Goal: Task Accomplishment & Management: Use online tool/utility

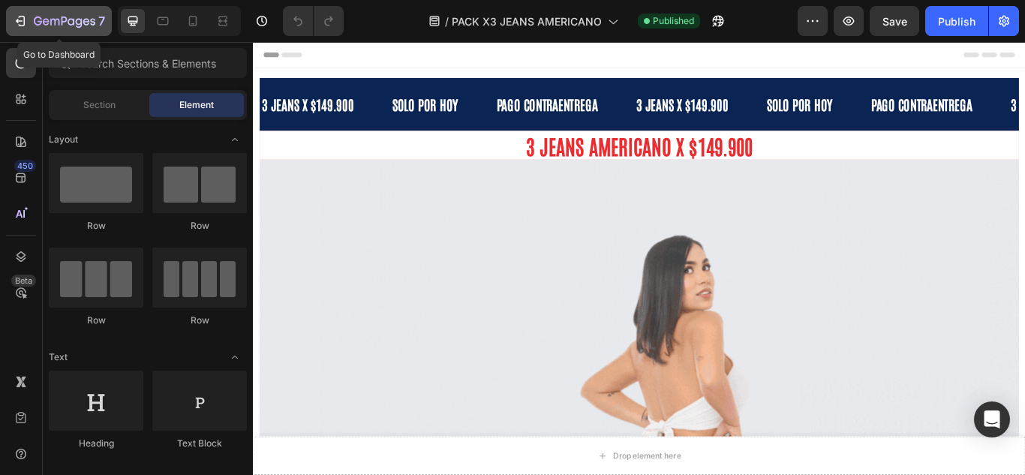
click at [11, 20] on button "7" at bounding box center [59, 21] width 106 height 30
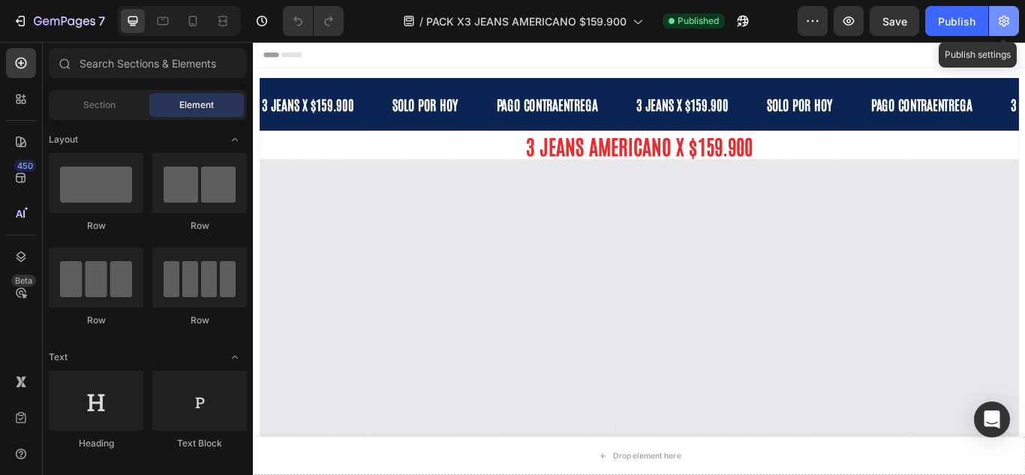
click at [1008, 24] on icon "button" at bounding box center [1004, 21] width 11 height 11
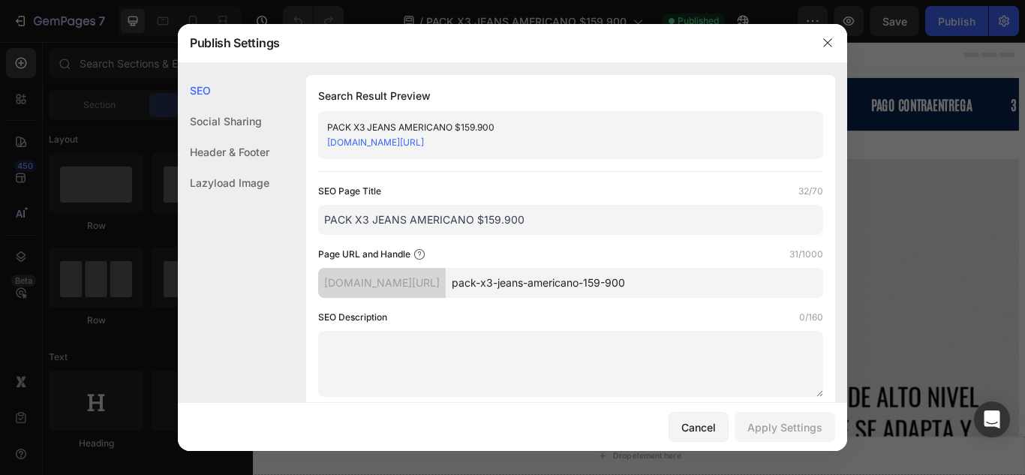
click at [424, 137] on link "01bh9e-z0.myshopify.com/pages/pack-x3-jeans-americano-159-900" at bounding box center [375, 142] width 97 height 11
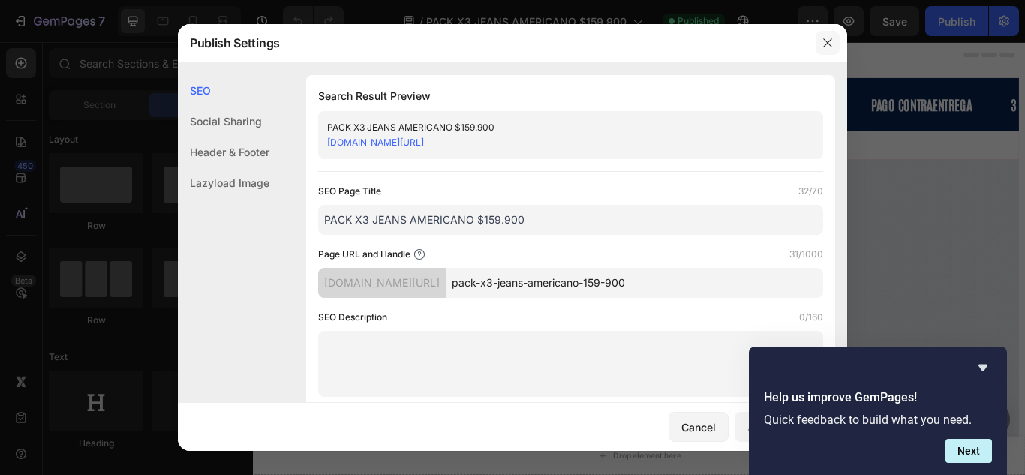
click at [831, 41] on icon "button" at bounding box center [828, 43] width 12 height 12
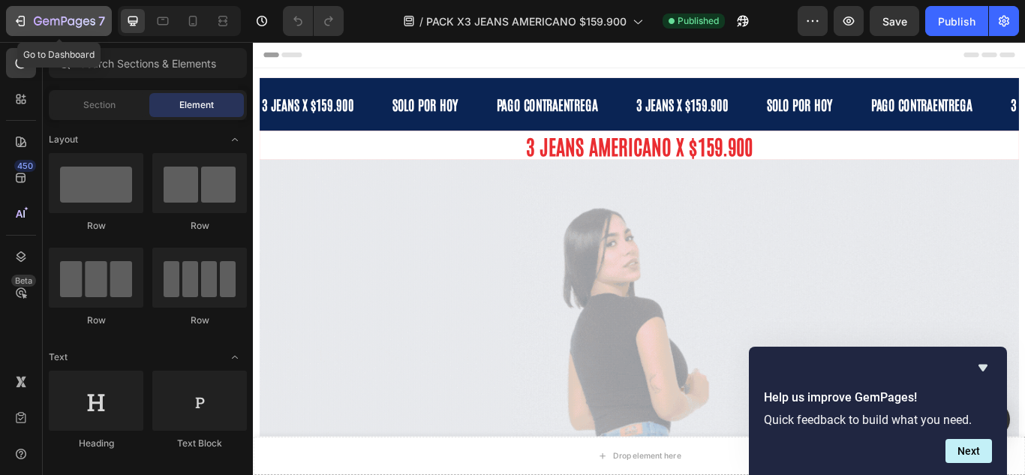
click at [31, 29] on div "7" at bounding box center [59, 21] width 92 height 18
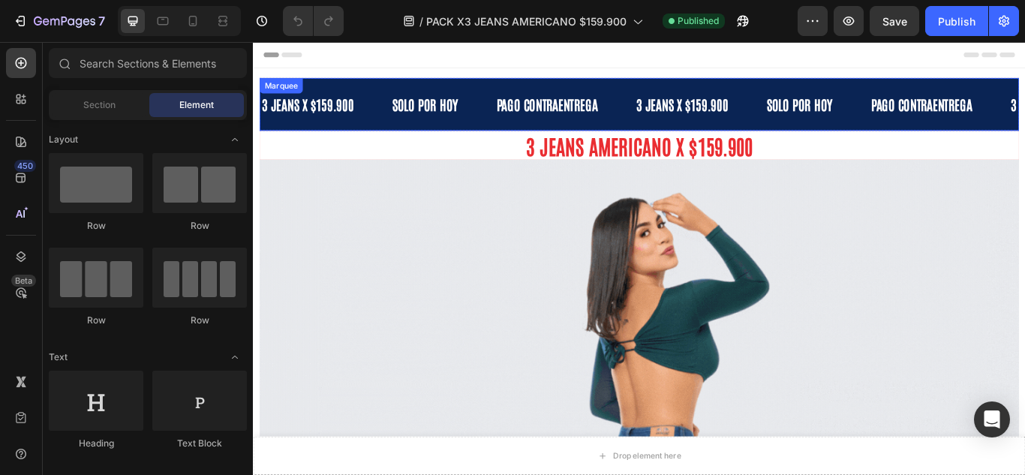
click at [522, 107] on div "SOLO POR HOY Text" at bounding box center [474, 115] width 122 height 44
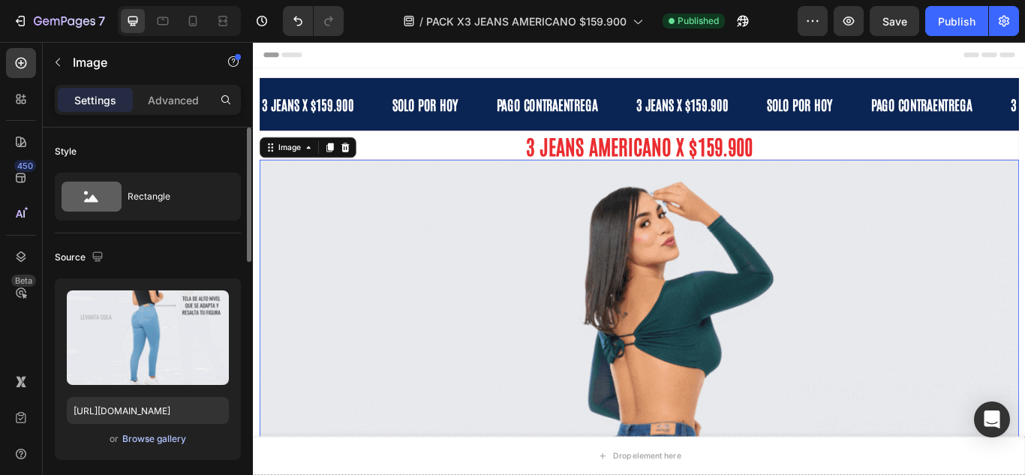
click at [173, 441] on div "Browse gallery" at bounding box center [154, 439] width 64 height 14
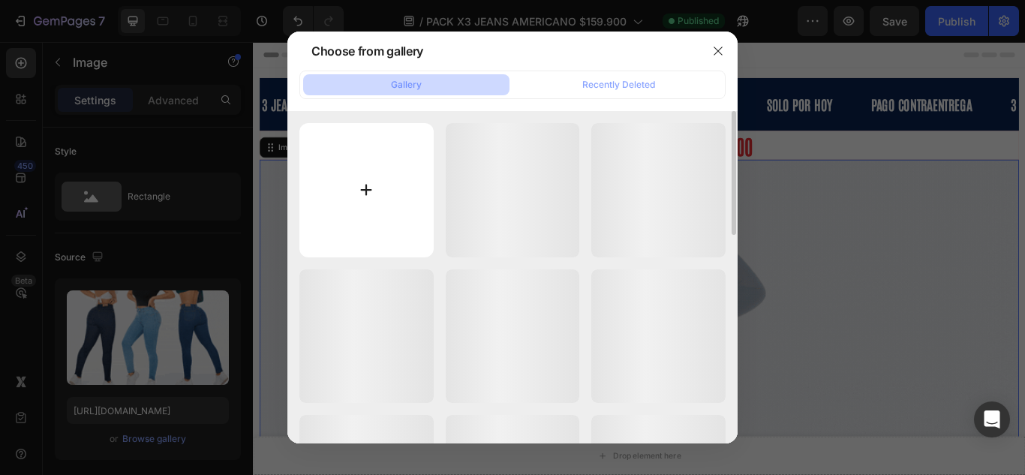
click at [348, 244] on input "file" at bounding box center [366, 190] width 134 height 134
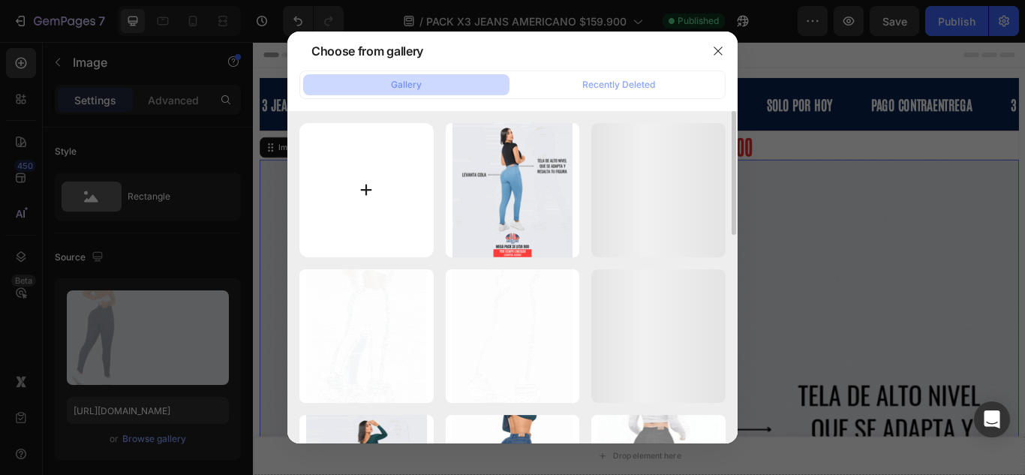
type input "C:\fakepath\Copia de Copia de Copia de Copia de 3 PACK (2).png"
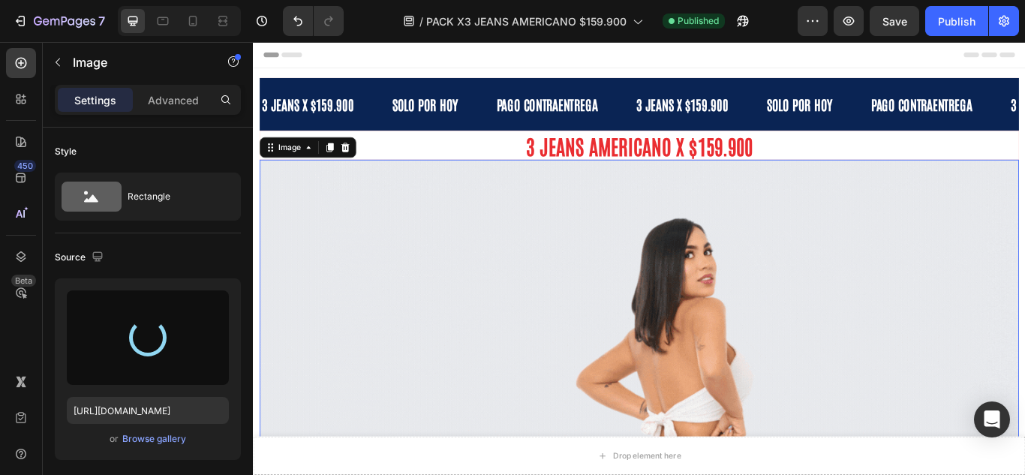
type input "https://cdn.shopify.com/s/files/1/0642/1639/9974/files/gempages_563869014917382…"
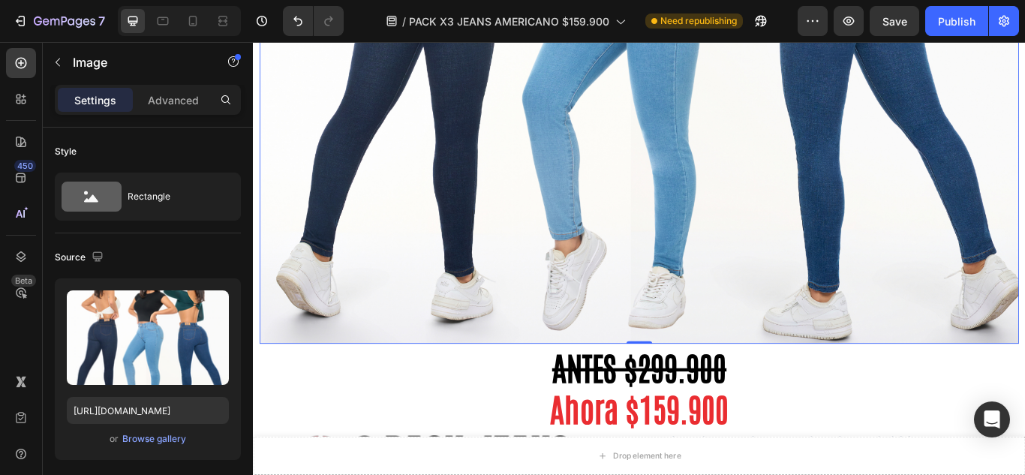
scroll to position [750, 0]
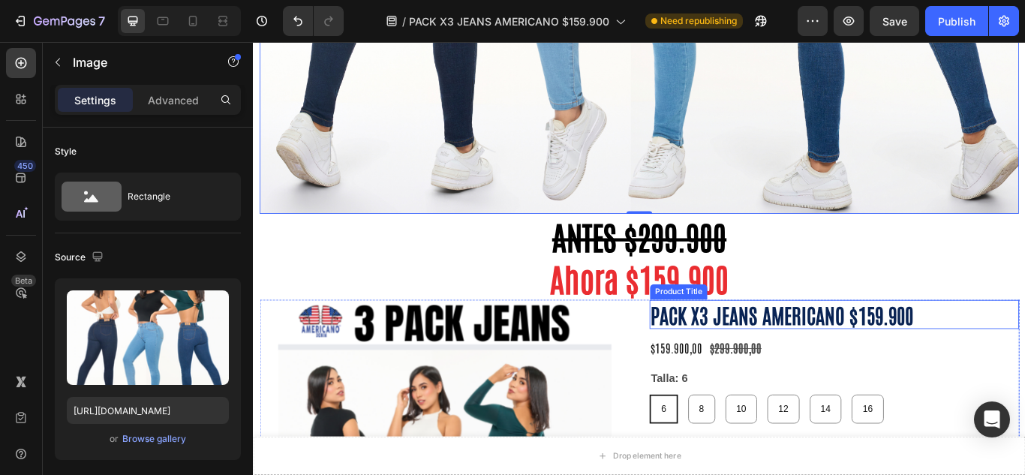
click at [898, 356] on h1 "PACK X3 JEANS AMERICANO $159.900" at bounding box center [930, 360] width 431 height 35
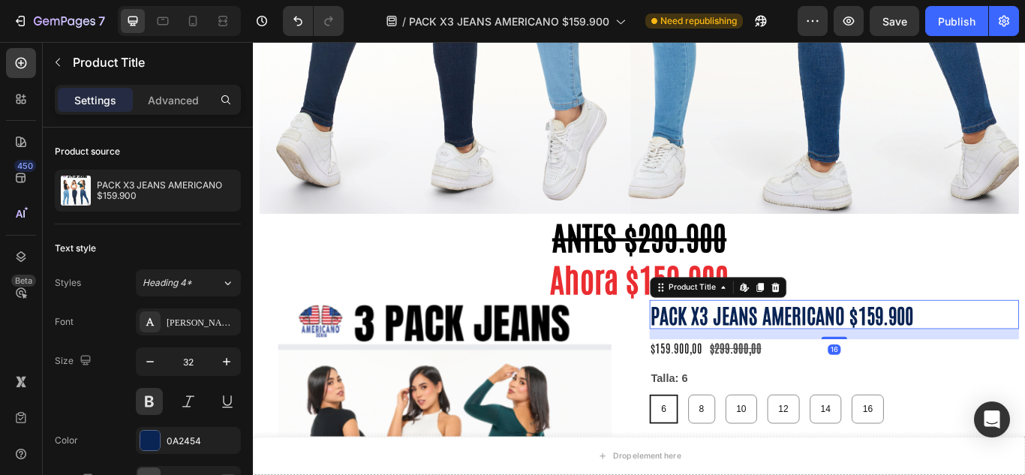
click at [1001, 350] on h1 "PACK X3 JEANS AMERICANO $159.900" at bounding box center [930, 360] width 431 height 35
click at [834, 325] on div at bounding box center [843, 329] width 18 height 18
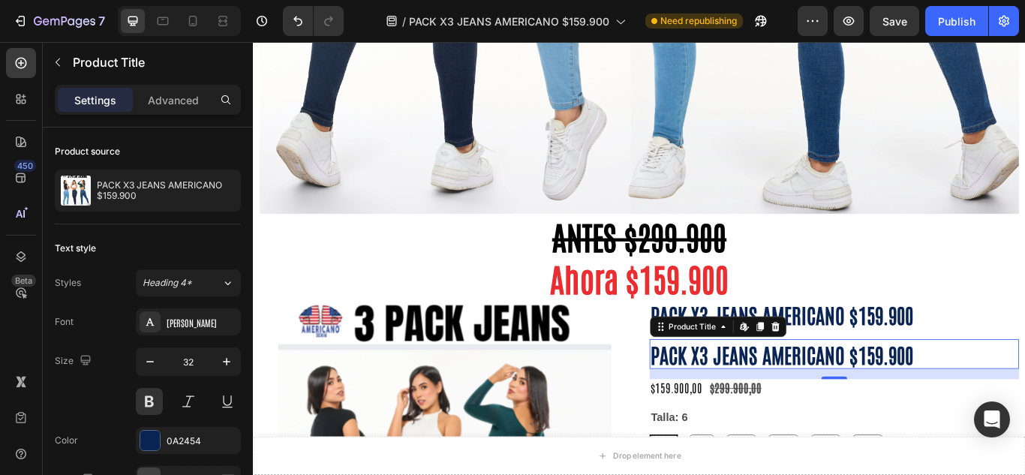
click at [1024, 389] on h1 "PACK X3 JEANS AMERICANO $159.900" at bounding box center [930, 406] width 431 height 35
click at [859, 369] on icon at bounding box center [862, 374] width 10 height 11
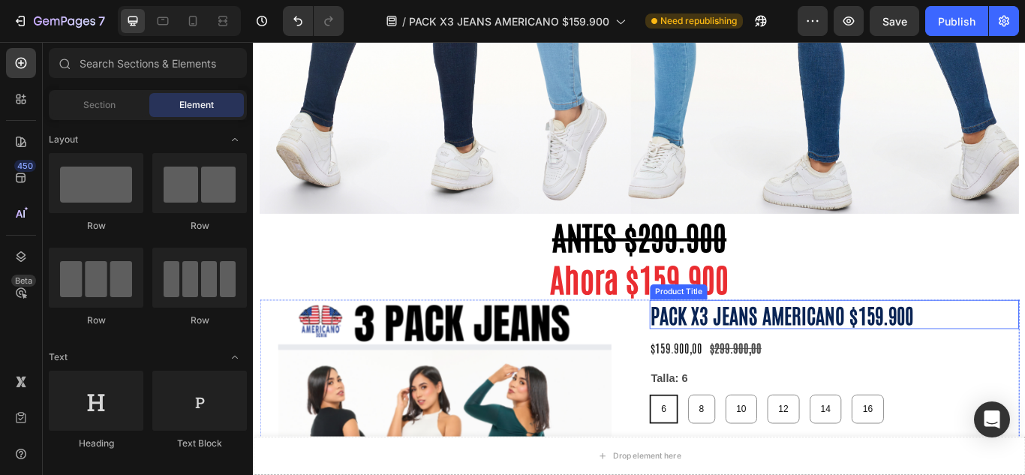
click at [839, 343] on h1 "PACK X3 JEANS AMERICANO $159.900" at bounding box center [930, 360] width 431 height 35
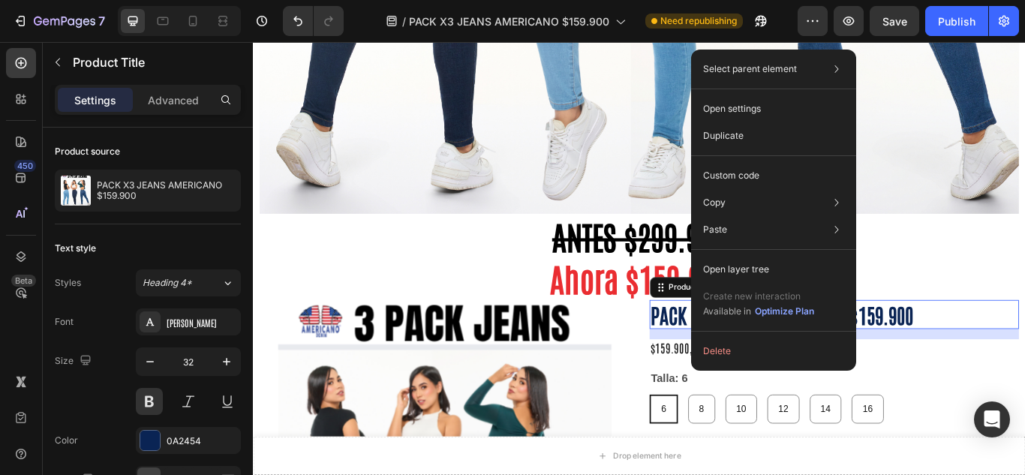
click at [717, 359] on h1 "PACK X3 JEANS AMERICANO $159.900" at bounding box center [930, 360] width 431 height 35
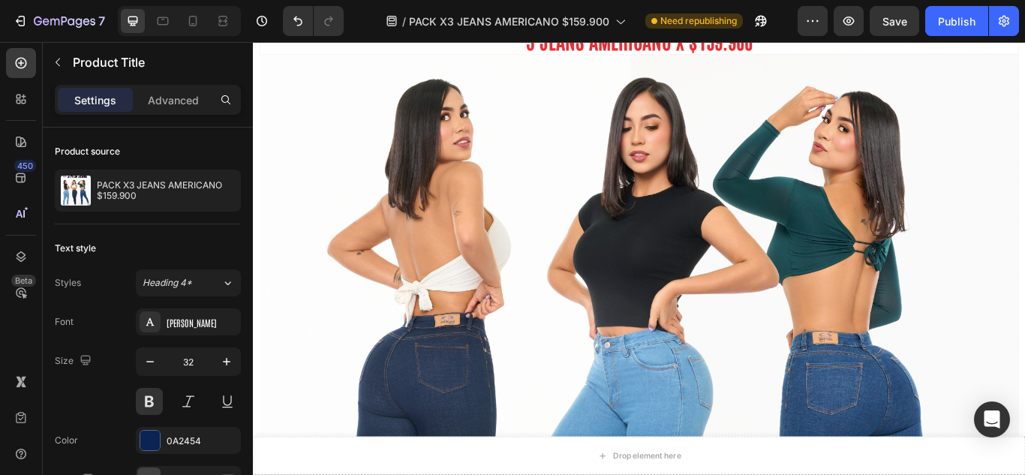
scroll to position [0, 0]
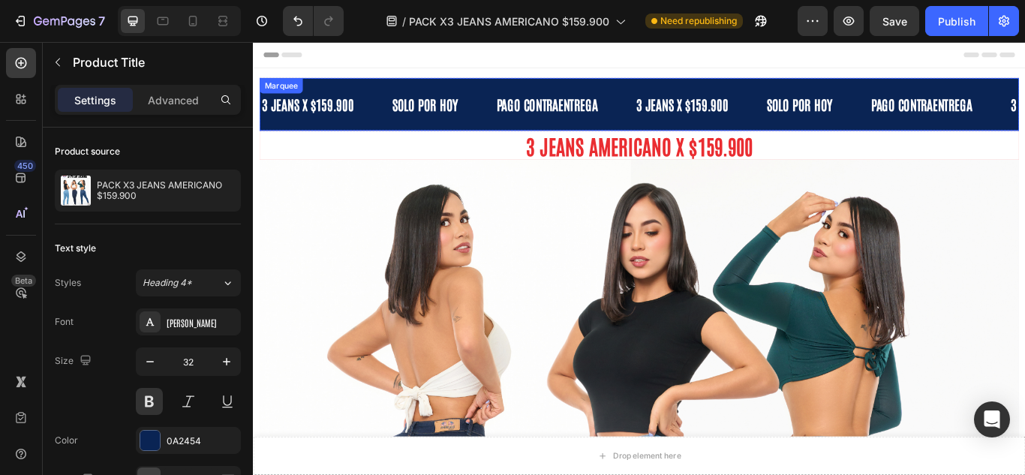
click at [676, 90] on div "3 JEANS X $159.900 Text SOLO POR HOY Text PAGO CONTRAENTREGA Text 3 JEANS X $15…" at bounding box center [703, 115] width 886 height 62
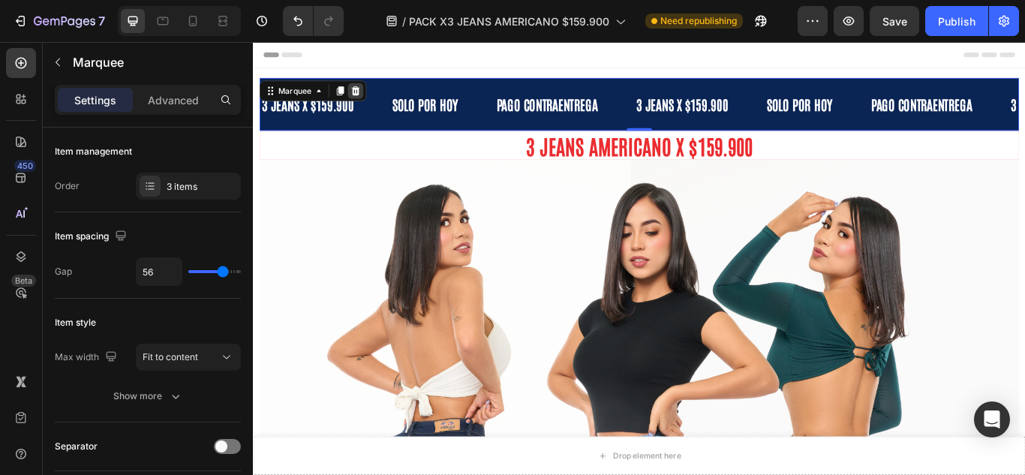
click at [376, 97] on icon at bounding box center [372, 99] width 12 height 12
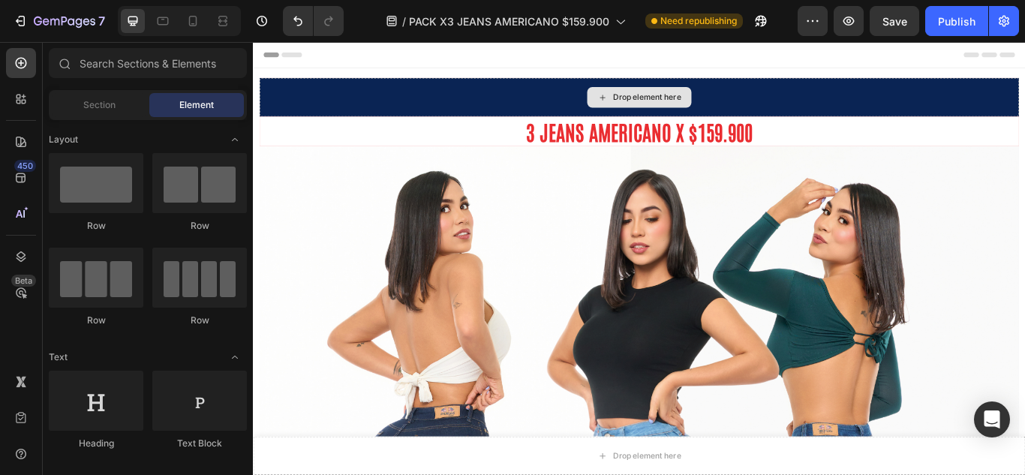
click at [377, 97] on div "Drop element here" at bounding box center [703, 106] width 886 height 45
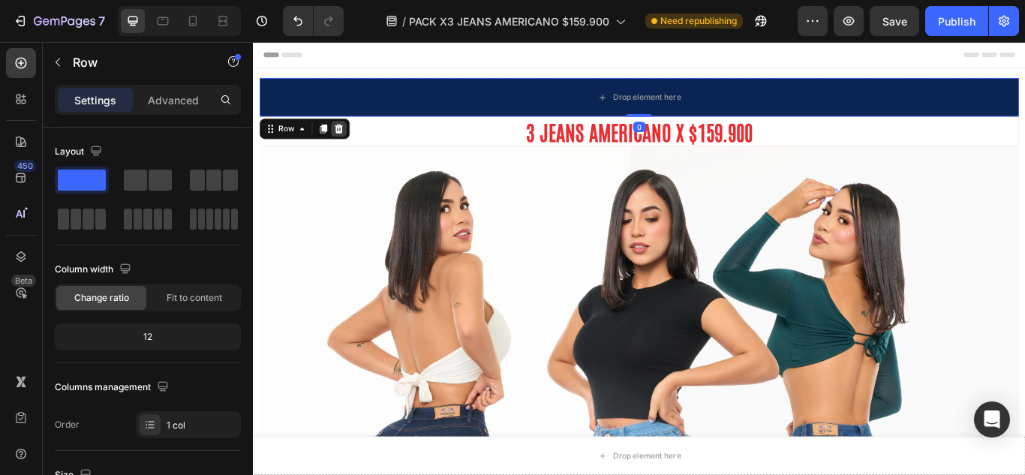
click at [355, 140] on icon at bounding box center [353, 143] width 10 height 11
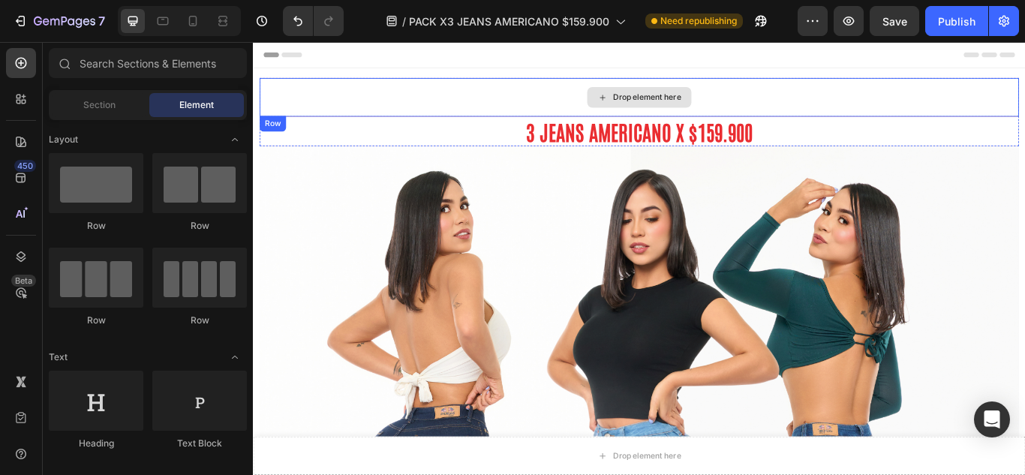
click at [351, 107] on div "Drop element here" at bounding box center [703, 106] width 886 height 45
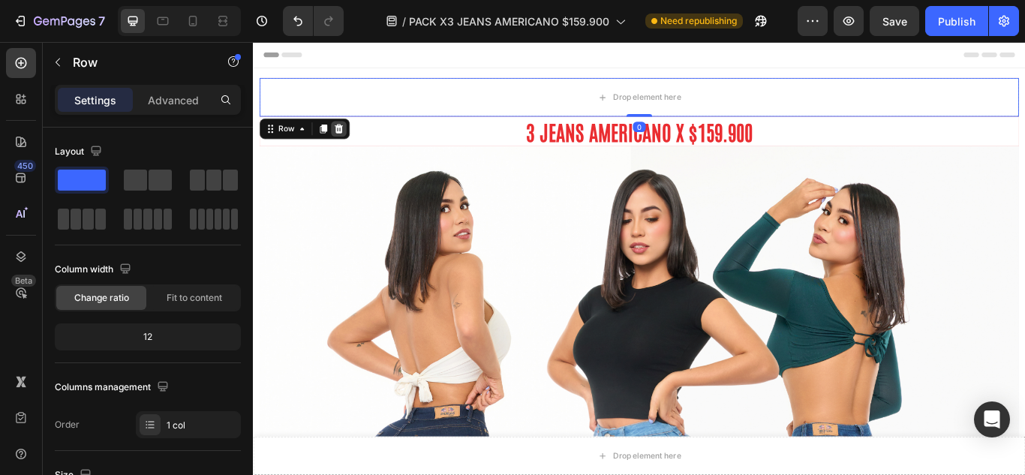
click at [357, 140] on icon at bounding box center [353, 143] width 12 height 12
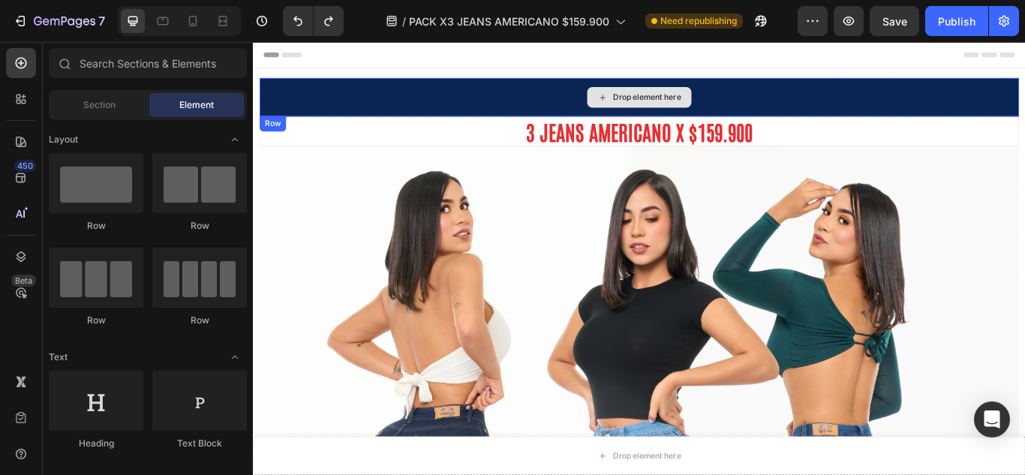
click at [401, 113] on div "Drop element here" at bounding box center [703, 106] width 886 height 45
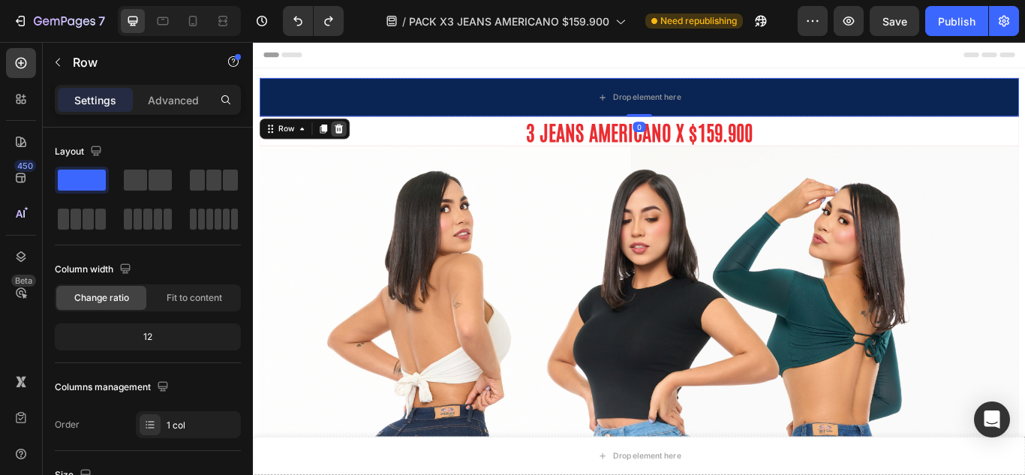
click at [359, 140] on div at bounding box center [353, 143] width 18 height 18
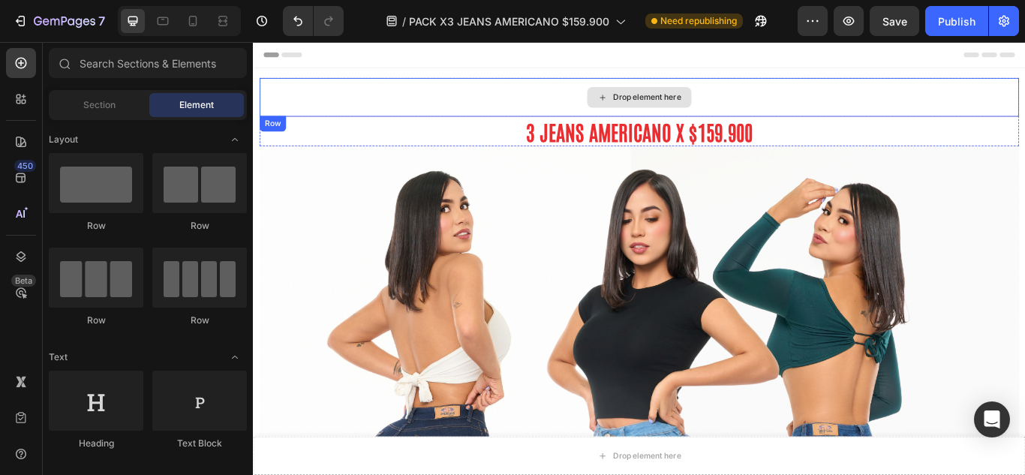
click at [428, 108] on div "Drop element here" at bounding box center [703, 106] width 886 height 45
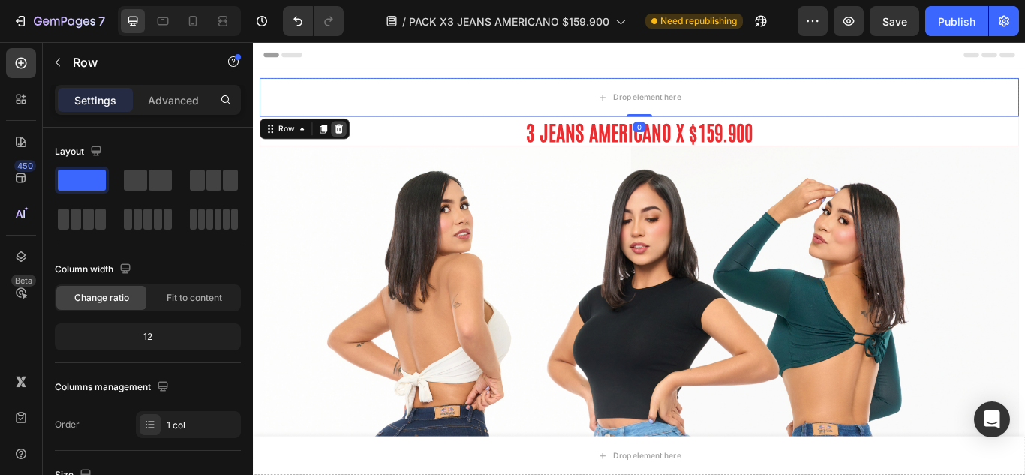
click at [347, 140] on icon at bounding box center [353, 143] width 12 height 12
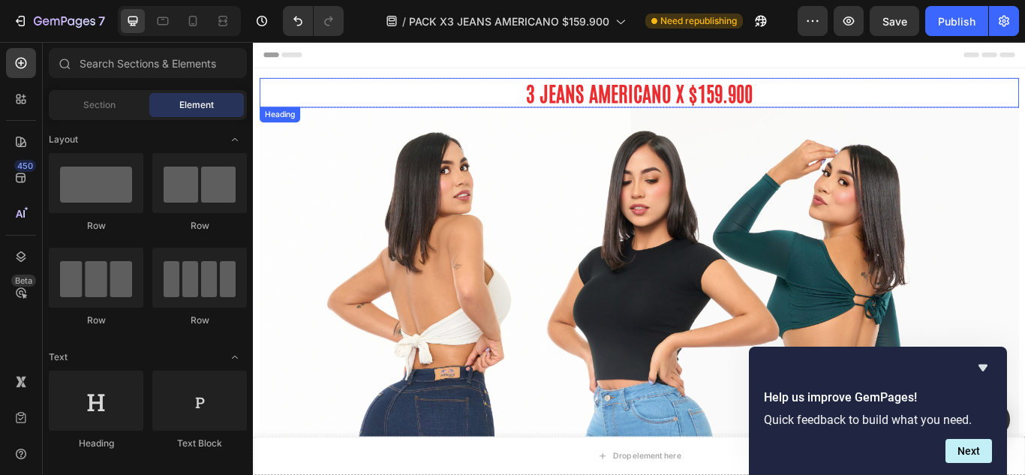
click at [554, 103] on h2 "3 JEANS AMERICANO X $159.900" at bounding box center [703, 101] width 886 height 35
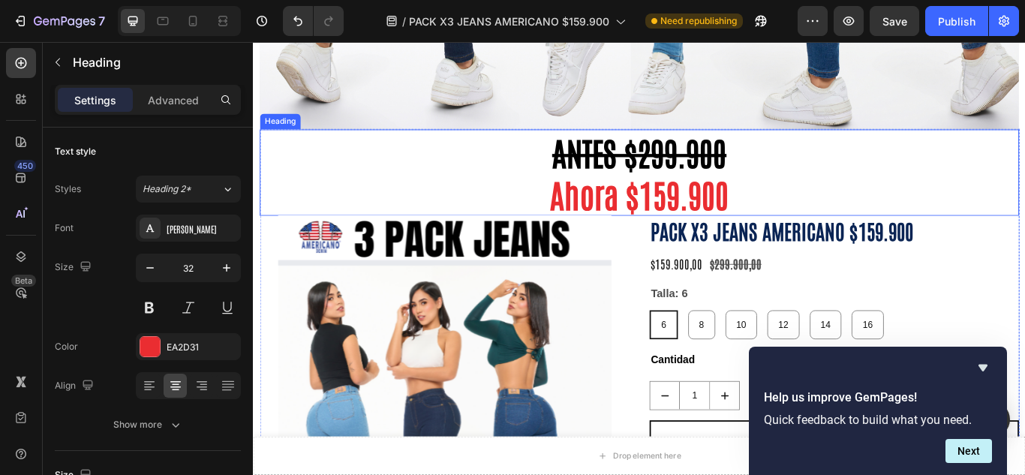
scroll to position [750, 0]
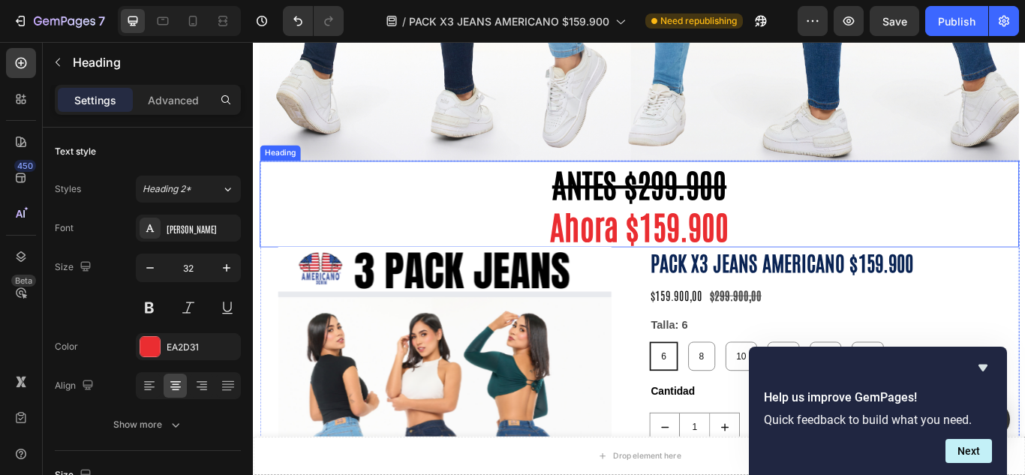
click at [828, 206] on h2 "ANTES $299.900 Ahora $159.900" at bounding box center [703, 231] width 886 height 101
click at [375, 161] on icon at bounding box center [369, 167] width 12 height 12
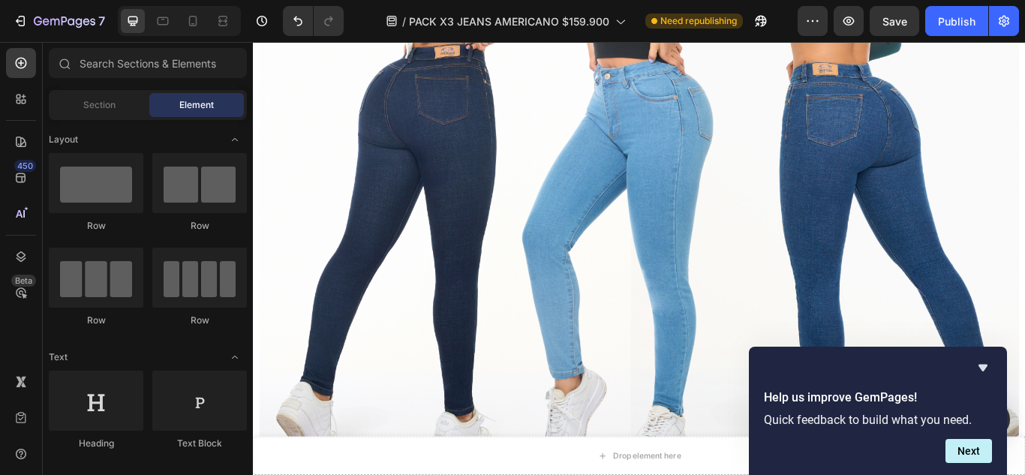
scroll to position [0, 0]
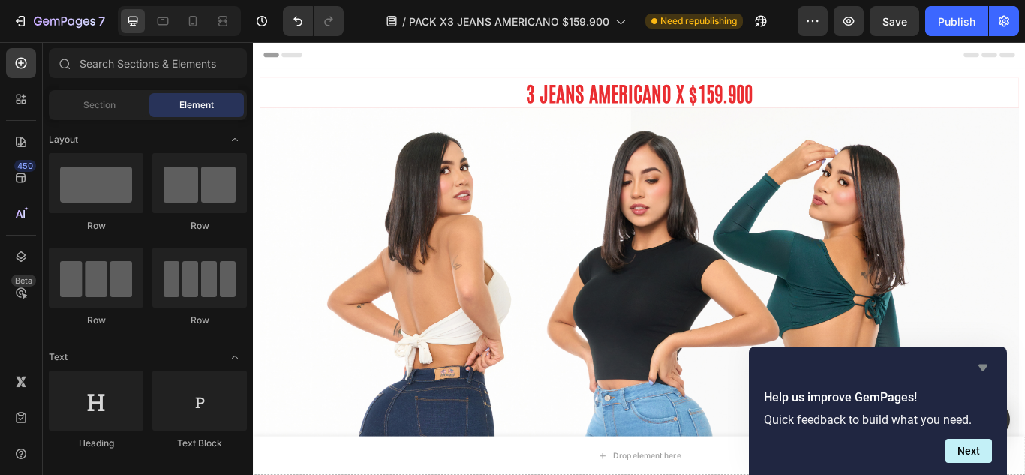
drag, startPoint x: 988, startPoint y: 362, endPoint x: 723, endPoint y: 278, distance: 278.6
click at [988, 362] on icon "Hide survey" at bounding box center [983, 368] width 18 height 18
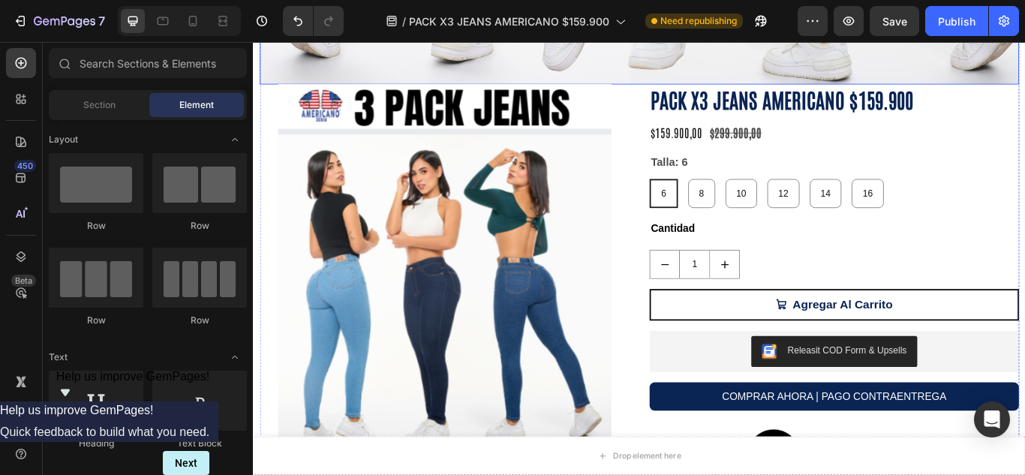
scroll to position [876, 0]
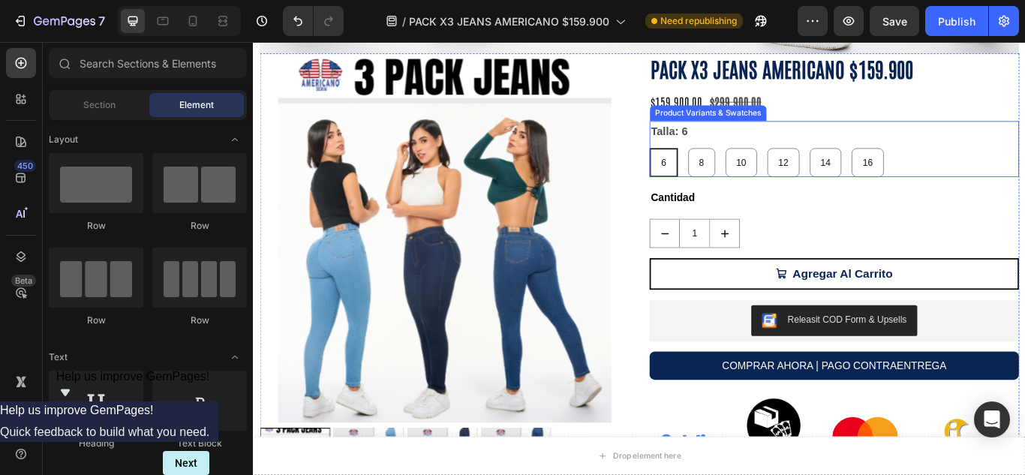
click at [801, 134] on div "Talla: 6 6 6 6 8 8 8 10 10 10 12 12 12 14 14 14 16 16 16" at bounding box center [930, 167] width 431 height 66
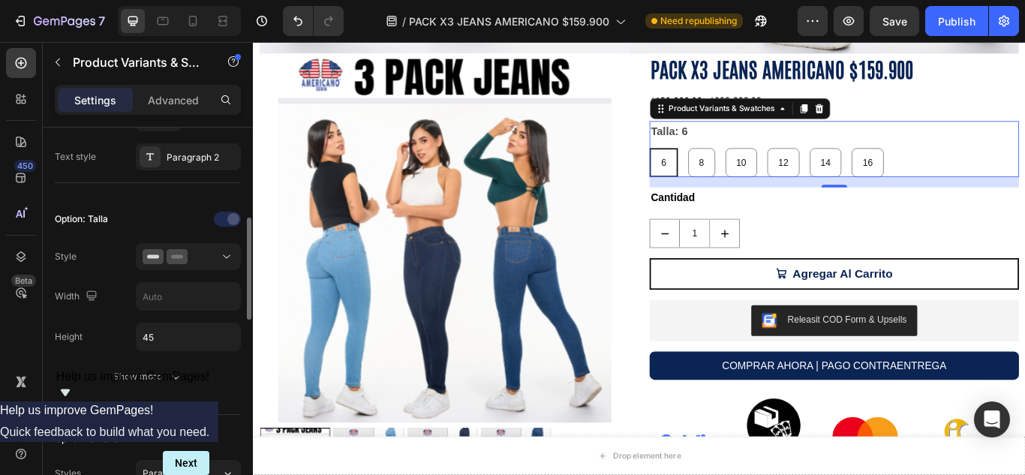
scroll to position [0, 0]
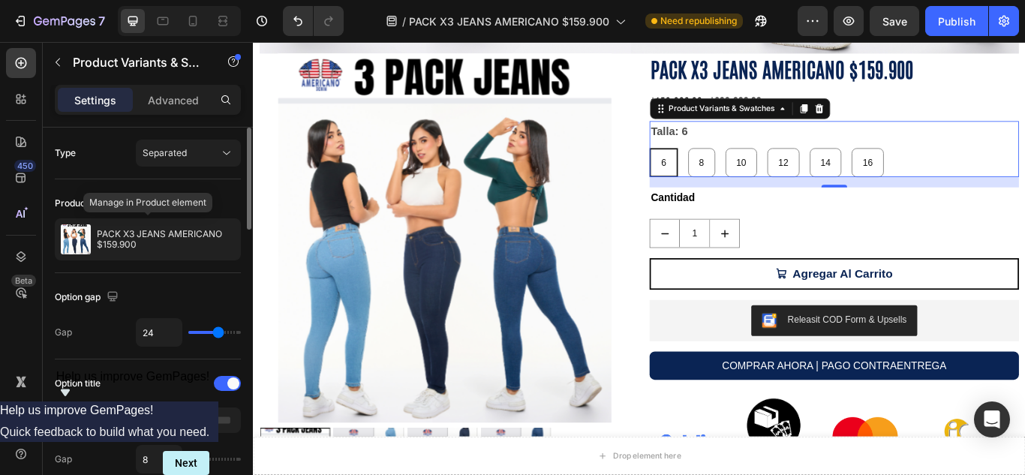
click at [148, 224] on div "PACK X3 JEANS AMERICANO $159.900" at bounding box center [148, 239] width 186 height 42
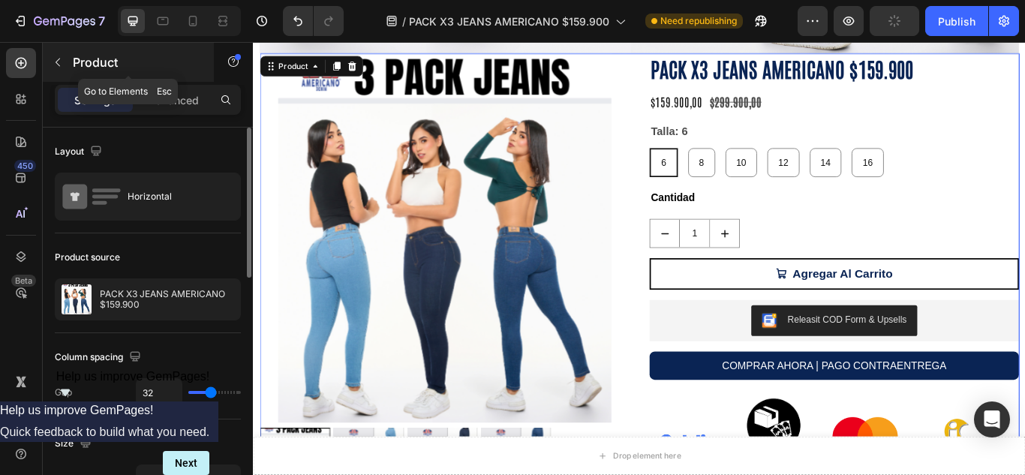
click at [61, 67] on icon "button" at bounding box center [58, 62] width 12 height 12
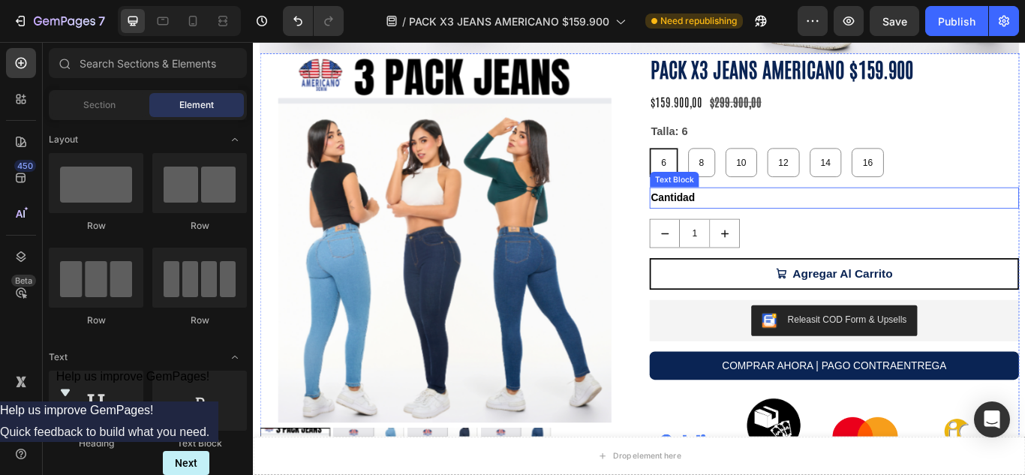
click at [771, 213] on p "Cantidad" at bounding box center [931, 224] width 428 height 22
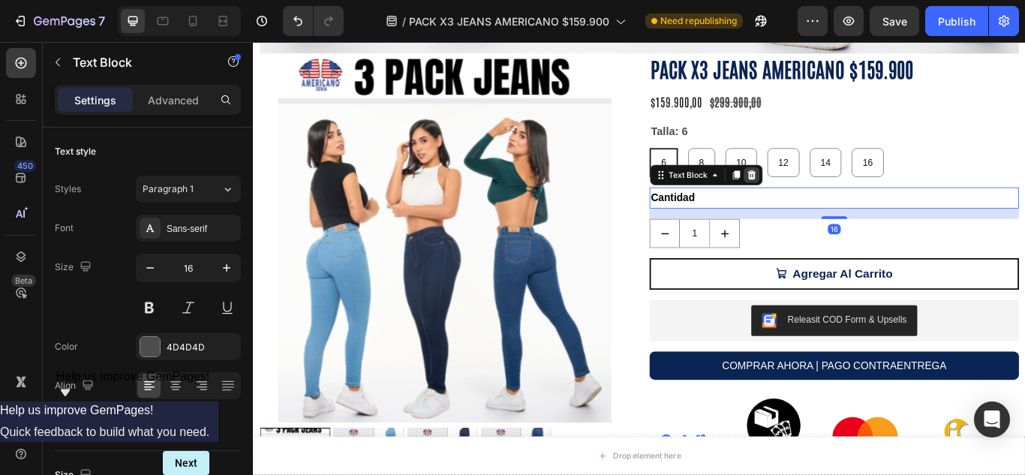
click at [831, 192] on icon at bounding box center [834, 197] width 10 height 11
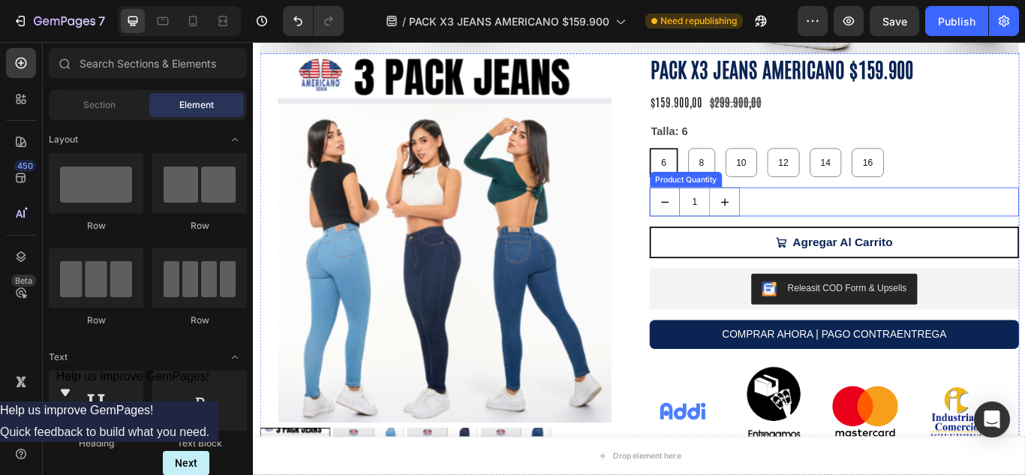
click at [825, 214] on div "1" at bounding box center [930, 229] width 431 height 34
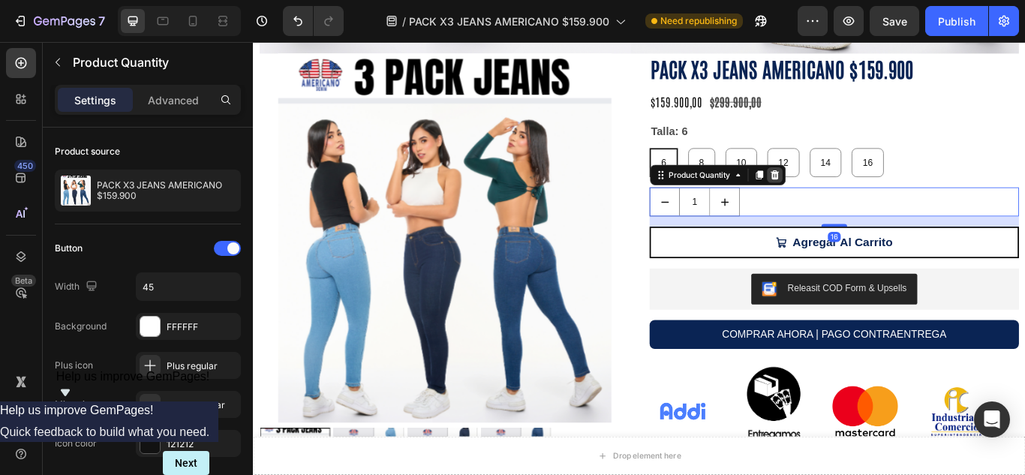
click at [856, 192] on icon at bounding box center [861, 197] width 10 height 11
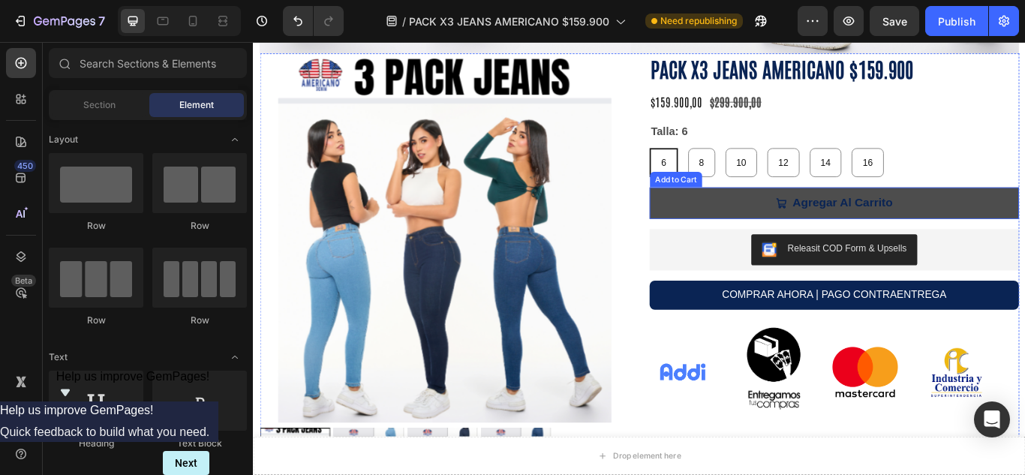
click at [731, 212] on button "Agregar Al Carrito" at bounding box center [930, 230] width 431 height 36
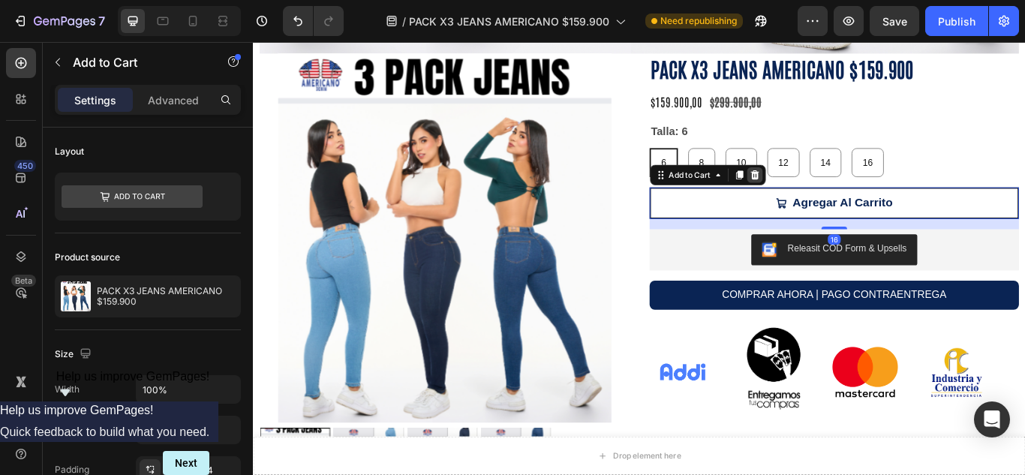
click at [833, 192] on icon at bounding box center [838, 197] width 10 height 11
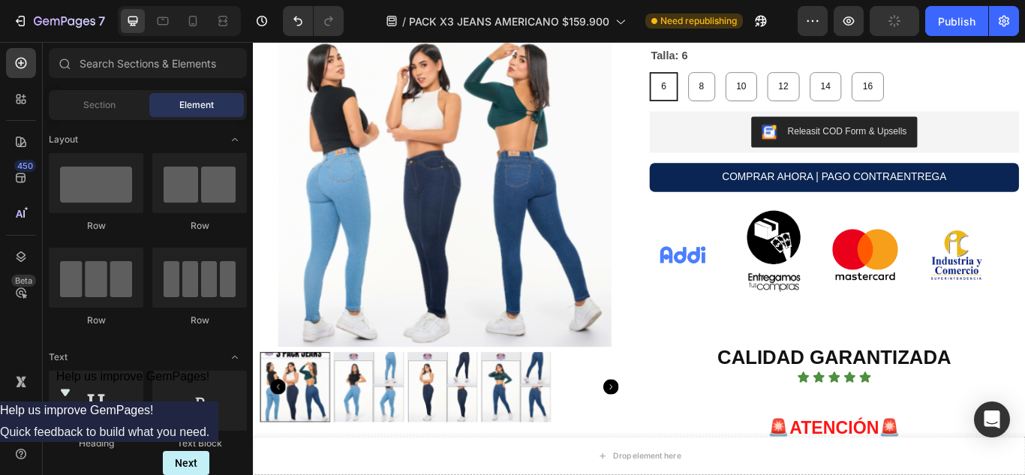
scroll to position [1000, 0]
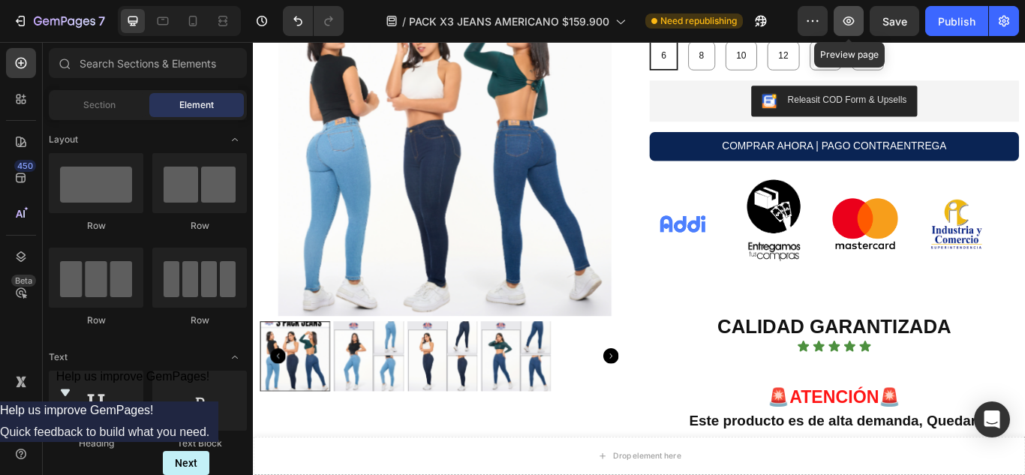
click at [851, 20] on icon "button" at bounding box center [848, 21] width 5 height 5
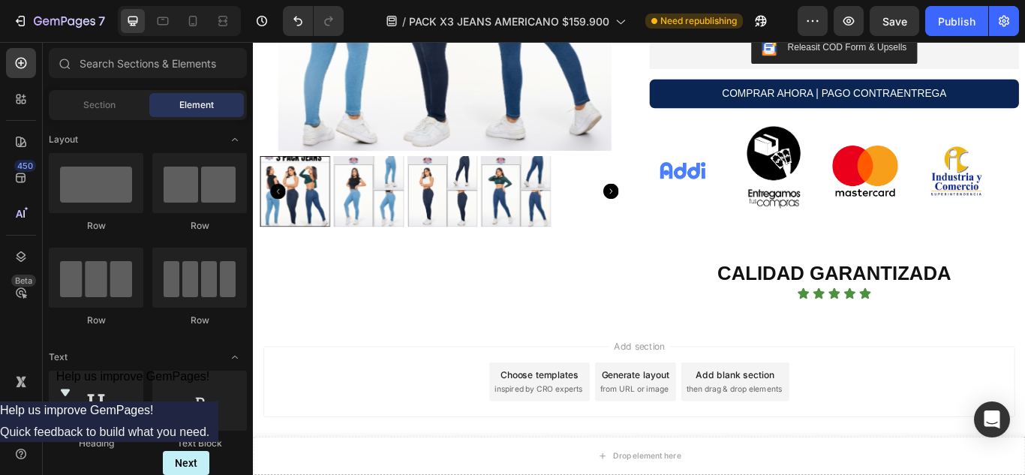
scroll to position [3544, 0]
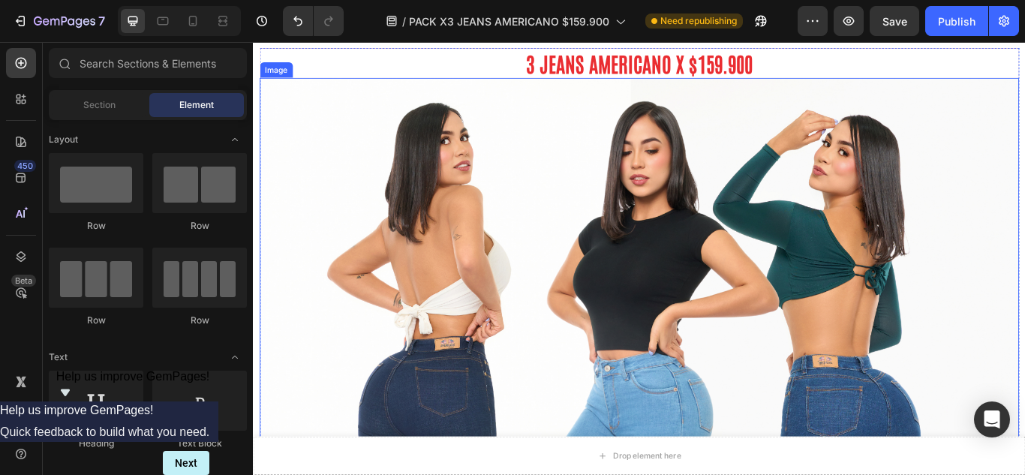
scroll to position [0, 0]
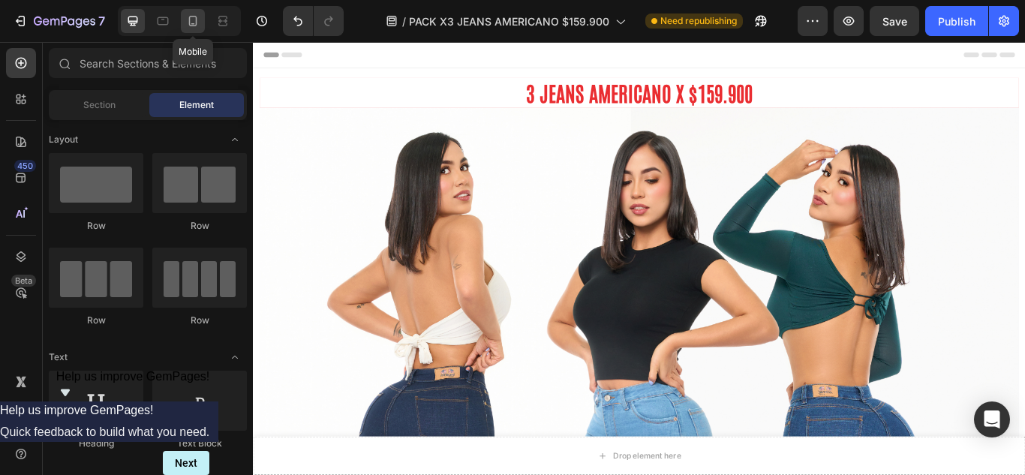
click at [196, 21] on icon at bounding box center [193, 21] width 8 height 11
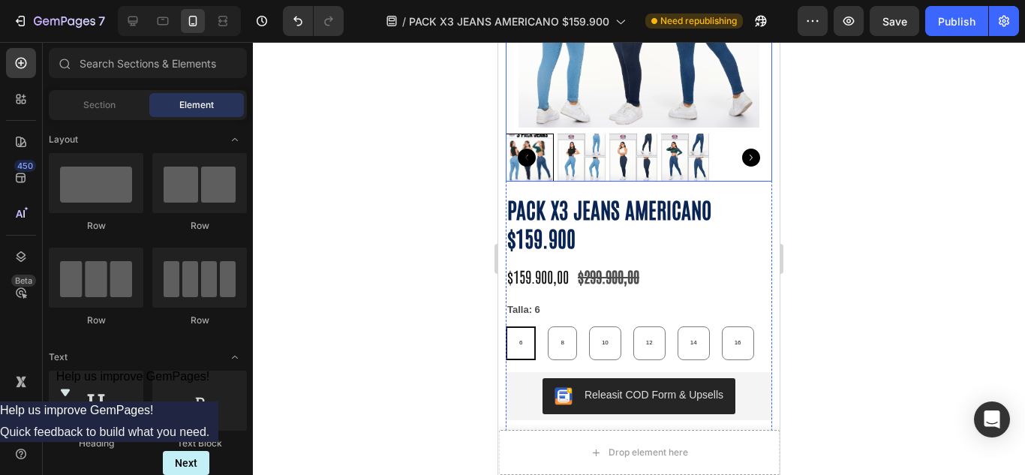
scroll to position [533, 0]
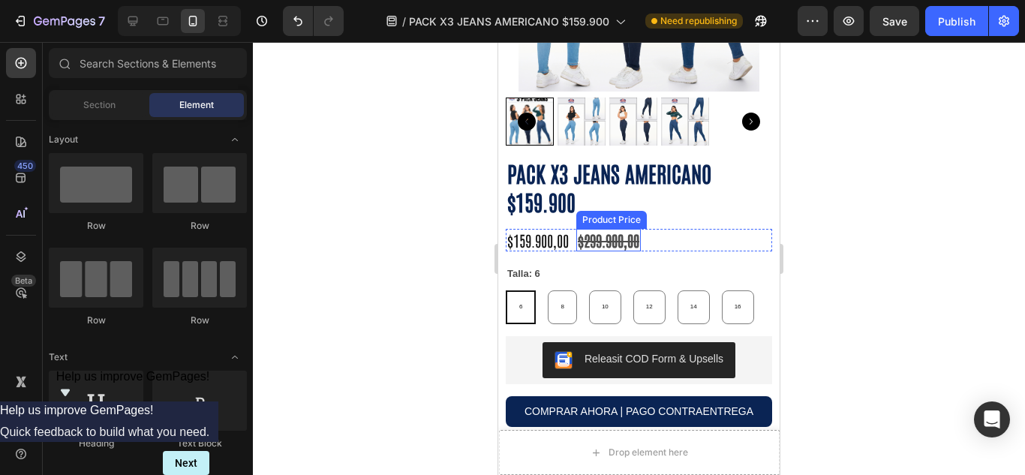
click at [625, 251] on div "$299.900,00" at bounding box center [608, 240] width 65 height 23
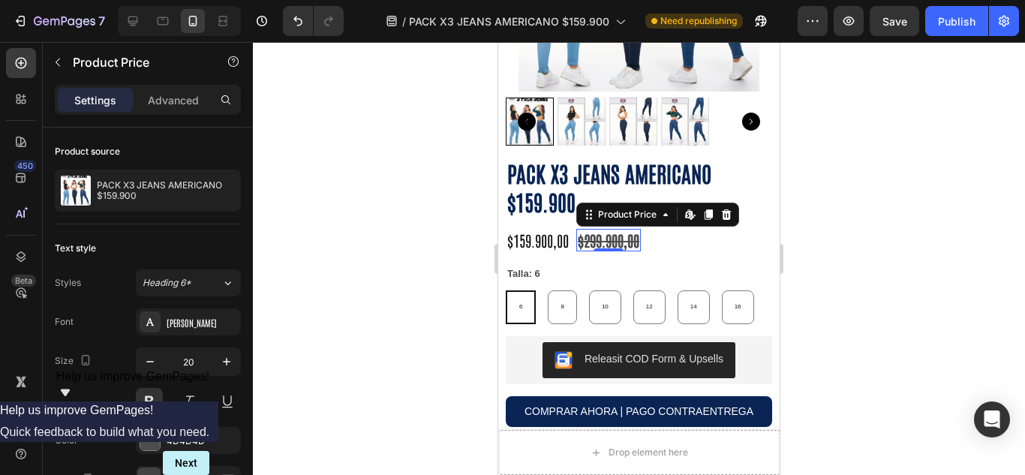
click at [625, 251] on div "$299.900,00" at bounding box center [608, 240] width 65 height 23
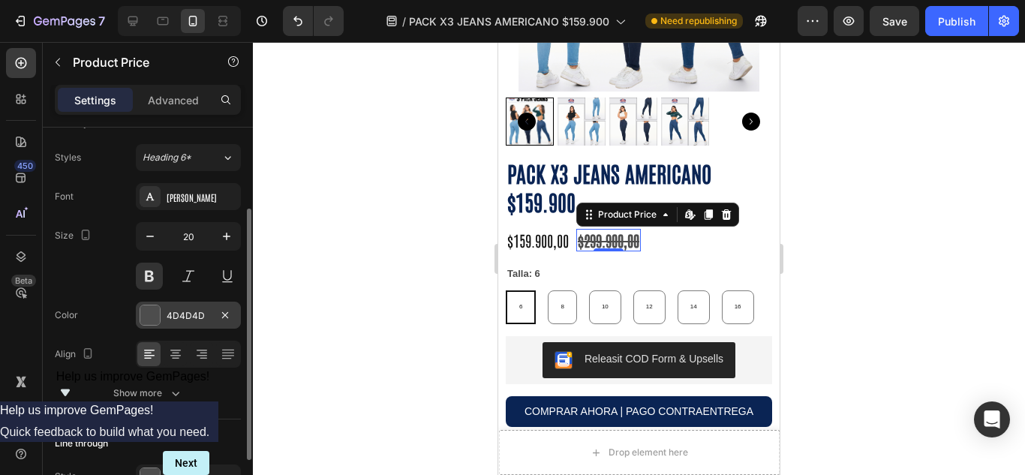
click at [146, 318] on div at bounding box center [150, 315] width 20 height 20
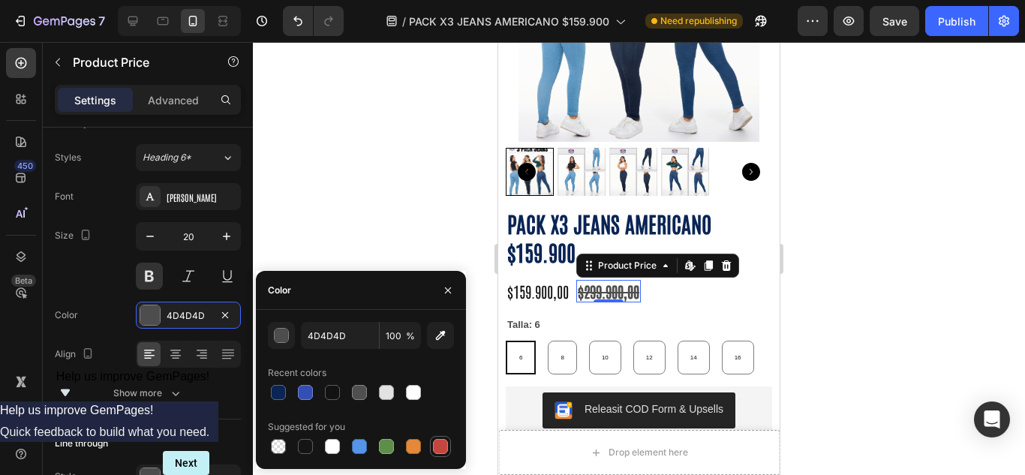
click at [432, 453] on div at bounding box center [441, 447] width 18 height 18
type input "C5453F"
click at [445, 299] on button "button" at bounding box center [448, 290] width 24 height 24
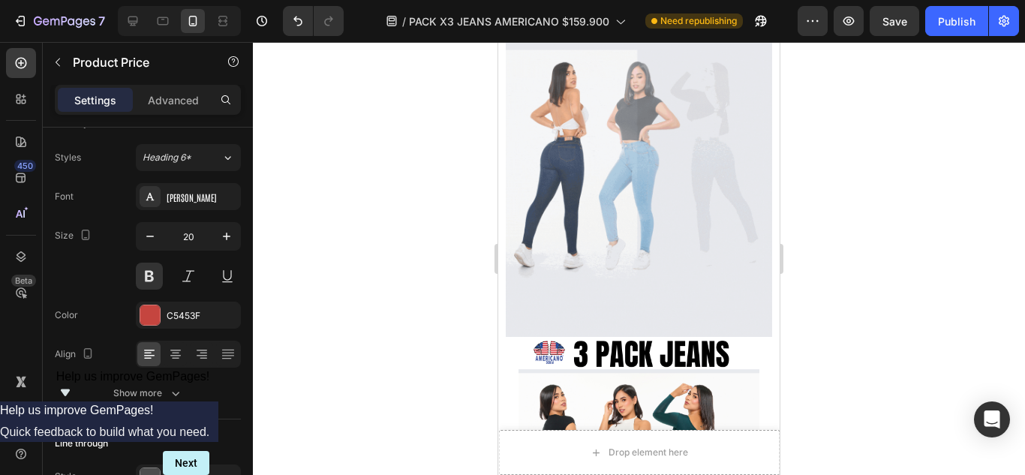
scroll to position [0, 0]
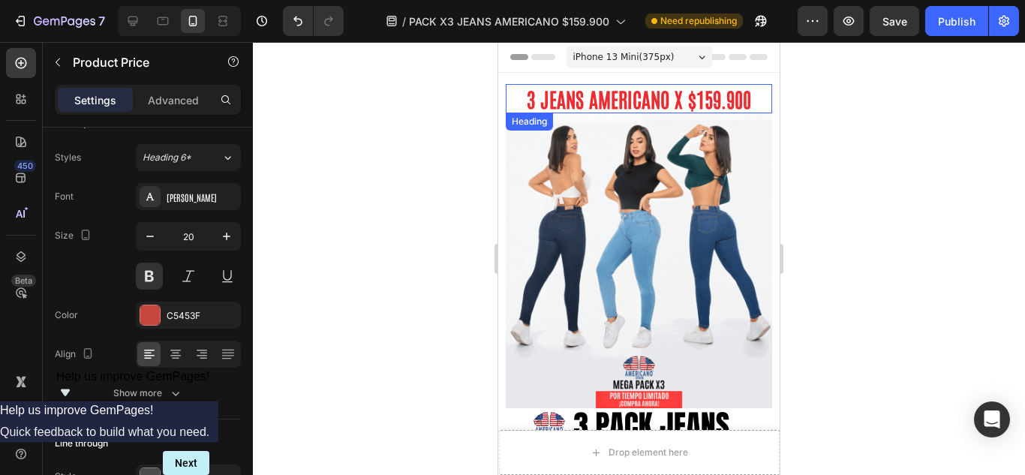
click at [590, 99] on strong "3 JEANS AMERICANO X $159.900" at bounding box center [639, 99] width 224 height 26
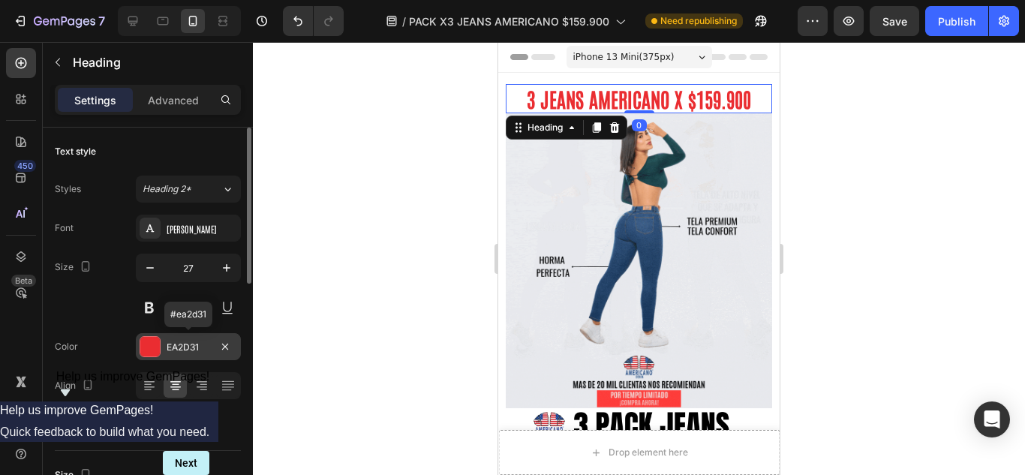
click at [210, 350] on div "EA2D31" at bounding box center [188, 346] width 105 height 27
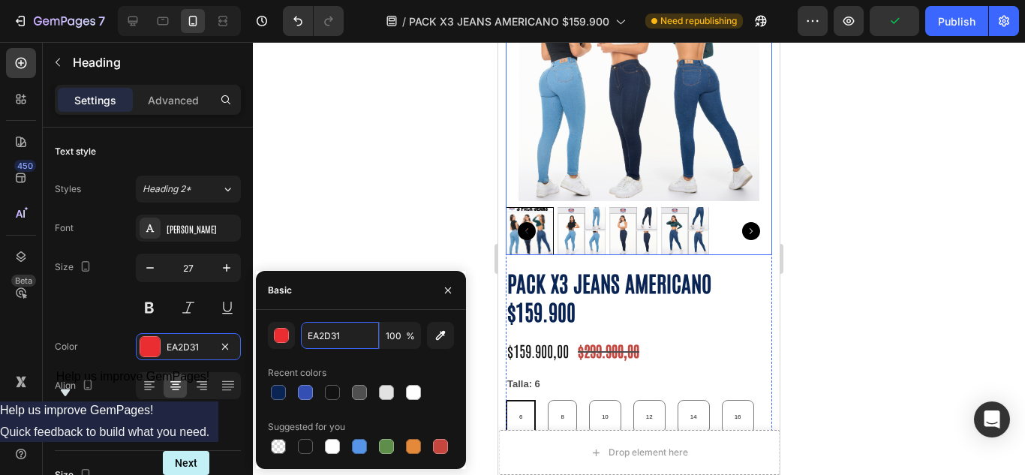
scroll to position [625, 0]
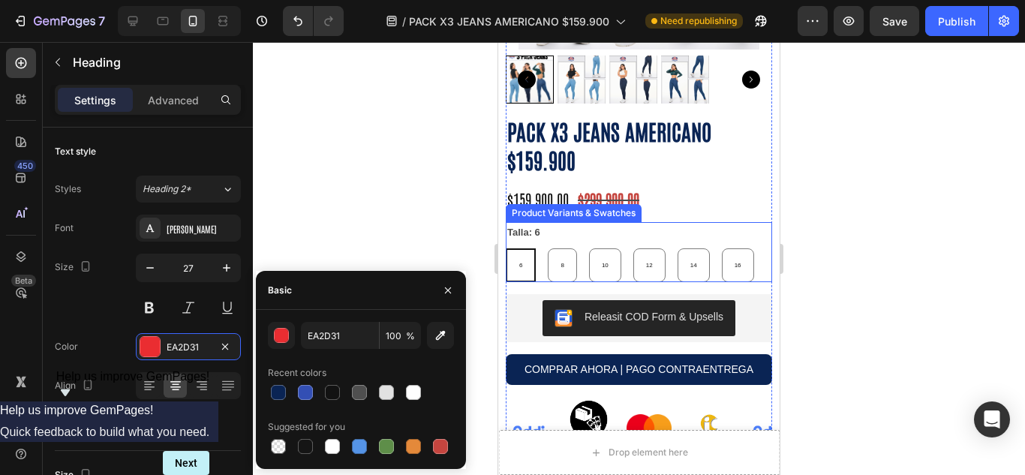
click at [633, 206] on div "Product Variants & Swatches" at bounding box center [574, 213] width 130 height 14
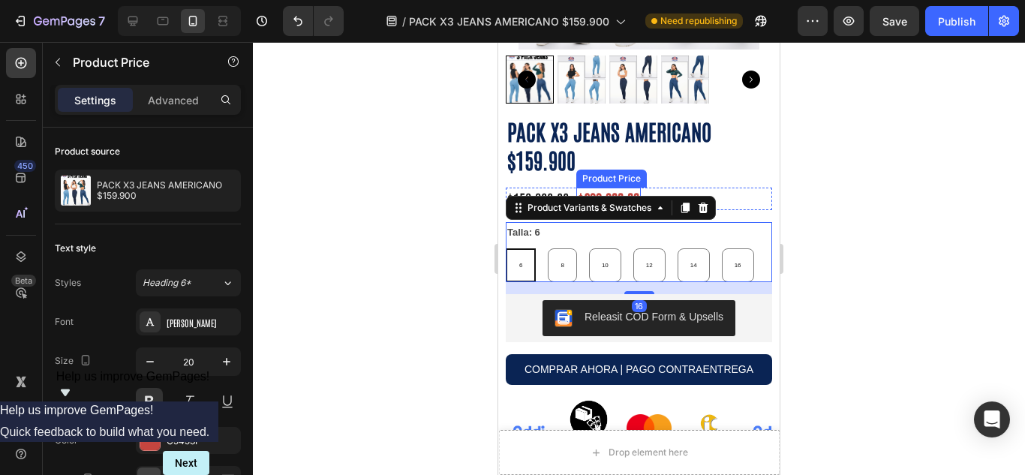
click at [627, 188] on div "$299.900,00" at bounding box center [608, 199] width 65 height 23
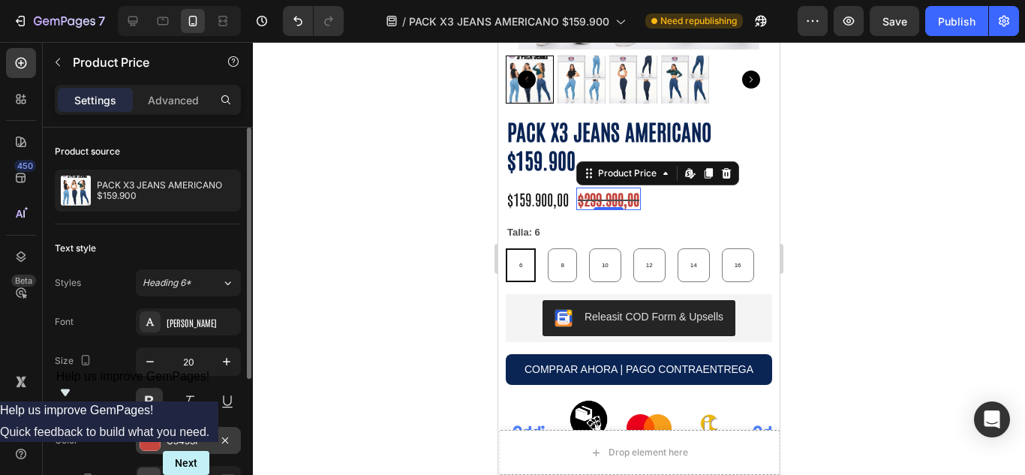
click at [148, 432] on div at bounding box center [150, 441] width 20 height 20
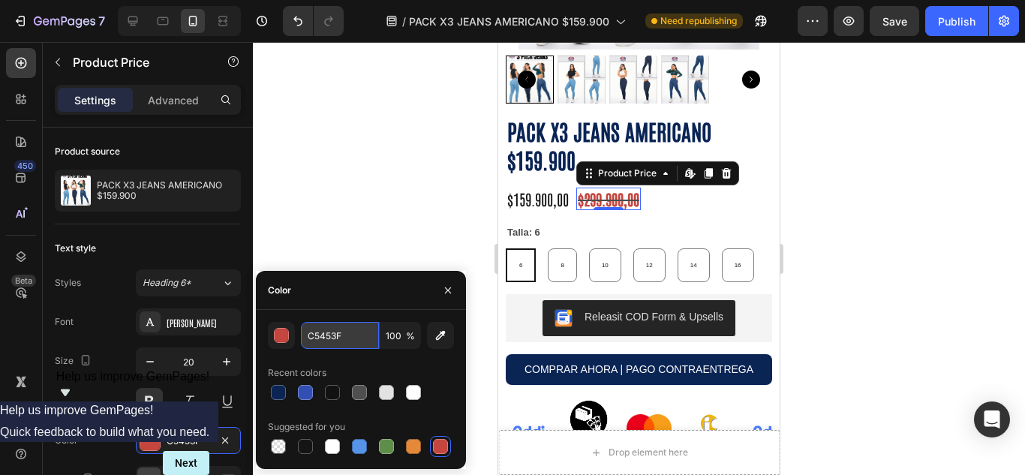
paste input "EA2D31"
type input "EA2D31"
click at [345, 233] on div at bounding box center [639, 258] width 772 height 433
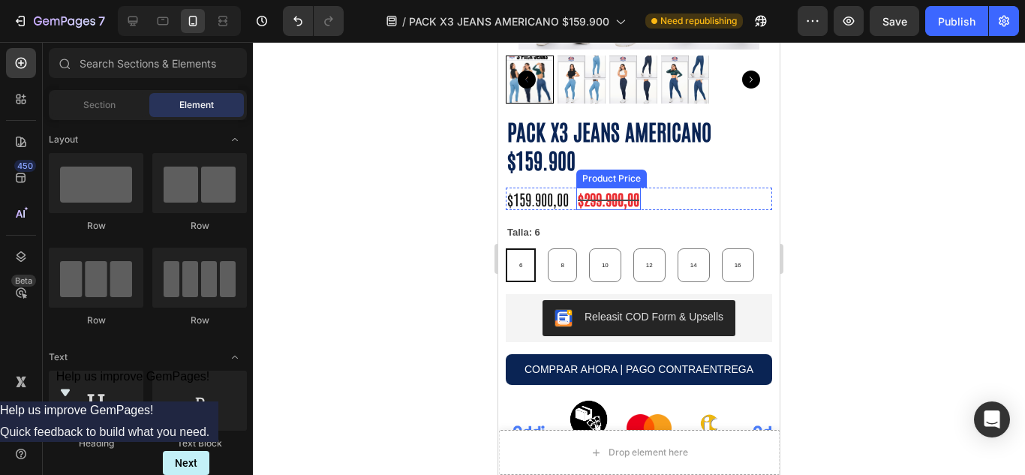
click at [621, 188] on div "$299.900,00" at bounding box center [608, 199] width 65 height 23
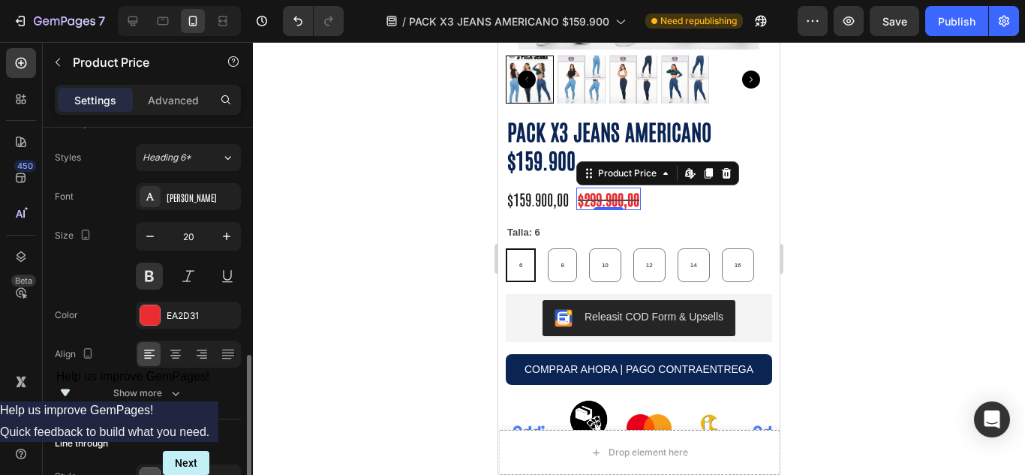
scroll to position [214, 0]
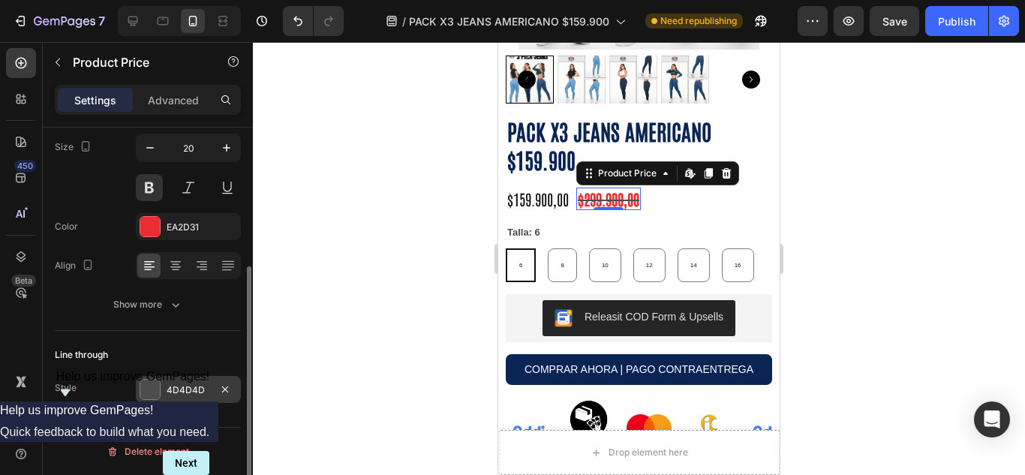
click at [155, 383] on div at bounding box center [150, 390] width 20 height 20
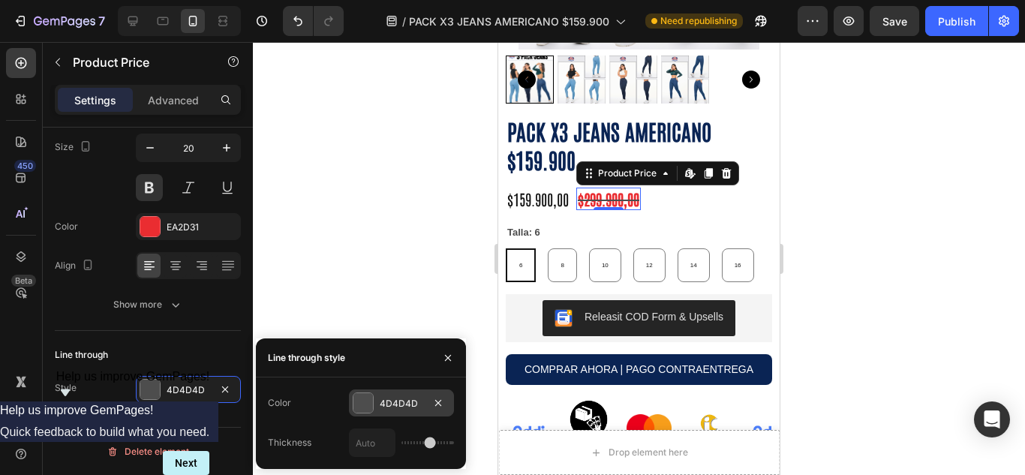
click at [357, 398] on div at bounding box center [363, 403] width 20 height 20
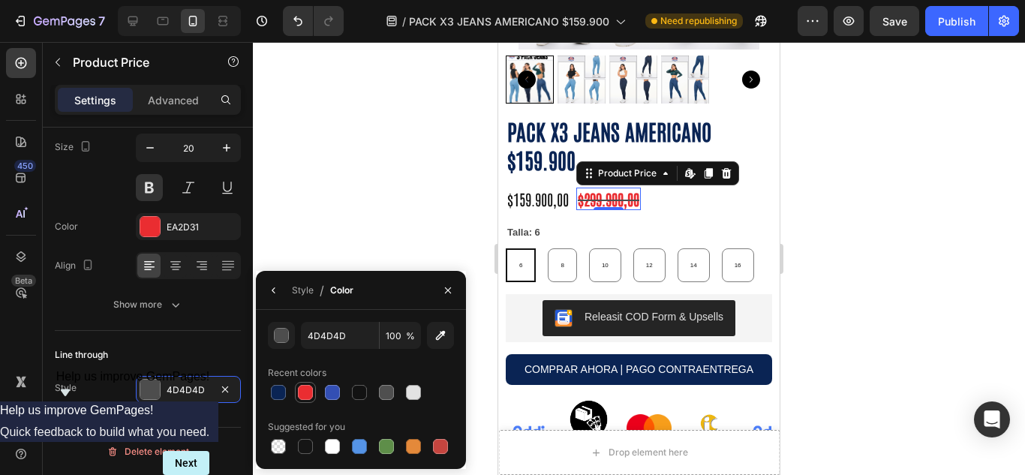
click at [296, 392] on div at bounding box center [305, 392] width 18 height 18
type input "EA2D31"
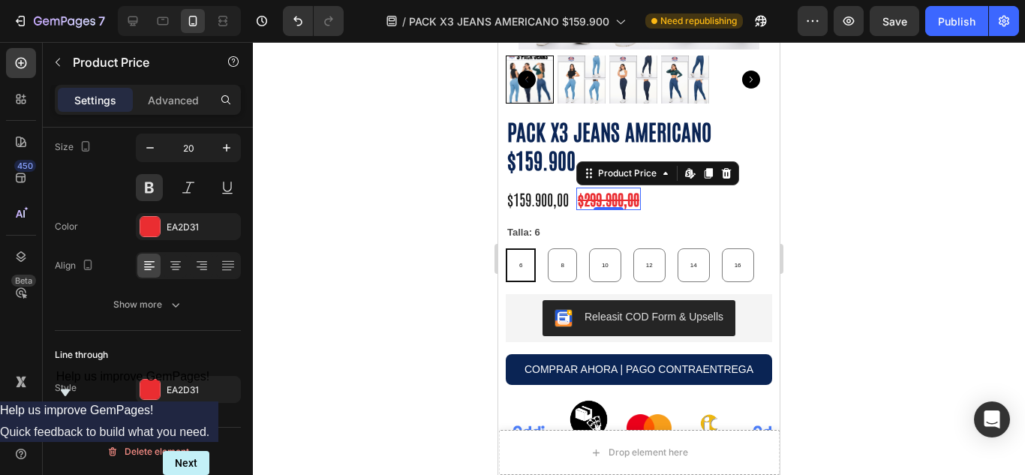
click at [367, 103] on div at bounding box center [639, 258] width 772 height 433
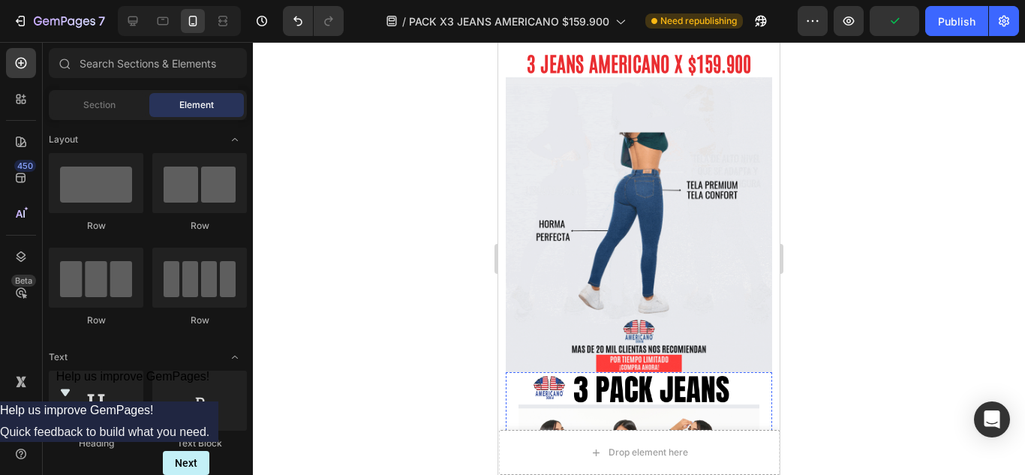
scroll to position [0, 0]
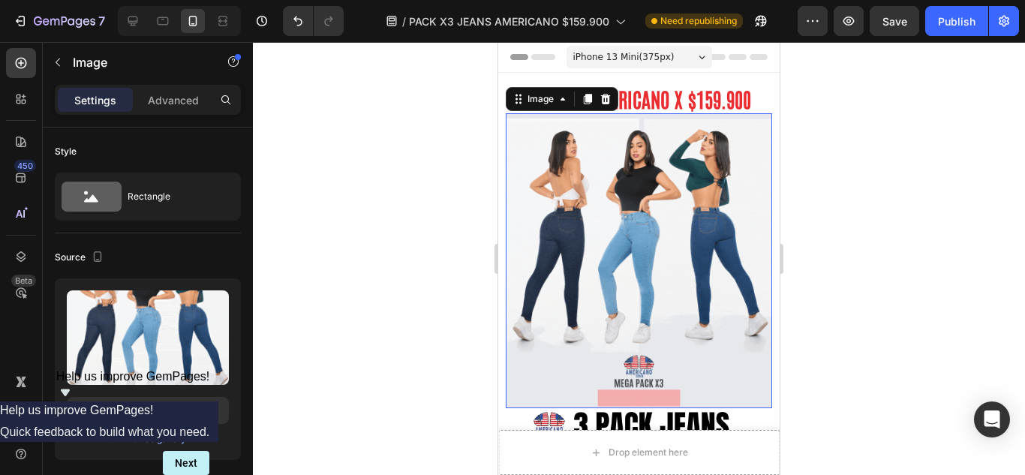
click at [597, 246] on img at bounding box center [639, 260] width 266 height 295
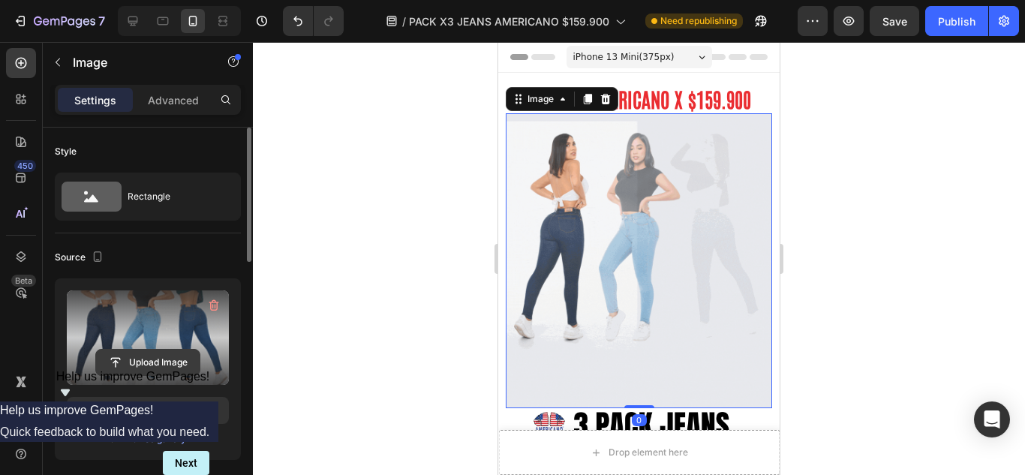
click at [161, 352] on input "file" at bounding box center [148, 363] width 104 height 26
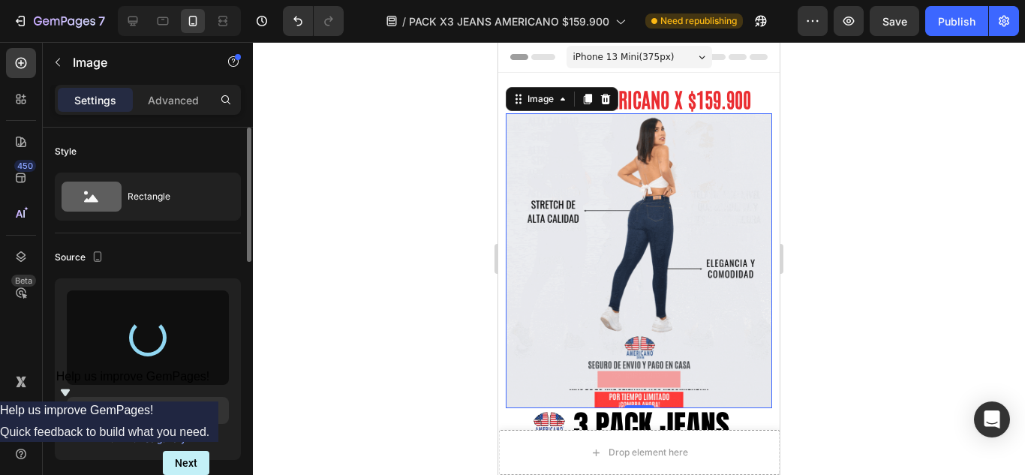
type input "https://cdn.shopify.com/s/files/1/0642/1639/9974/files/gempages_563869014917382…"
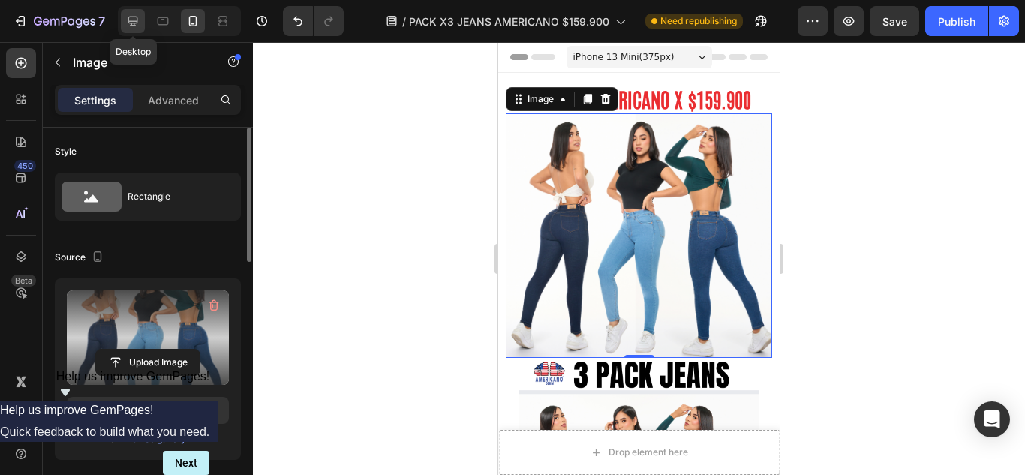
click at [127, 17] on icon at bounding box center [132, 21] width 15 height 15
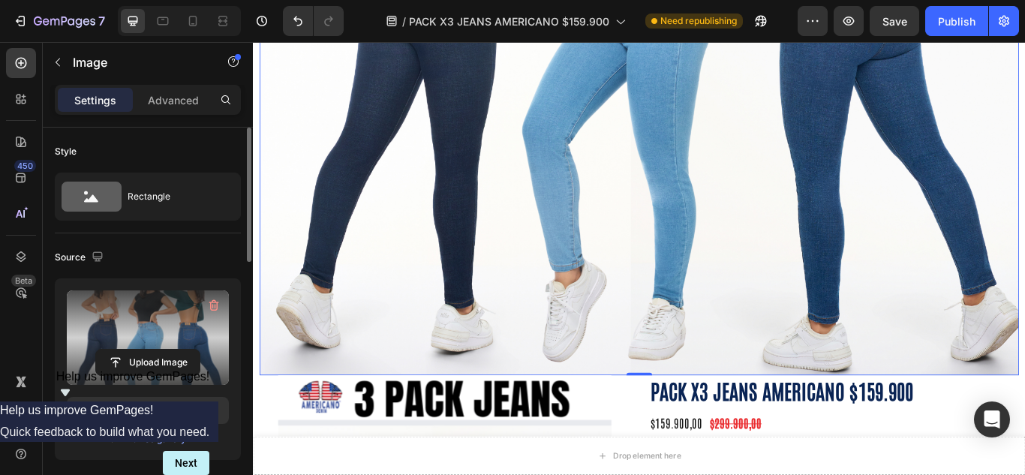
scroll to position [750, 0]
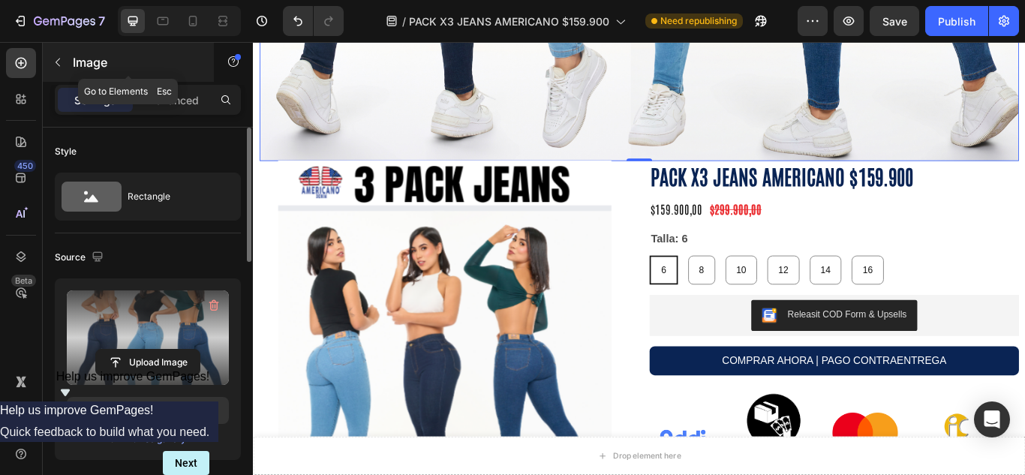
click at [57, 67] on icon "button" at bounding box center [58, 62] width 12 height 12
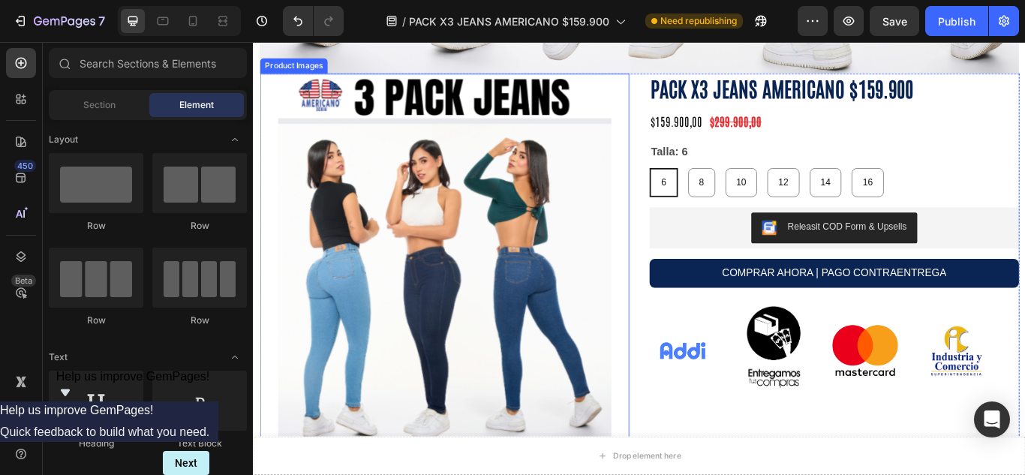
scroll to position [625, 0]
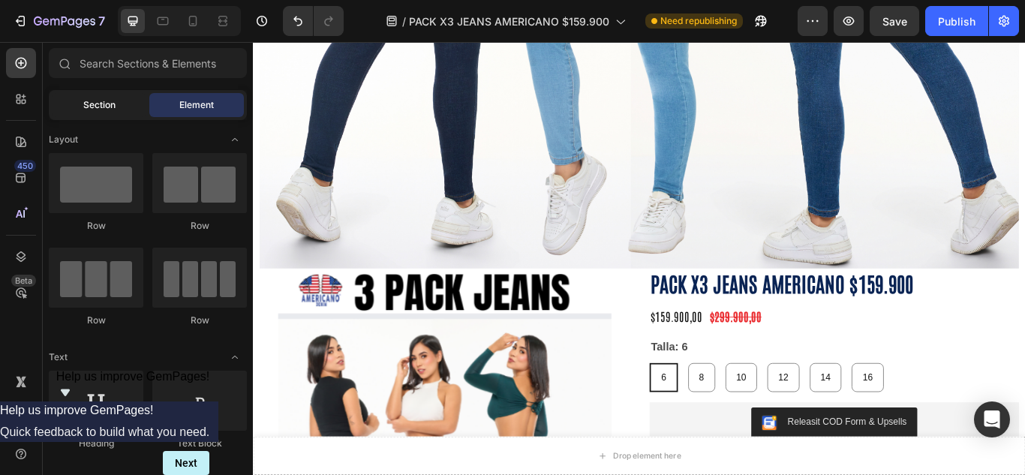
click at [122, 115] on div "Section" at bounding box center [99, 105] width 95 height 24
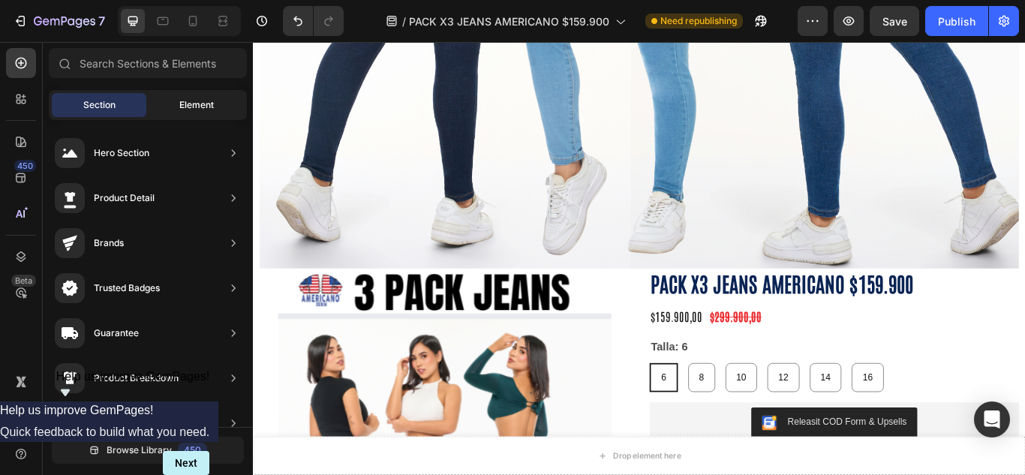
click at [183, 113] on div "Element" at bounding box center [196, 105] width 95 height 24
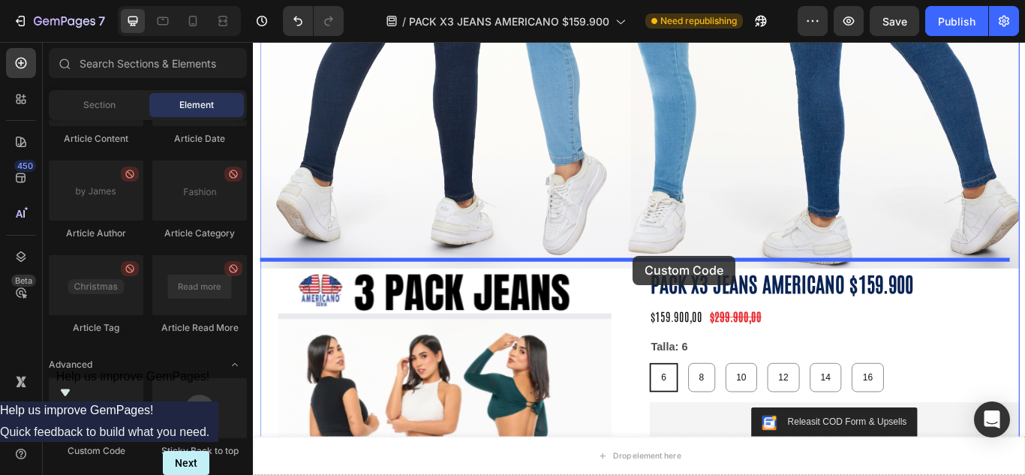
drag, startPoint x: 344, startPoint y: 441, endPoint x: 696, endPoint y: 291, distance: 381.9
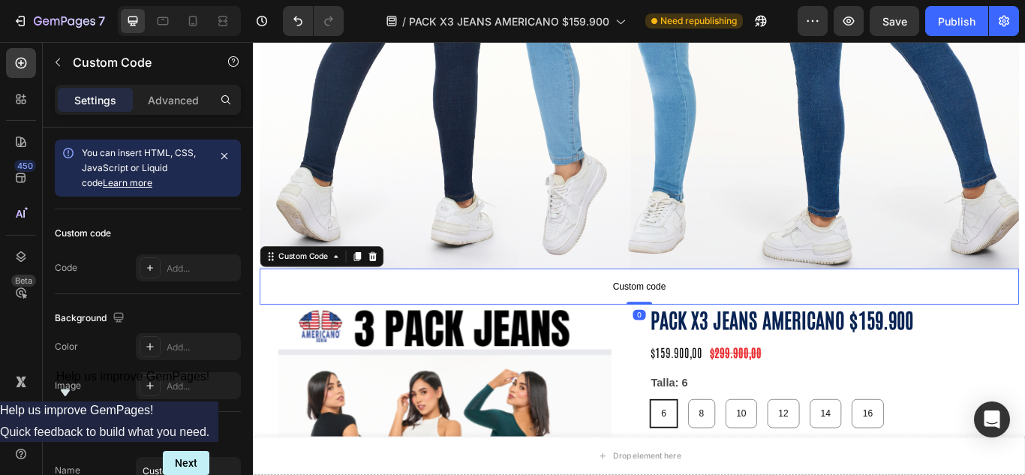
click at [696, 318] on span "Custom code" at bounding box center [703, 327] width 886 height 18
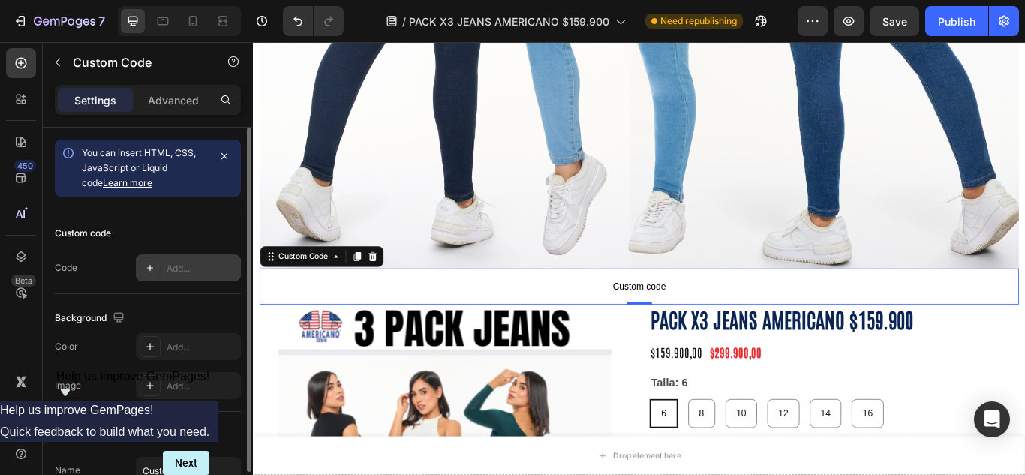
click at [173, 269] on div "Add..." at bounding box center [202, 269] width 71 height 14
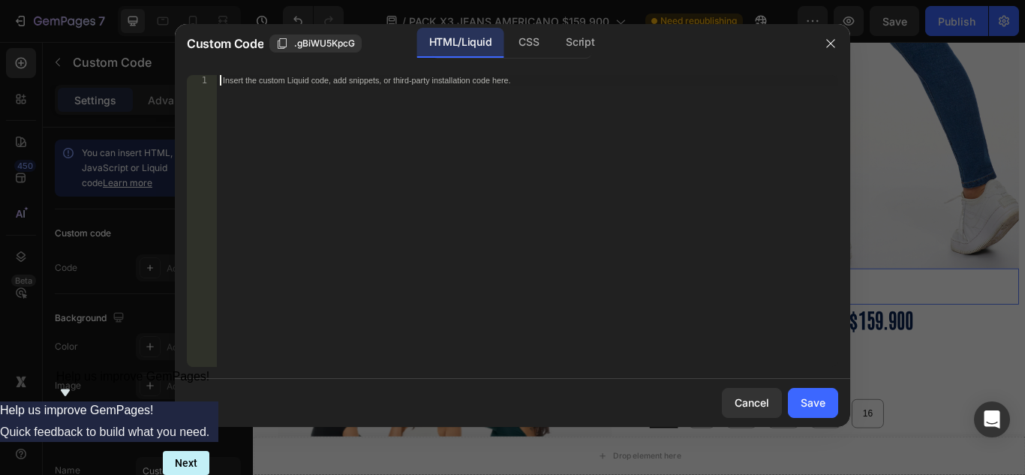
click at [432, 96] on div "Insert the custom Liquid code, add snippets, or third-party installation code h…" at bounding box center [527, 231] width 621 height 313
click at [515, 112] on div "Insert the custom Liquid code, add snippets, or third-party installation code h…" at bounding box center [527, 231] width 621 height 313
paste textarea "<div id="_rsi-cod-form-embed-custom-hook"></div>"
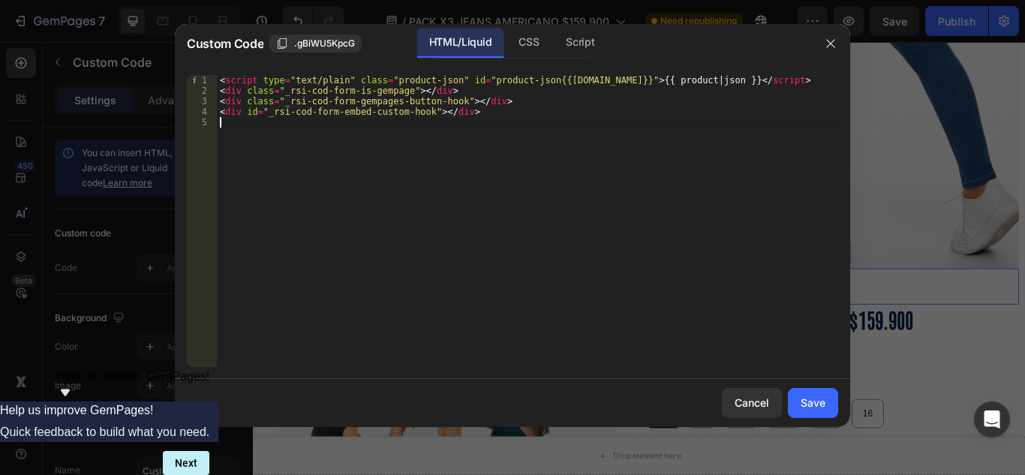
type textarea "<div id="_rsi-cod-form-embed-custom-hook"></div>"
drag, startPoint x: 807, startPoint y: 384, endPoint x: 820, endPoint y: 399, distance: 19.7
click at [819, 399] on div "Cancel Save" at bounding box center [512, 403] width 675 height 48
click at [820, 399] on div "Save" at bounding box center [813, 403] width 25 height 16
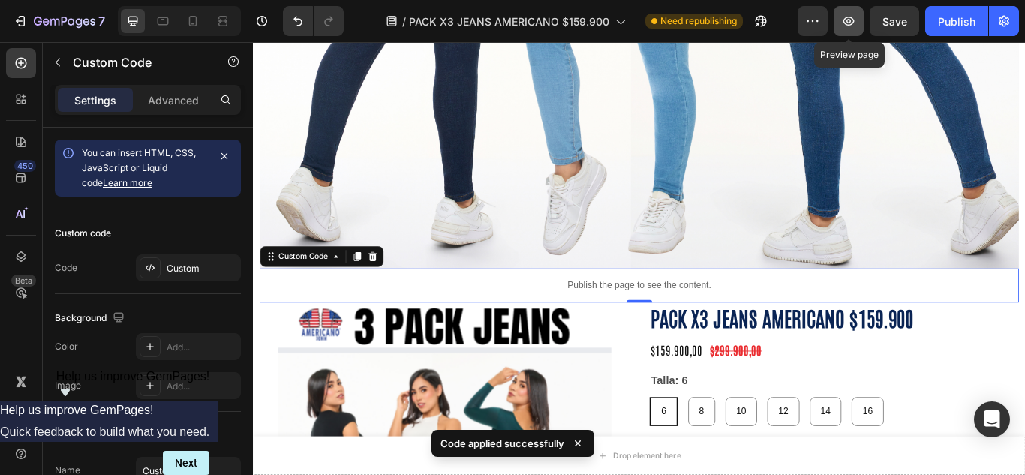
click at [850, 35] on button "button" at bounding box center [849, 21] width 30 height 30
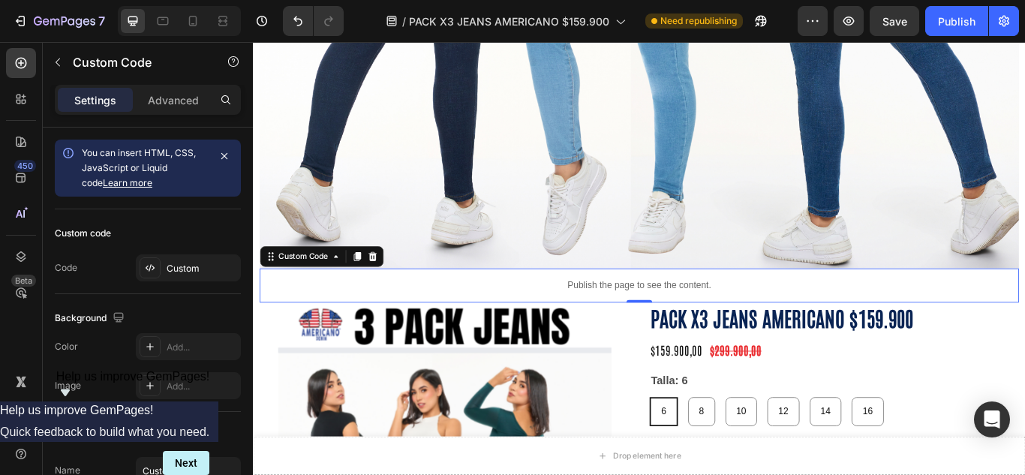
click at [459, 318] on p "Publish the page to see the content." at bounding box center [703, 326] width 886 height 16
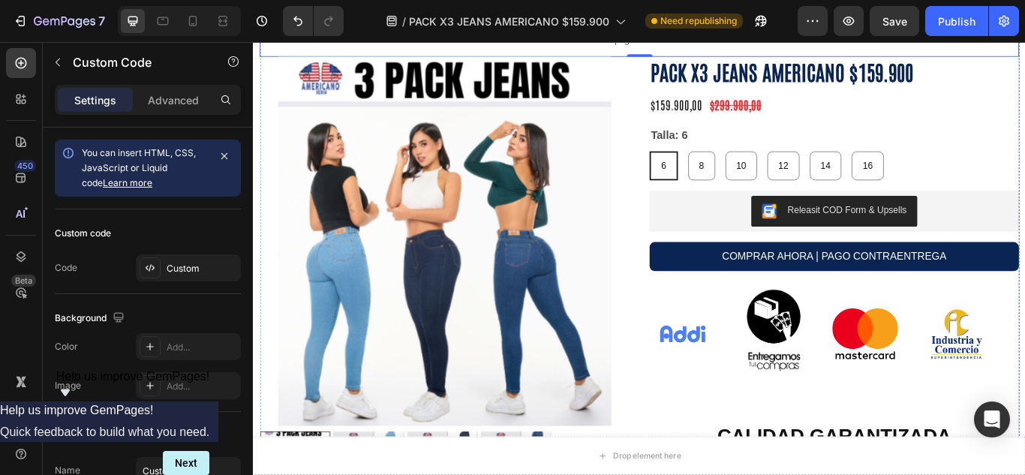
scroll to position [876, 0]
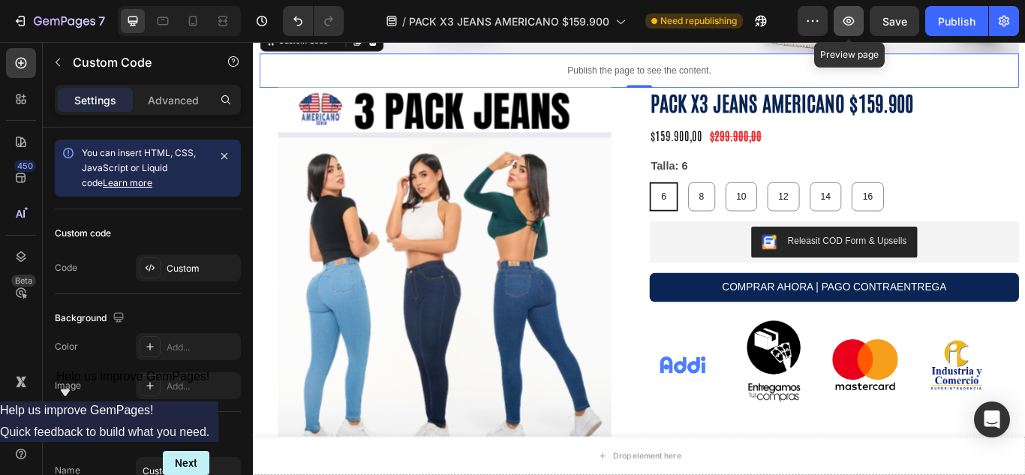
click at [860, 15] on button "button" at bounding box center [849, 21] width 30 height 30
click at [198, 23] on icon at bounding box center [192, 21] width 15 height 15
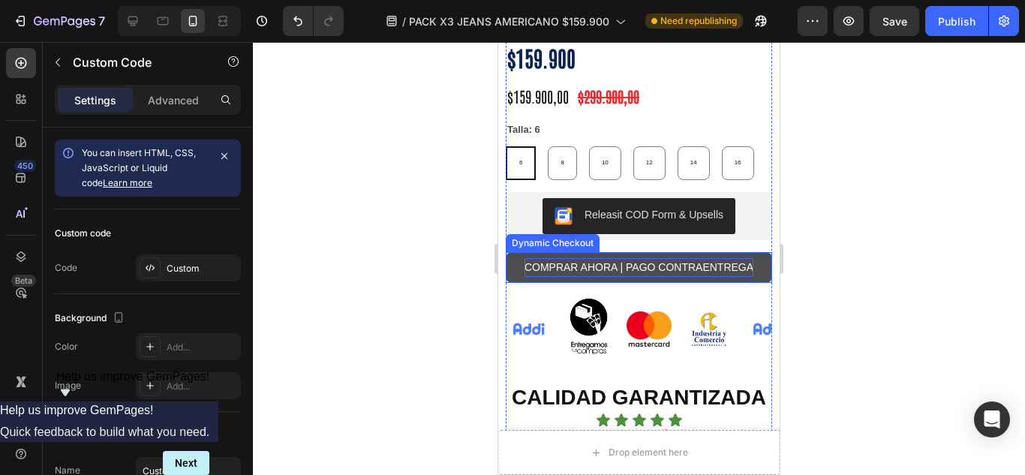
scroll to position [753, 0]
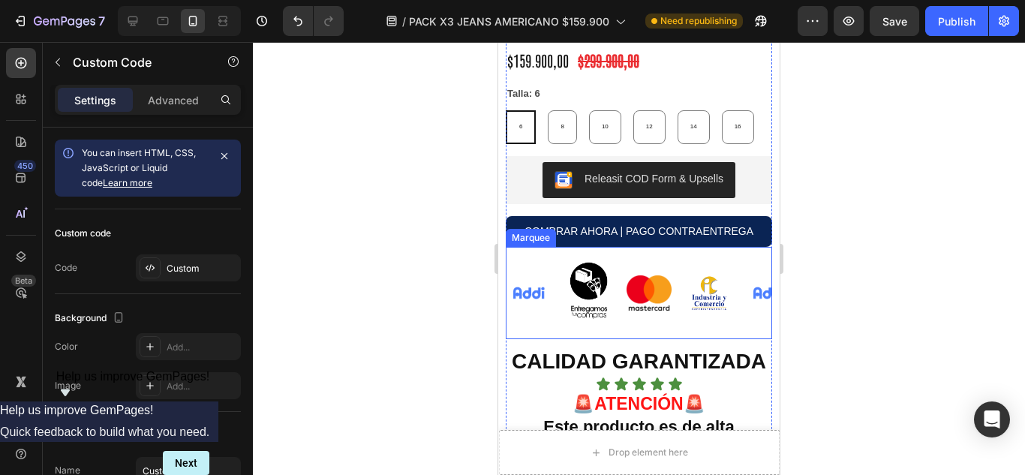
click at [531, 257] on div "Image Image Image Image" at bounding box center [627, 293] width 240 height 92
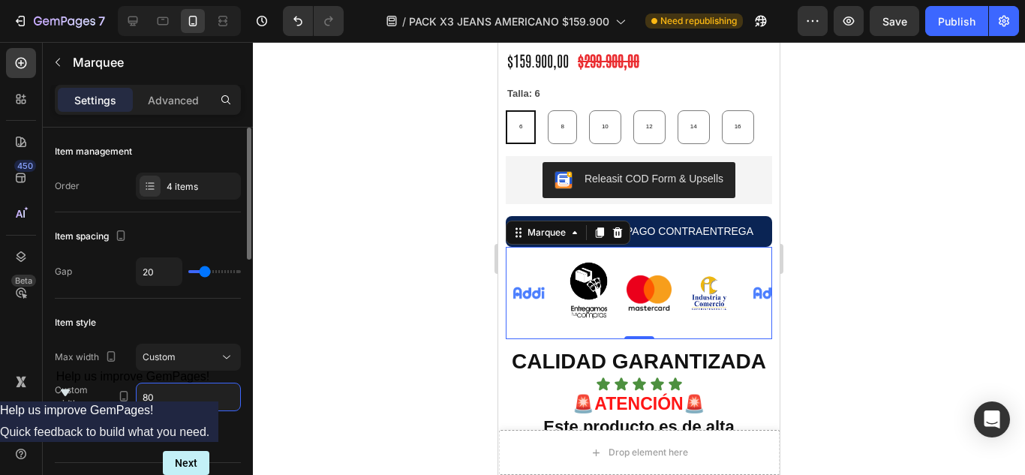
click at [180, 392] on input "80" at bounding box center [189, 396] width 104 height 27
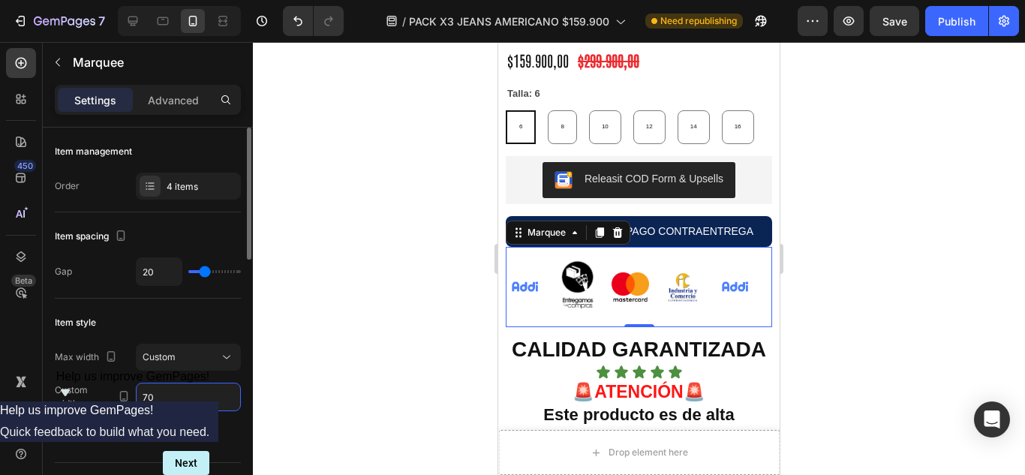
type input "7"
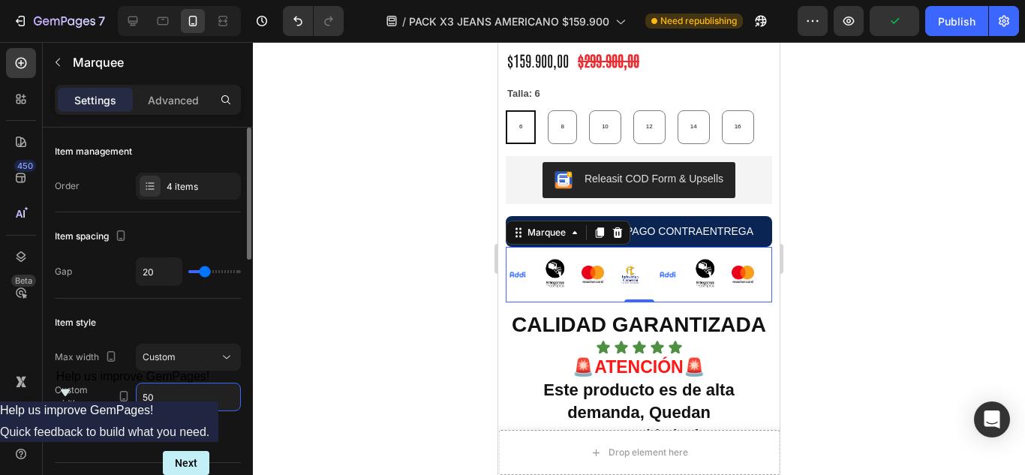
type input "5"
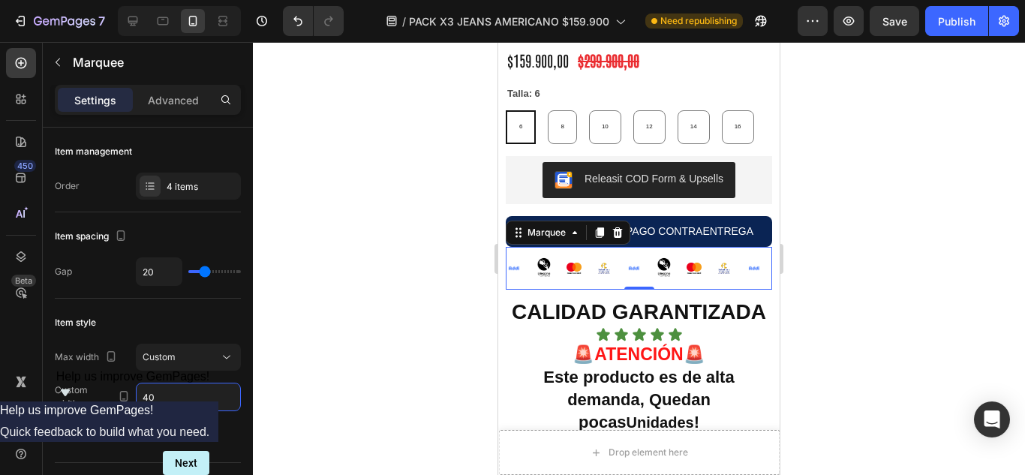
type input "4"
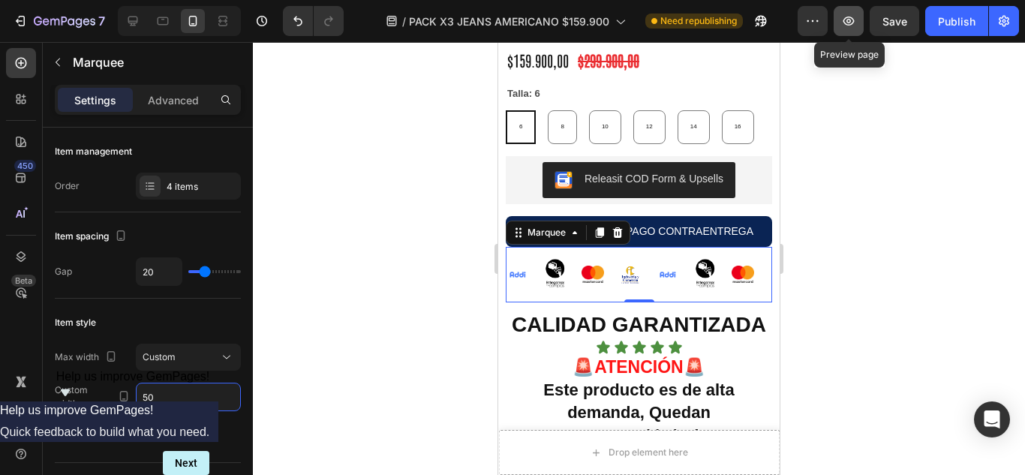
click at [856, 26] on icon "button" at bounding box center [848, 21] width 15 height 15
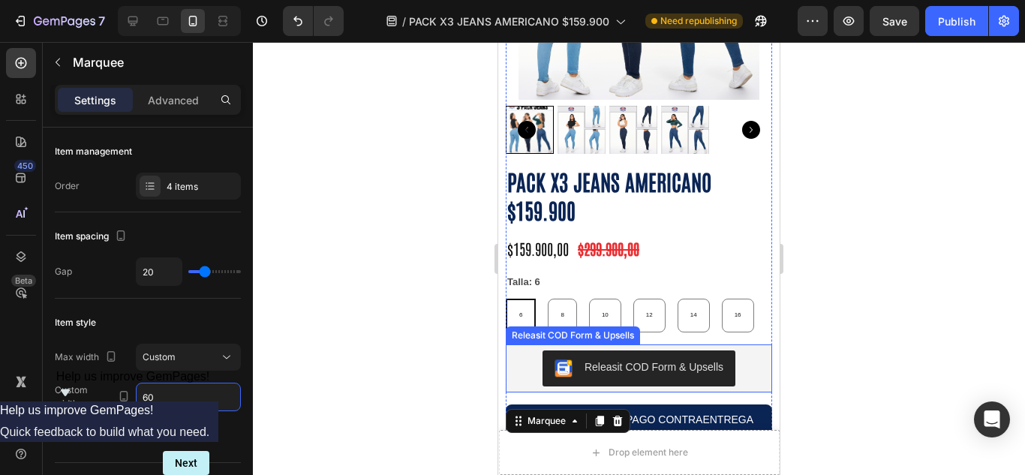
scroll to position [503, 0]
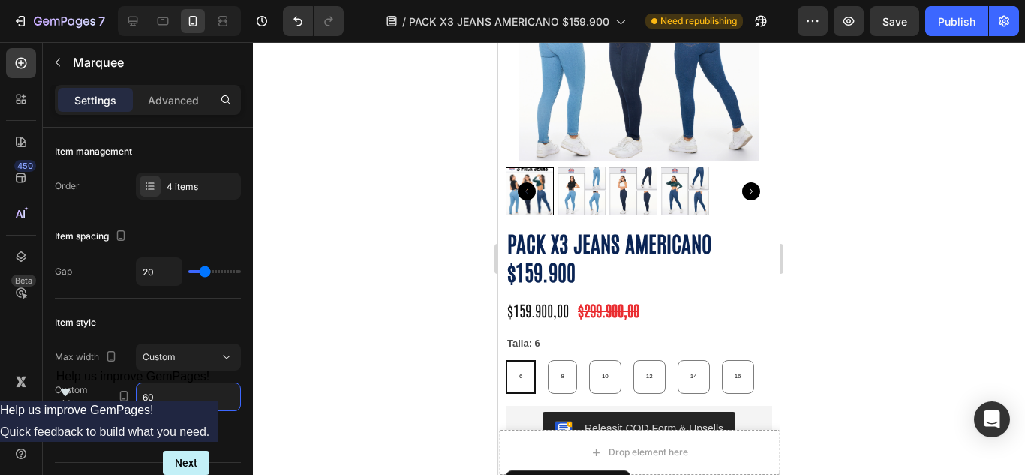
type input "60"
click at [850, 14] on icon "button" at bounding box center [848, 21] width 15 height 15
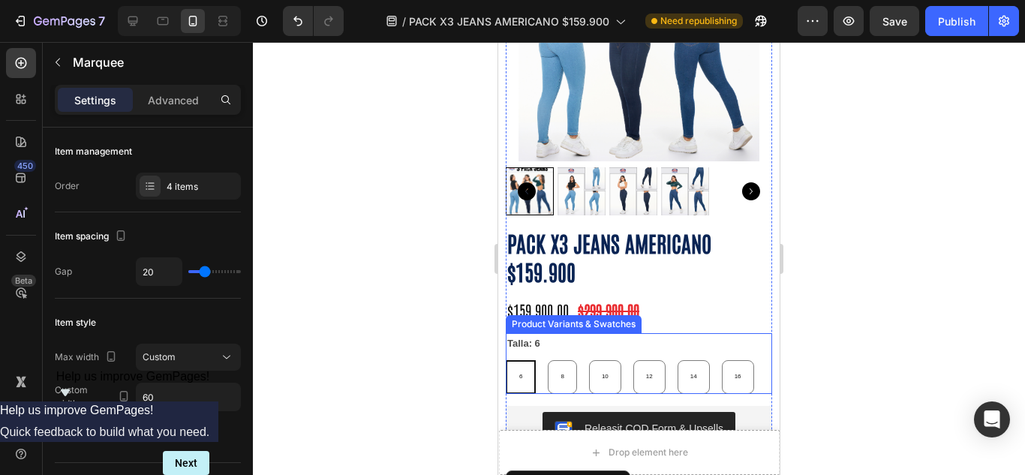
click at [555, 333] on div "Talla: 6 6 6 6 8 8 8 10 10 10 12 12 12 14 14 14 16 16 16" at bounding box center [639, 363] width 266 height 60
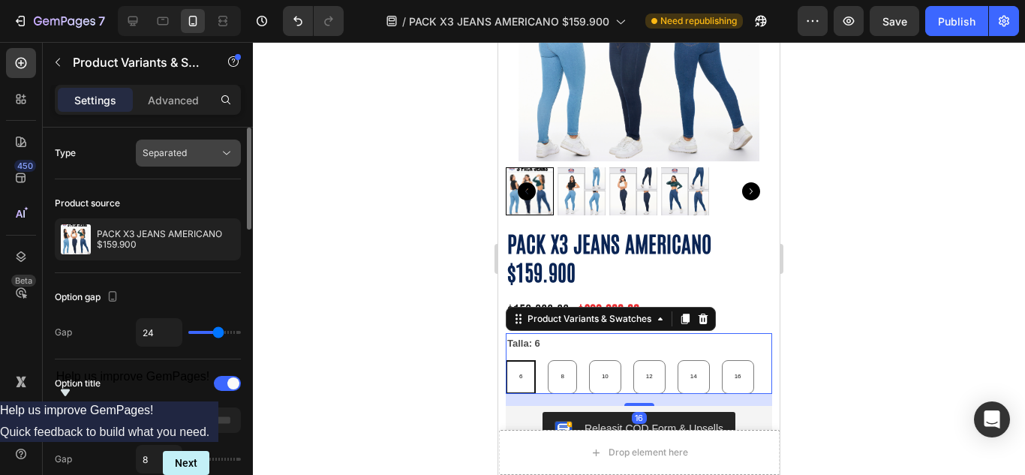
click at [169, 149] on span "Separated" at bounding box center [165, 152] width 44 height 11
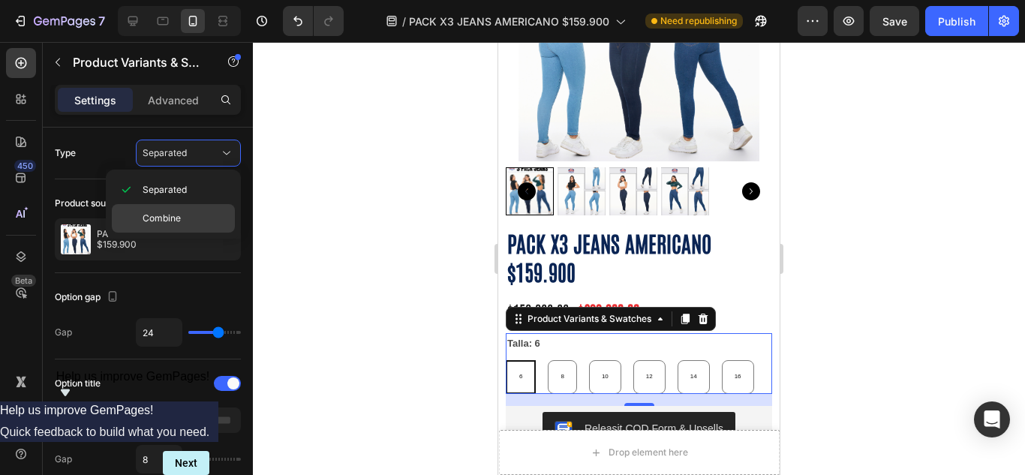
click at [193, 207] on div "Combine" at bounding box center [173, 218] width 123 height 29
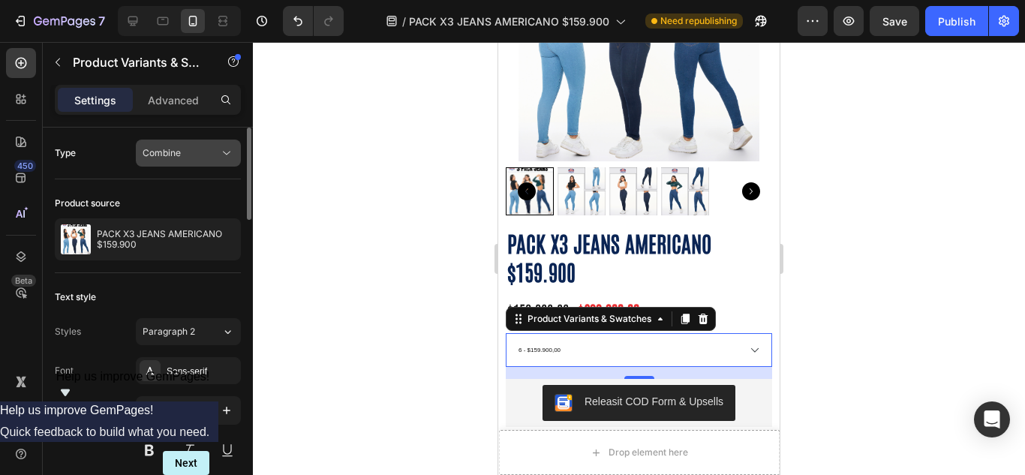
click at [169, 159] on span "Combine" at bounding box center [162, 153] width 38 height 14
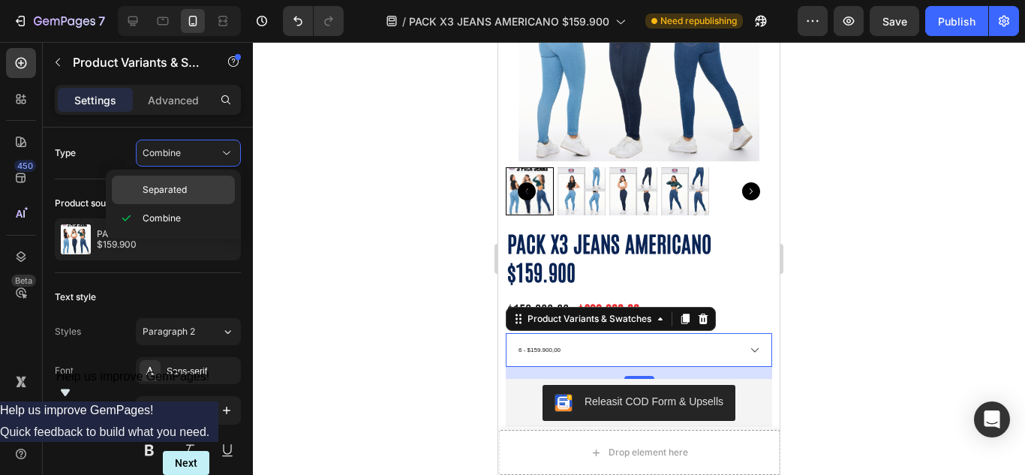
click at [178, 186] on span "Separated" at bounding box center [165, 190] width 44 height 14
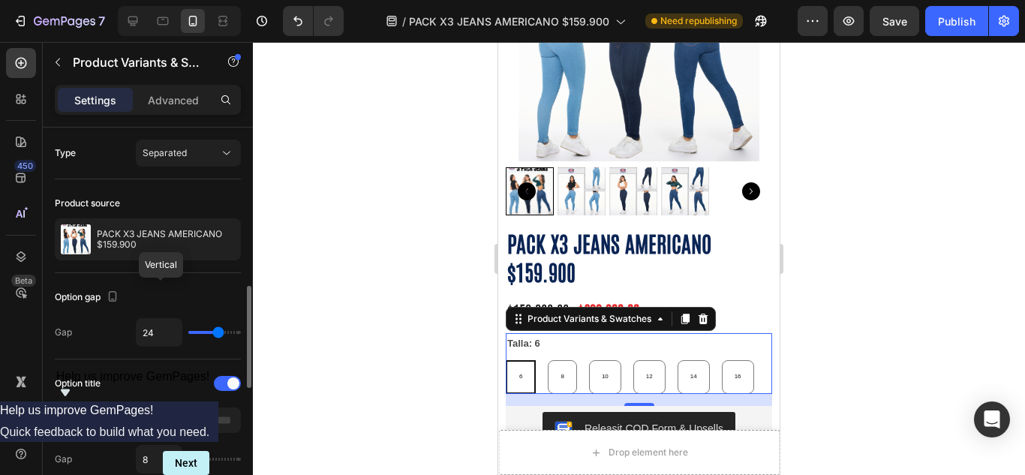
scroll to position [125, 0]
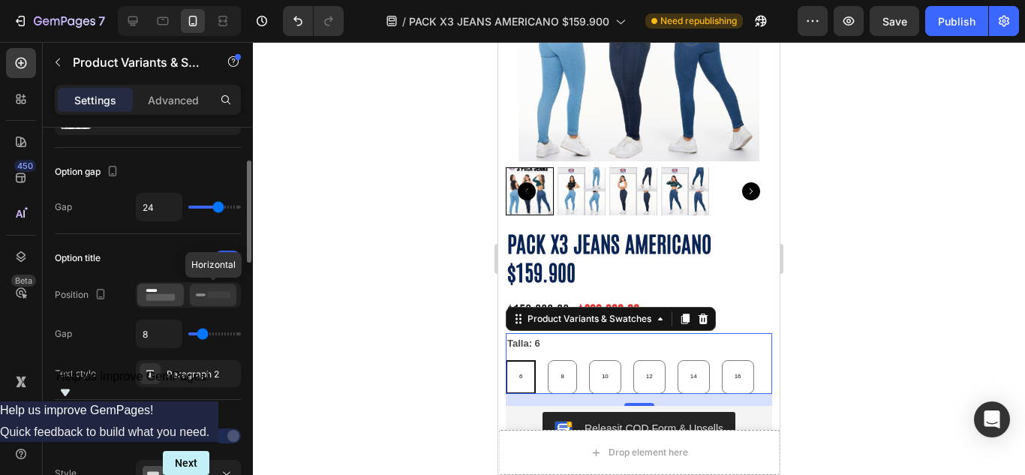
click at [200, 301] on icon at bounding box center [213, 295] width 35 height 17
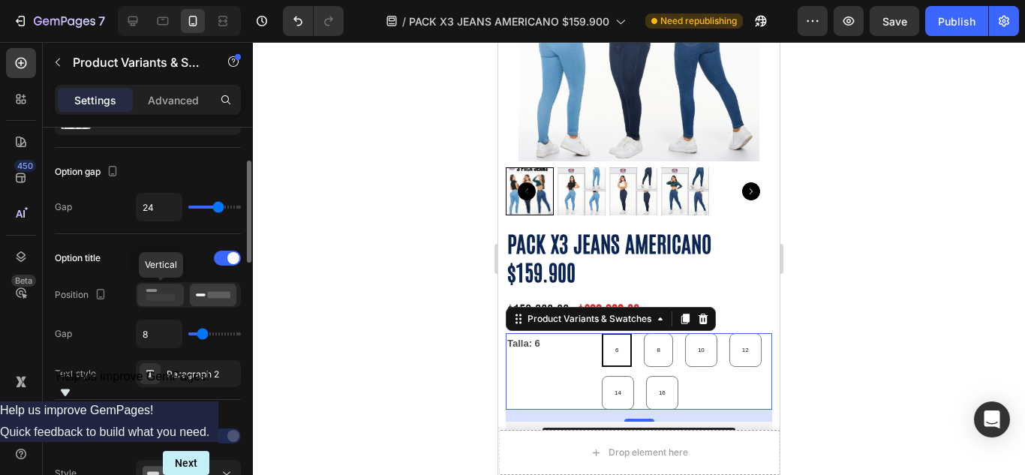
click at [156, 299] on rect at bounding box center [160, 297] width 29 height 7
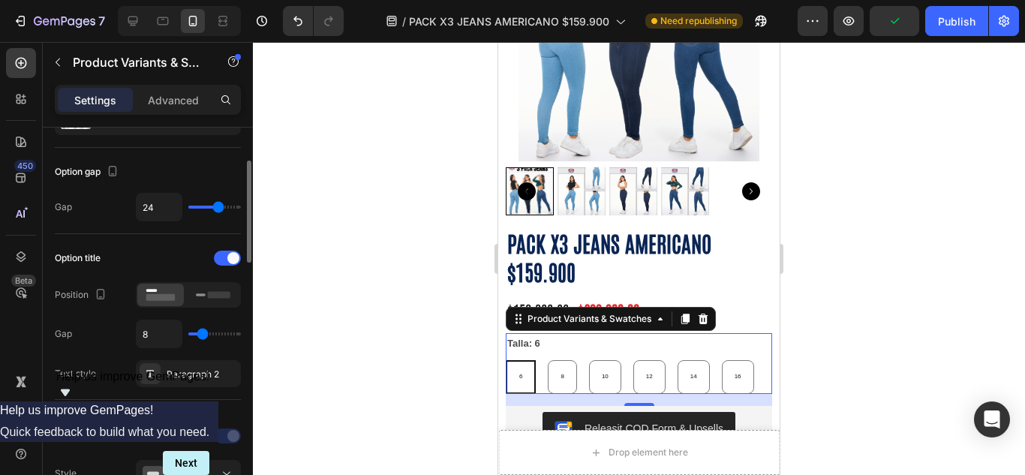
type input "1"
type input "0"
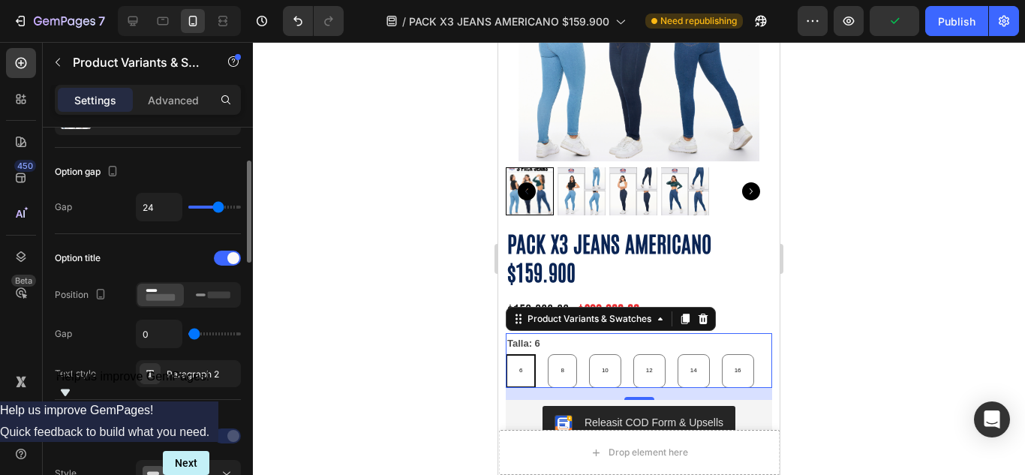
drag, startPoint x: 197, startPoint y: 332, endPoint x: 165, endPoint y: 331, distance: 31.5
type input "0"
click at [188, 332] on input "range" at bounding box center [214, 333] width 53 height 3
drag, startPoint x: 188, startPoint y: 329, endPoint x: 237, endPoint y: 334, distance: 49.1
click at [237, 334] on div "0" at bounding box center [188, 334] width 105 height 29
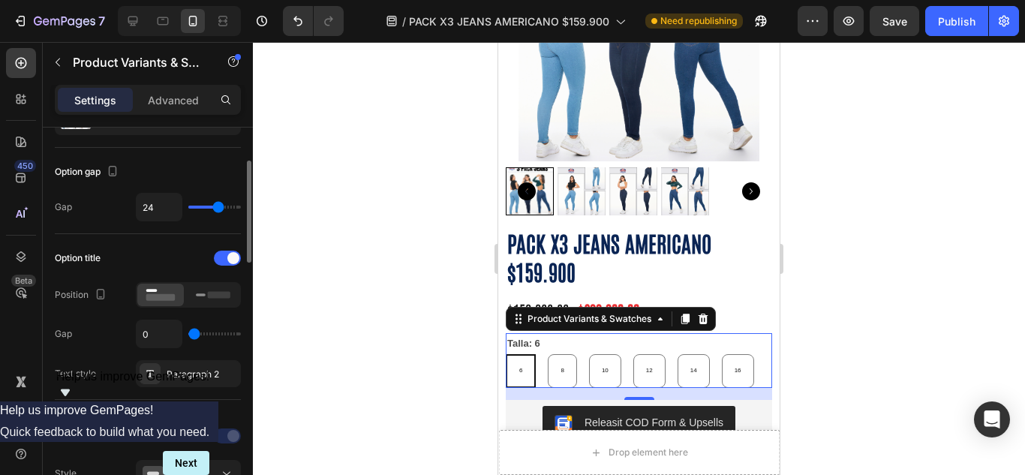
type input "24"
click at [218, 333] on input "range" at bounding box center [214, 333] width 53 height 3
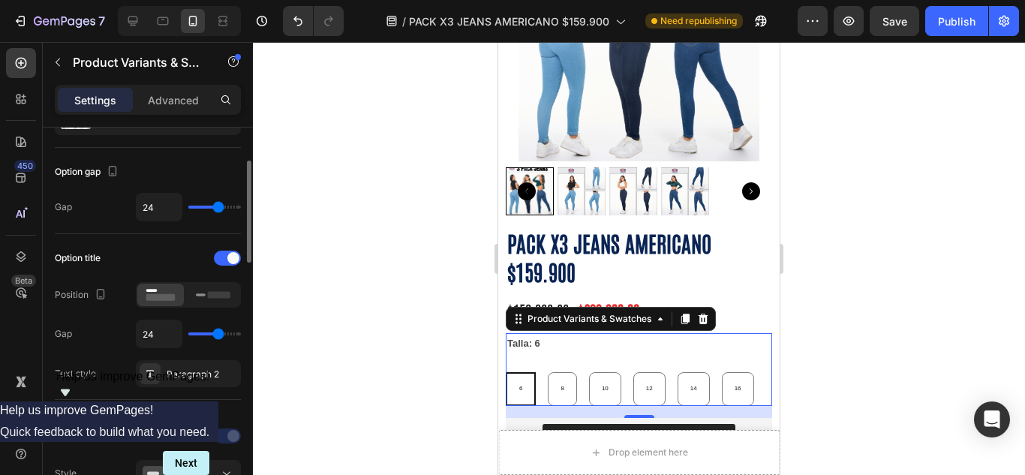
type input "19"
type input "0"
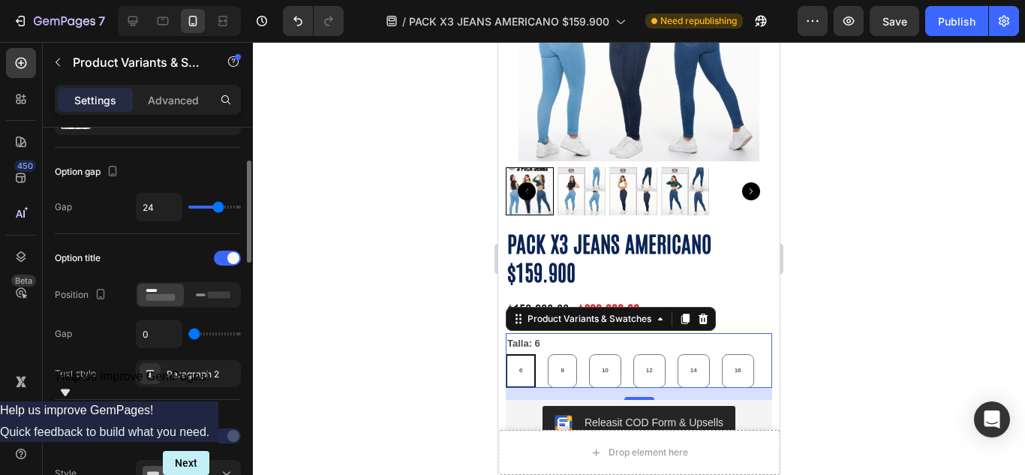
drag, startPoint x: 218, startPoint y: 333, endPoint x: 182, endPoint y: 333, distance: 36.0
type input "0"
click at [188, 333] on input "range" at bounding box center [214, 333] width 53 height 3
click at [198, 363] on div "Paragraph 2" at bounding box center [188, 373] width 105 height 27
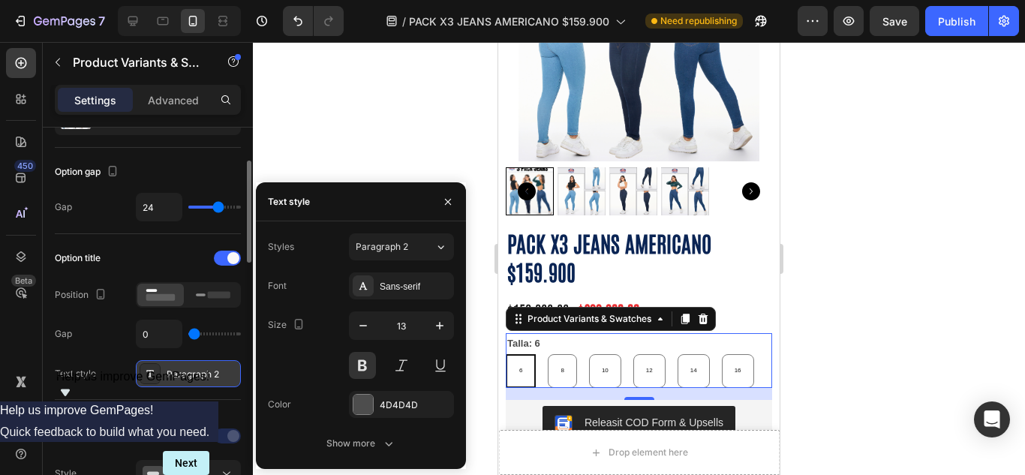
click at [198, 363] on div "Paragraph 2" at bounding box center [188, 373] width 105 height 27
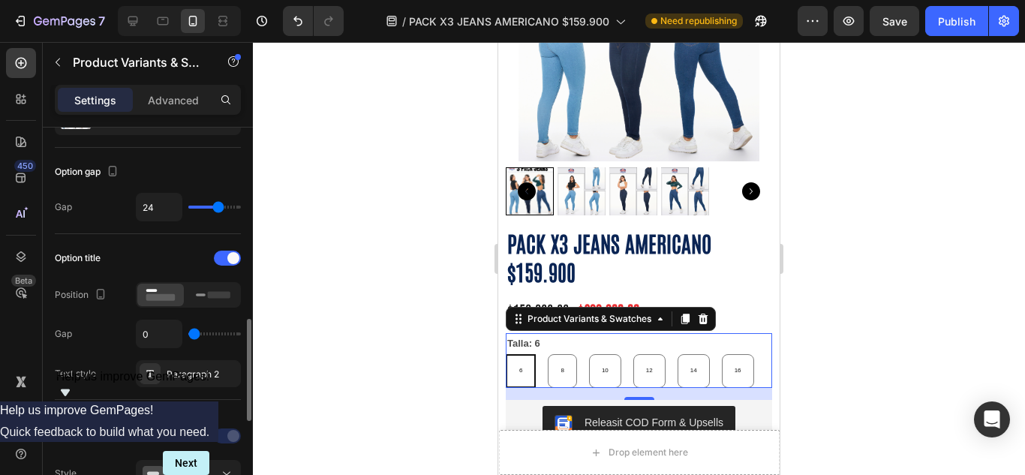
scroll to position [251, 0]
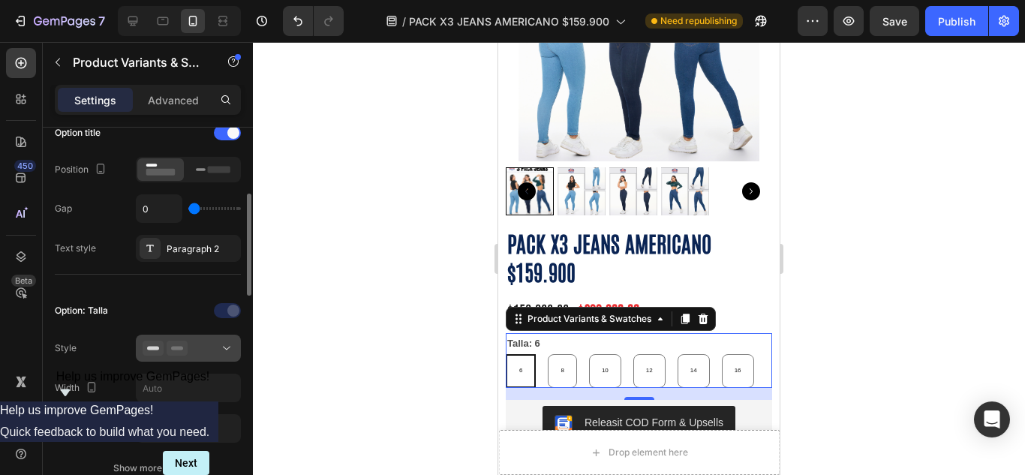
click at [204, 347] on div at bounding box center [189, 348] width 92 height 15
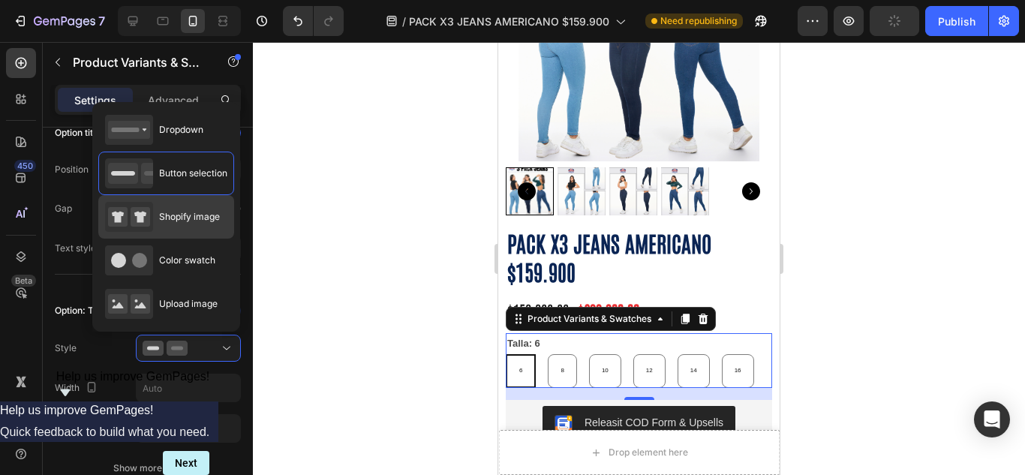
click at [142, 221] on icon at bounding box center [140, 217] width 12 height 11
type input "64"
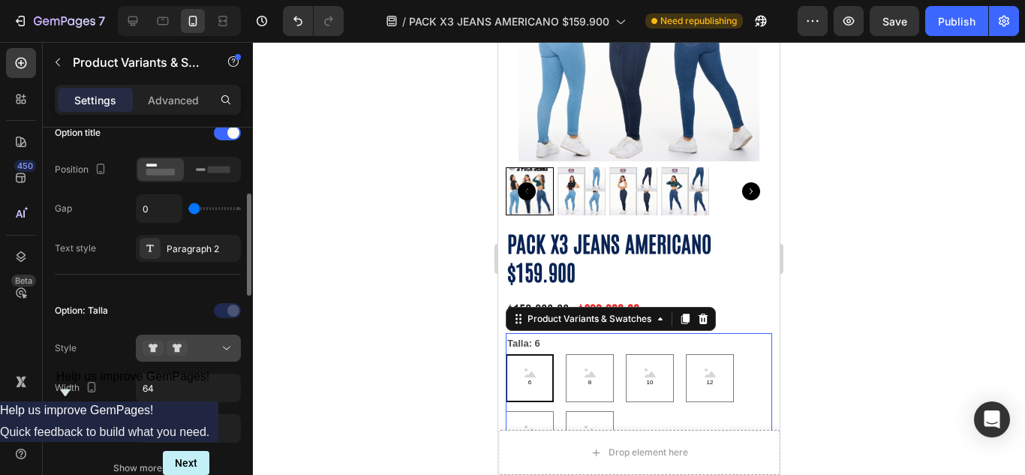
click at [227, 353] on icon at bounding box center [226, 348] width 15 height 15
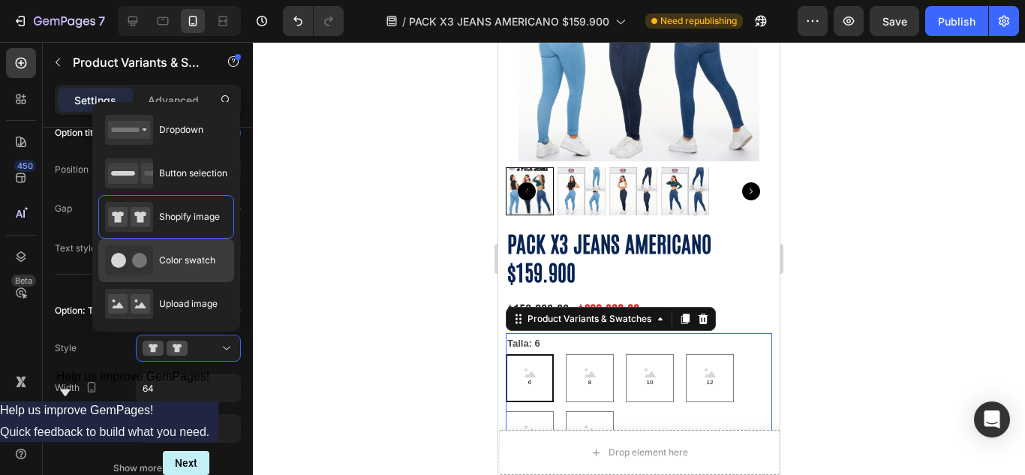
click at [179, 263] on span "Color swatch" at bounding box center [187, 261] width 56 height 14
type input "45"
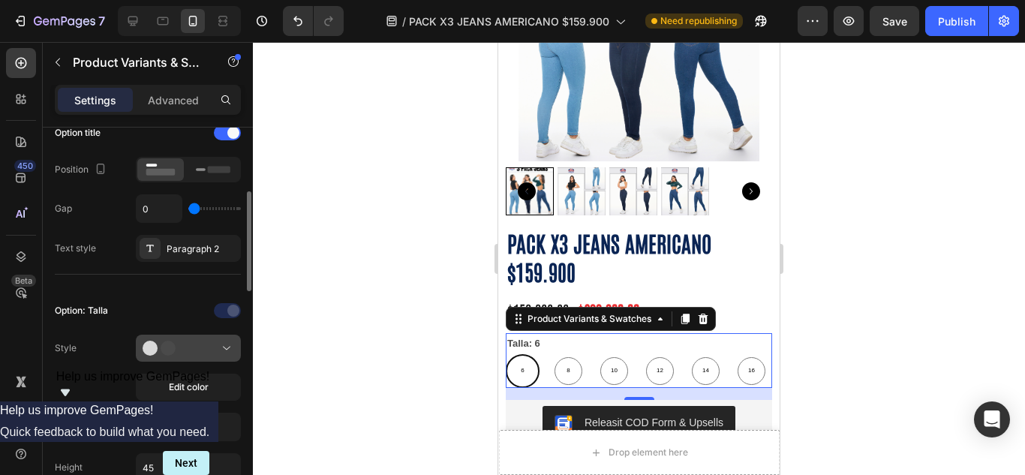
click at [221, 354] on icon at bounding box center [226, 348] width 15 height 15
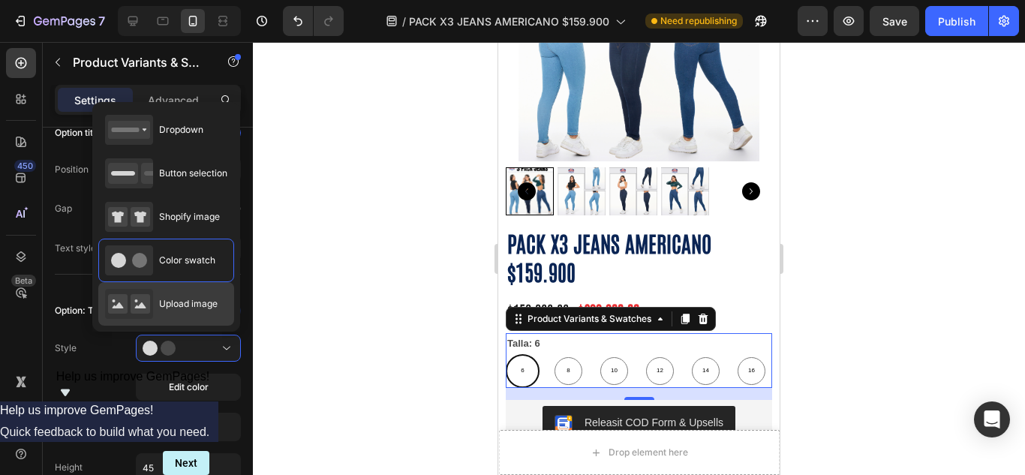
click at [176, 299] on span "Upload image" at bounding box center [188, 304] width 59 height 14
type input "64"
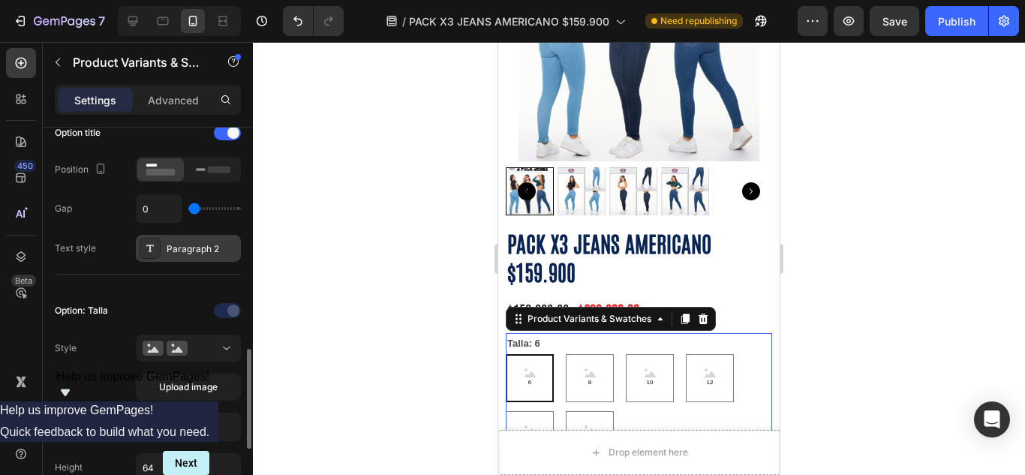
scroll to position [376, 0]
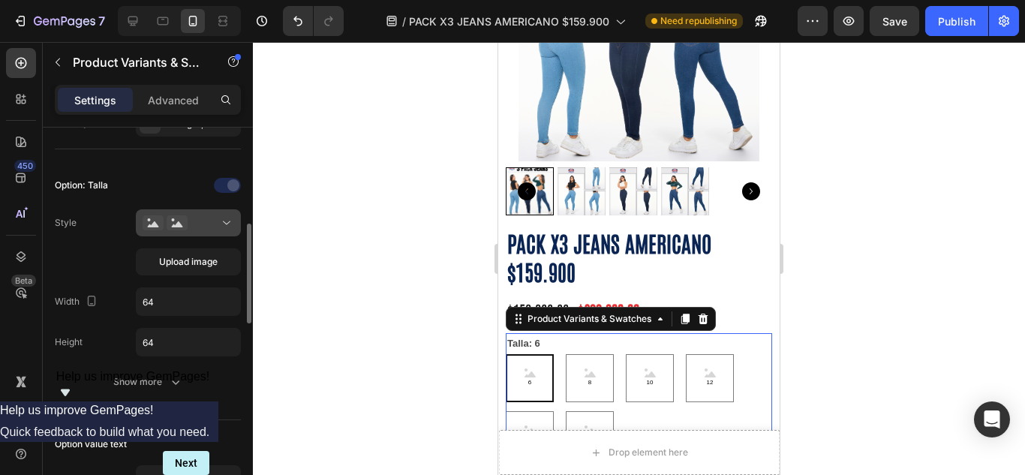
click at [216, 220] on div at bounding box center [189, 222] width 92 height 15
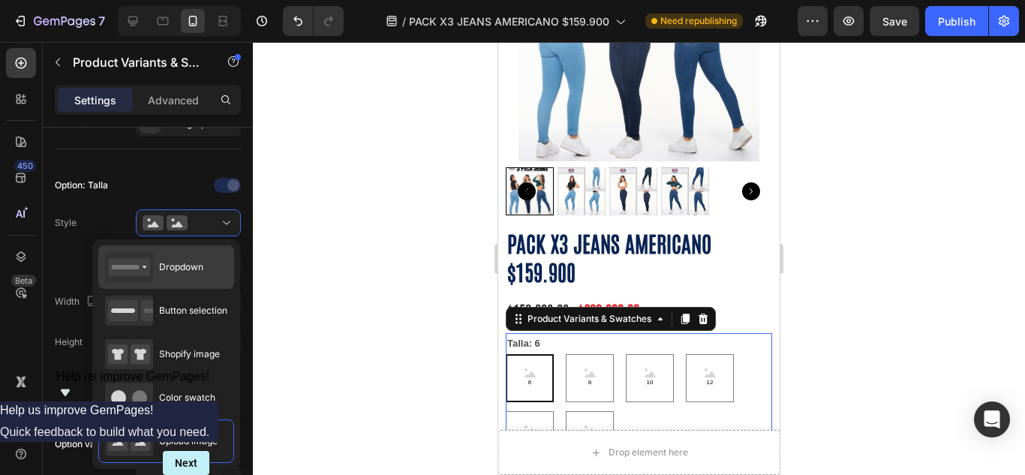
click at [196, 275] on div "Dropdown" at bounding box center [154, 267] width 98 height 30
type input "100%"
type input "45"
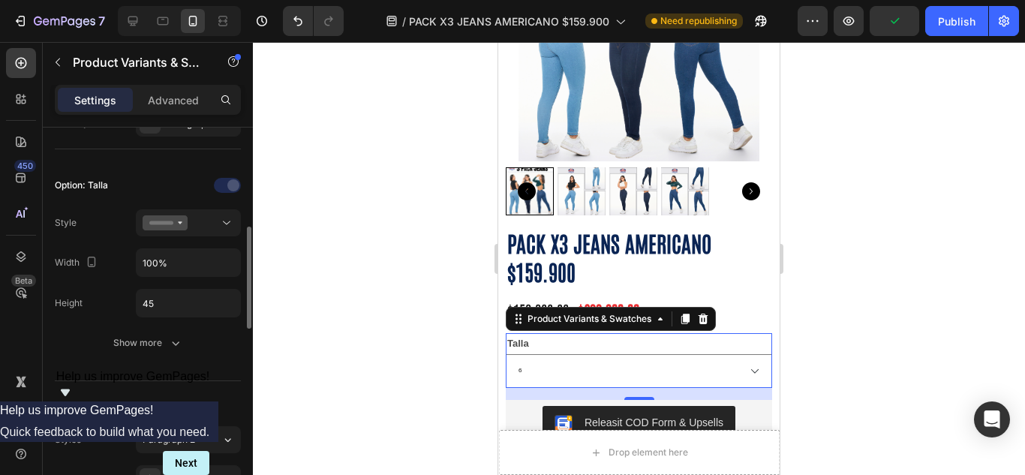
click at [209, 203] on div "Option: Talla Style Width 100% Height 45 Show more" at bounding box center [148, 264] width 186 height 183
click at [210, 212] on button at bounding box center [188, 222] width 105 height 27
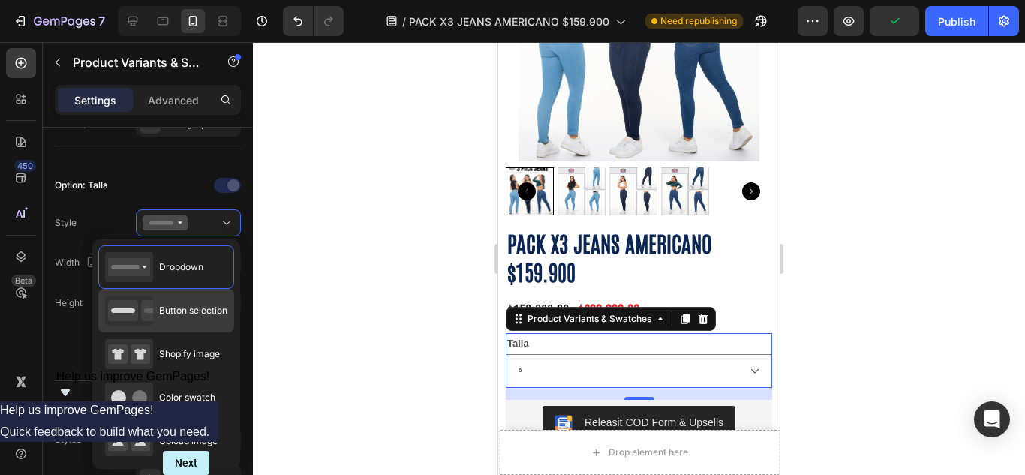
click at [199, 297] on div "Button selection" at bounding box center [166, 311] width 122 height 30
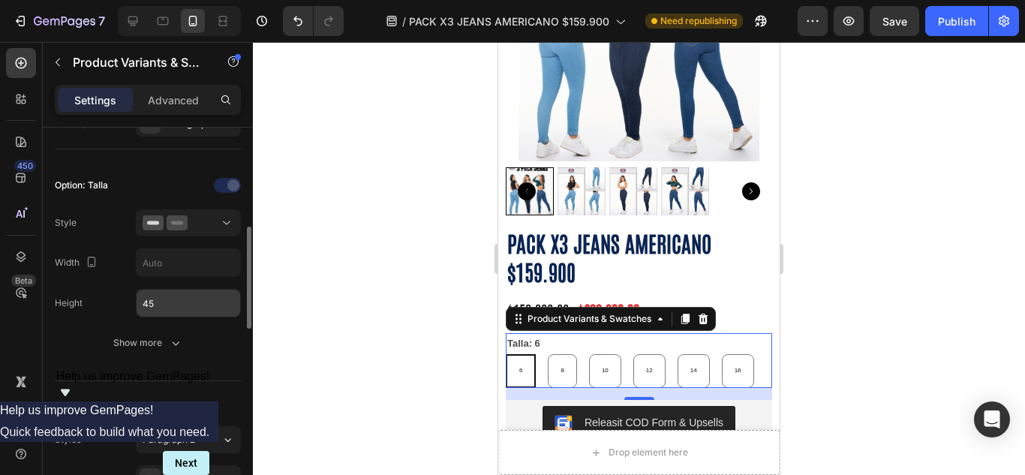
click at [176, 306] on input "45" at bounding box center [189, 303] width 104 height 27
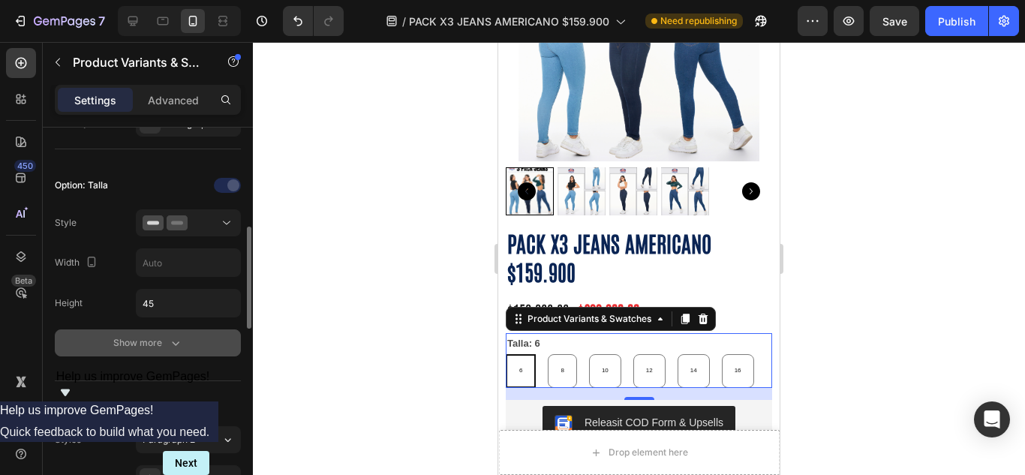
click at [185, 344] on button "Show more" at bounding box center [148, 342] width 186 height 27
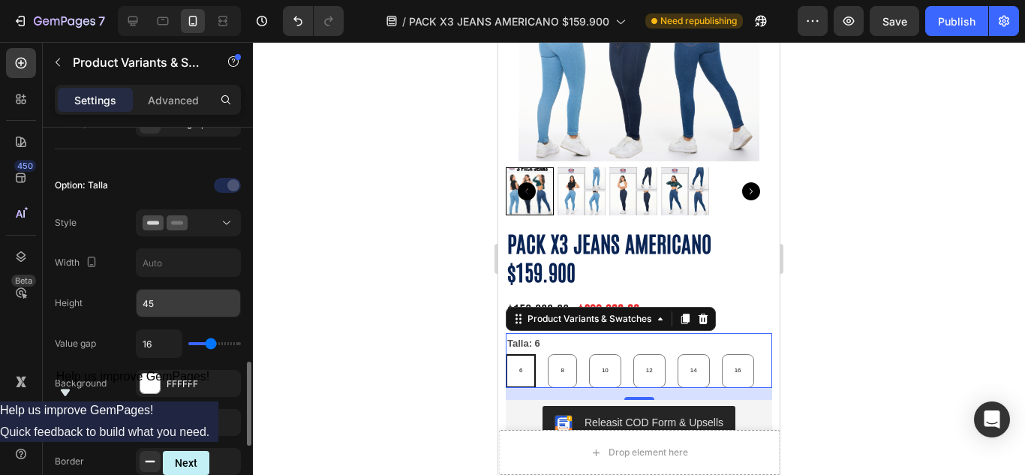
scroll to position [501, 0]
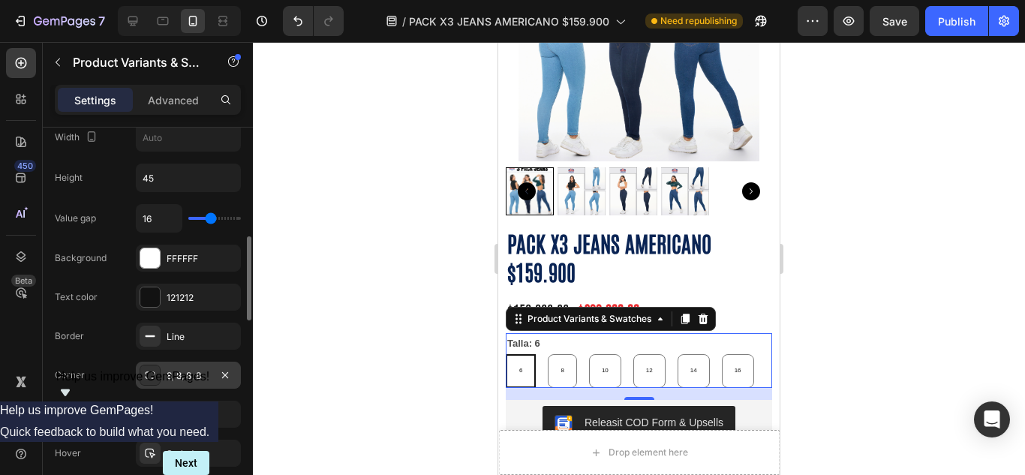
click at [142, 377] on div at bounding box center [150, 375] width 21 height 21
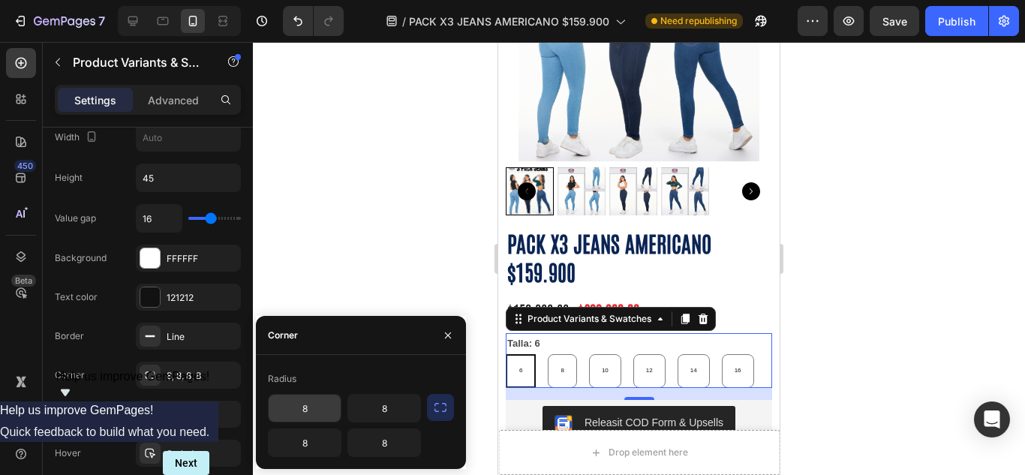
click at [310, 407] on input "8" at bounding box center [305, 408] width 72 height 27
click at [447, 407] on icon "button" at bounding box center [440, 407] width 15 height 15
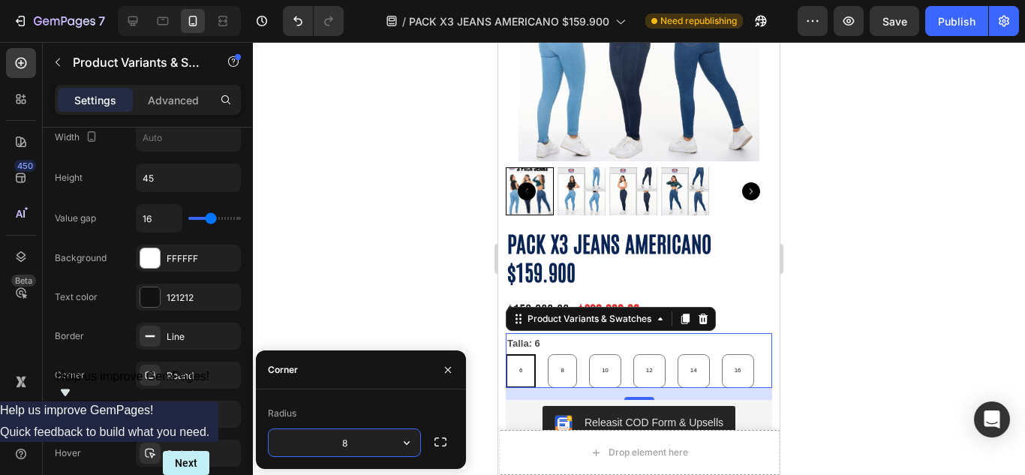
click at [385, 441] on input "8" at bounding box center [345, 442] width 152 height 27
drag, startPoint x: 385, startPoint y: 441, endPoint x: 329, endPoint y: 441, distance: 56.3
click at [329, 441] on input "8" at bounding box center [345, 442] width 152 height 27
type input "6"
drag, startPoint x: 362, startPoint y: 445, endPoint x: 319, endPoint y: 445, distance: 43.5
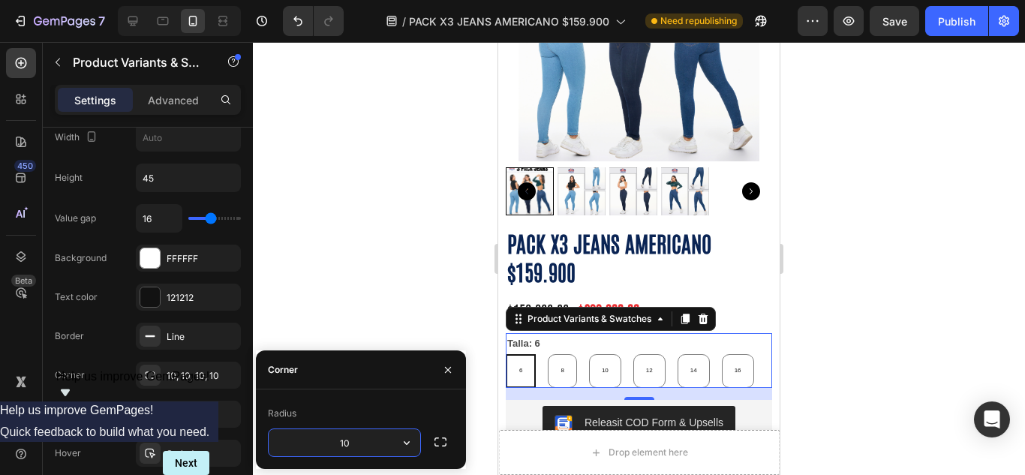
click at [319, 445] on input "10" at bounding box center [345, 442] width 152 height 27
type input "15"
click at [269, 317] on div at bounding box center [639, 258] width 772 height 433
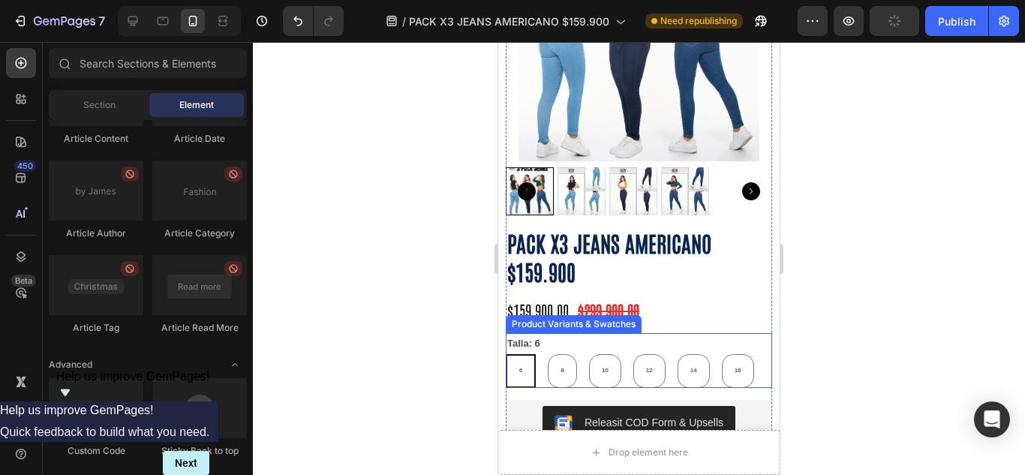
click at [543, 333] on div "Talla: 6 6 6 6 8 8 8 10 10 10 12 12 12 14 14 14 16 16 16" at bounding box center [639, 360] width 266 height 54
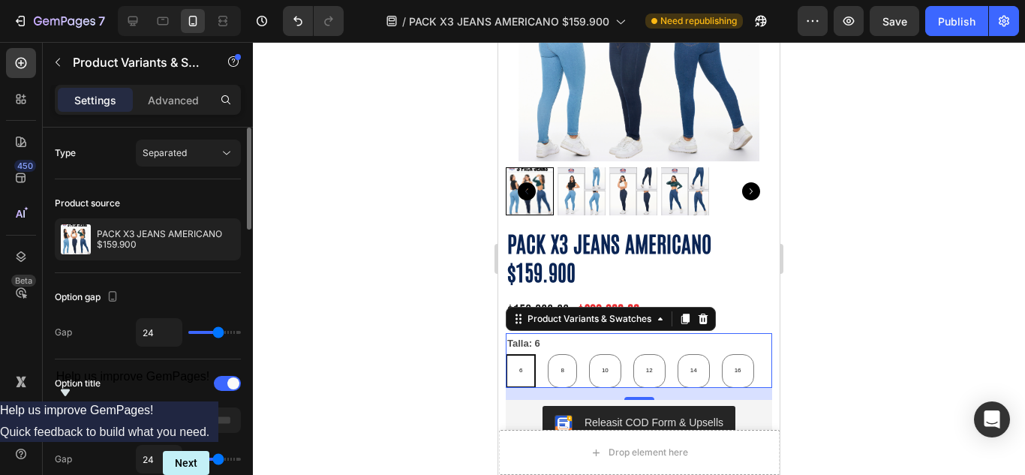
type input "19"
type input "17"
type input "16"
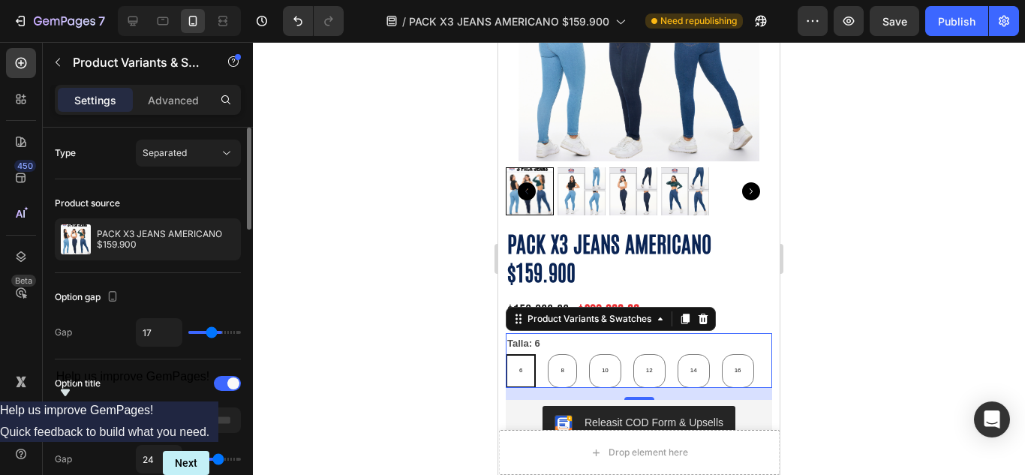
type input "16"
type input "10"
type input "7"
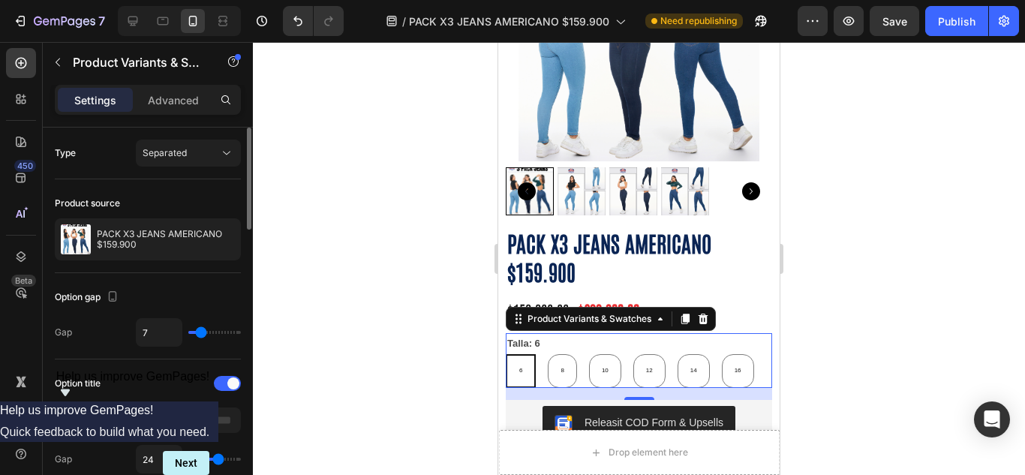
type input "6"
type input "4"
type input "1"
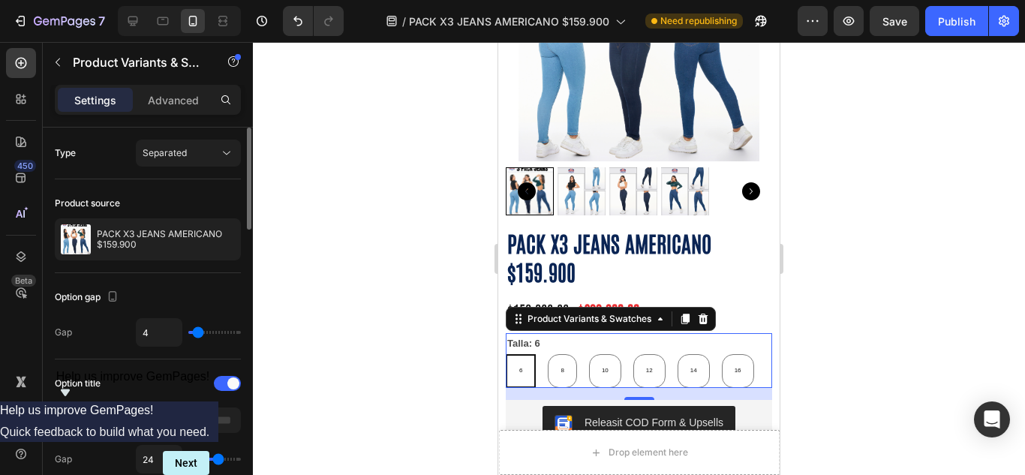
type input "1"
type input "0"
drag, startPoint x: 215, startPoint y: 337, endPoint x: 192, endPoint y: 337, distance: 22.5
type input "0"
click at [192, 334] on input "range" at bounding box center [214, 332] width 53 height 3
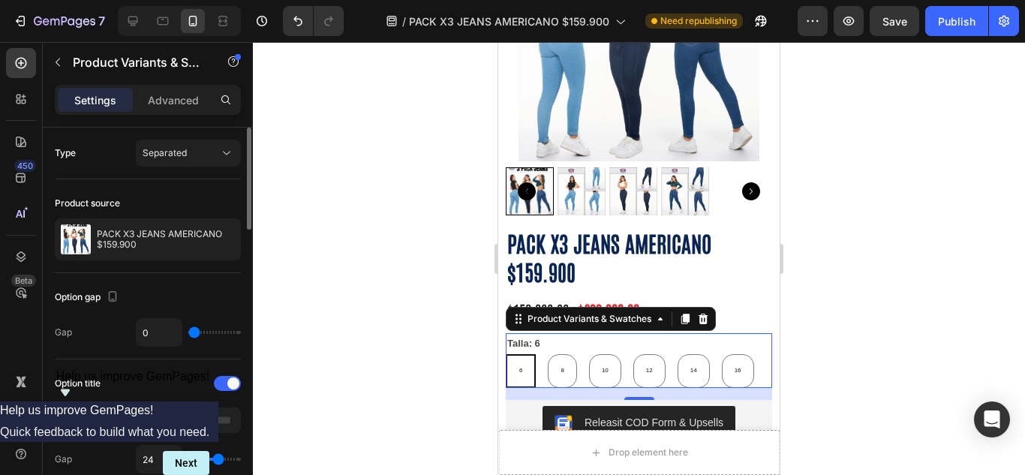
type input "13"
type input "27"
drag, startPoint x: 198, startPoint y: 330, endPoint x: 221, endPoint y: 335, distance: 23.8
type input "27"
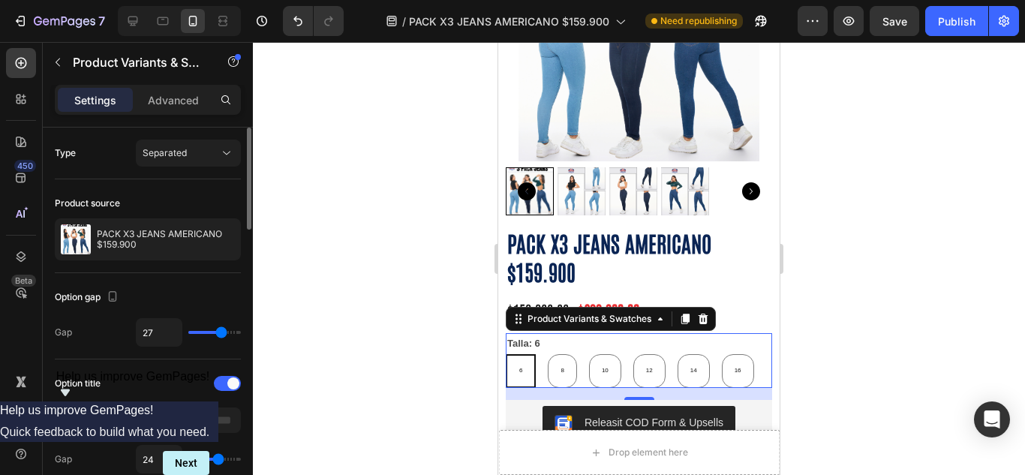
click at [221, 334] on input "range" at bounding box center [214, 332] width 53 height 3
click at [124, 26] on div at bounding box center [133, 21] width 24 height 24
type input "24"
type input "14"
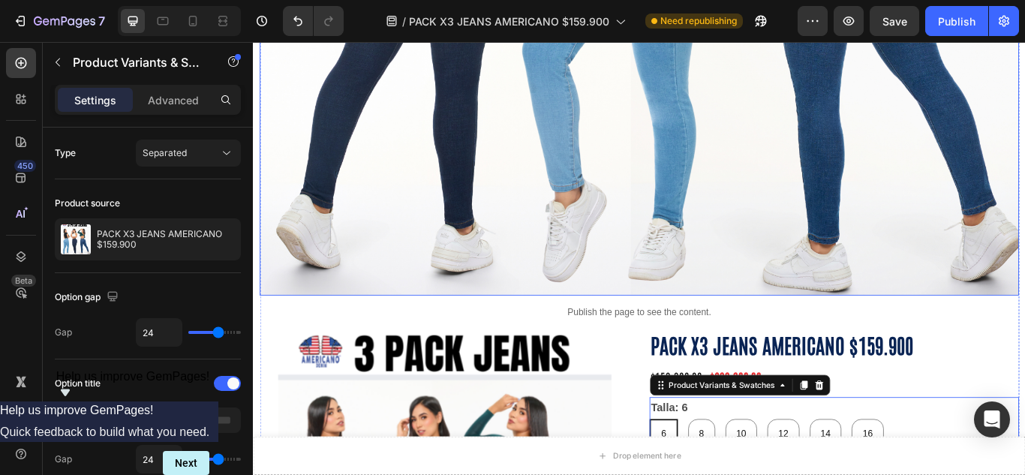
scroll to position [945, 0]
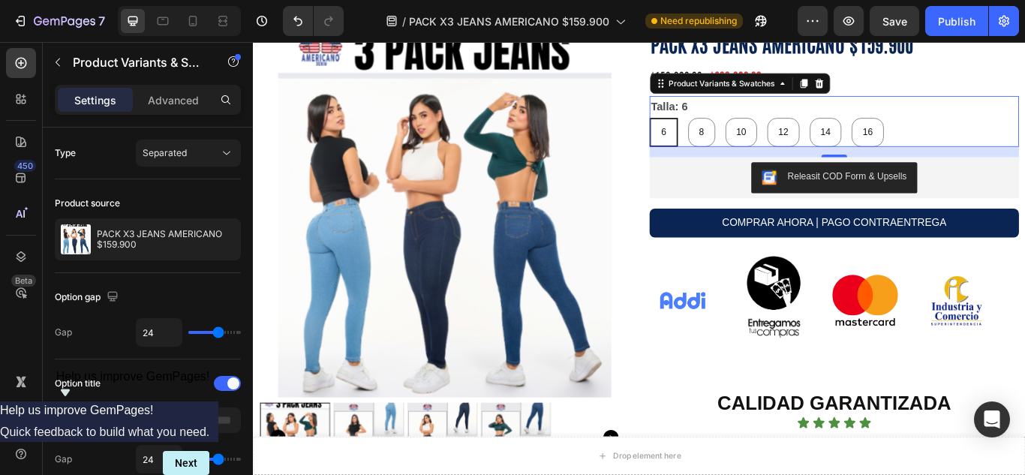
click at [1024, 112] on div "Talla: 6 6 6 6 8 8 8 10 10 10 12 12 12 14 14 14 16 16 16" at bounding box center [930, 135] width 431 height 60
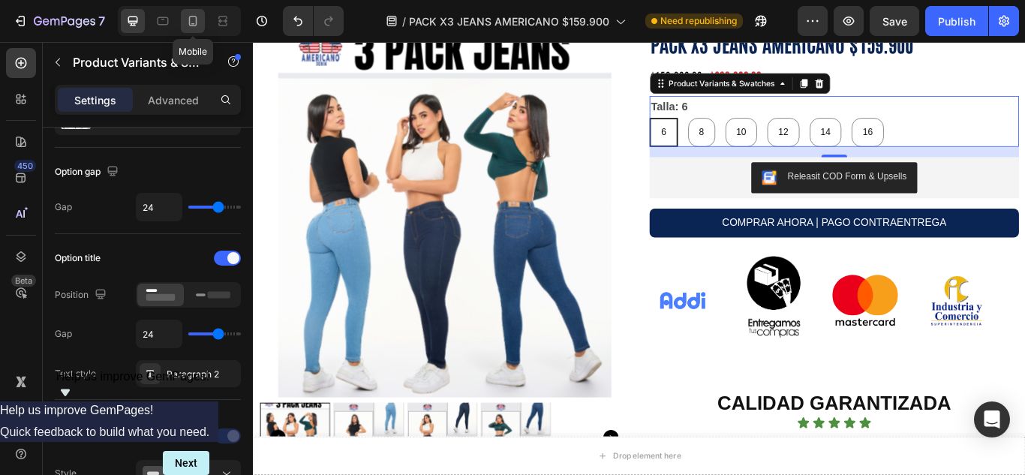
click at [191, 20] on icon at bounding box center [192, 21] width 15 height 15
type input "27"
type input "8"
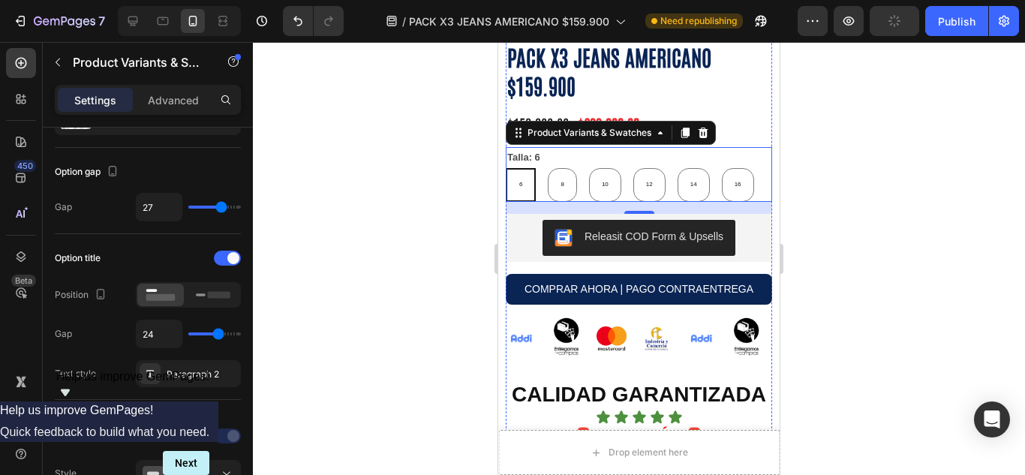
scroll to position [750, 0]
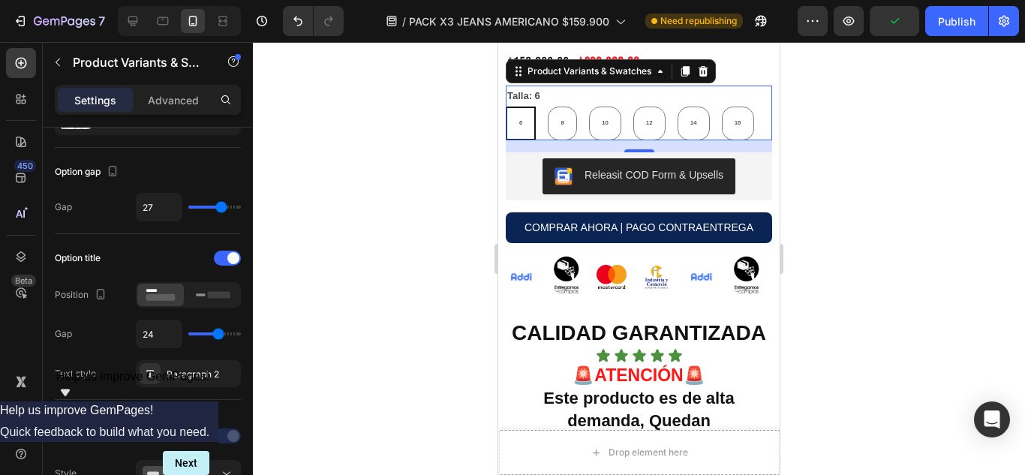
click at [579, 86] on div "Talla: 6 6 6 6 8 8 8 10 10 10 12 12 12 14 14 14 16 16 16" at bounding box center [639, 113] width 266 height 54
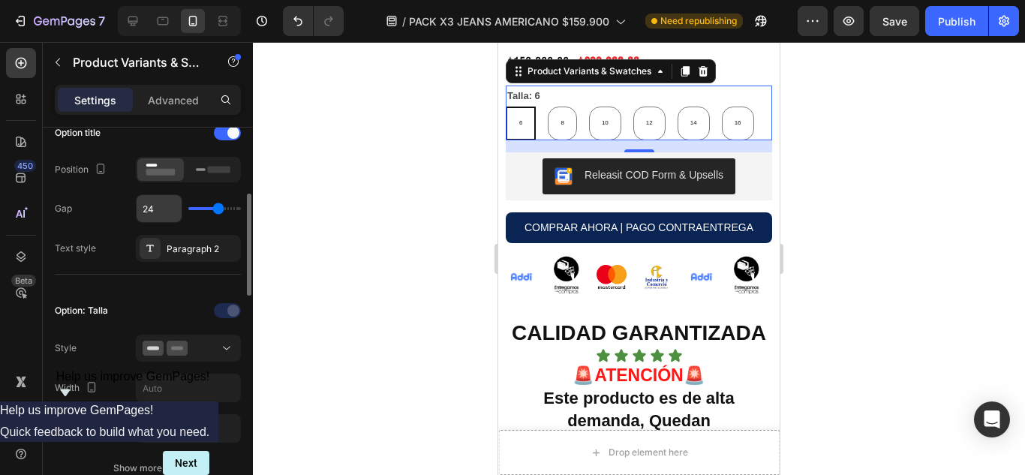
scroll to position [376, 0]
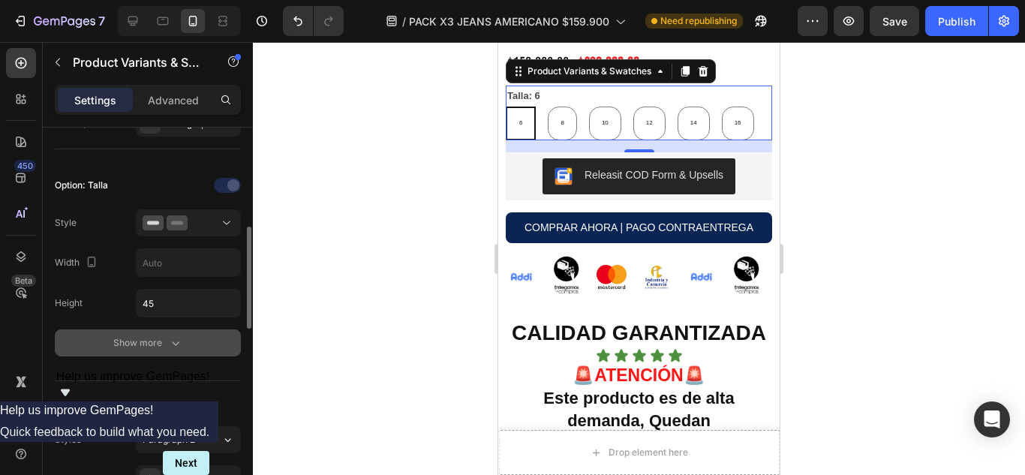
click at [176, 342] on icon "button" at bounding box center [175, 342] width 15 height 15
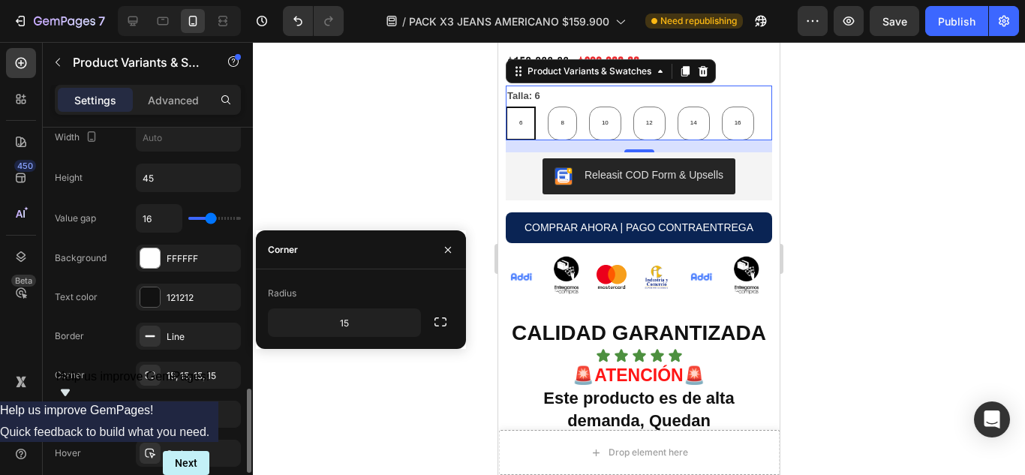
scroll to position [627, 0]
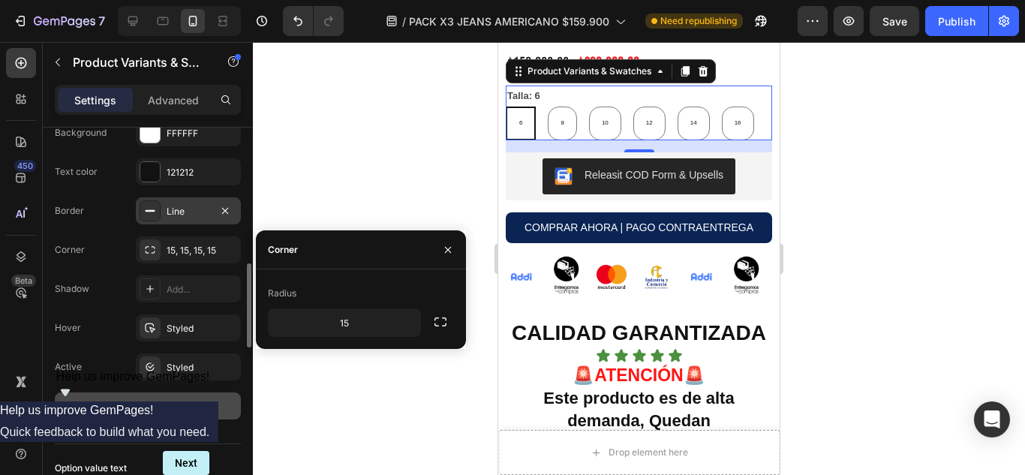
click at [149, 212] on icon at bounding box center [150, 211] width 12 height 12
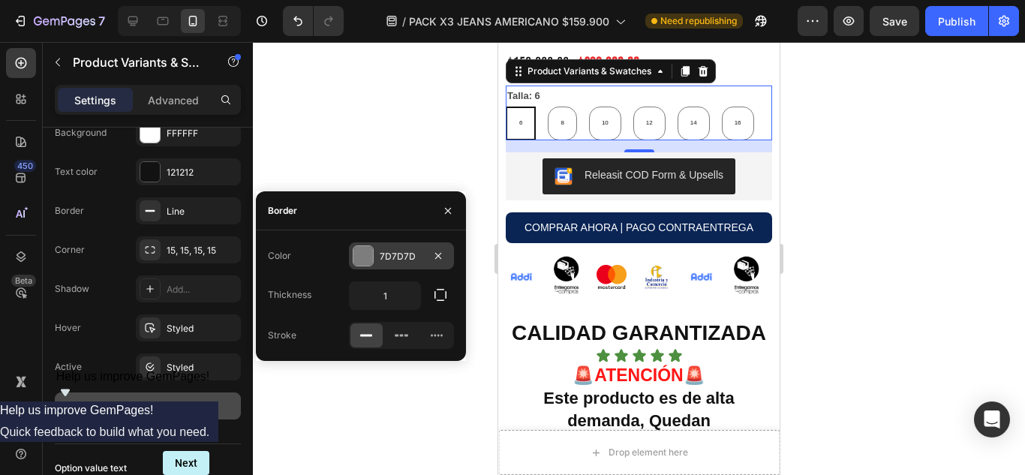
click at [362, 266] on div at bounding box center [363, 256] width 20 height 20
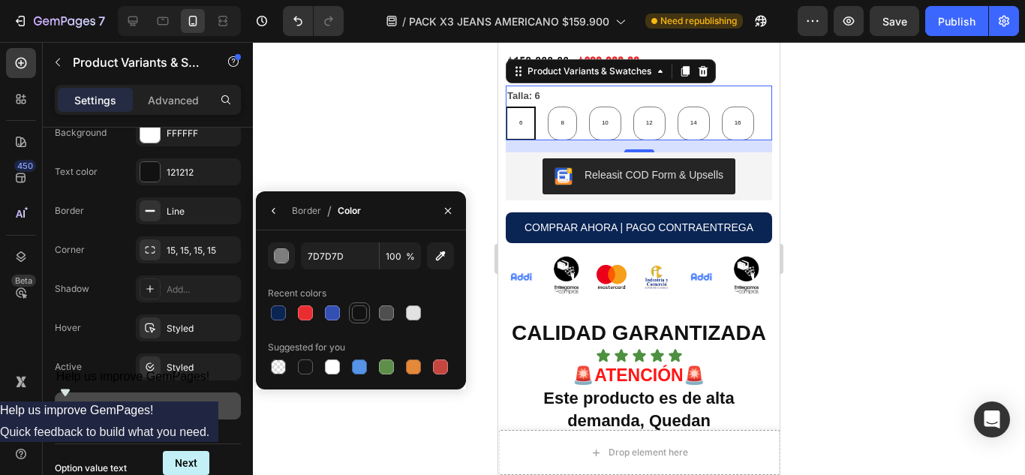
click at [365, 306] on div at bounding box center [359, 312] width 15 height 15
click at [381, 314] on div at bounding box center [386, 312] width 15 height 15
click at [410, 359] on div at bounding box center [413, 366] width 15 height 15
click at [356, 311] on div at bounding box center [359, 312] width 15 height 15
click at [383, 315] on div at bounding box center [386, 312] width 15 height 15
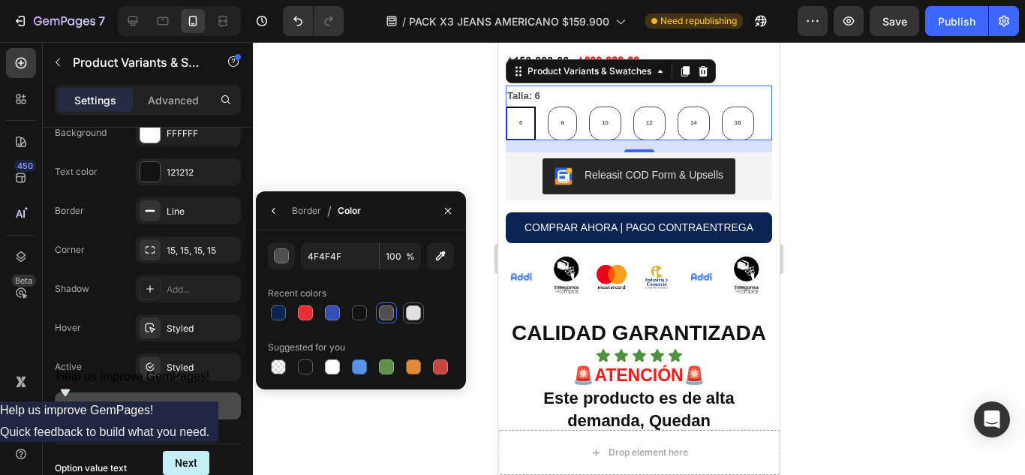
click at [409, 315] on div at bounding box center [413, 312] width 15 height 15
click at [364, 308] on div at bounding box center [359, 312] width 15 height 15
click at [345, 256] on input "121212" at bounding box center [340, 255] width 78 height 27
click at [444, 264] on button "button" at bounding box center [440, 255] width 27 height 27
type input "151515"
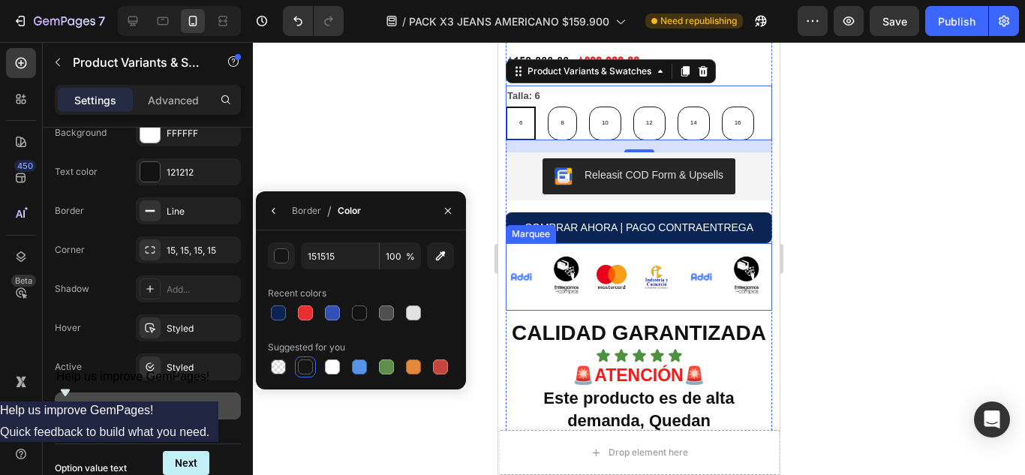
scroll to position [625, 0]
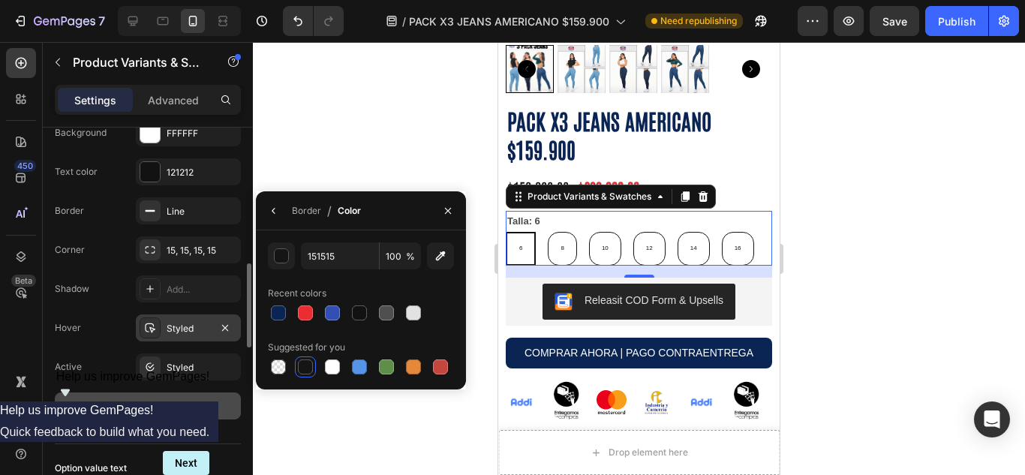
click at [176, 326] on div "Styled" at bounding box center [189, 329] width 44 height 14
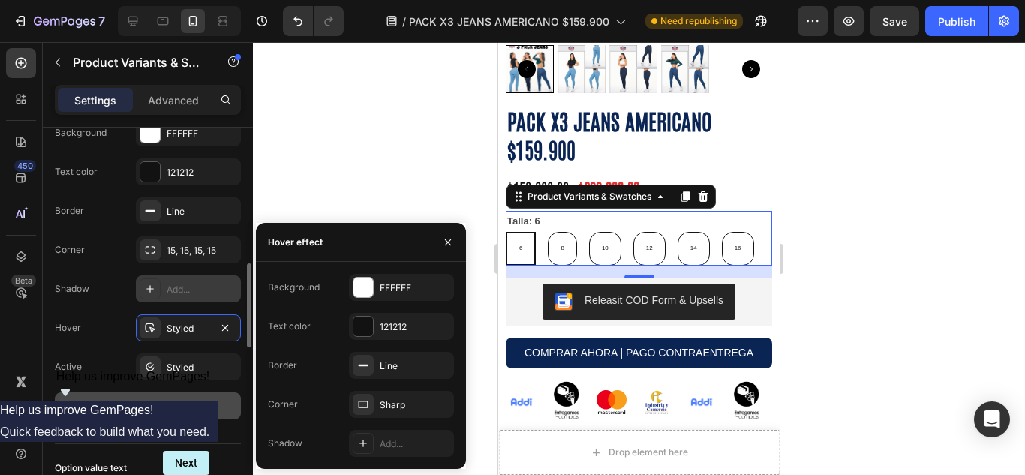
click at [175, 290] on div "Add..." at bounding box center [202, 290] width 71 height 14
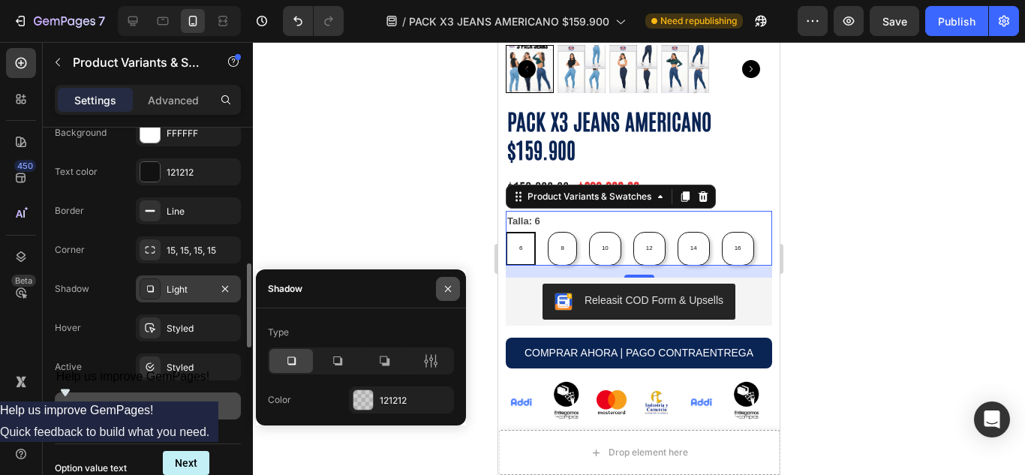
click at [446, 288] on icon "button" at bounding box center [448, 289] width 12 height 12
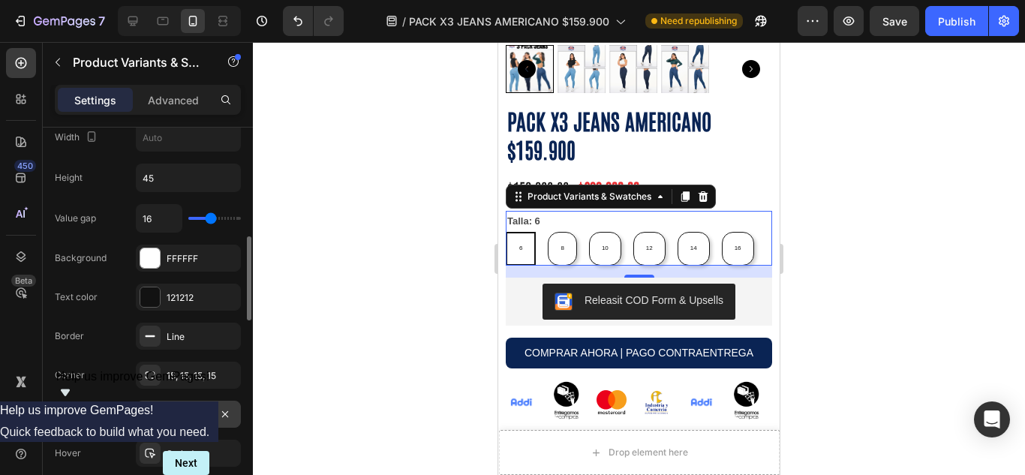
scroll to position [627, 0]
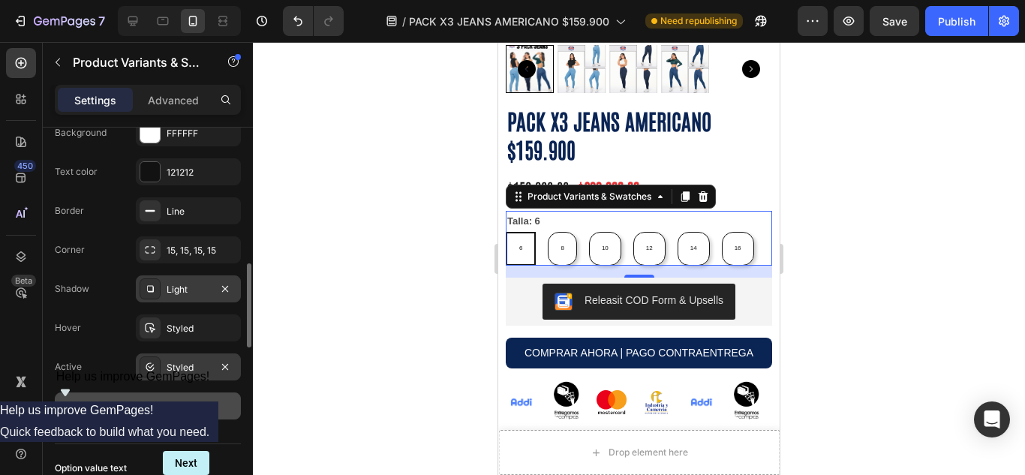
click at [183, 374] on div "Styled" at bounding box center [189, 368] width 44 height 14
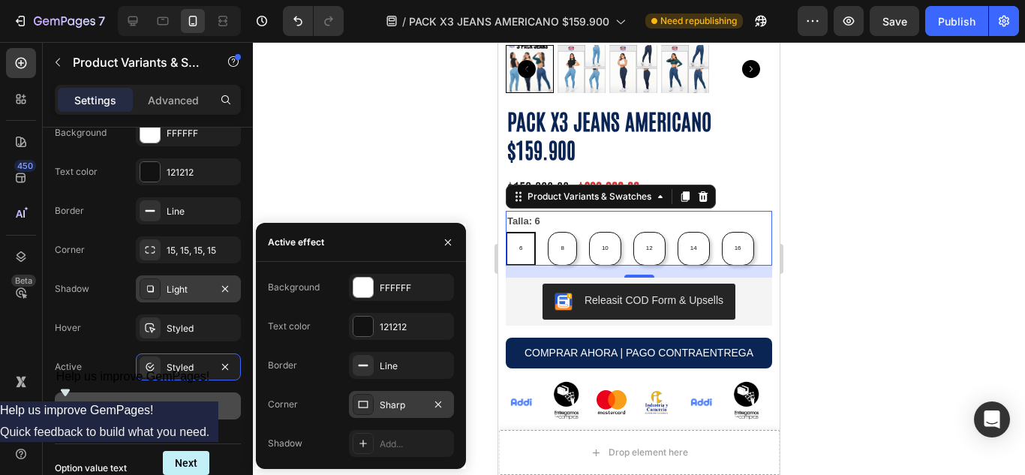
click at [364, 401] on icon at bounding box center [363, 404] width 12 height 12
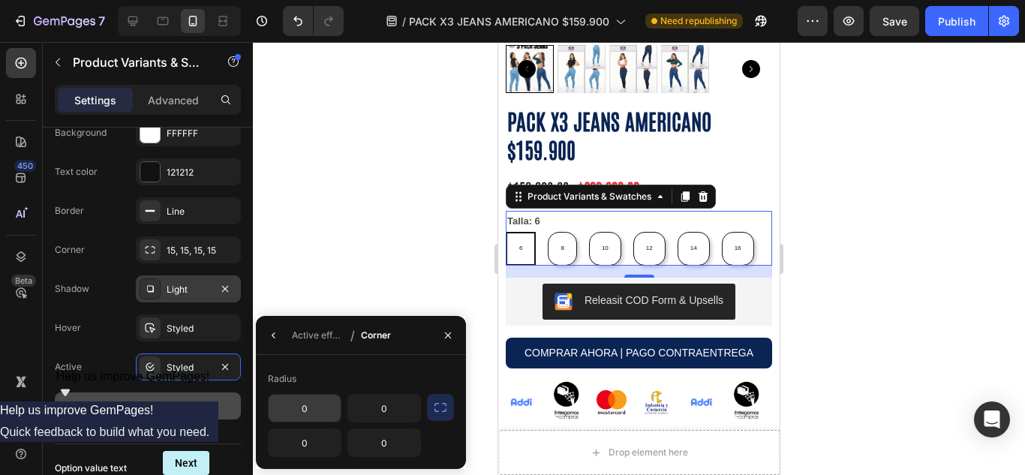
click at [326, 407] on input "0" at bounding box center [305, 408] width 72 height 27
type input "10"
click at [353, 407] on input "0" at bounding box center [384, 408] width 72 height 27
type input "10"
click at [447, 404] on icon "button" at bounding box center [440, 407] width 15 height 15
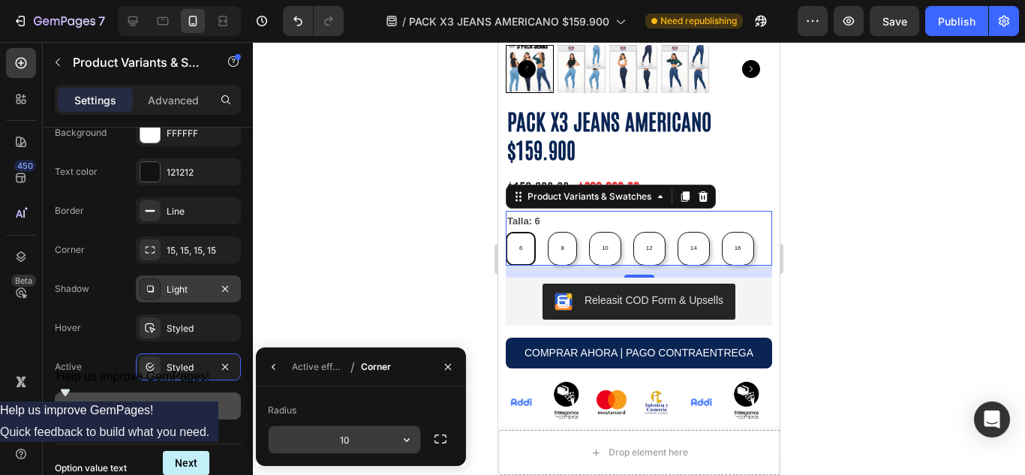
click at [371, 447] on input "10" at bounding box center [345, 439] width 152 height 27
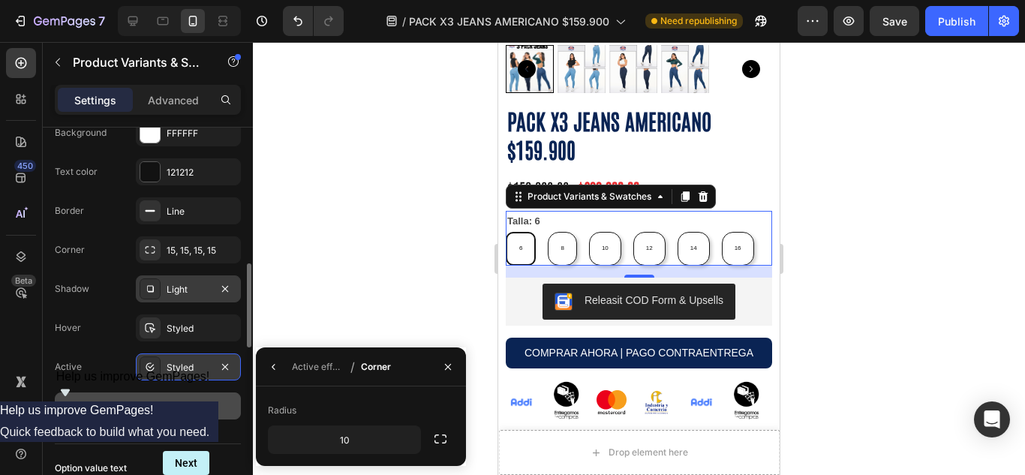
click at [175, 357] on div "Styled" at bounding box center [188, 366] width 105 height 27
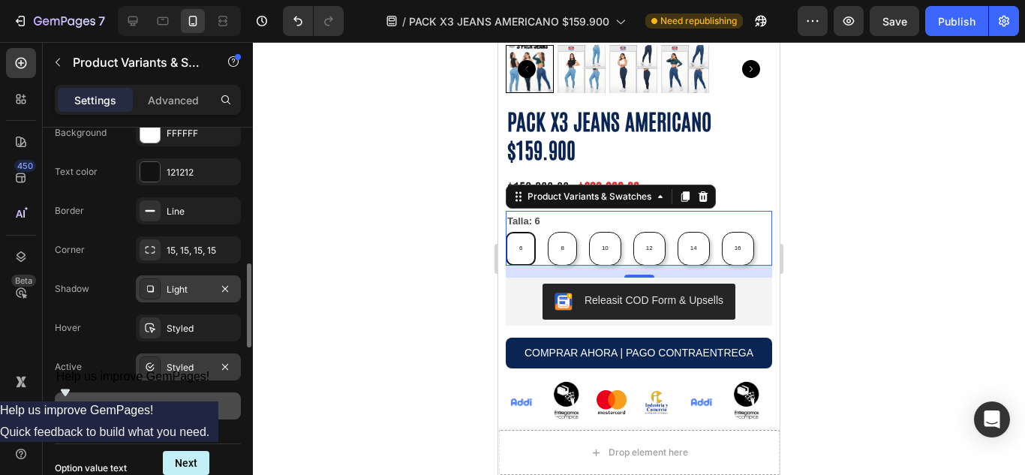
click at [175, 357] on div "Styled" at bounding box center [188, 366] width 105 height 27
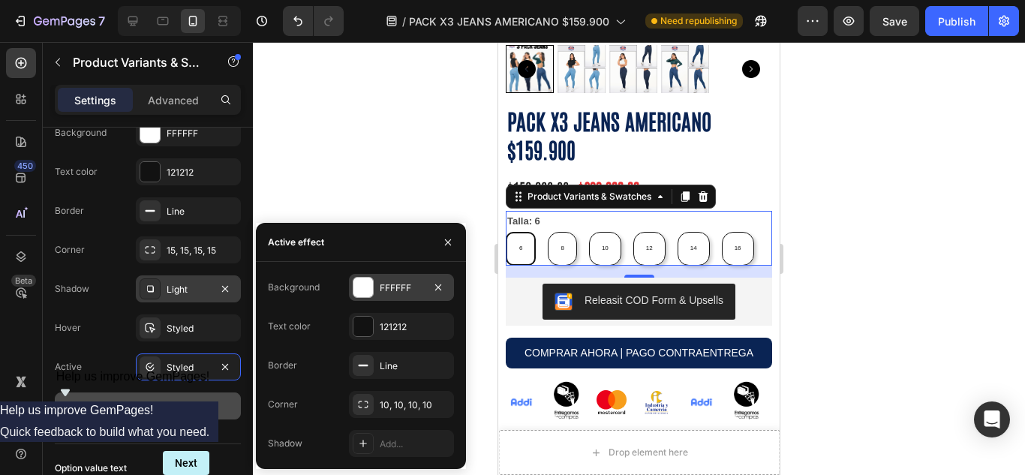
click at [362, 284] on div at bounding box center [363, 288] width 20 height 20
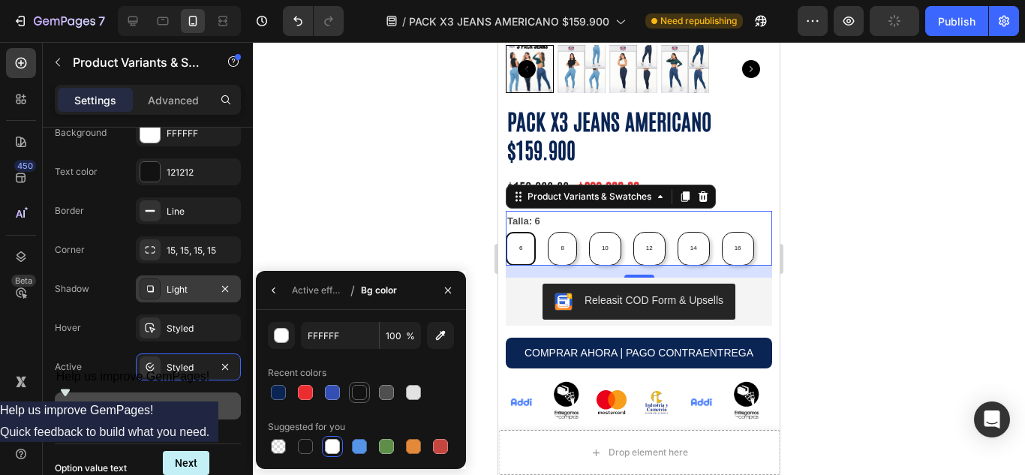
click at [354, 392] on div at bounding box center [359, 392] width 15 height 15
type input "121212"
click at [358, 387] on div at bounding box center [359, 392] width 15 height 15
click at [164, 369] on div "Styled" at bounding box center [188, 366] width 105 height 27
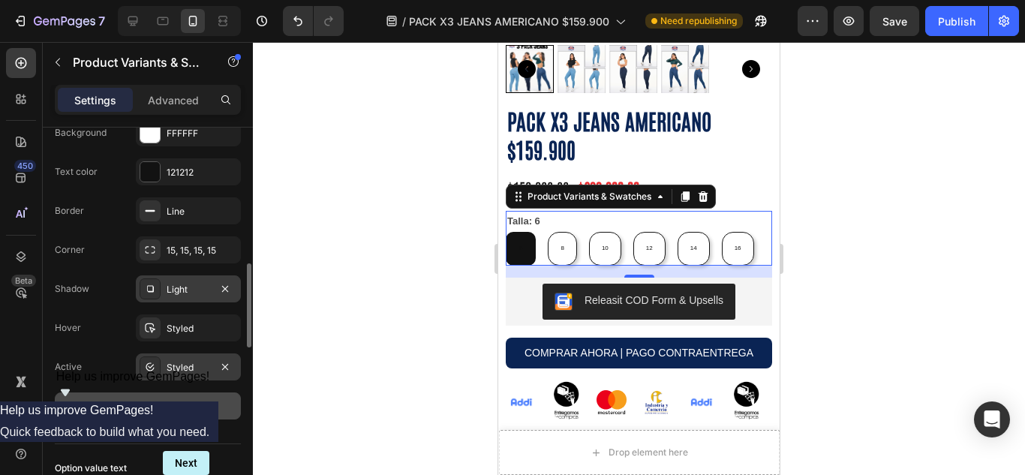
click at [164, 369] on div "Styled" at bounding box center [188, 366] width 105 height 27
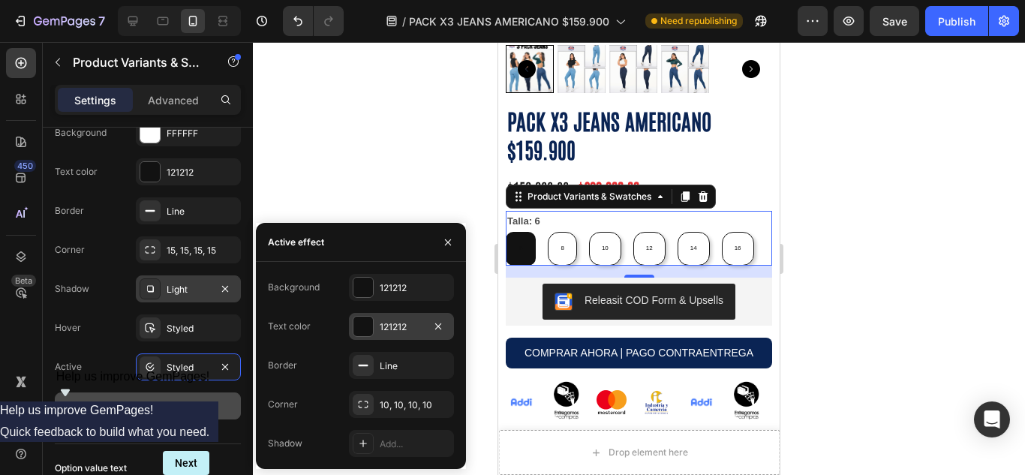
click at [362, 318] on div at bounding box center [363, 327] width 20 height 20
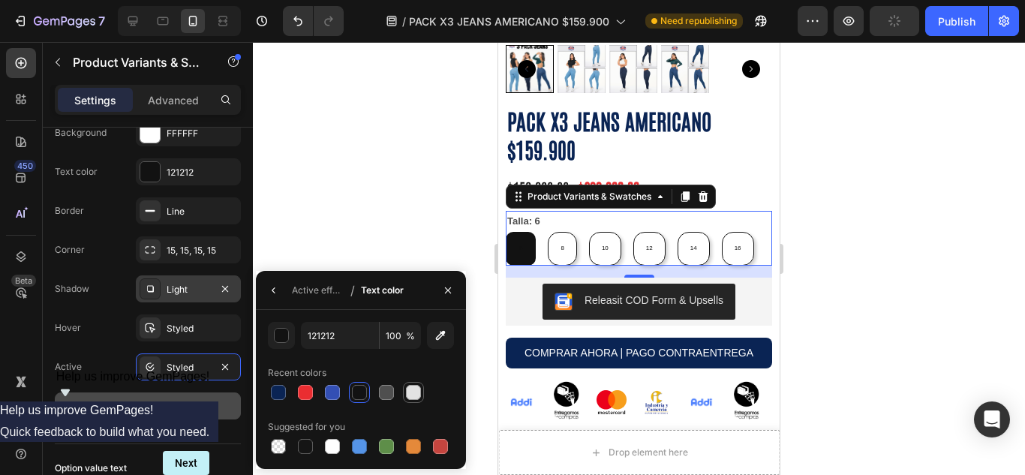
click at [412, 388] on div at bounding box center [413, 392] width 15 height 15
click at [369, 336] on input "E2E2E2" at bounding box center [340, 335] width 78 height 27
click at [396, 337] on input "100" at bounding box center [400, 335] width 41 height 27
click at [289, 336] on button "button" at bounding box center [281, 335] width 27 height 27
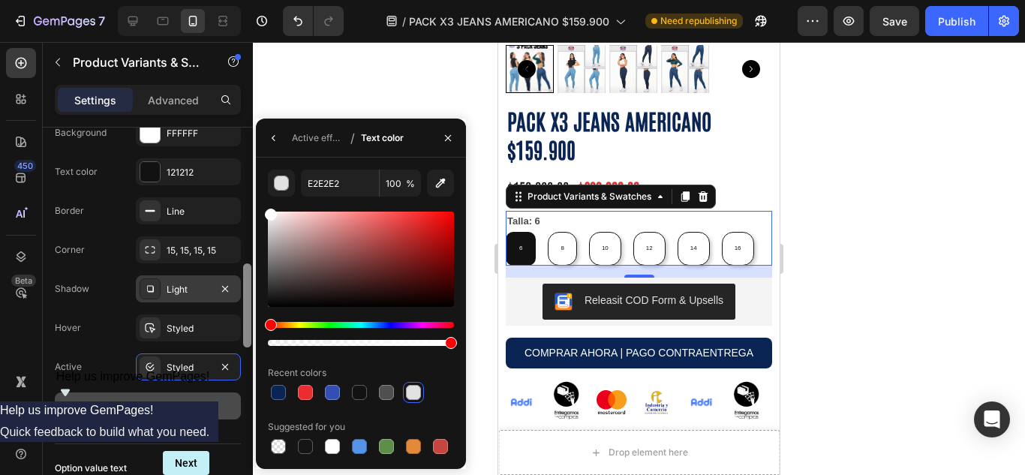
drag, startPoint x: 275, startPoint y: 240, endPoint x: 244, endPoint y: 177, distance: 70.1
click at [244, 177] on div "450 Beta Sections(18) Elements(83) Section Element Hero Section Product Detail …" at bounding box center [126, 258] width 253 height 433
type input "FFFFFF"
click at [333, 438] on div at bounding box center [332, 447] width 18 height 18
click at [382, 62] on div at bounding box center [639, 258] width 772 height 433
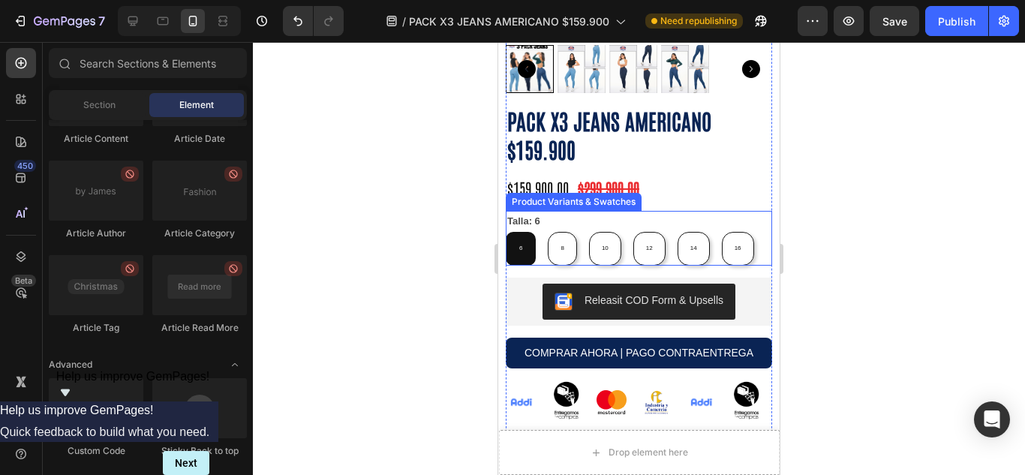
click at [667, 211] on div "Talla: 6 6 6 6 8 8 8 10 10 10 12 12 12 14 14 14 16 16 16" at bounding box center [639, 238] width 266 height 54
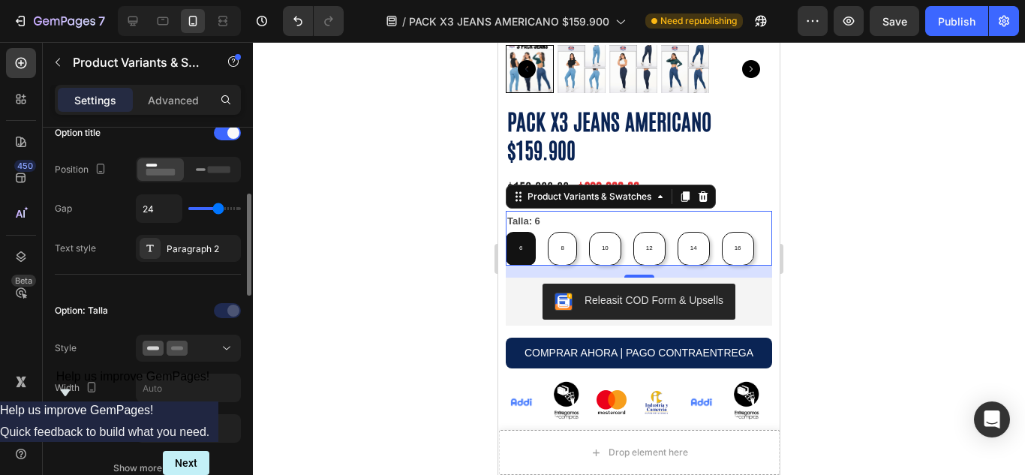
scroll to position [376, 0]
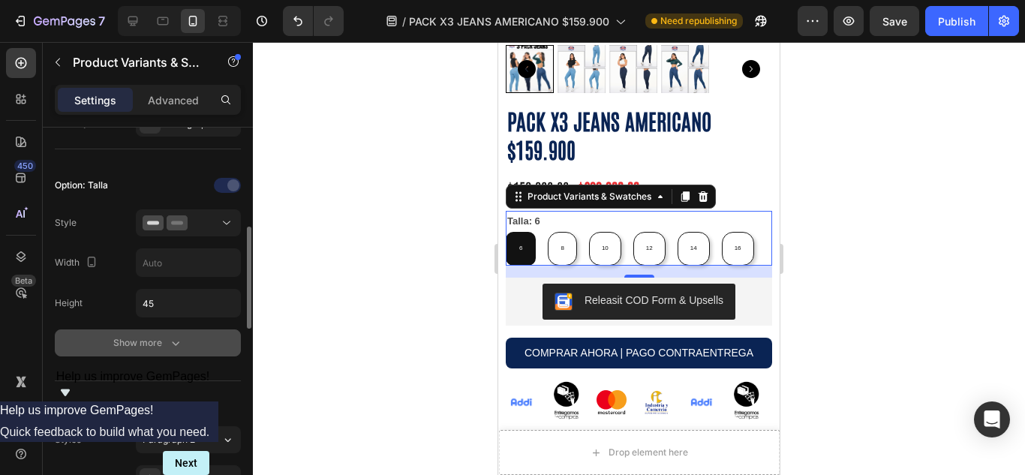
click at [164, 341] on div "Show more" at bounding box center [148, 342] width 70 height 15
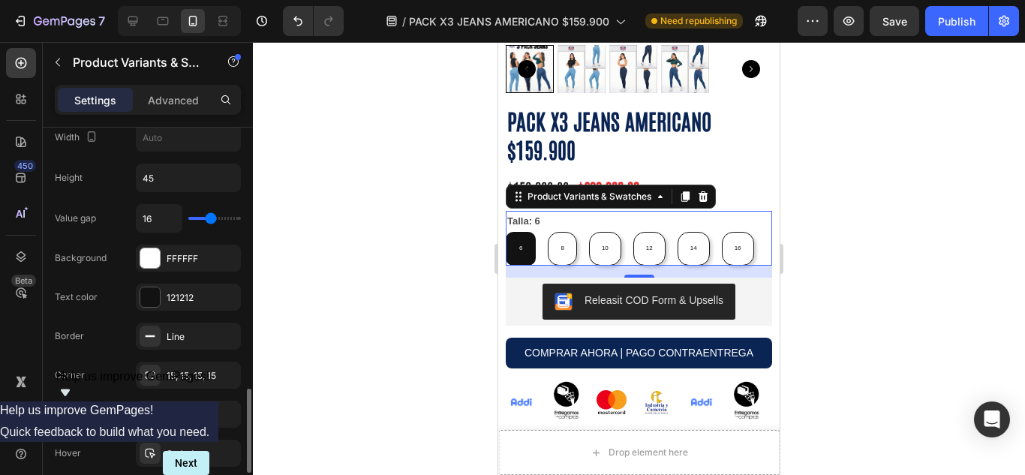
scroll to position [627, 0]
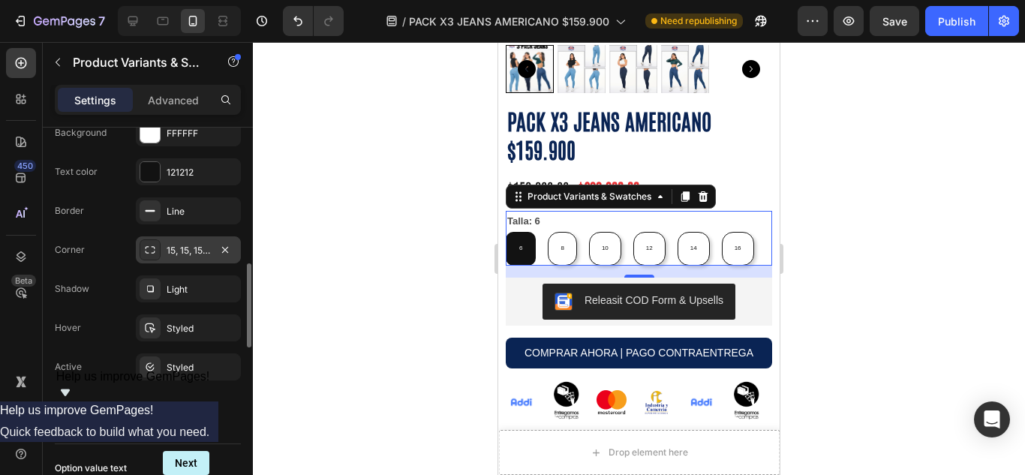
click at [179, 251] on div "15, 15, 15, 15" at bounding box center [189, 251] width 44 height 14
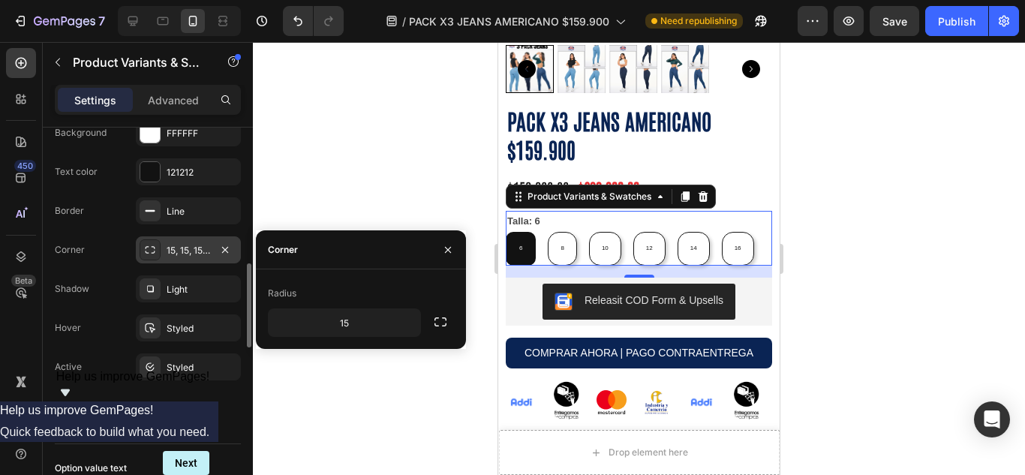
click at [179, 251] on div "15, 15, 15, 15" at bounding box center [189, 251] width 44 height 14
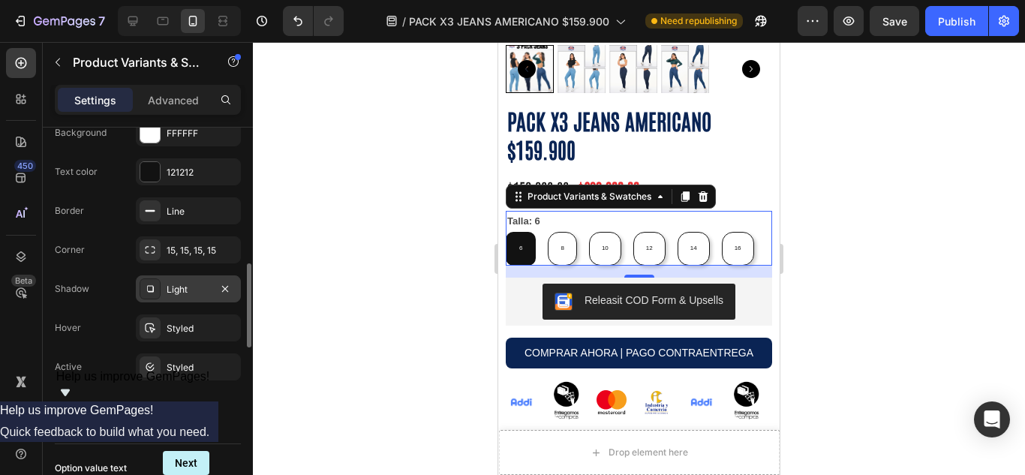
click at [189, 289] on div "Light" at bounding box center [189, 290] width 44 height 14
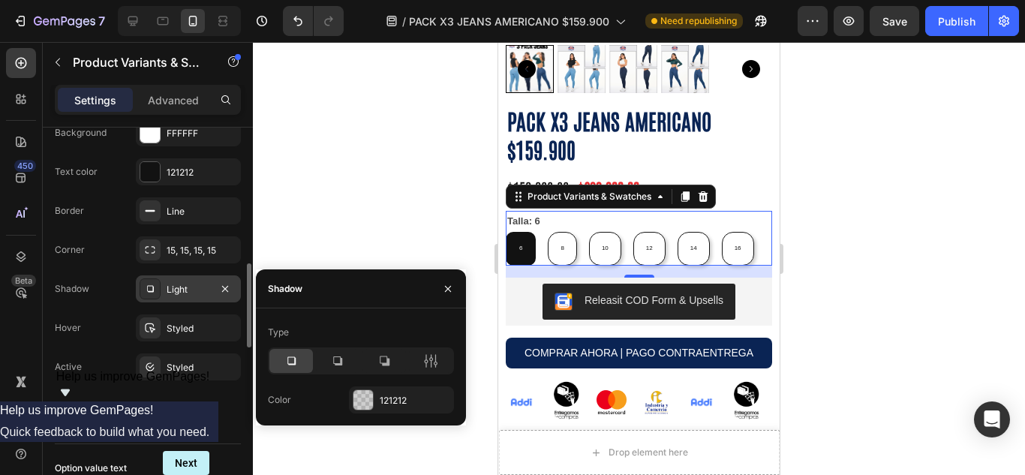
click at [189, 289] on div "Light" at bounding box center [189, 290] width 44 height 14
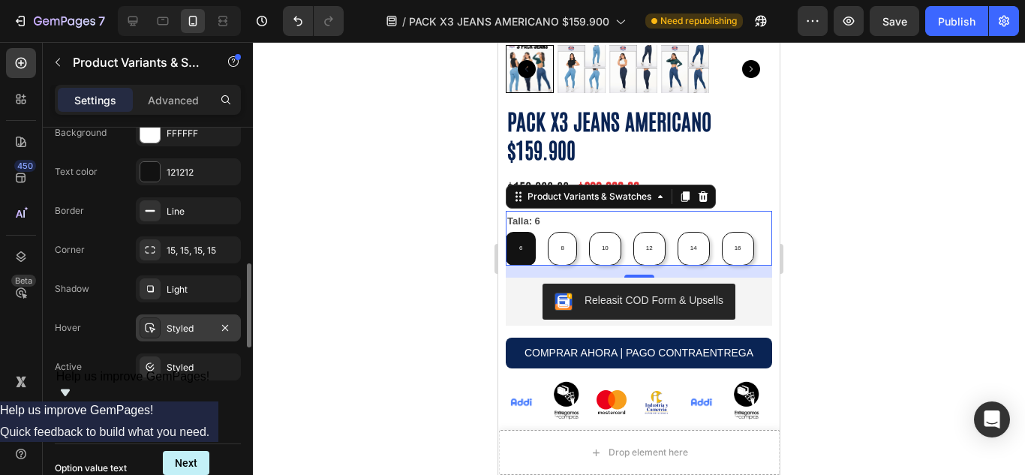
click at [199, 323] on div "Styled" at bounding box center [189, 329] width 44 height 14
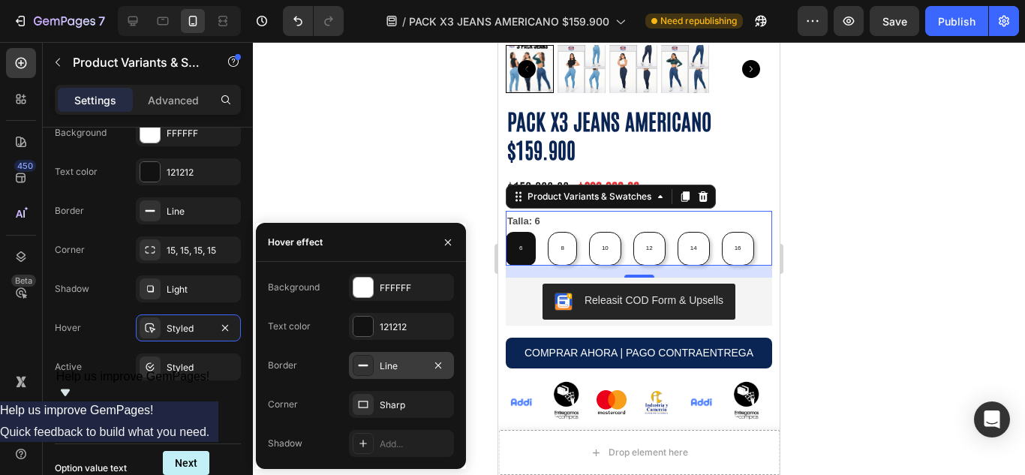
click at [354, 367] on div at bounding box center [363, 365] width 21 height 21
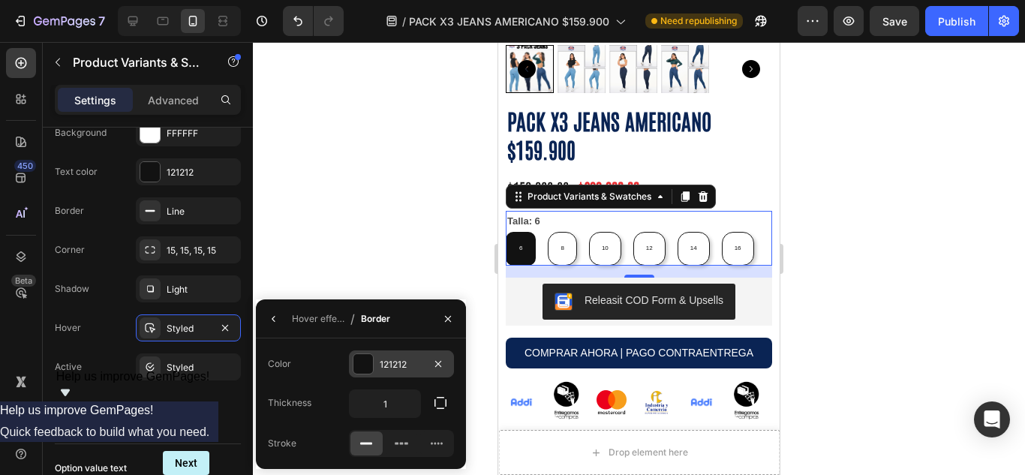
click at [362, 363] on div at bounding box center [363, 364] width 20 height 20
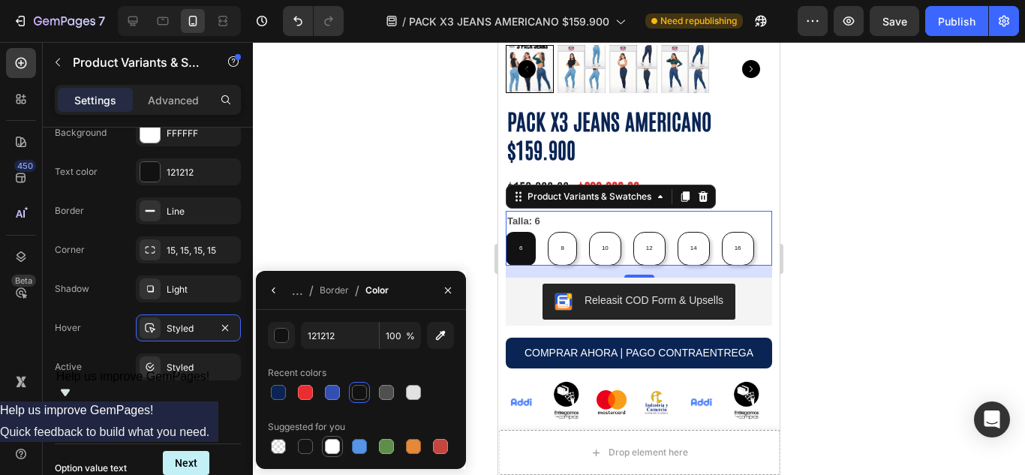
click at [336, 444] on div at bounding box center [332, 446] width 15 height 15
click at [330, 443] on div at bounding box center [332, 446] width 15 height 15
click at [381, 444] on div at bounding box center [386, 446] width 15 height 15
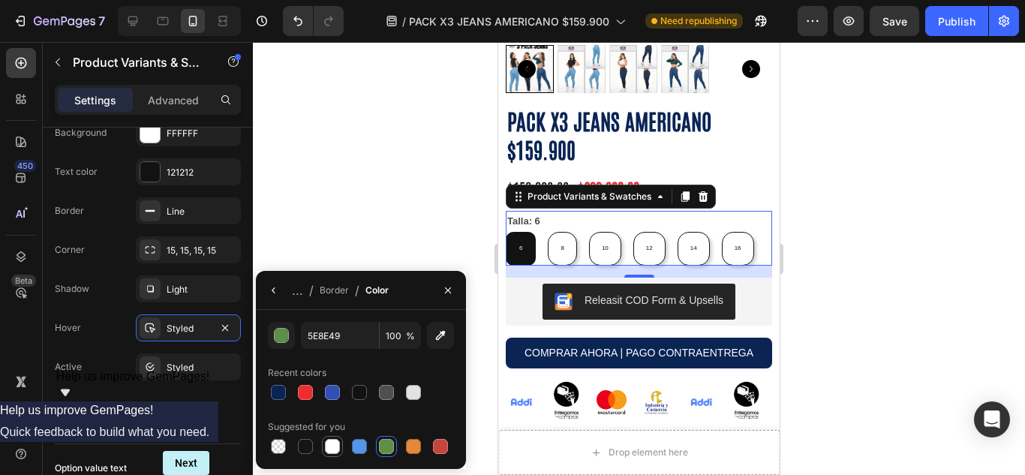
click at [335, 441] on div at bounding box center [332, 446] width 15 height 15
type input "FFFFFF"
click at [444, 283] on button "button" at bounding box center [448, 290] width 24 height 24
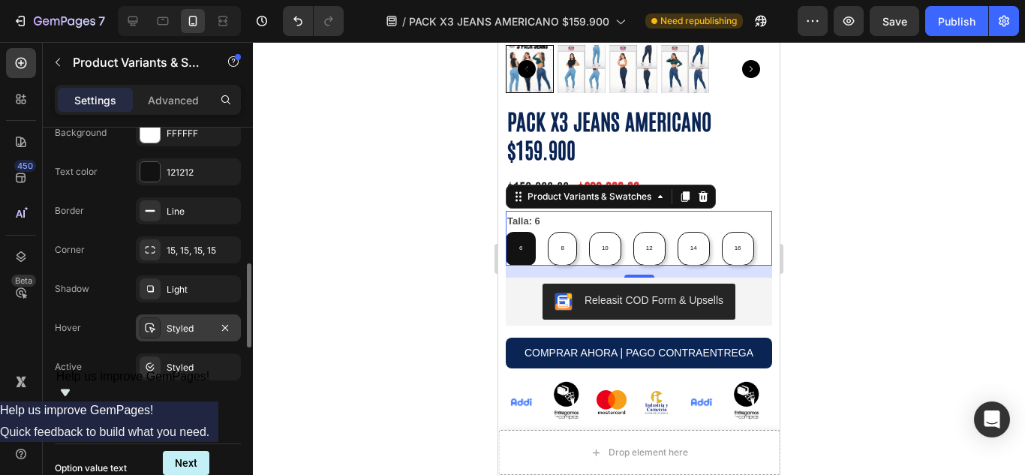
click at [208, 322] on div "Styled" at bounding box center [189, 329] width 44 height 14
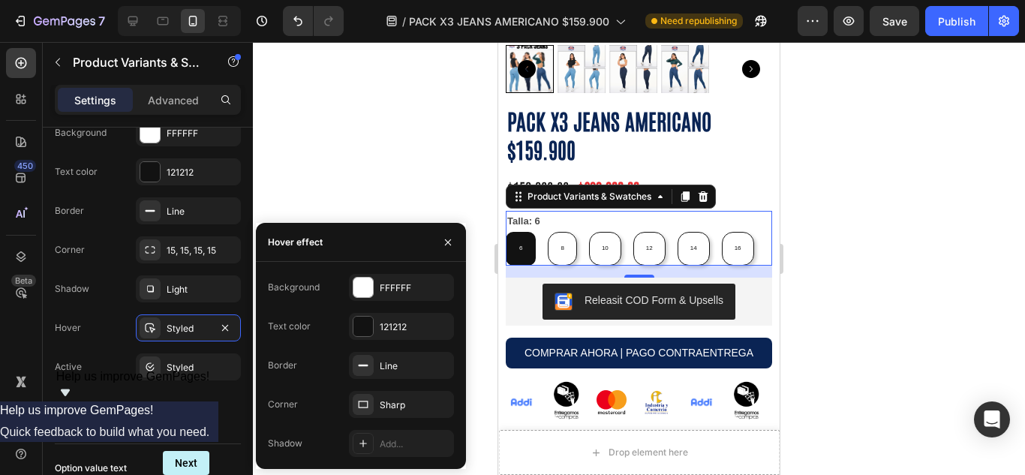
click at [345, 200] on div at bounding box center [639, 258] width 772 height 433
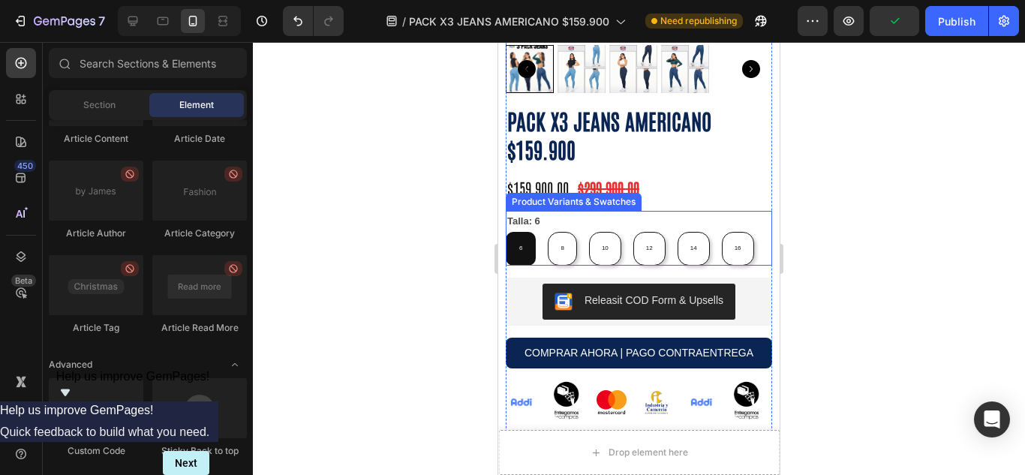
click at [597, 211] on div "Talla: 6 6 6 6 8 8 8 10 10 10 12 12 12 14 14 14 16 16 16" at bounding box center [639, 238] width 266 height 54
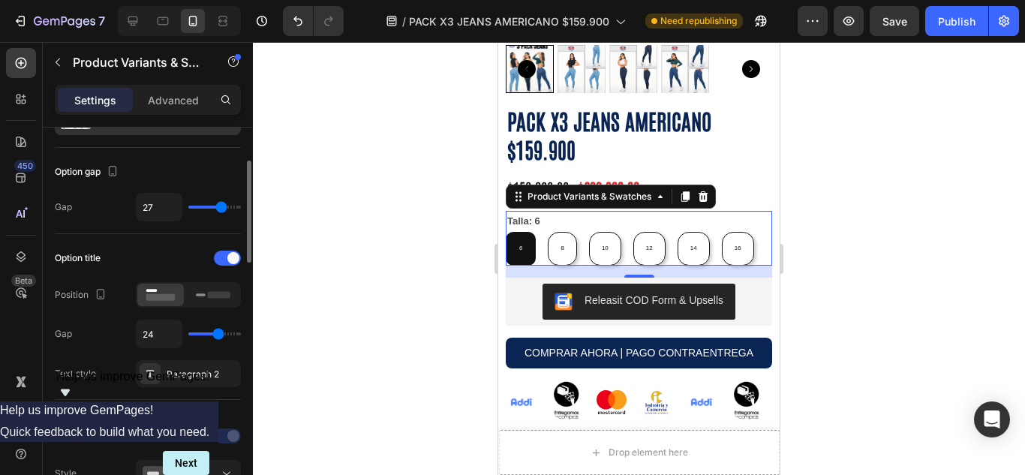
scroll to position [251, 0]
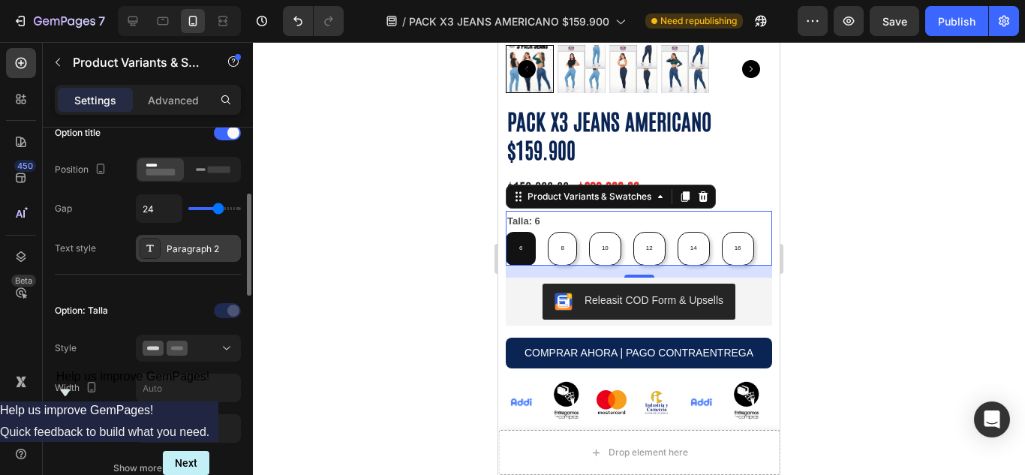
click at [180, 248] on div "Paragraph 2" at bounding box center [202, 249] width 71 height 14
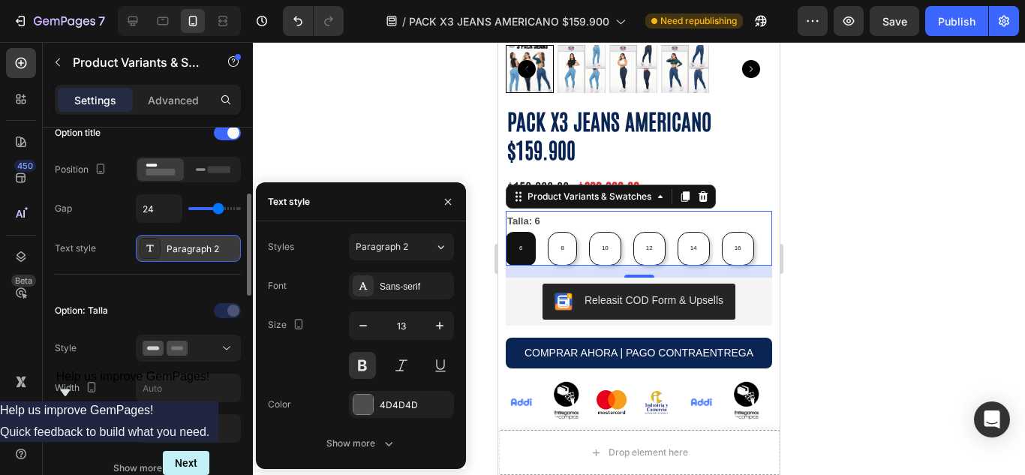
click at [180, 248] on div "Paragraph 2" at bounding box center [202, 249] width 71 height 14
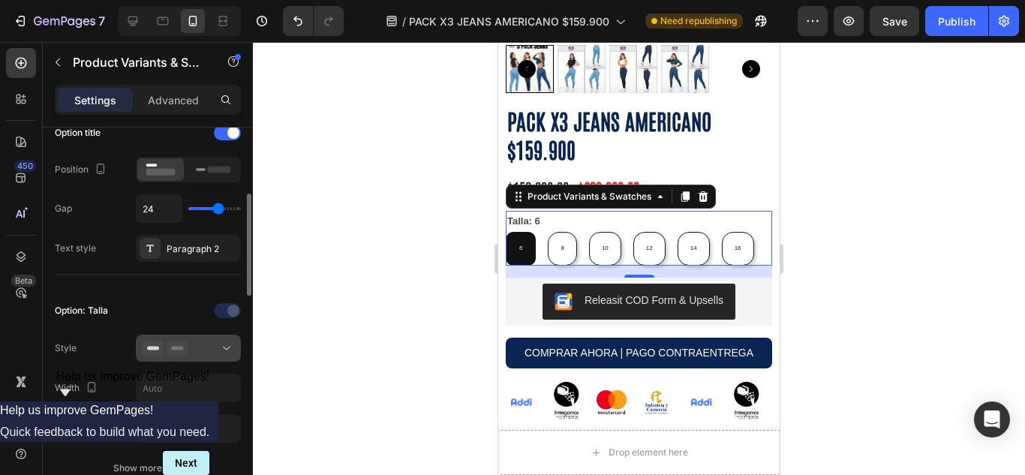
click at [215, 346] on div at bounding box center [189, 348] width 92 height 15
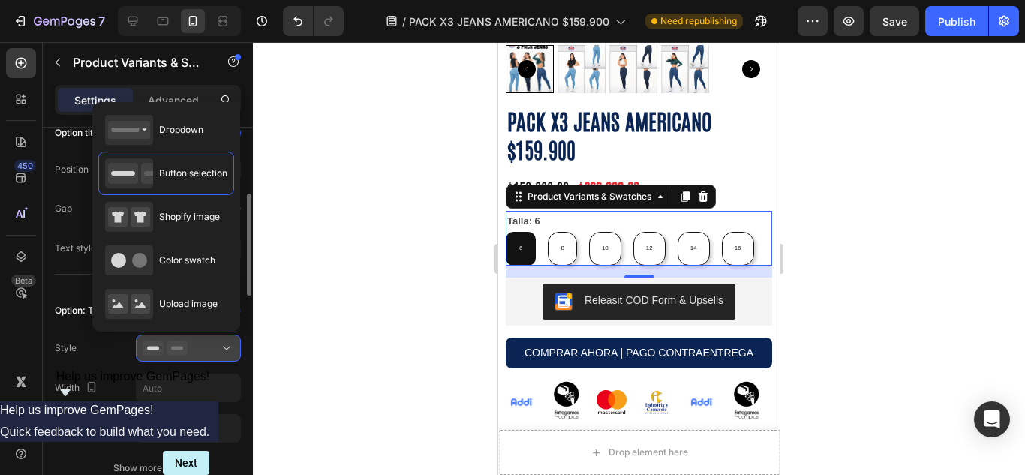
click at [207, 344] on div at bounding box center [189, 348] width 92 height 15
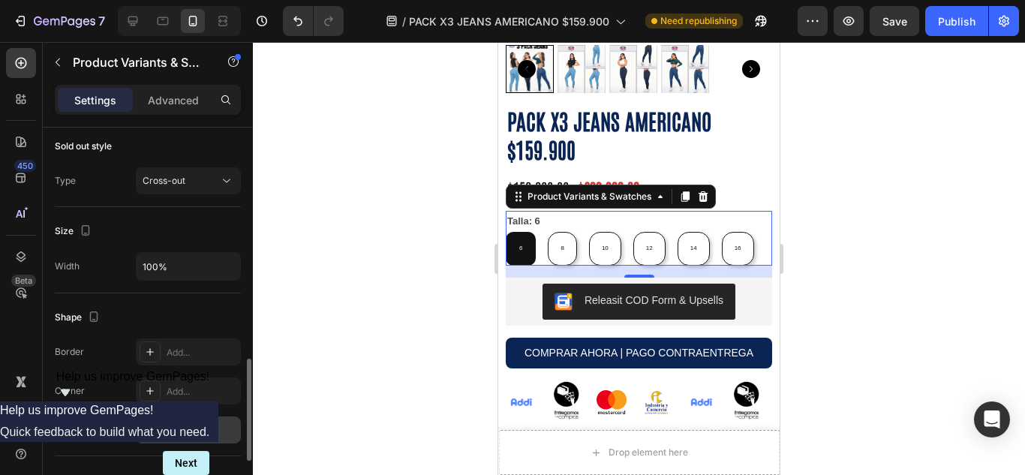
scroll to position [752, 0]
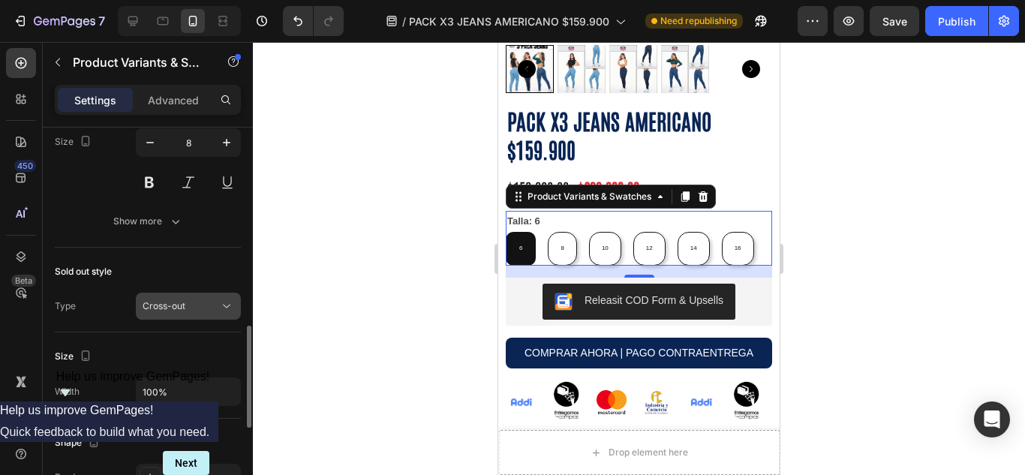
click at [198, 306] on div "Cross-out" at bounding box center [181, 306] width 77 height 14
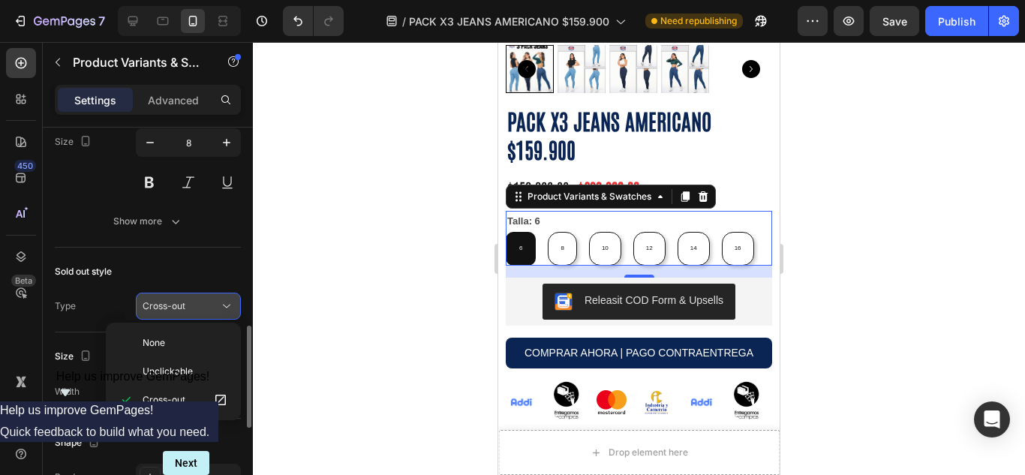
click at [198, 306] on div "Cross-out" at bounding box center [181, 306] width 77 height 14
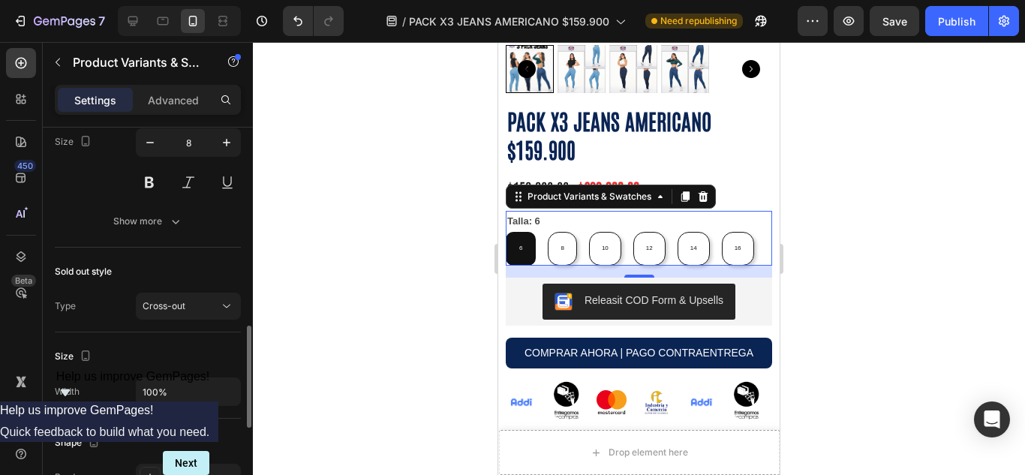
click at [196, 280] on div "Sold out style" at bounding box center [148, 272] width 186 height 24
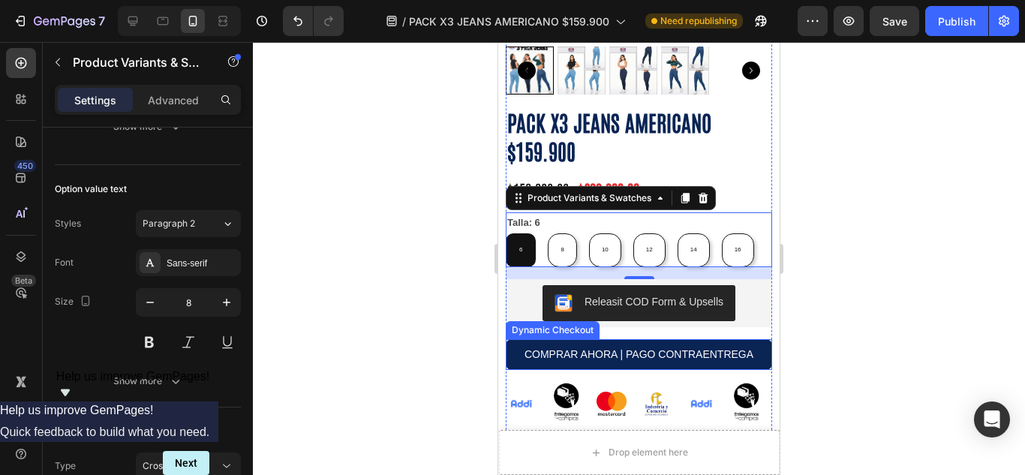
scroll to position [625, 0]
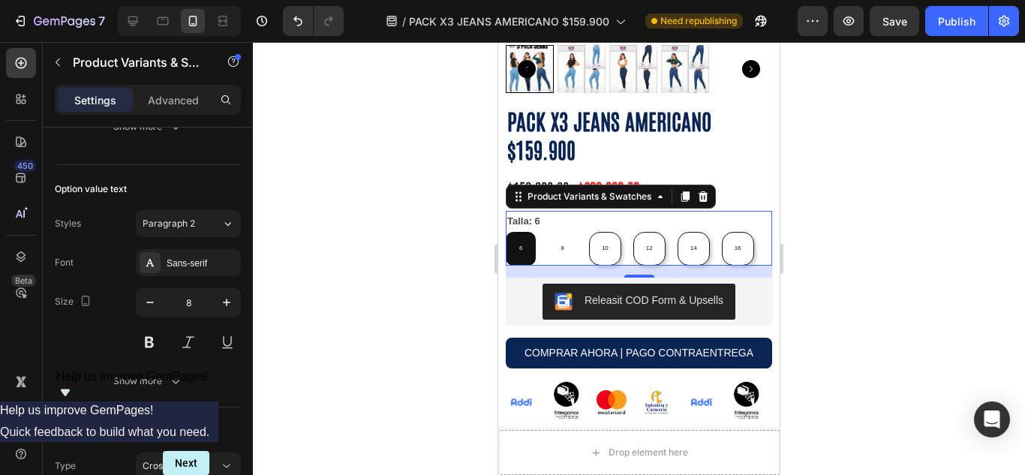
click at [555, 237] on div "8" at bounding box center [562, 248] width 27 height 23
click at [548, 231] on input "8 8 8" at bounding box center [547, 231] width 1 height 1
radio input "true"
click at [522, 245] on span "6" at bounding box center [520, 248] width 3 height 7
click at [506, 231] on input "6 6 6" at bounding box center [505, 231] width 1 height 1
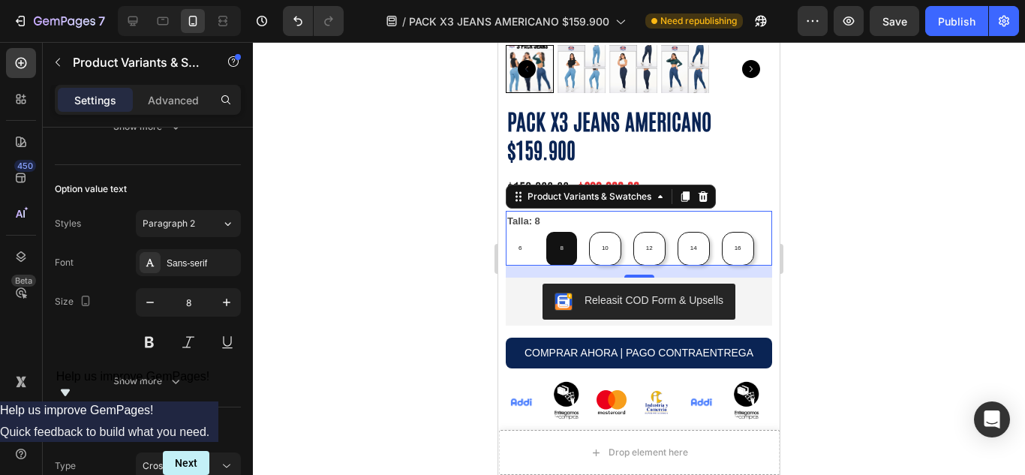
radio input "true"
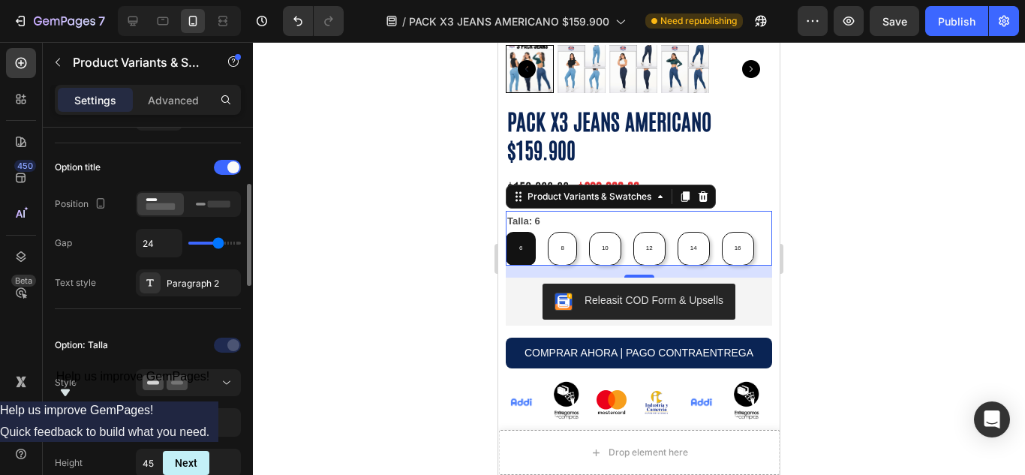
scroll to position [341, 0]
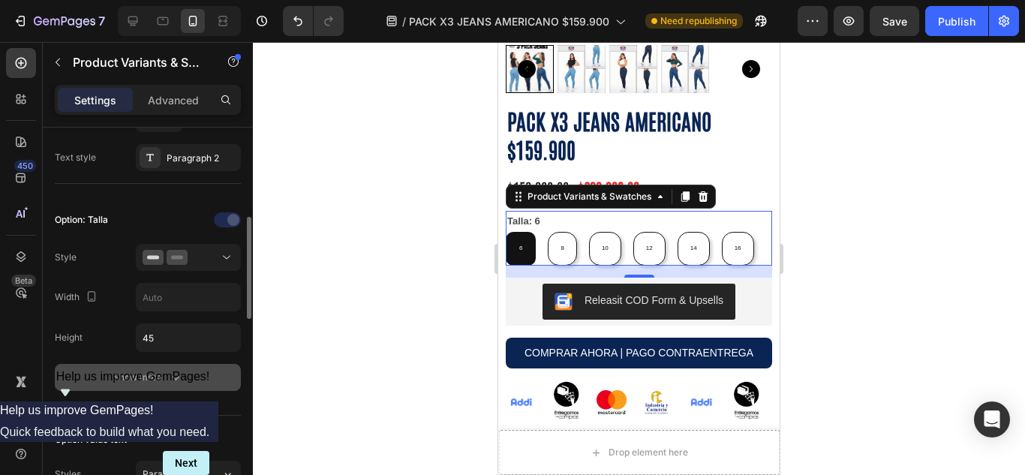
click at [187, 364] on button "Show more" at bounding box center [148, 377] width 186 height 27
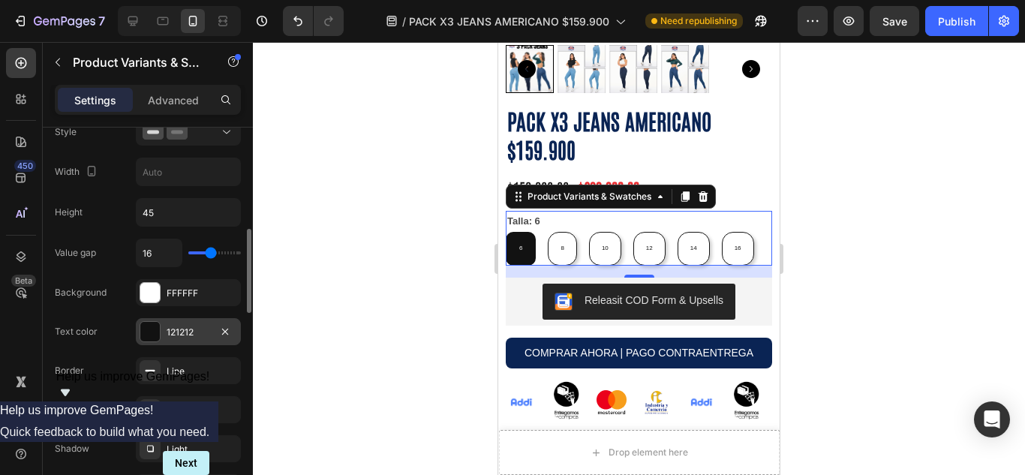
scroll to position [592, 0]
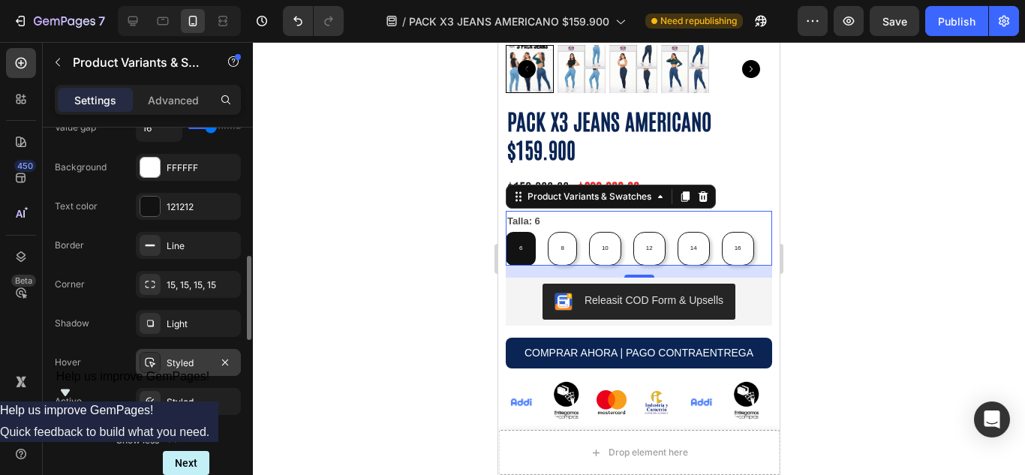
click at [172, 371] on div "Styled" at bounding box center [188, 362] width 105 height 27
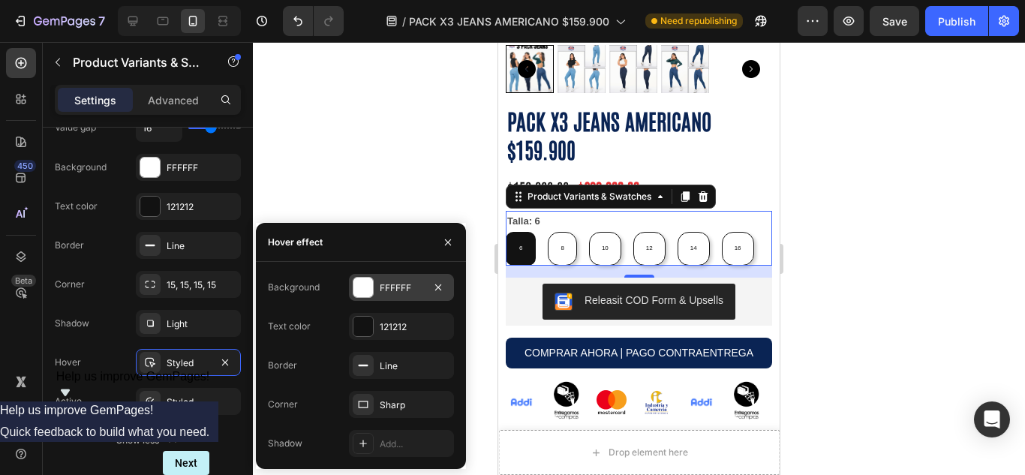
click at [357, 290] on div at bounding box center [363, 288] width 20 height 20
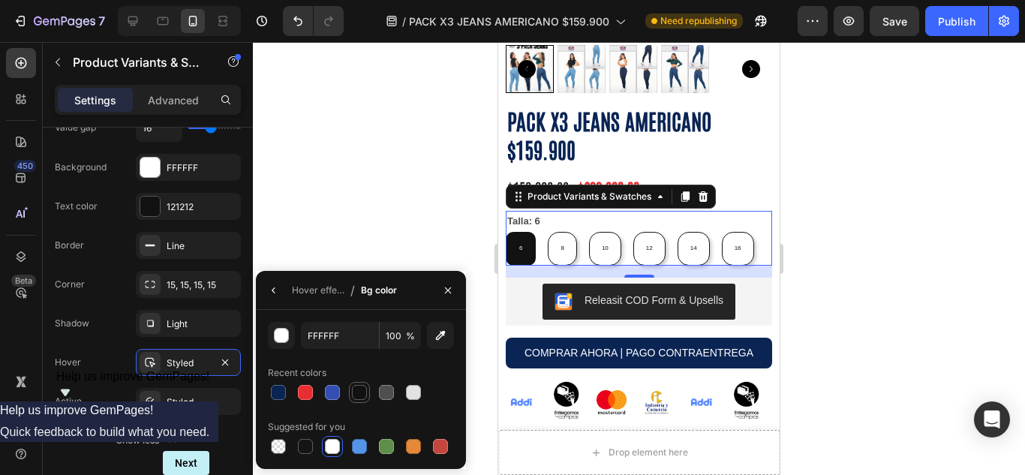
click at [362, 396] on div at bounding box center [359, 392] width 15 height 15
type input "121212"
click at [274, 290] on icon "button" at bounding box center [274, 290] width 12 height 12
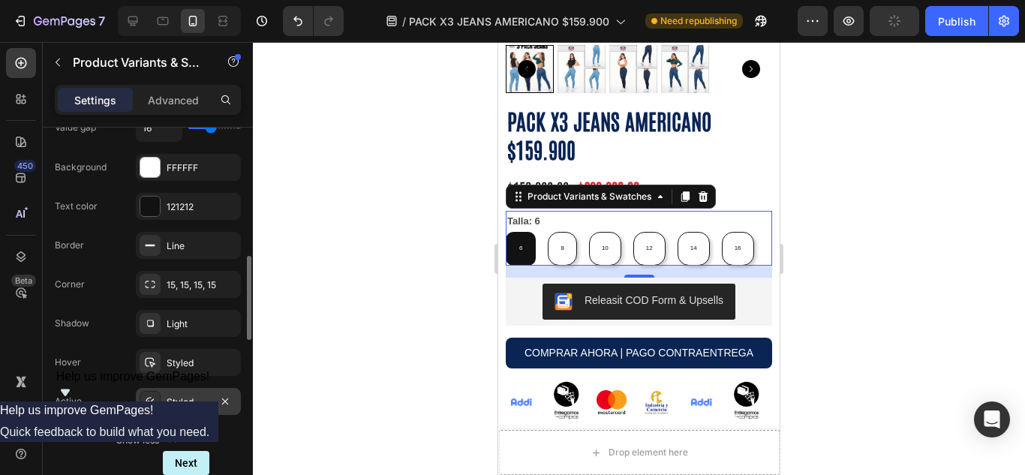
click at [186, 404] on div "Styled" at bounding box center [189, 402] width 44 height 14
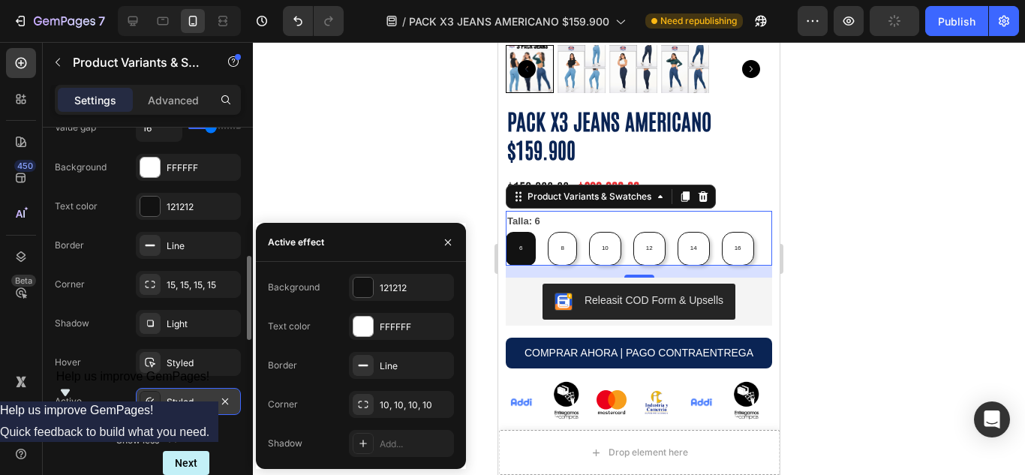
click at [186, 404] on div "Styled" at bounding box center [189, 402] width 44 height 14
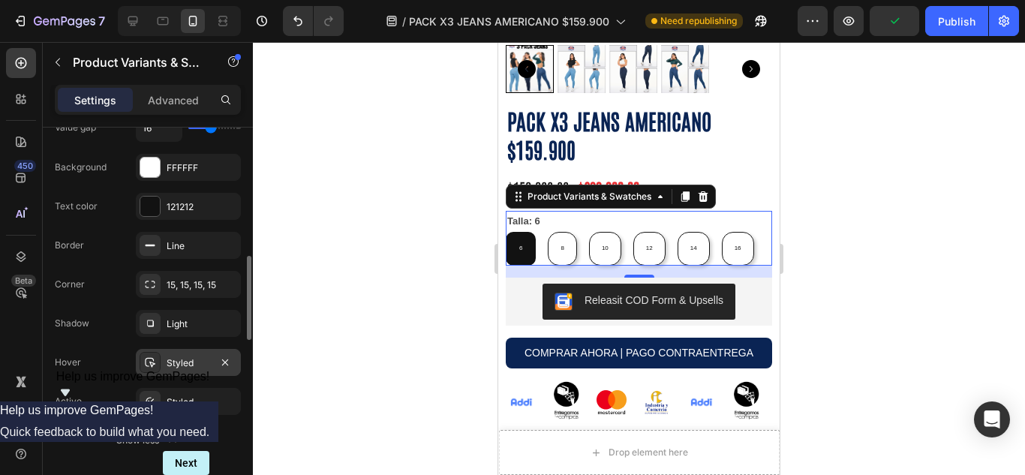
click at [179, 366] on div "Styled" at bounding box center [189, 363] width 44 height 14
click at [192, 400] on div "Styled" at bounding box center [189, 402] width 44 height 14
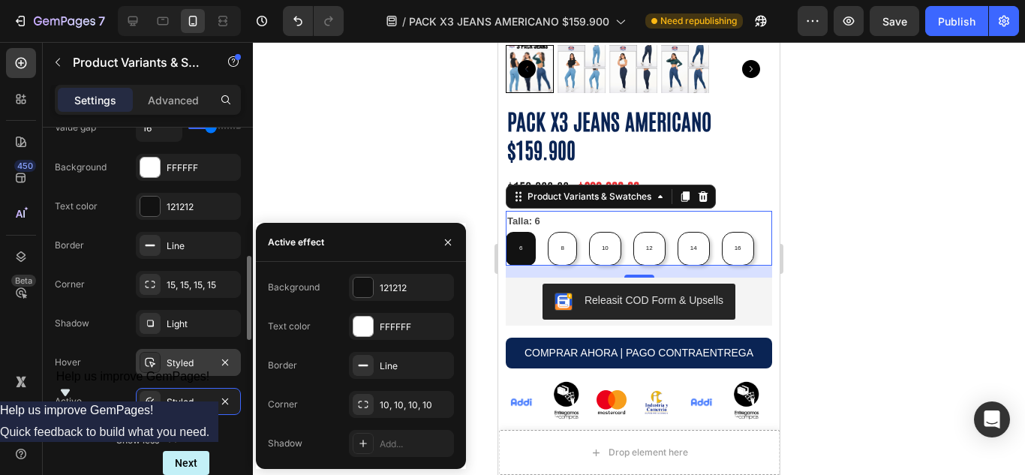
click at [188, 362] on div "Styled" at bounding box center [189, 363] width 44 height 14
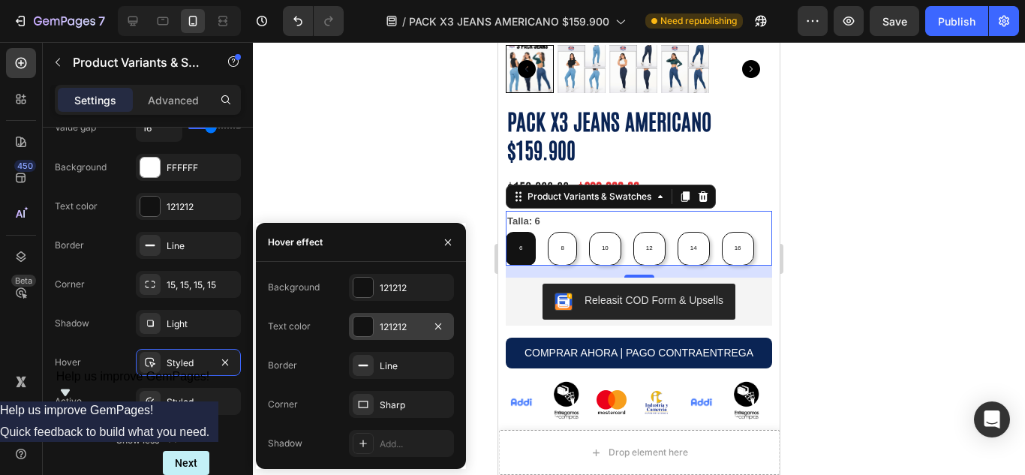
click at [362, 326] on div at bounding box center [363, 327] width 20 height 20
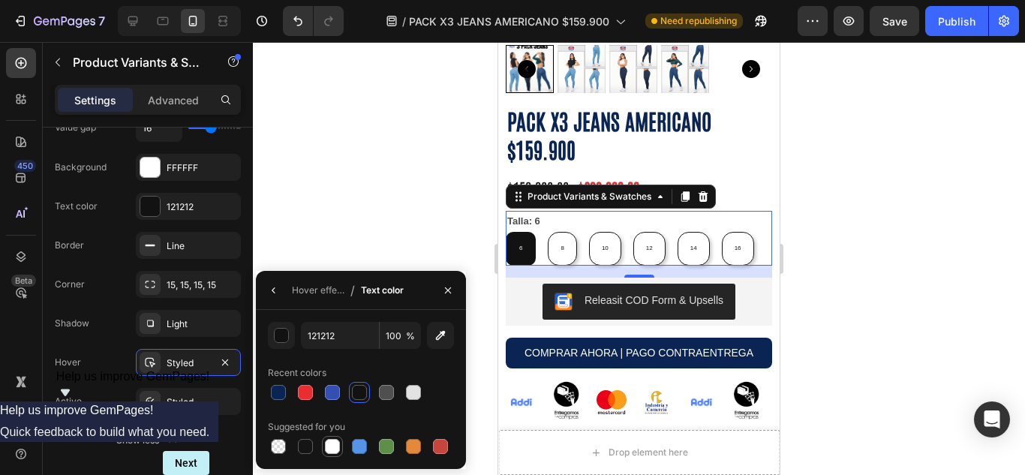
click at [336, 446] on div at bounding box center [332, 446] width 15 height 15
type input "FFFFFF"
click at [178, 371] on div "Styled" at bounding box center [188, 362] width 105 height 27
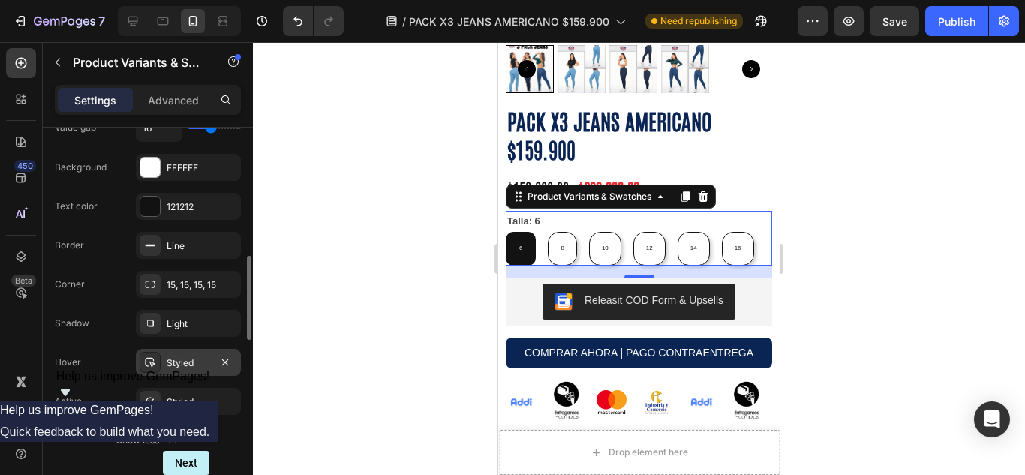
click at [178, 371] on div "Styled" at bounding box center [188, 362] width 105 height 27
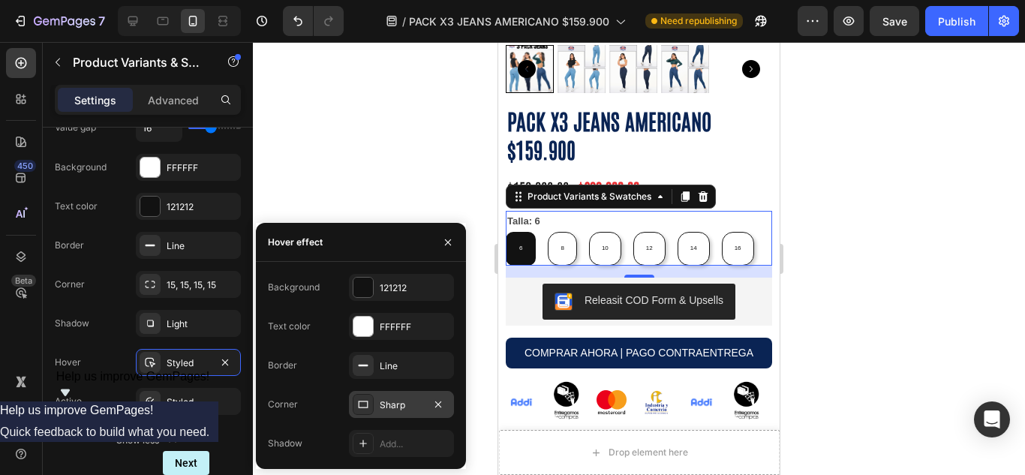
click at [361, 398] on icon at bounding box center [363, 404] width 12 height 12
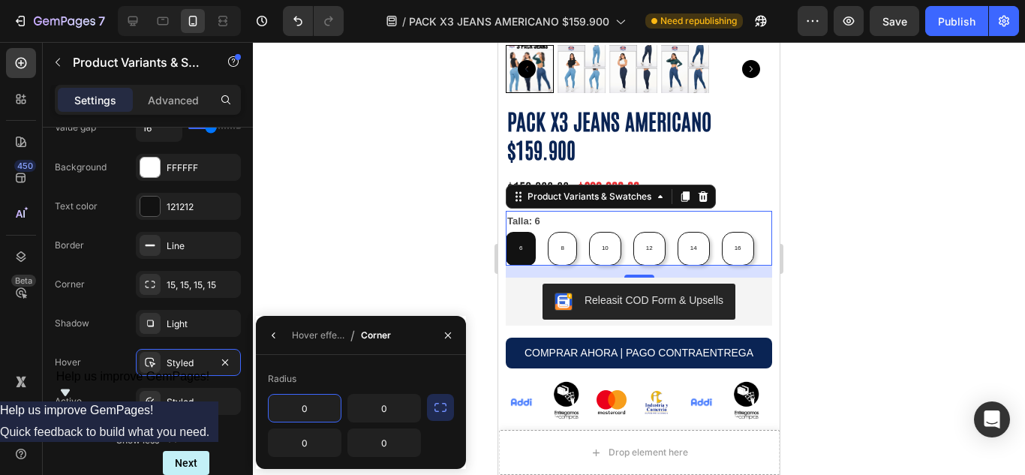
click at [441, 404] on icon "button" at bounding box center [440, 407] width 15 height 15
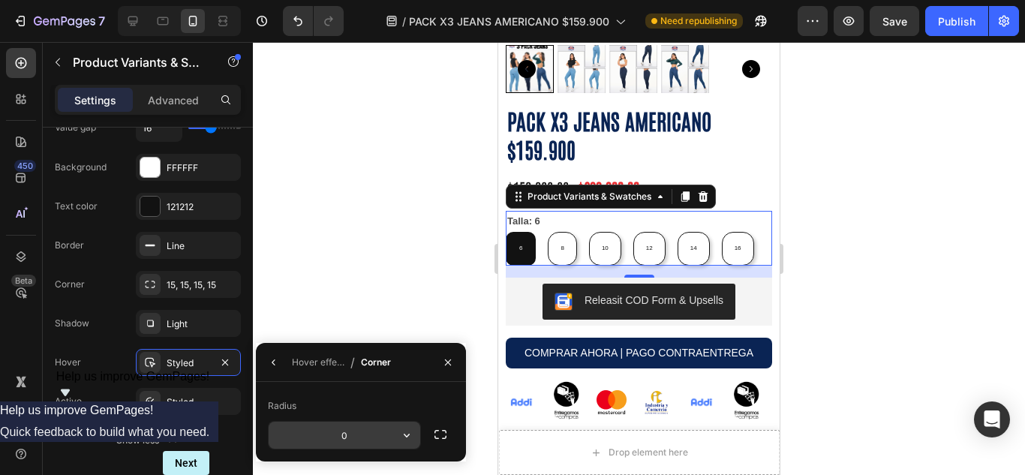
click at [347, 426] on input "0" at bounding box center [345, 435] width 152 height 27
drag, startPoint x: 365, startPoint y: 434, endPoint x: 317, endPoint y: 434, distance: 48.0
click at [317, 434] on input "01" at bounding box center [345, 435] width 152 height 27
type input "10"
click at [369, 284] on div at bounding box center [639, 258] width 772 height 433
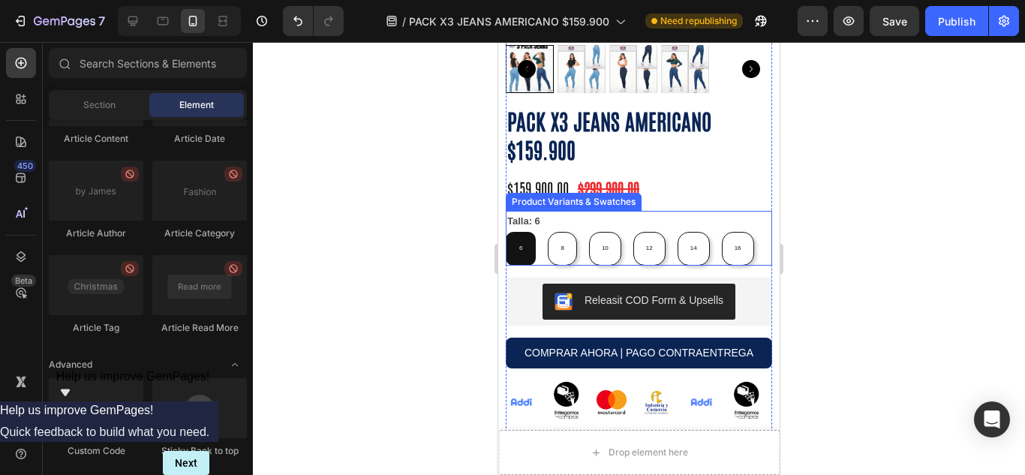
click at [534, 211] on legend "Talla: 6" at bounding box center [524, 221] width 36 height 20
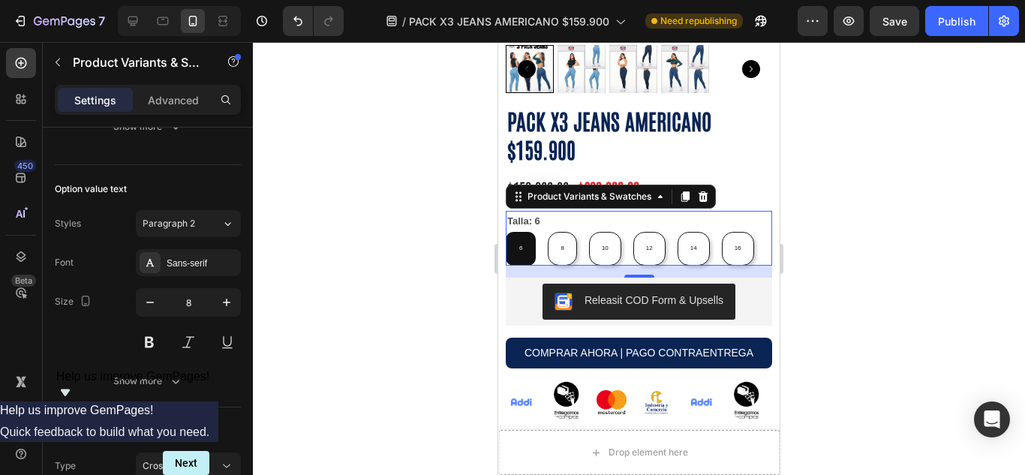
scroll to position [0, 0]
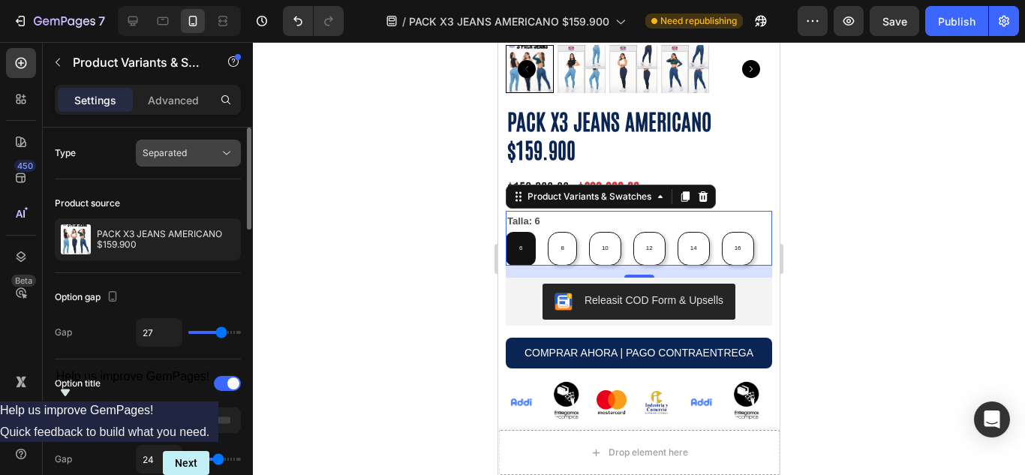
click at [181, 142] on button "Separated" at bounding box center [188, 153] width 105 height 27
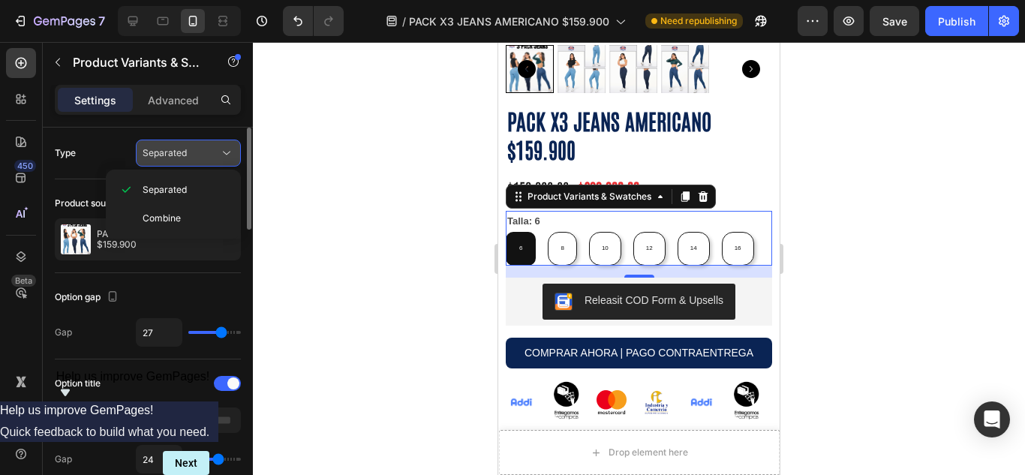
click at [181, 142] on button "Separated" at bounding box center [188, 153] width 105 height 27
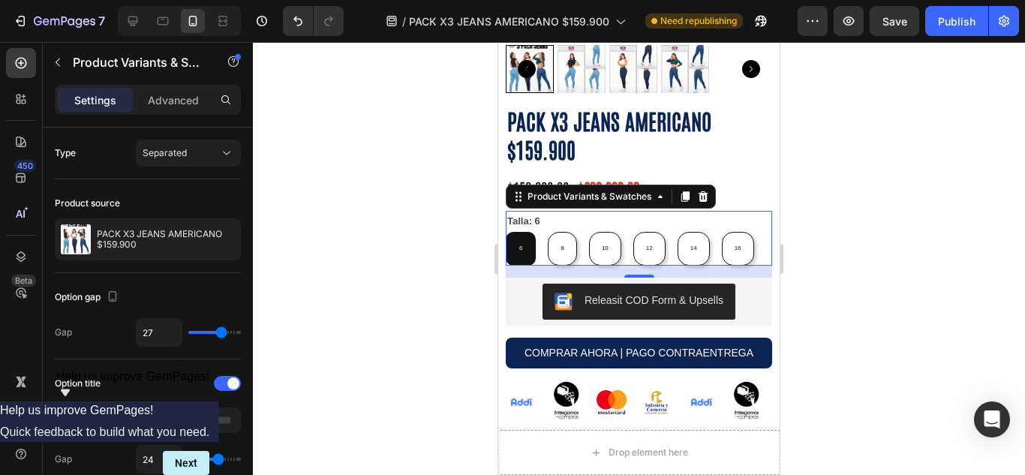
click at [168, 116] on div "Settings Advanced" at bounding box center [148, 106] width 210 height 43
click at [171, 104] on p "Advanced" at bounding box center [173, 100] width 51 height 16
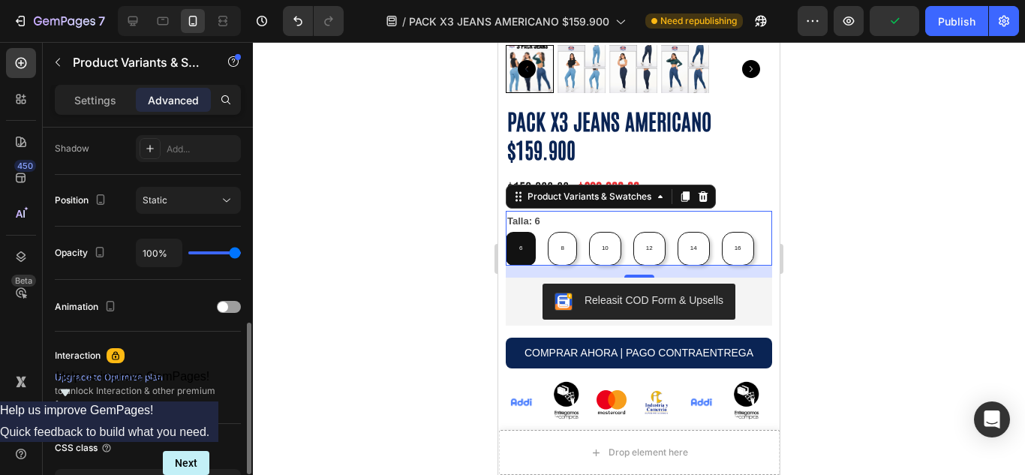
scroll to position [251, 0]
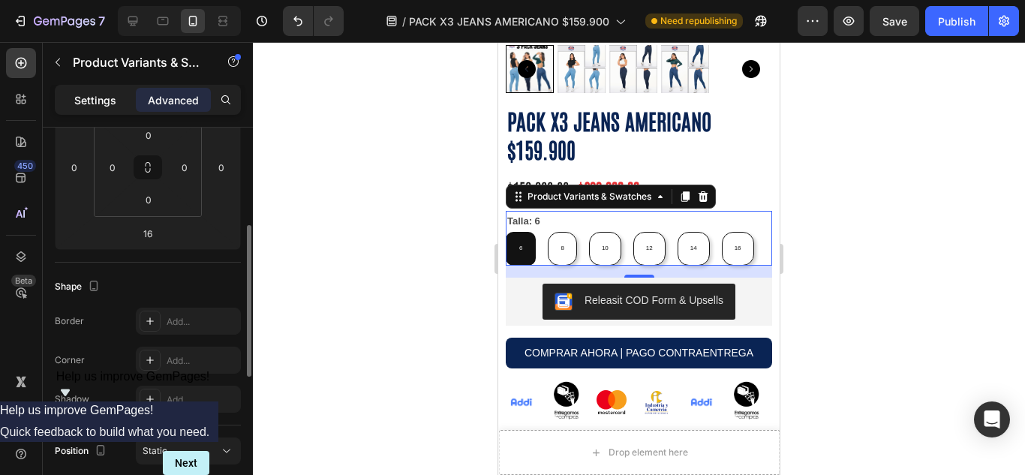
click at [101, 111] on div "Settings" at bounding box center [95, 100] width 75 height 24
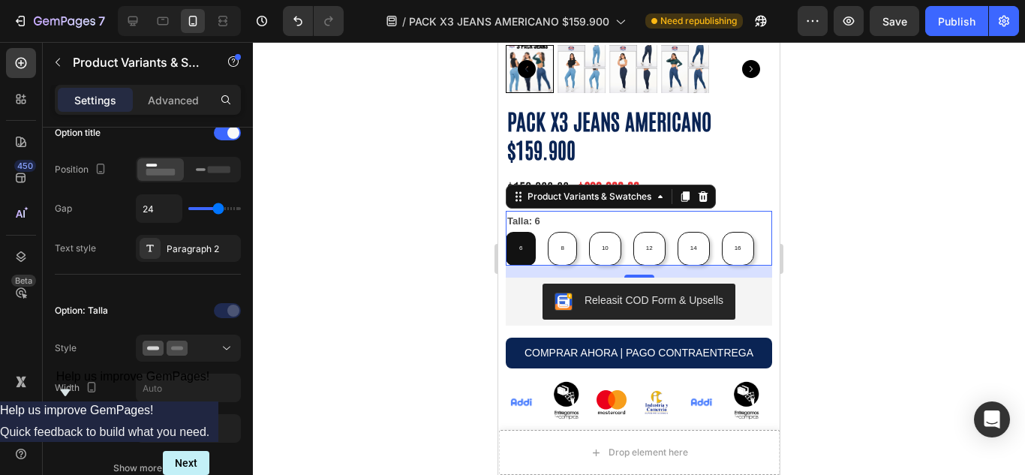
click at [101, 112] on div "Settings Advanced" at bounding box center [148, 100] width 186 height 30
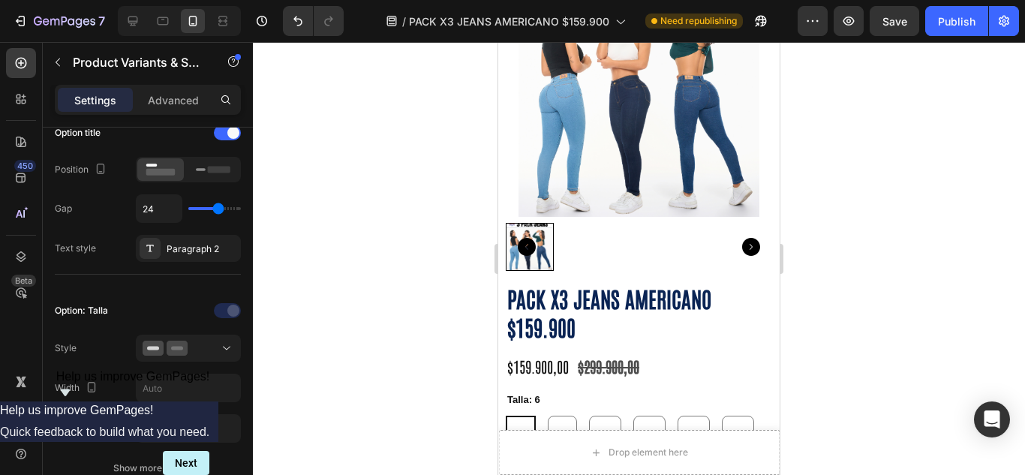
scroll to position [1751, 0]
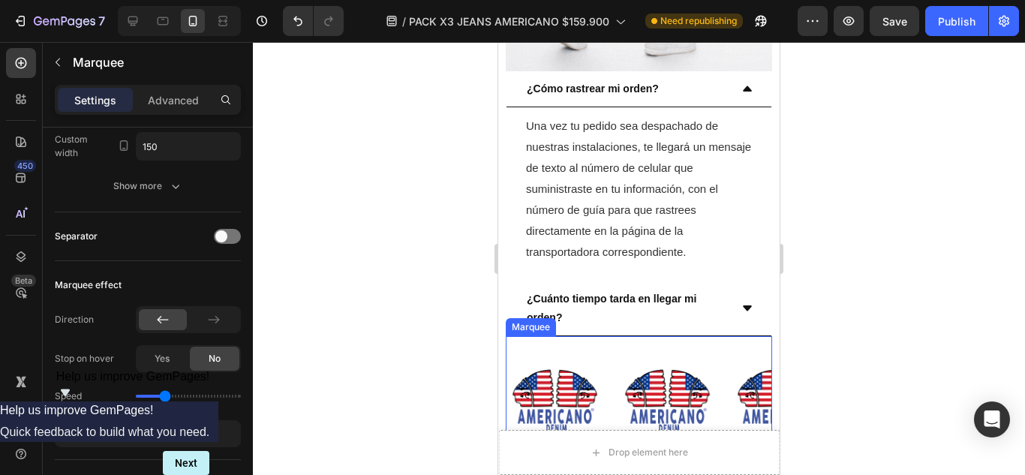
click at [606, 345] on div "Image" at bounding box center [563, 403] width 113 height 116
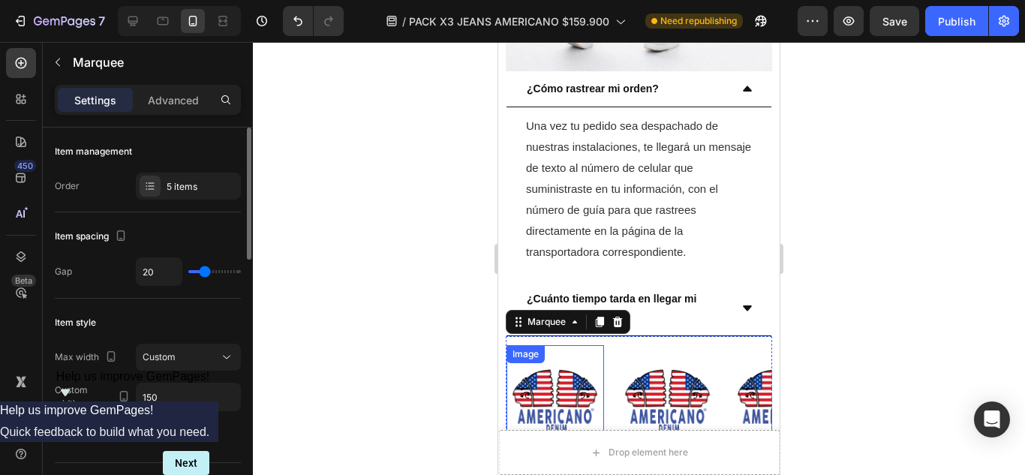
scroll to position [1876, 0]
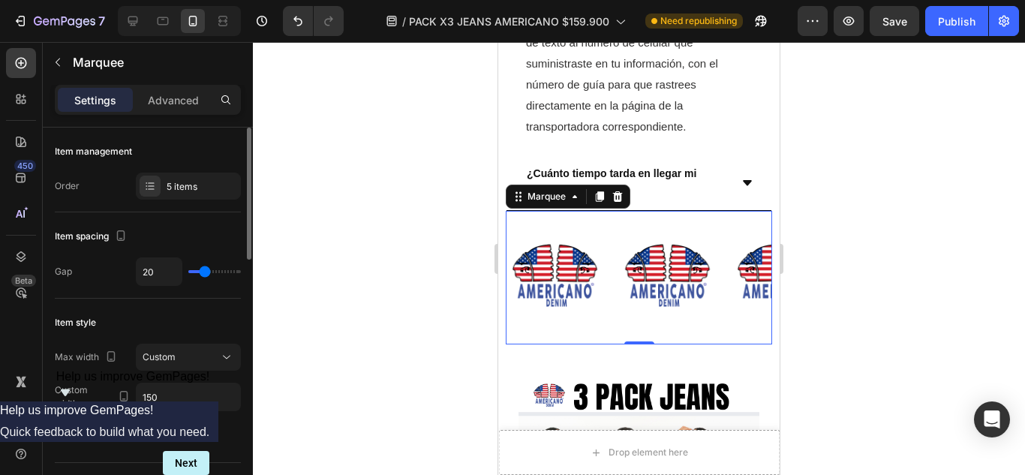
type input "4"
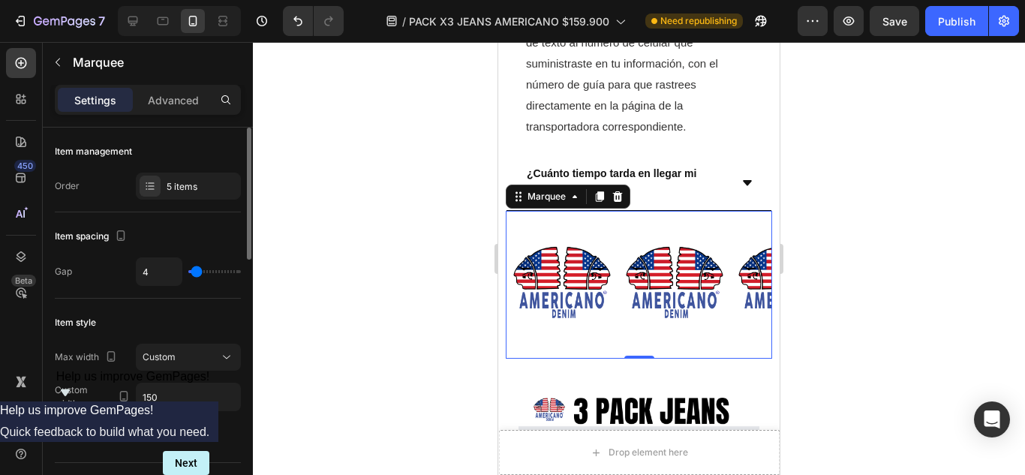
type input "1"
type input "0"
type input "4"
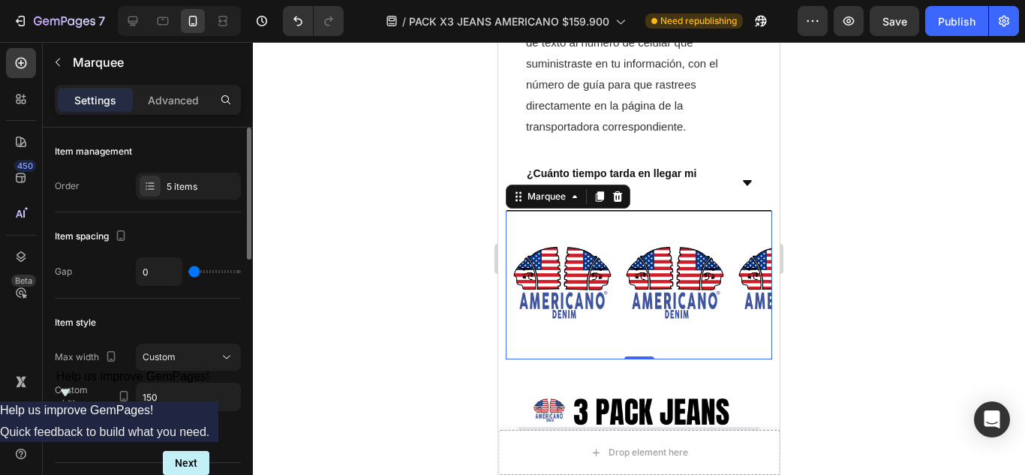
type input "4"
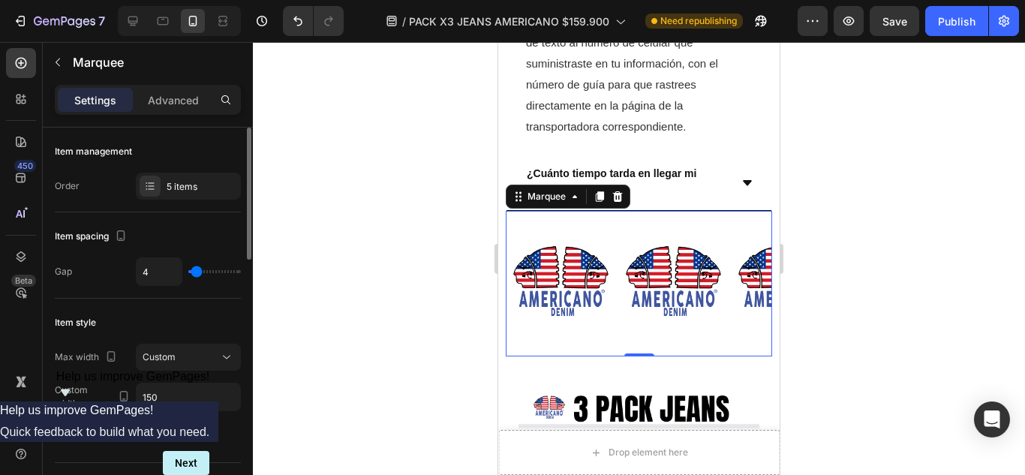
type input "13"
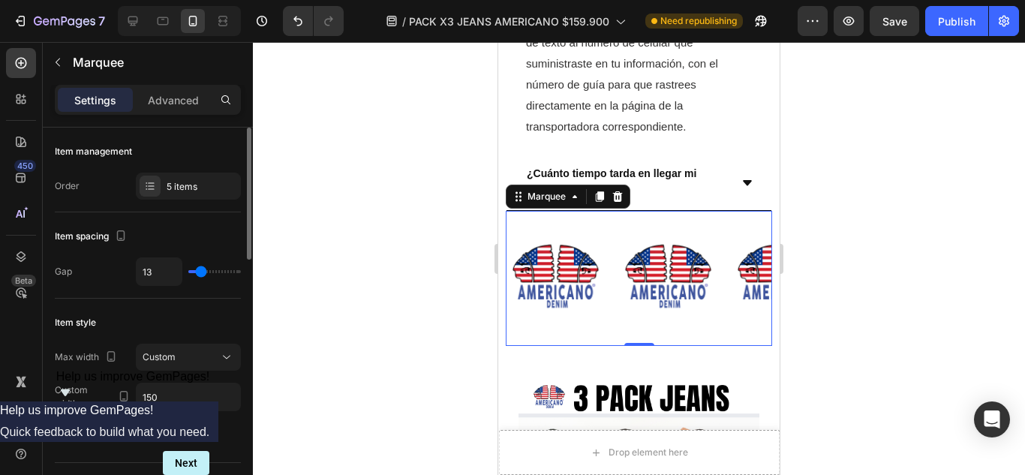
type input "18"
type input "24"
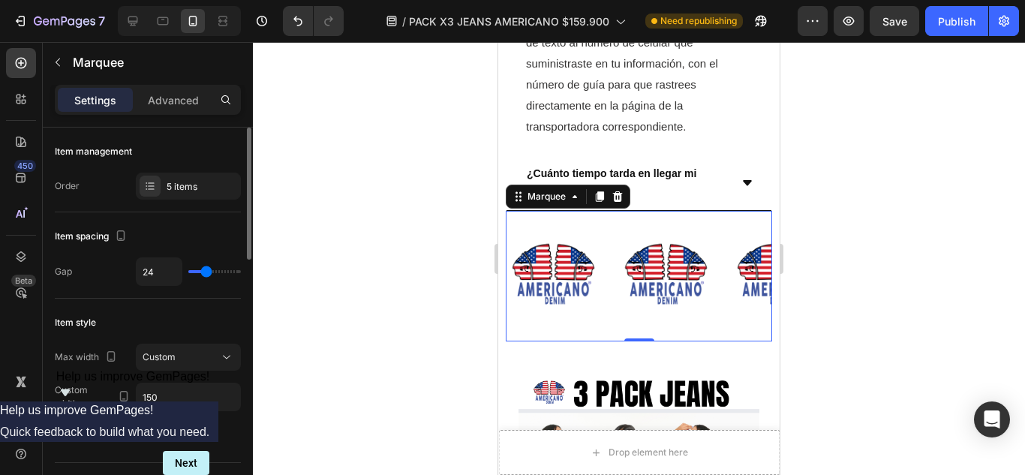
type input "19"
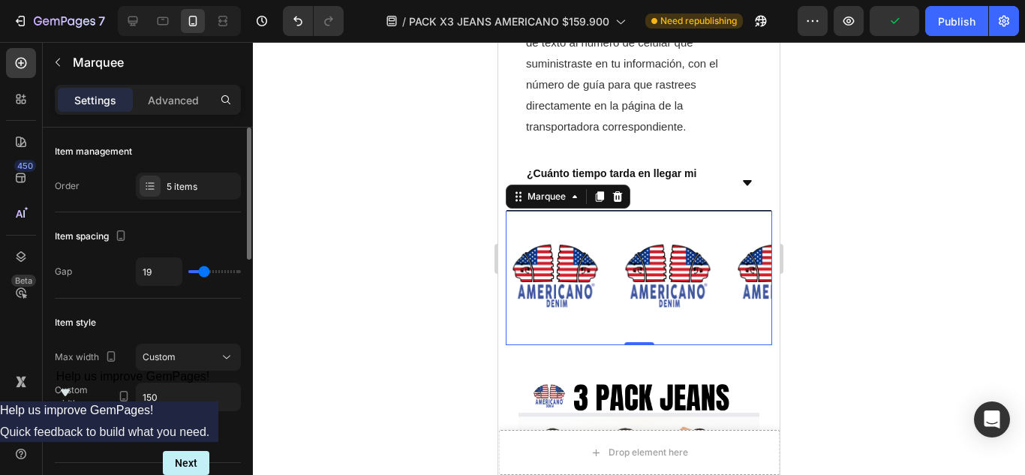
type input "24"
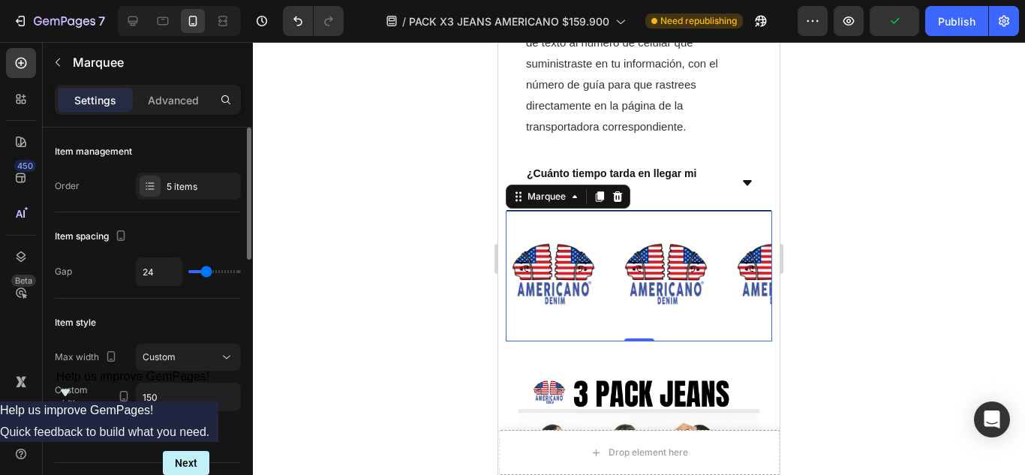
type input "21"
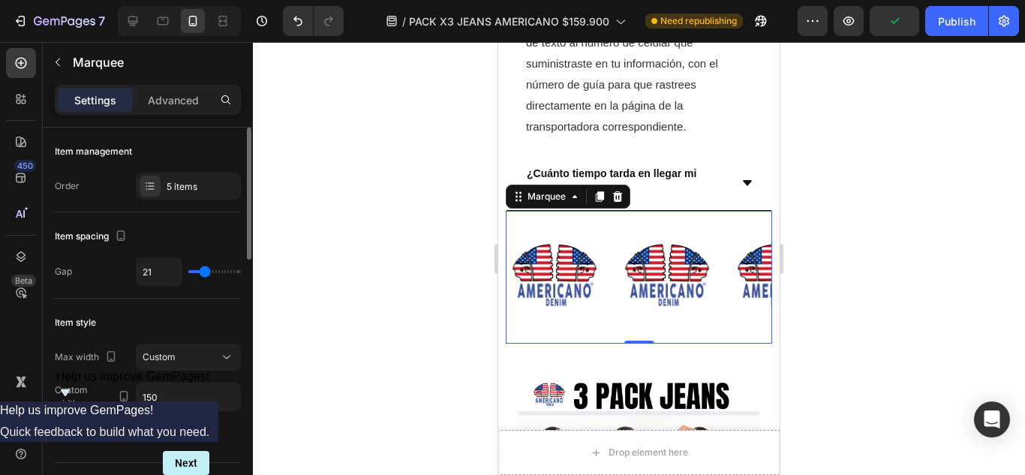
type input "15"
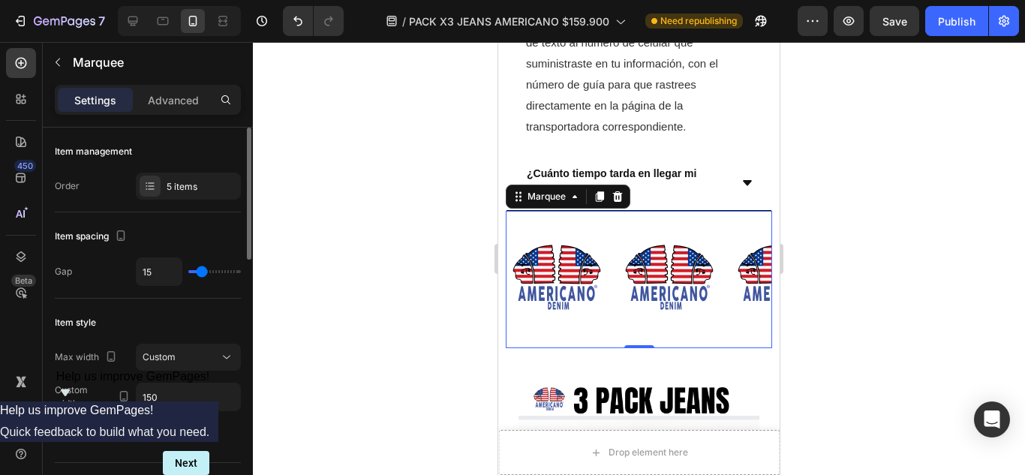
type input "15"
click at [202, 272] on input "range" at bounding box center [214, 271] width 53 height 3
click at [179, 272] on input "15" at bounding box center [159, 271] width 45 height 27
type input "2"
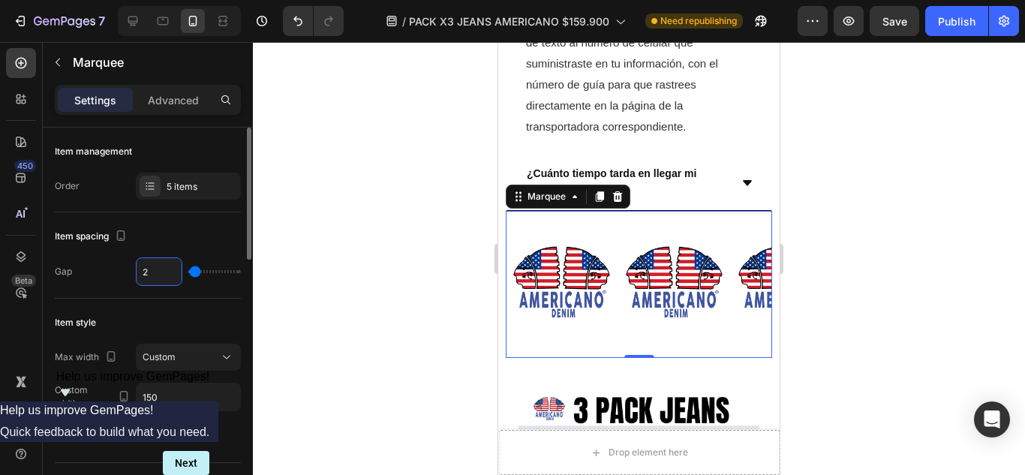
type input "20"
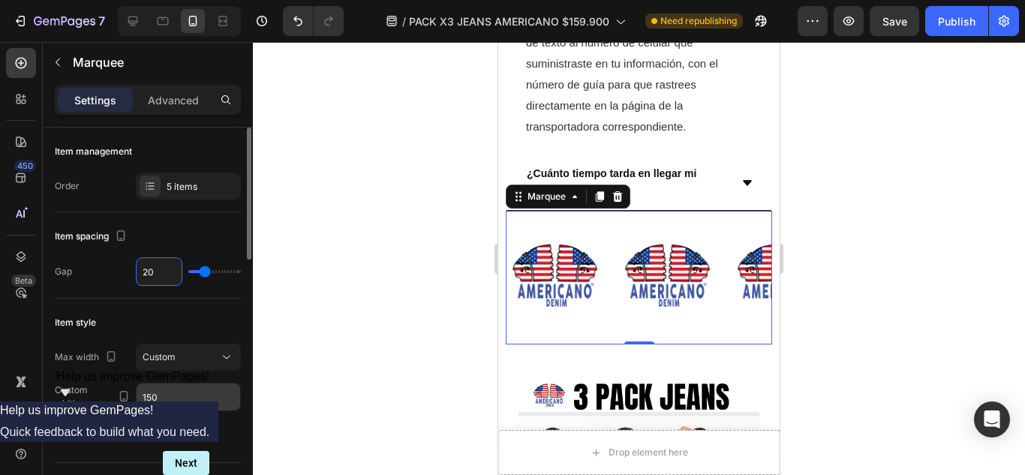
type input "20"
click at [209, 411] on div "Max width Custom Custom width 150 Show more" at bounding box center [148, 397] width 186 height 107
click at [186, 393] on input "150" at bounding box center [189, 396] width 104 height 27
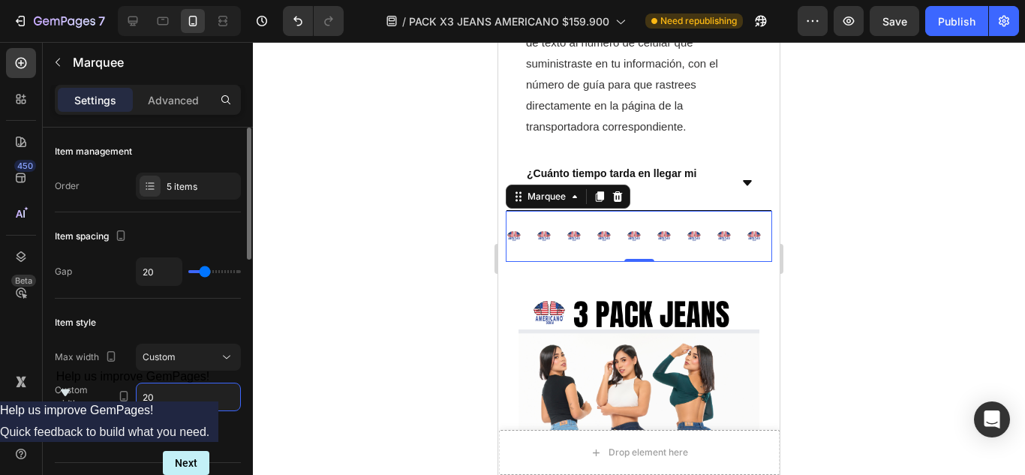
type input "2"
type input "1"
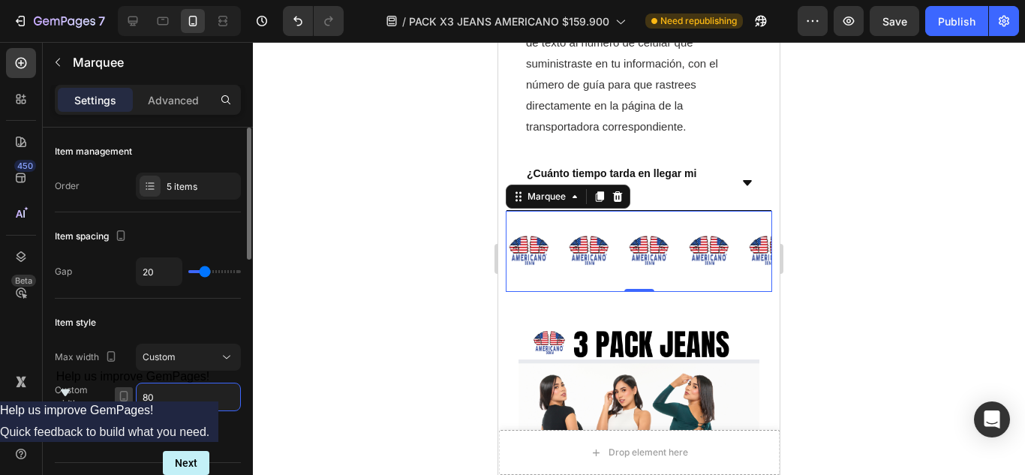
drag, startPoint x: 194, startPoint y: 401, endPoint x: 125, endPoint y: 402, distance: 68.3
click at [125, 402] on div "Custom width 80" at bounding box center [148, 397] width 186 height 29
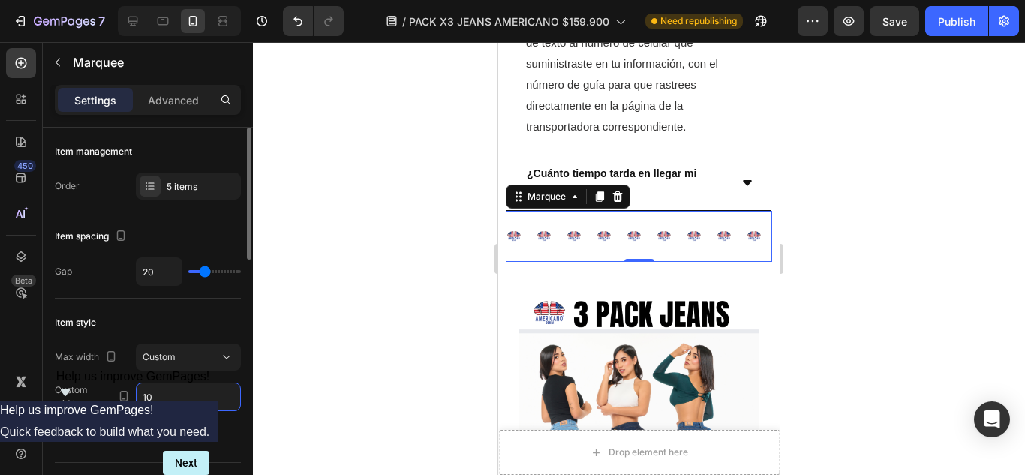
type input "100"
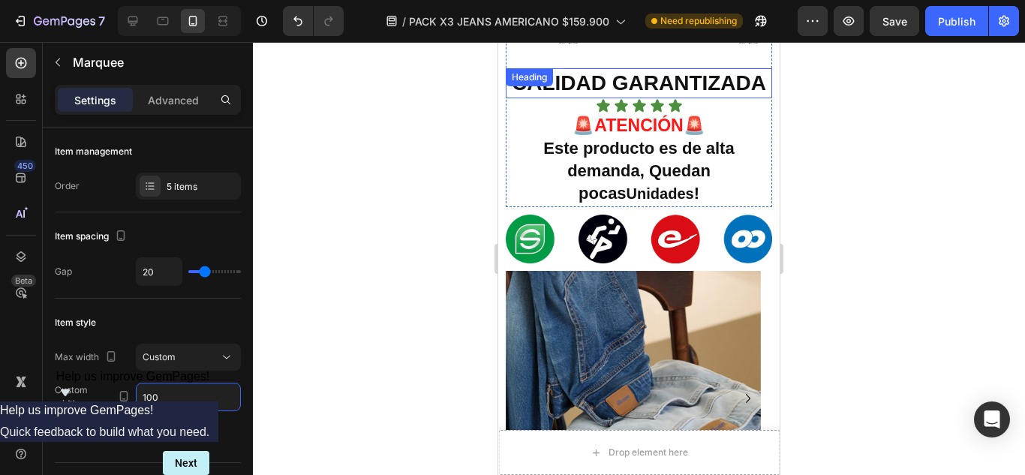
scroll to position [876, 0]
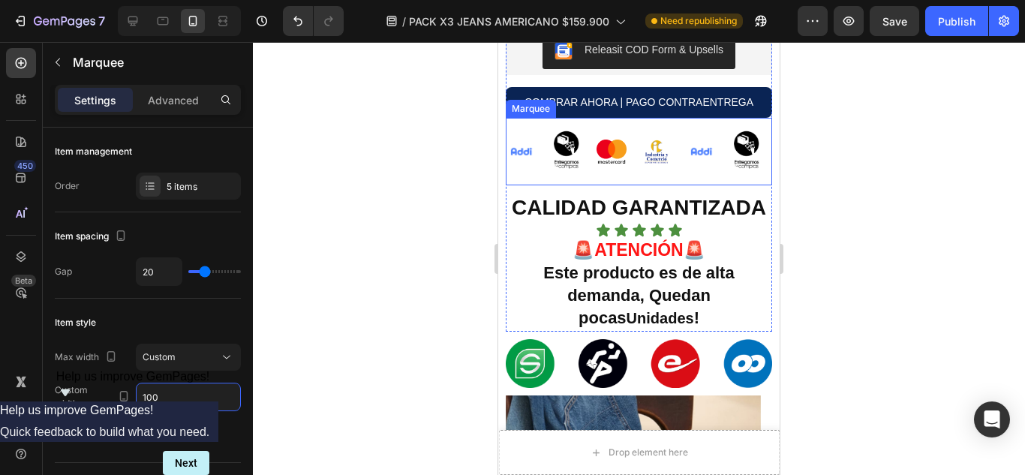
click at [595, 123] on div "Image" at bounding box center [574, 152] width 45 height 68
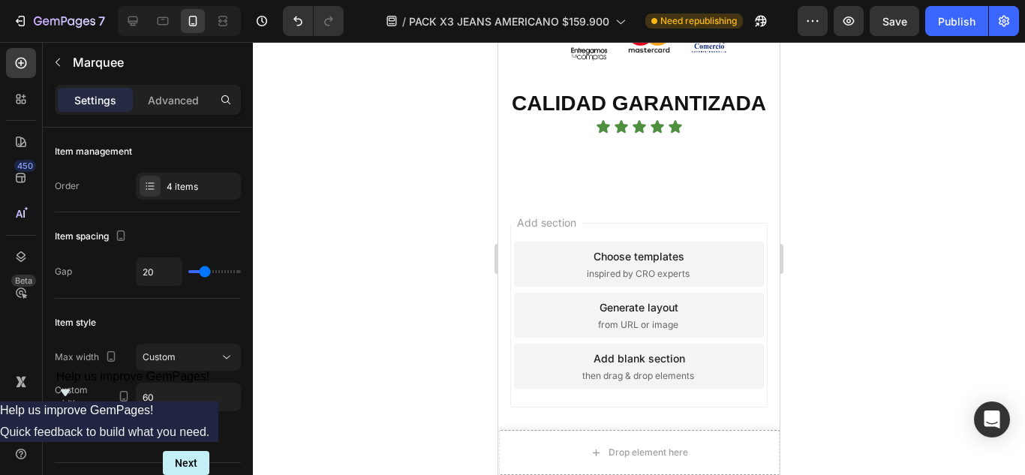
scroll to position [2592, 0]
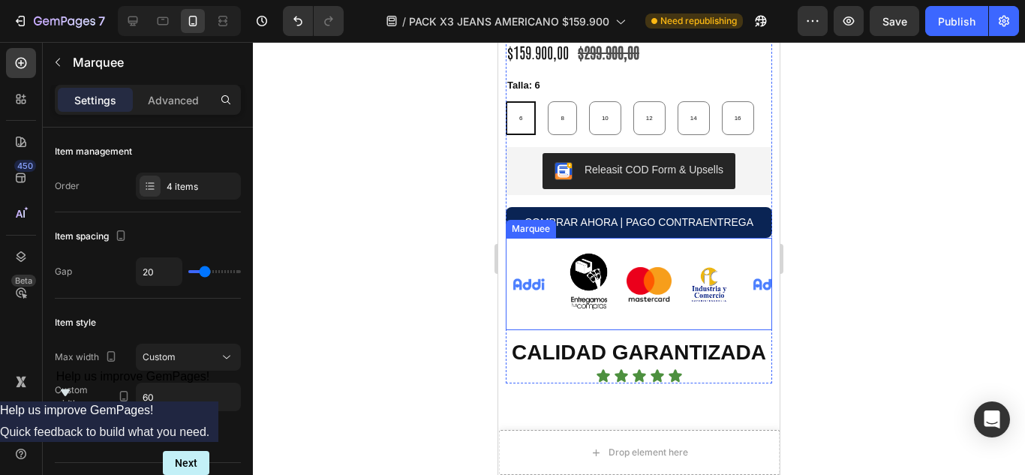
click at [636, 259] on div "Image Image Image Image" at bounding box center [627, 284] width 240 height 92
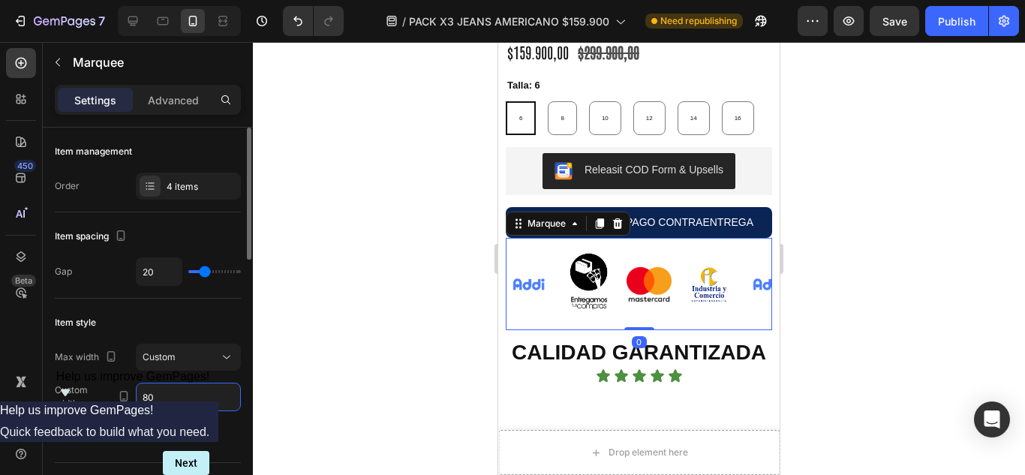
click at [166, 398] on input "80" at bounding box center [189, 396] width 104 height 27
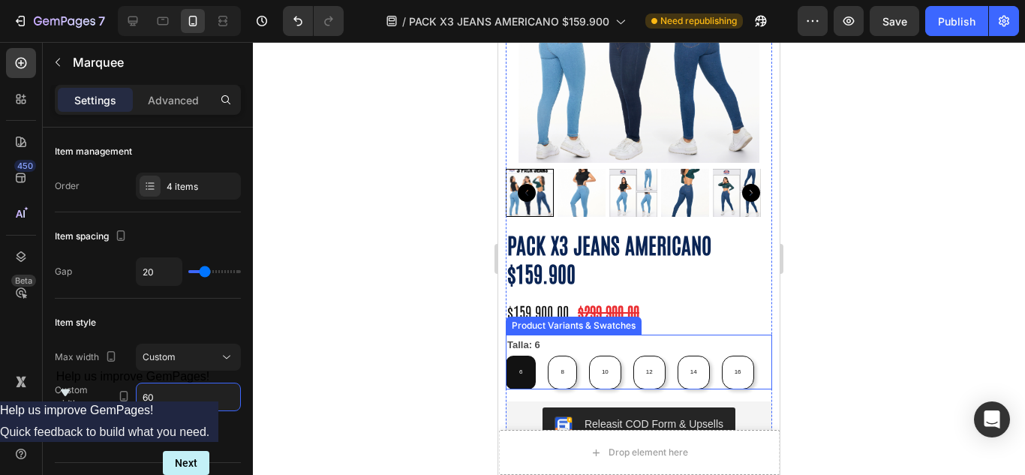
scroll to position [465, 0]
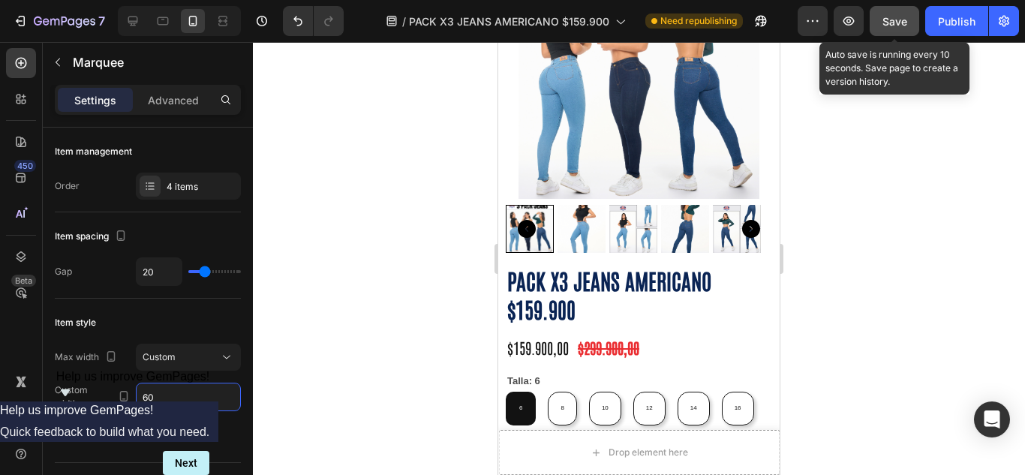
type input "60"
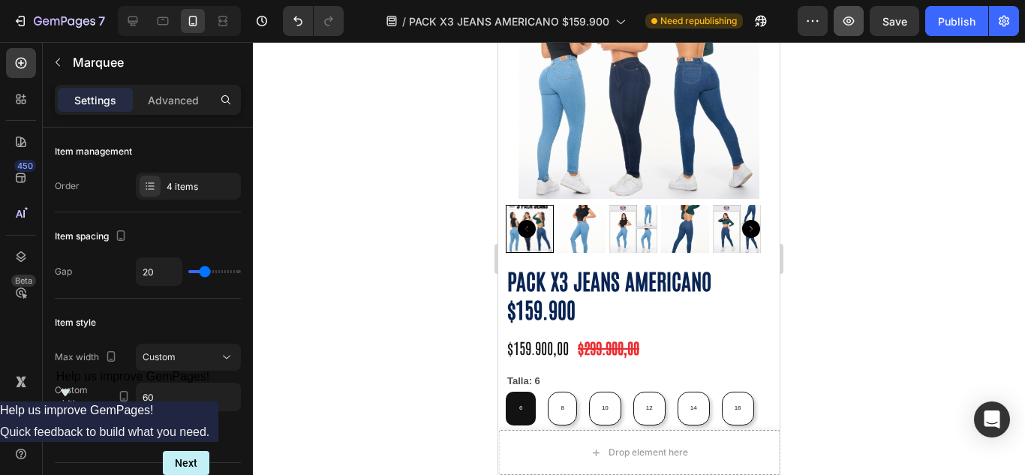
drag, startPoint x: 888, startPoint y: 23, endPoint x: 843, endPoint y: 26, distance: 45.2
click at [843, 29] on div "Preview Save Publish" at bounding box center [908, 21] width 221 height 30
click at [843, 26] on icon "button" at bounding box center [848, 21] width 15 height 15
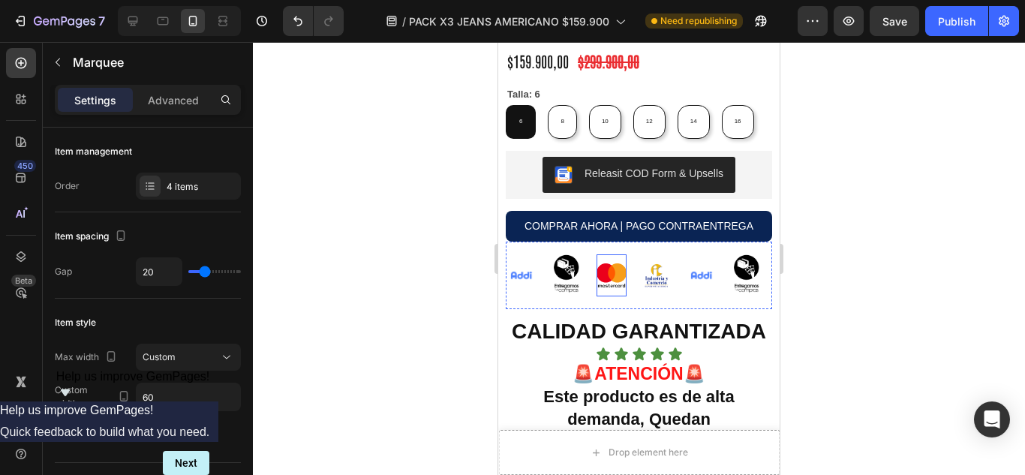
scroll to position [716, 0]
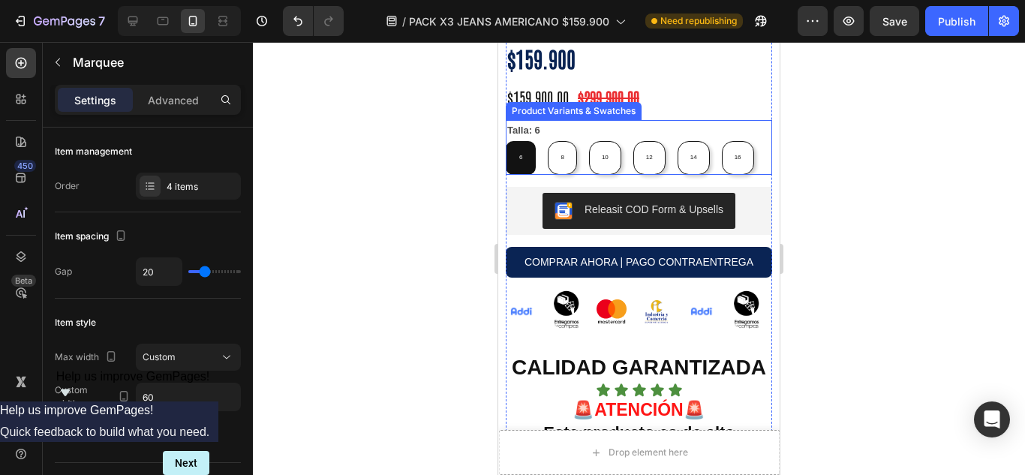
click at [580, 120] on div "Talla: 6 6 6 6 8 8 8 10 10 10 12 12 12 14 14 14 16 16 16" at bounding box center [639, 147] width 266 height 54
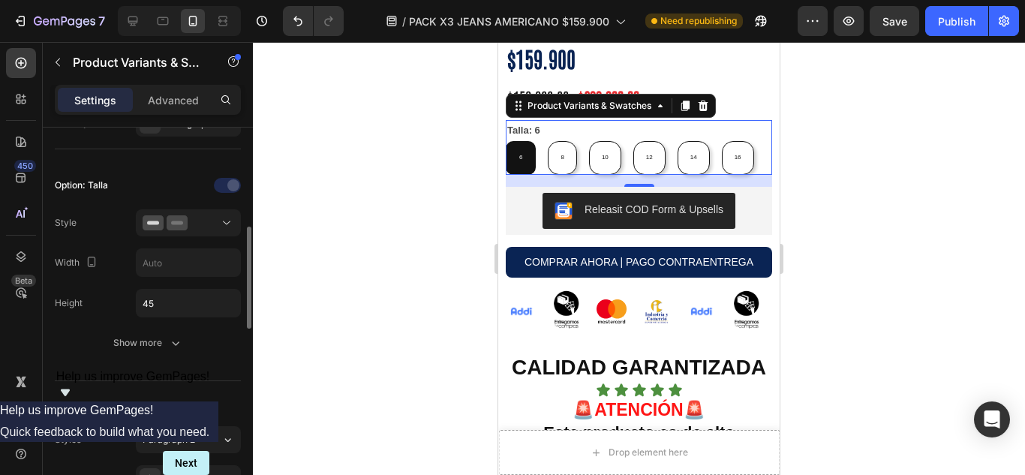
scroll to position [251, 0]
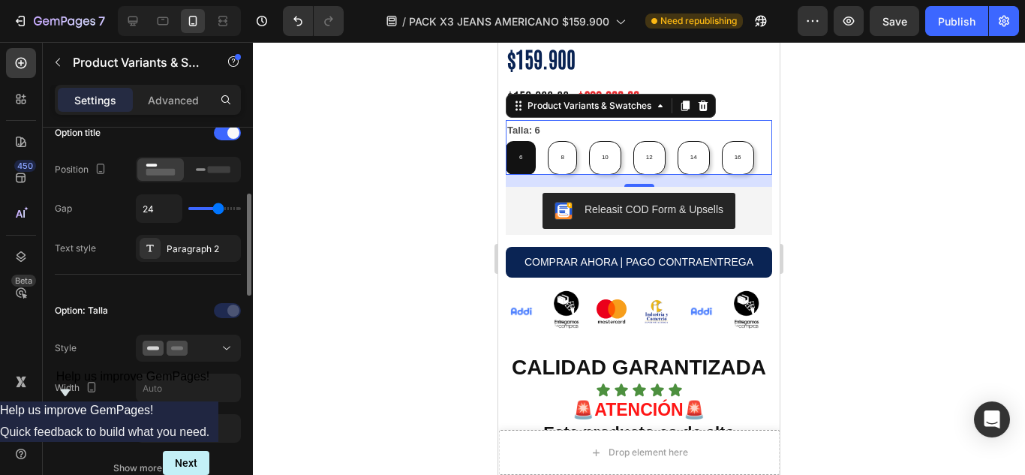
click at [107, 311] on div "Option: Talla" at bounding box center [81, 311] width 53 height 14
click at [106, 311] on div "Option: Talla" at bounding box center [81, 311] width 53 height 14
click at [98, 311] on div "Option: Talla" at bounding box center [81, 311] width 53 height 14
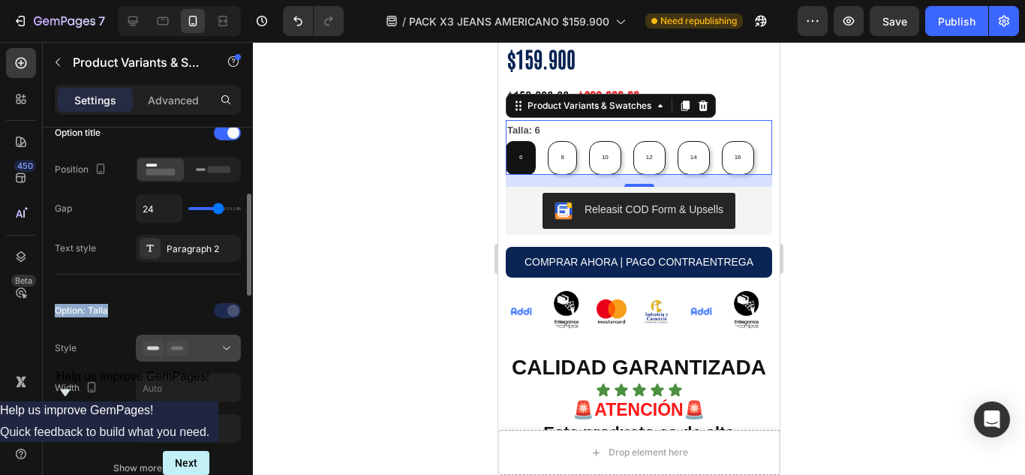
click at [229, 349] on icon at bounding box center [226, 348] width 15 height 15
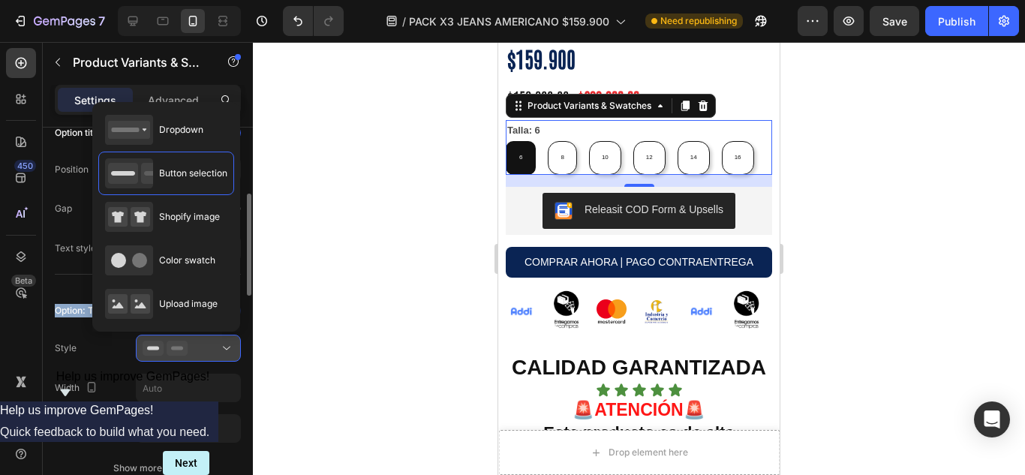
click at [229, 349] on icon at bounding box center [226, 348] width 15 height 15
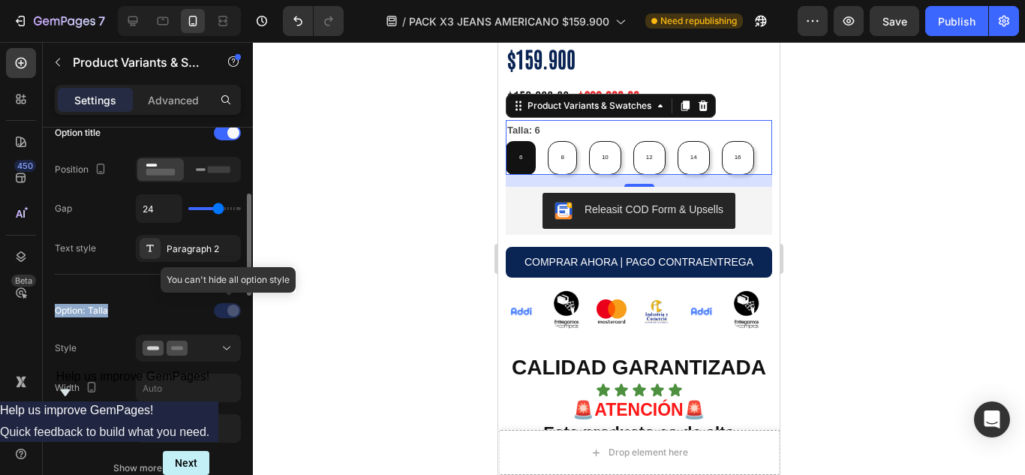
scroll to position [376, 0]
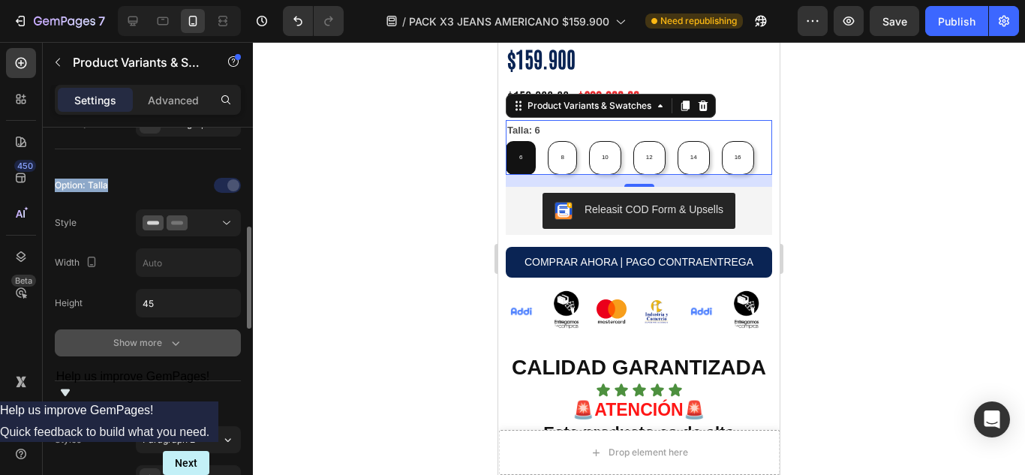
click at [185, 338] on button "Show more" at bounding box center [148, 342] width 186 height 27
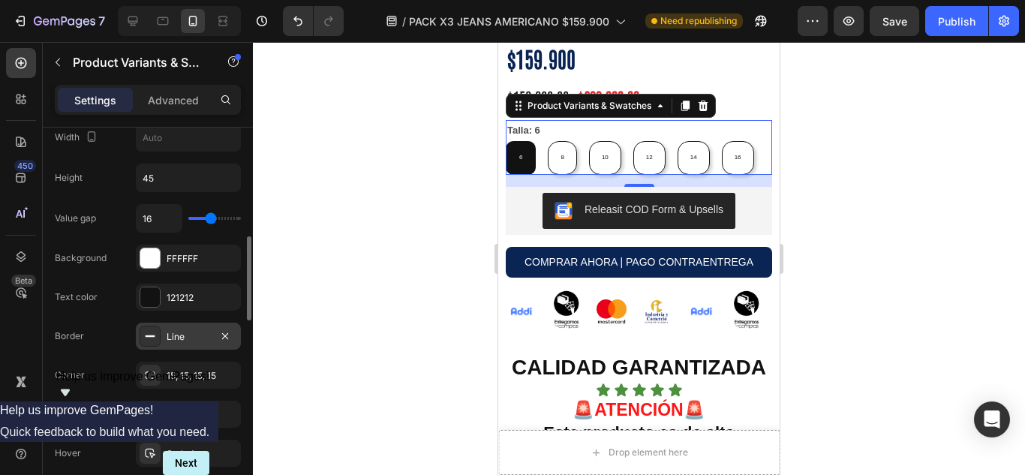
scroll to position [627, 0]
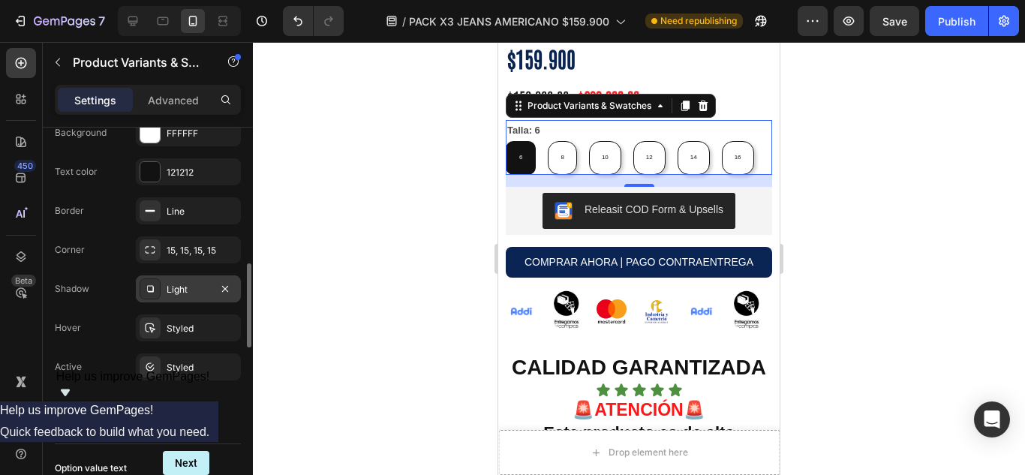
click at [146, 289] on icon at bounding box center [150, 289] width 12 height 12
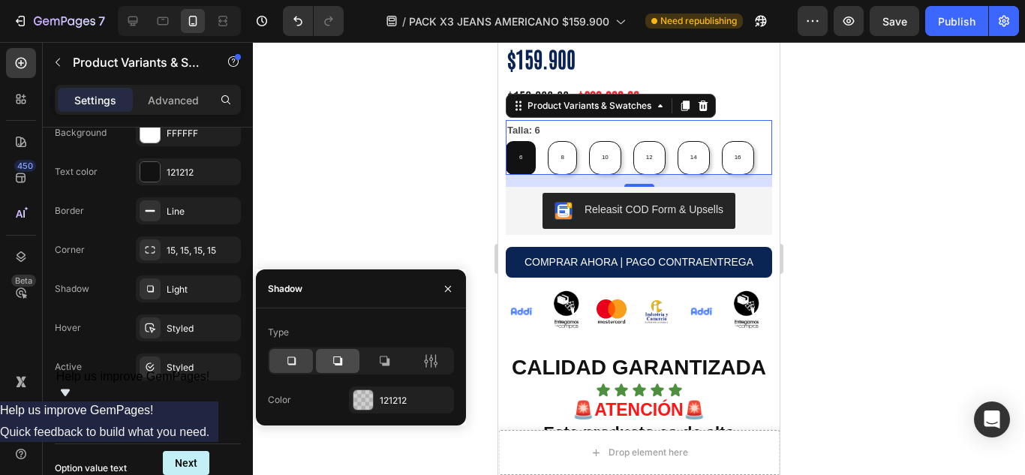
click at [330, 356] on icon at bounding box center [337, 360] width 15 height 15
radio input "true"
click at [296, 353] on icon at bounding box center [291, 360] width 15 height 15
click at [327, 361] on div at bounding box center [338, 361] width 44 height 24
click at [389, 369] on div at bounding box center [384, 361] width 44 height 24
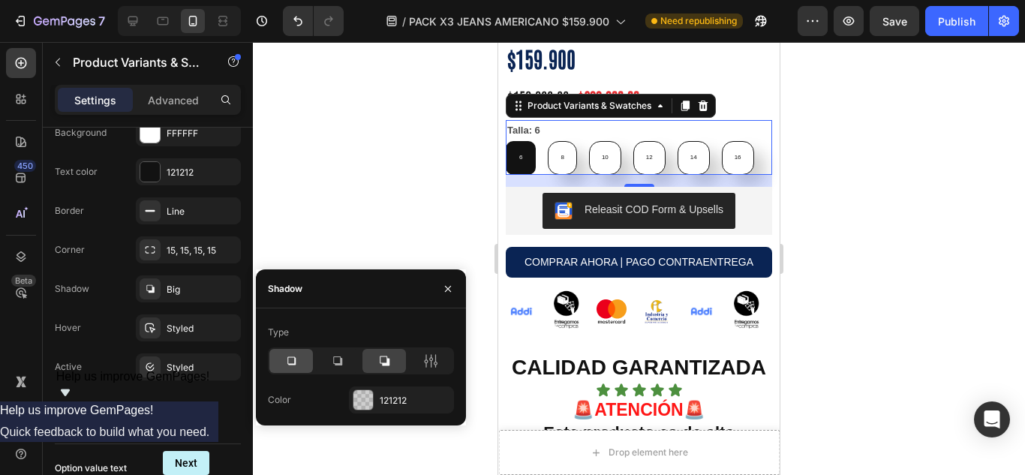
click at [291, 357] on icon at bounding box center [291, 361] width 8 height 8
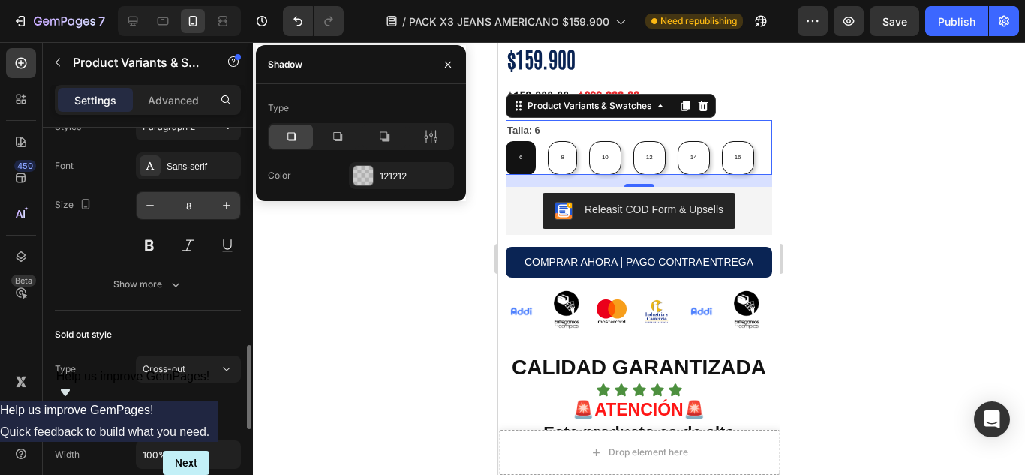
scroll to position [1128, 0]
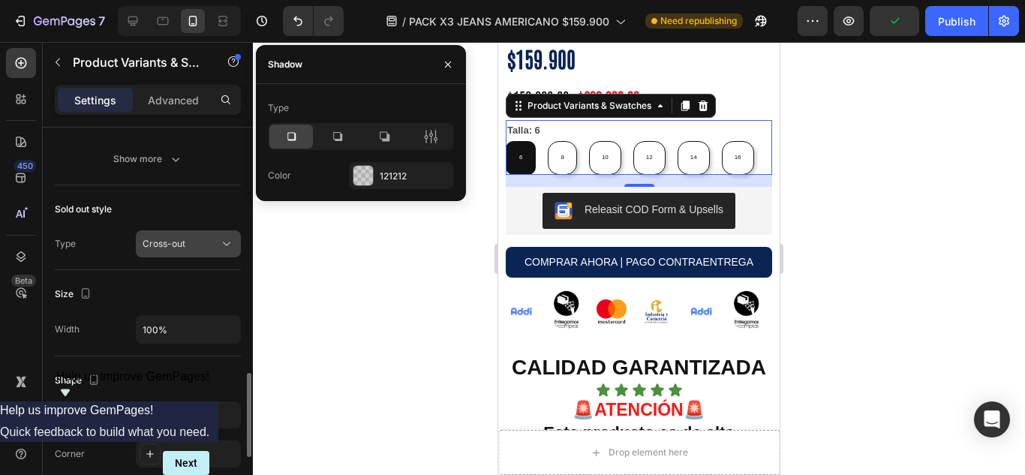
click at [194, 252] on button "Cross-out" at bounding box center [188, 243] width 105 height 27
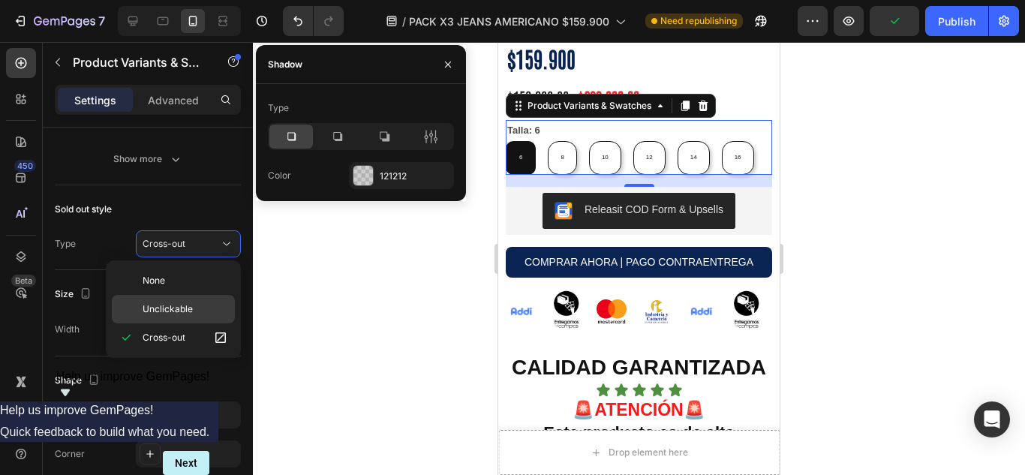
click at [190, 307] on span "Unclickable" at bounding box center [168, 309] width 50 height 14
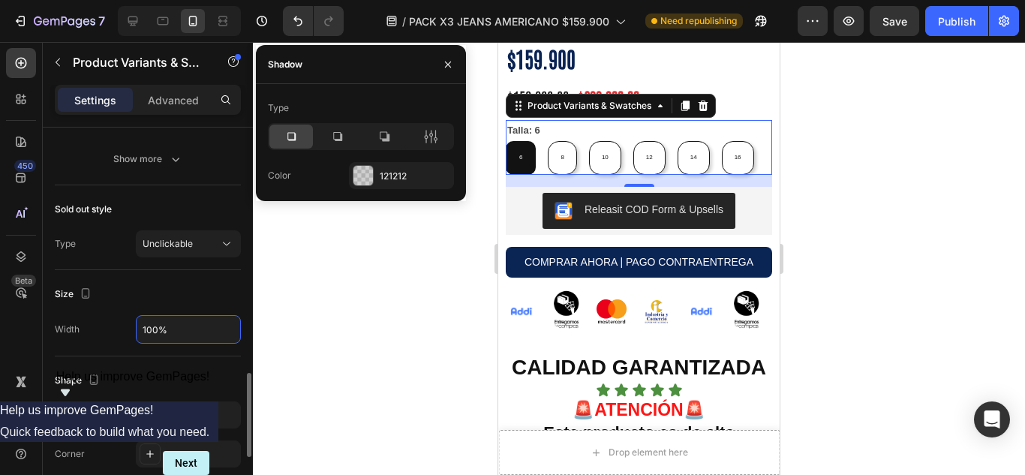
click at [188, 332] on input "100%" at bounding box center [189, 329] width 104 height 27
click at [182, 242] on span "Unclickable" at bounding box center [168, 243] width 50 height 11
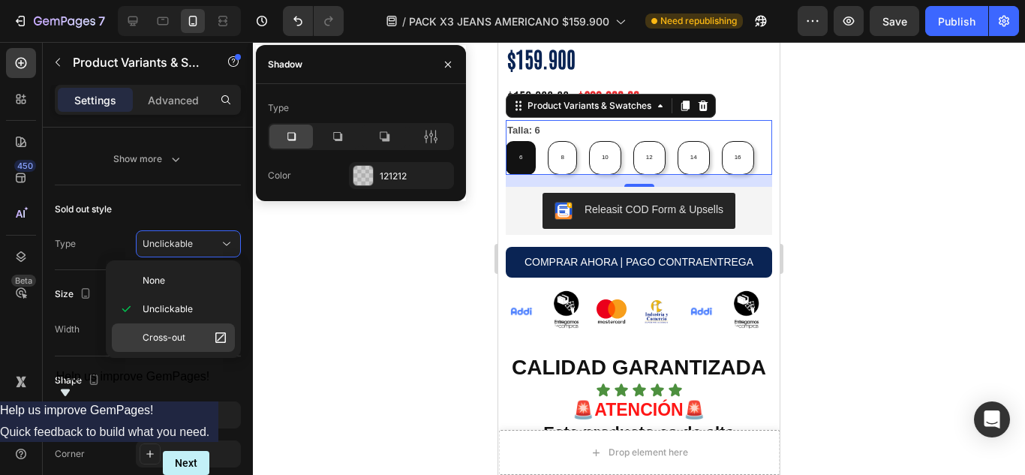
click at [196, 335] on p "Cross-out" at bounding box center [186, 337] width 86 height 15
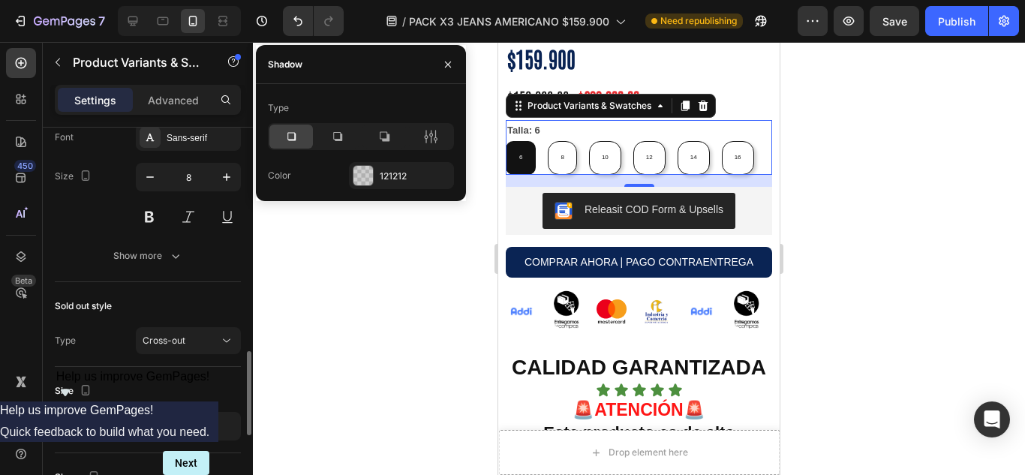
scroll to position [530, 0]
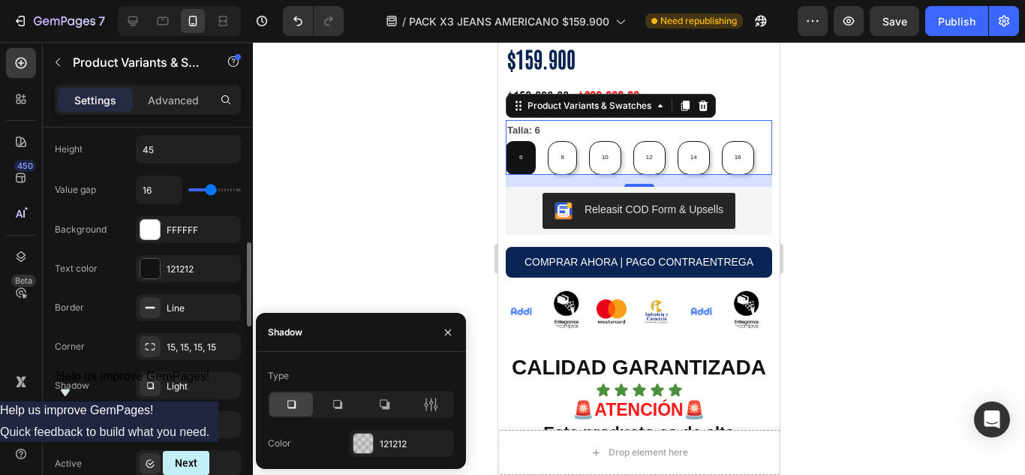
click at [299, 230] on div at bounding box center [639, 258] width 772 height 433
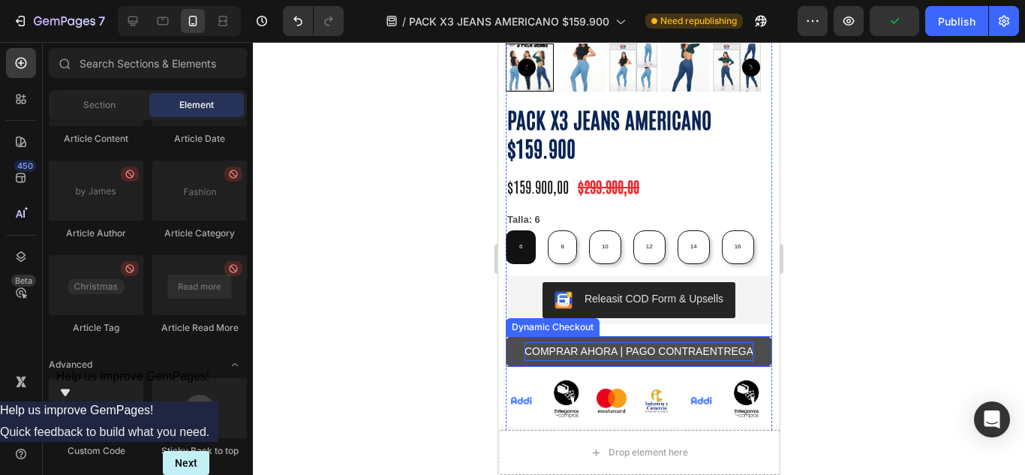
scroll to position [591, 0]
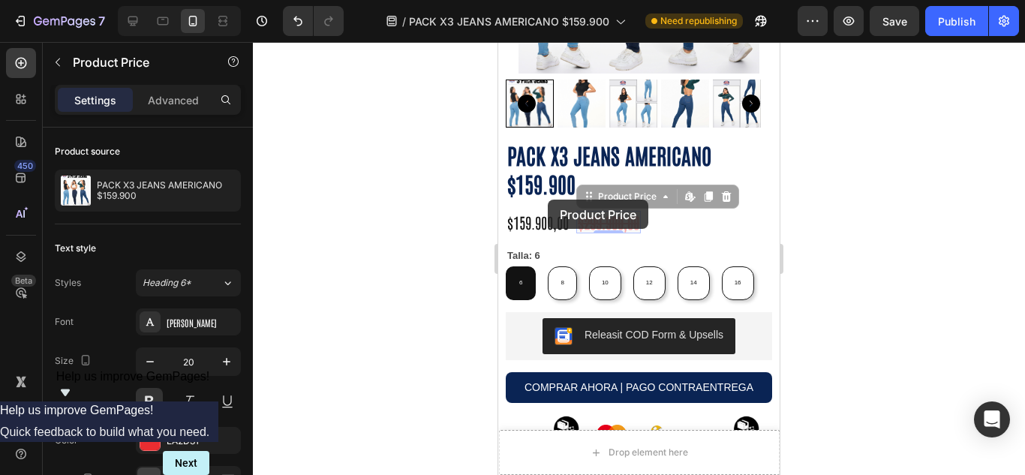
drag, startPoint x: 606, startPoint y: 200, endPoint x: 563, endPoint y: 200, distance: 42.8
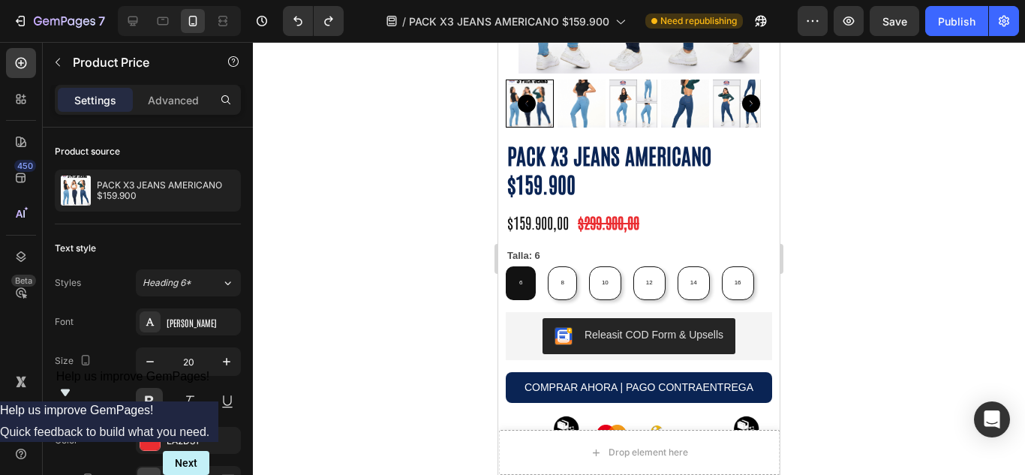
click at [603, 211] on div "$299.900,00" at bounding box center [608, 222] width 65 height 23
click at [584, 211] on div "$299.900,00" at bounding box center [608, 222] width 65 height 23
click at [541, 211] on div "$159.900,00" at bounding box center [538, 222] width 65 height 23
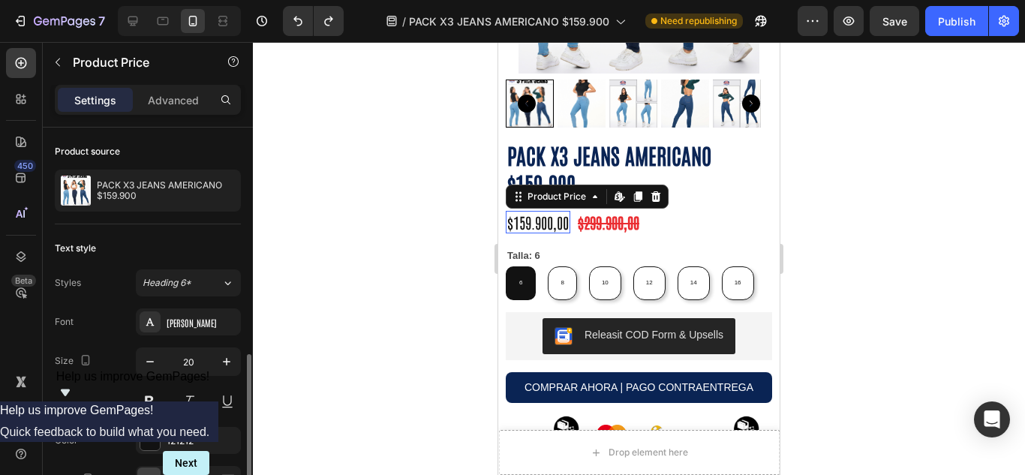
scroll to position [129, 0]
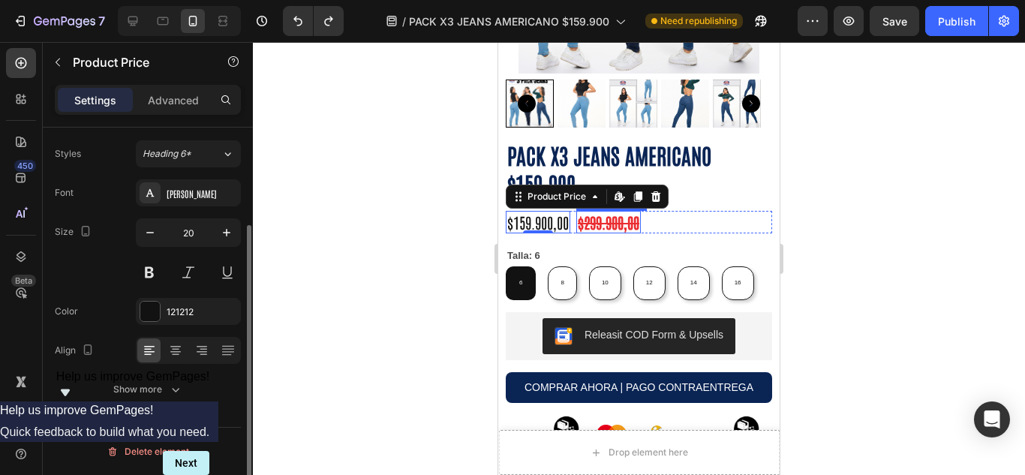
click at [611, 211] on div "$299.900,00" at bounding box center [608, 222] width 65 height 23
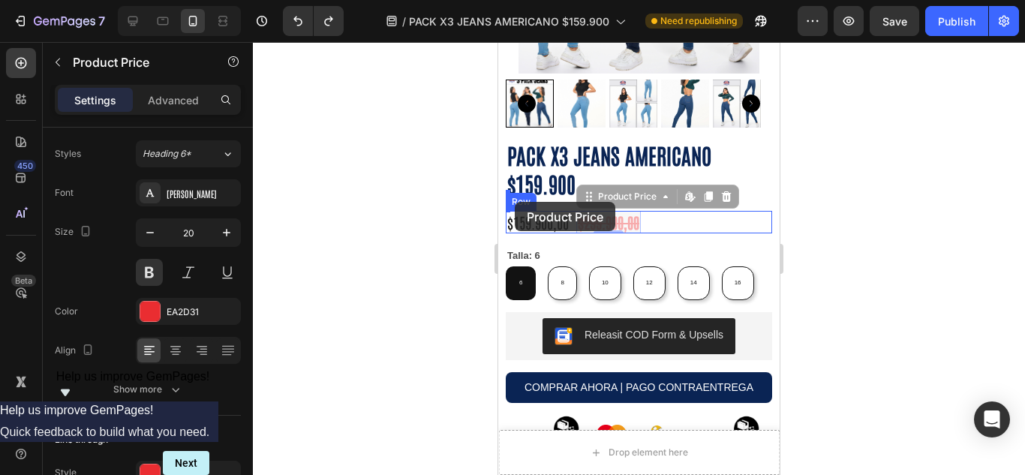
drag, startPoint x: 608, startPoint y: 200, endPoint x: 515, endPoint y: 202, distance: 93.1
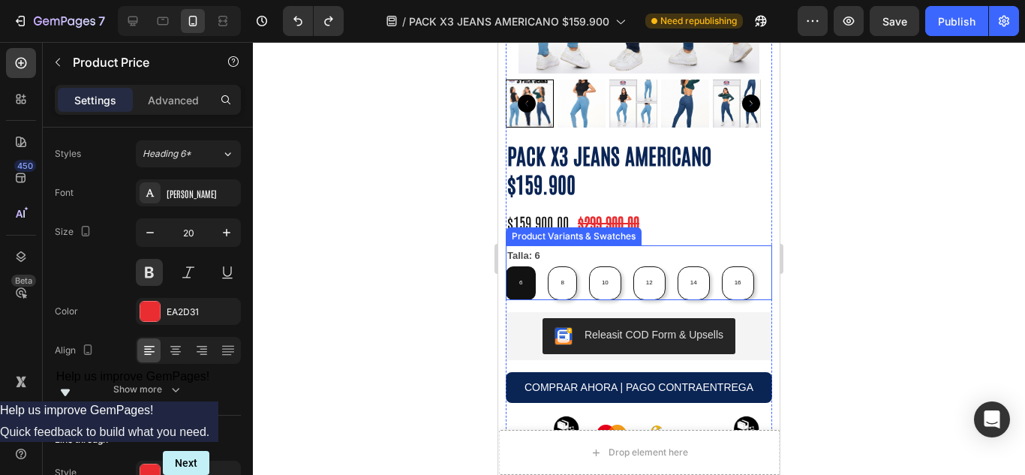
click at [371, 190] on div at bounding box center [639, 258] width 772 height 433
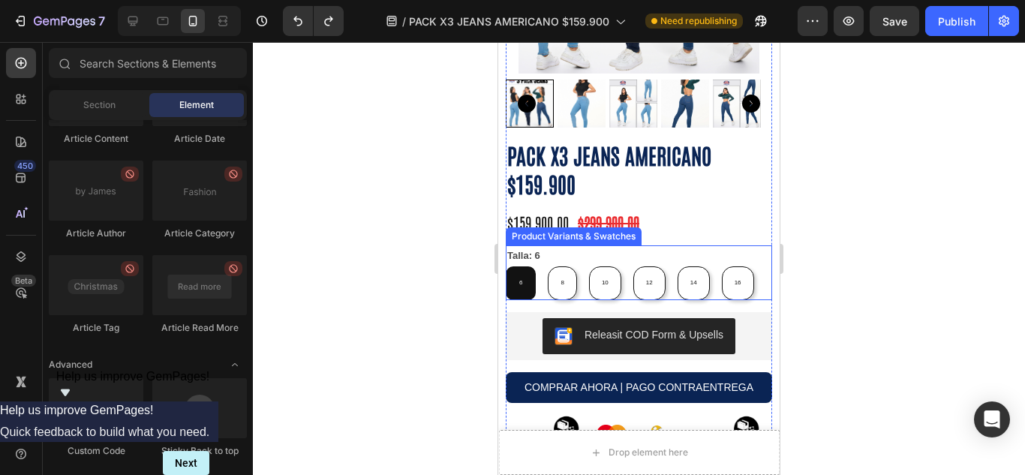
click at [572, 245] on div "Talla: 6 6 6 6 8 8 8 10 10 10 12 12 12 14 14 14 16 16 16" at bounding box center [639, 272] width 266 height 54
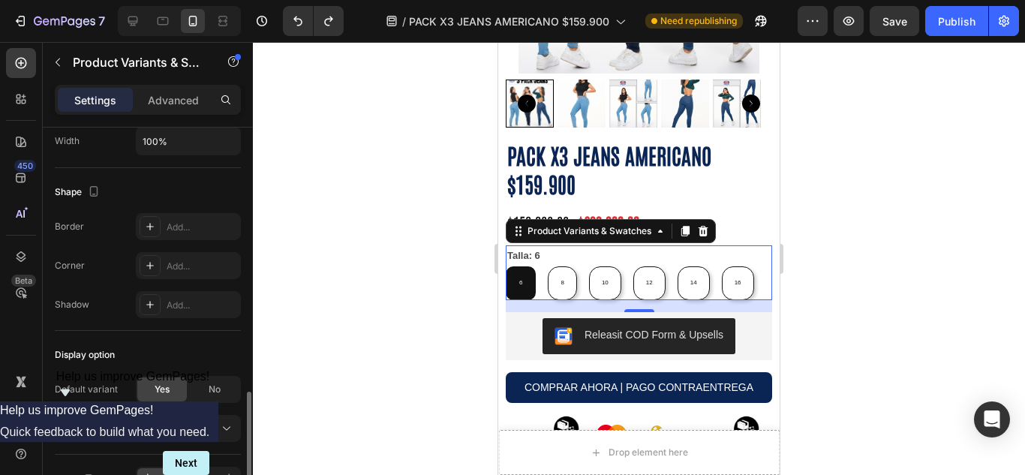
scroll to position [1093, 0]
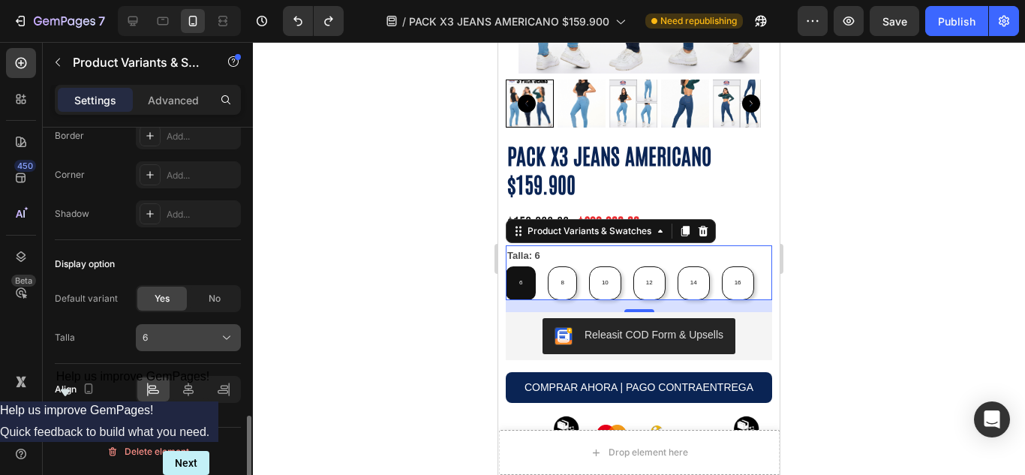
click at [222, 343] on icon at bounding box center [226, 337] width 15 height 15
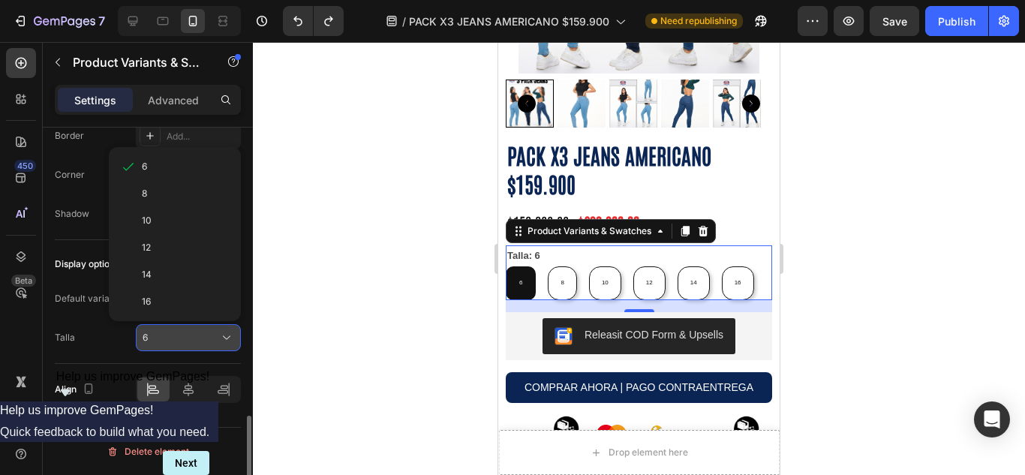
click at [222, 343] on icon at bounding box center [226, 337] width 15 height 15
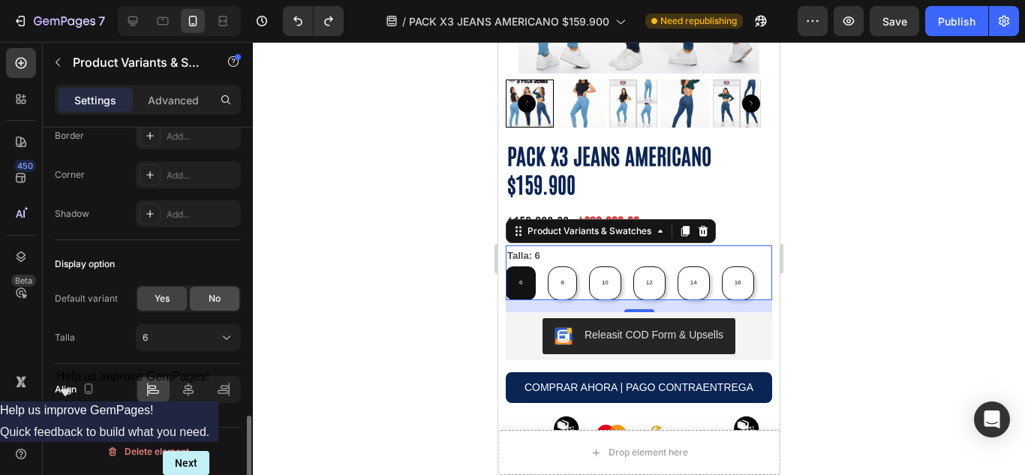
click at [209, 304] on span "No" at bounding box center [215, 299] width 12 height 14
click at [182, 329] on input "Please select an option" at bounding box center [188, 337] width 105 height 27
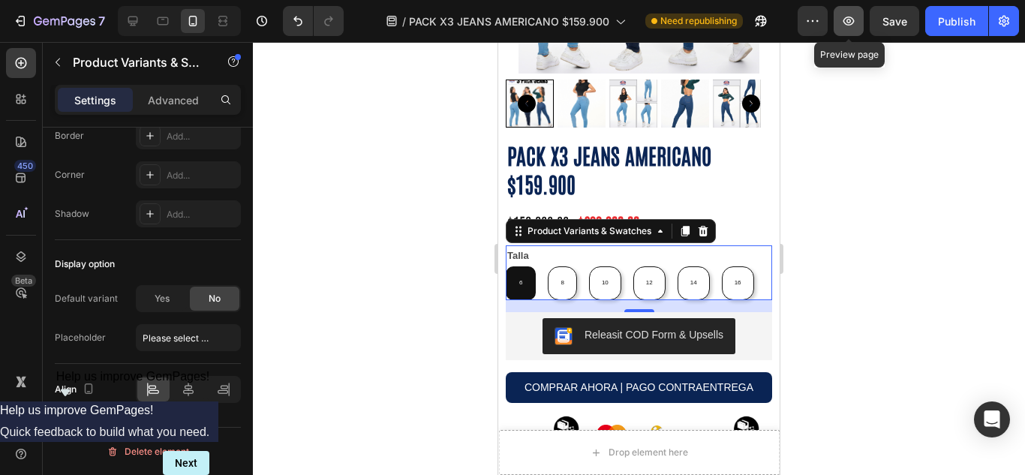
click at [856, 17] on icon "button" at bounding box center [848, 21] width 15 height 15
click at [841, 26] on icon "button" at bounding box center [848, 21] width 15 height 15
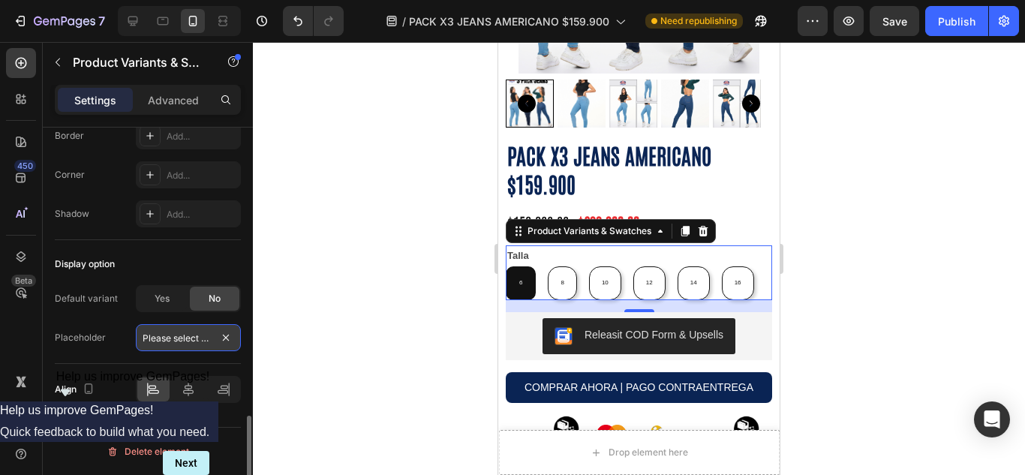
click at [190, 329] on input "Please select an option" at bounding box center [188, 337] width 105 height 27
click at [230, 343] on input "text" at bounding box center [188, 337] width 105 height 27
click at [308, 321] on div at bounding box center [639, 258] width 772 height 433
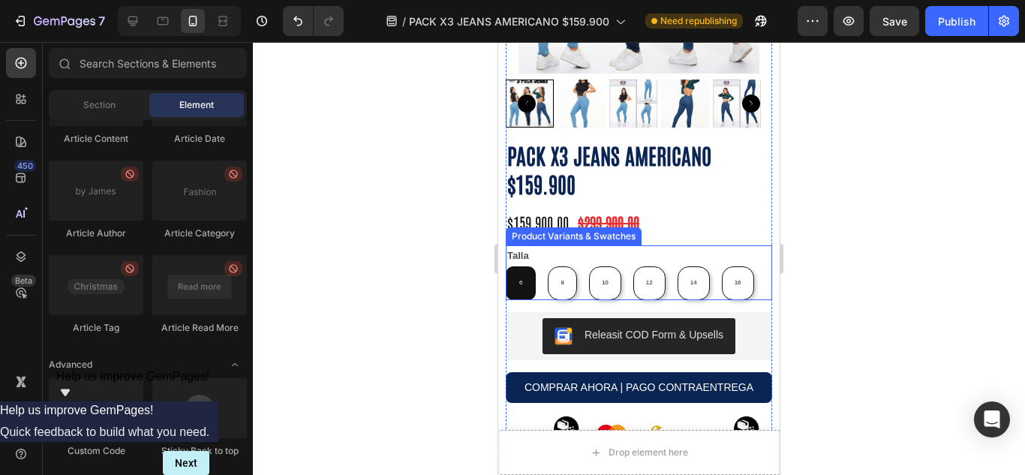
click at [612, 245] on div "Talla 6 6 6 8 8 8 10 10 10 12 12 12 14 14 14 16 16 16" at bounding box center [639, 272] width 266 height 54
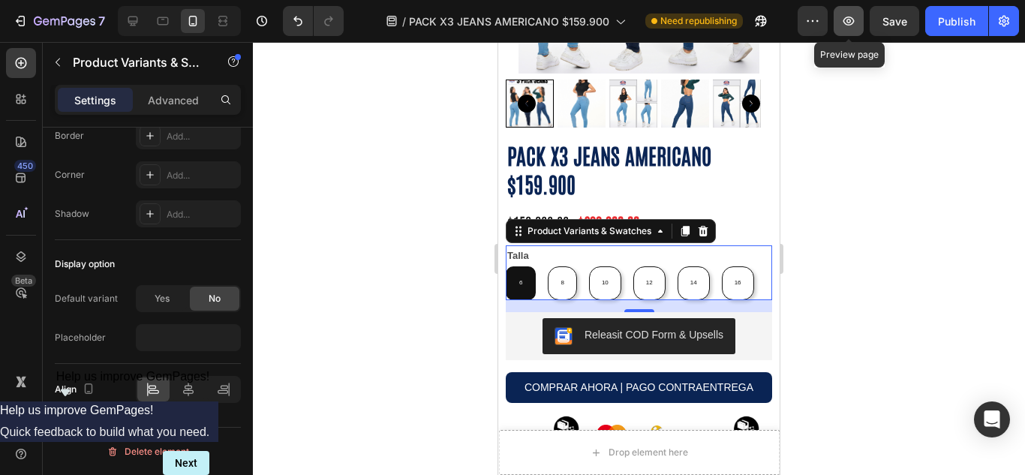
click at [850, 23] on icon "button" at bounding box center [848, 21] width 15 height 15
click at [167, 305] on span "Yes" at bounding box center [162, 299] width 15 height 14
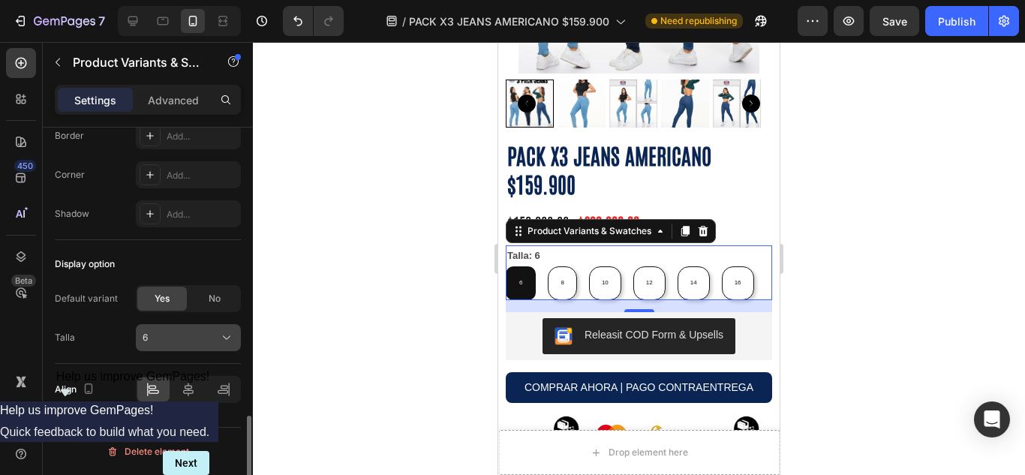
click at [193, 334] on div "6" at bounding box center [180, 338] width 74 height 14
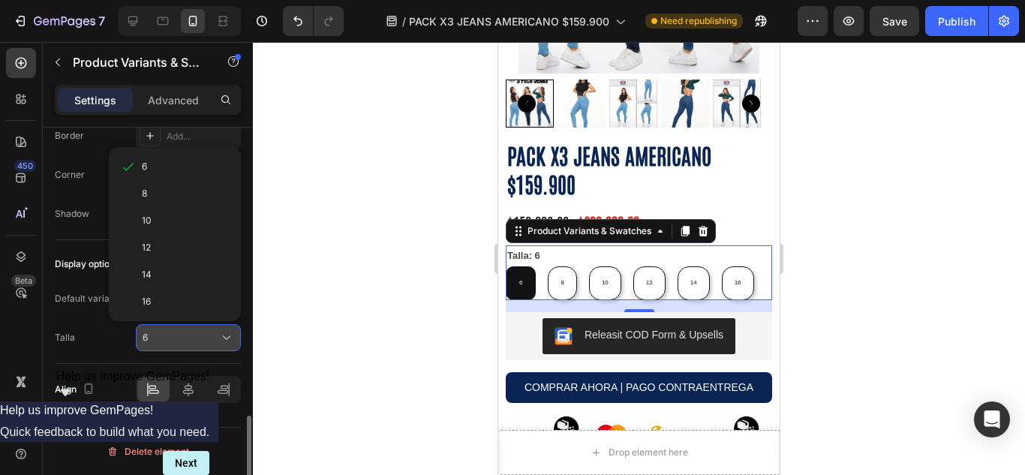
click at [193, 334] on div "6" at bounding box center [180, 338] width 74 height 14
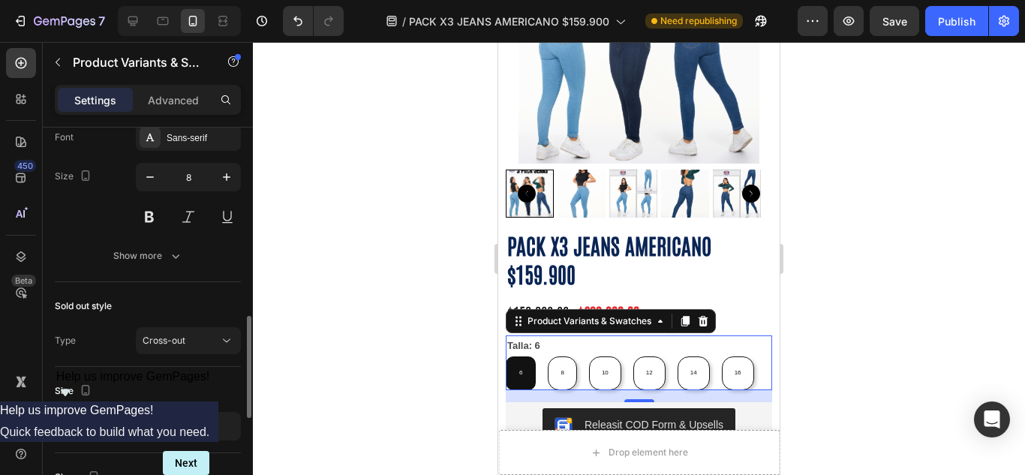
scroll to position [592, 0]
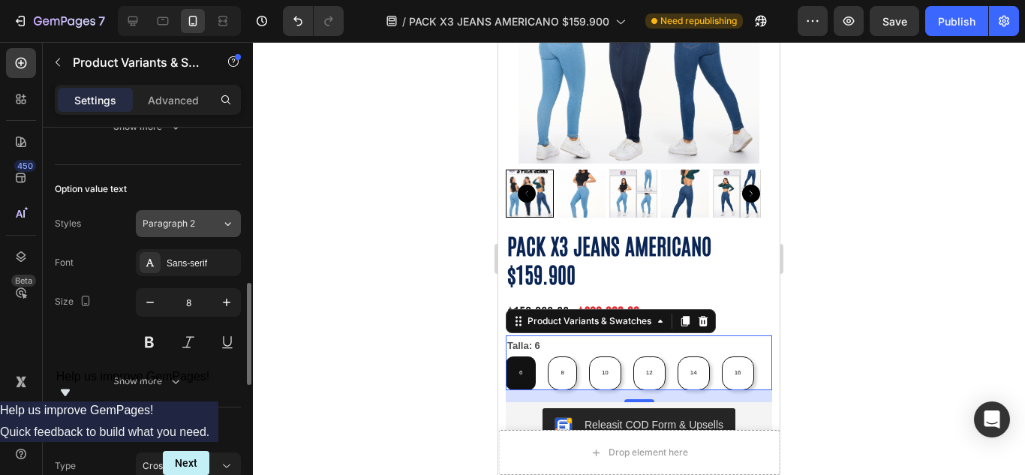
click at [217, 233] on button "Paragraph 2" at bounding box center [188, 223] width 105 height 27
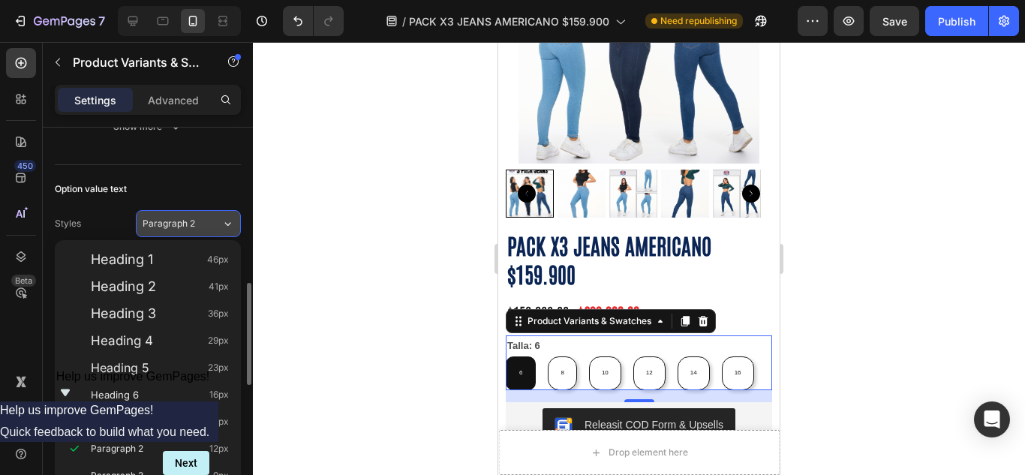
click at [217, 233] on button "Paragraph 2" at bounding box center [188, 223] width 105 height 27
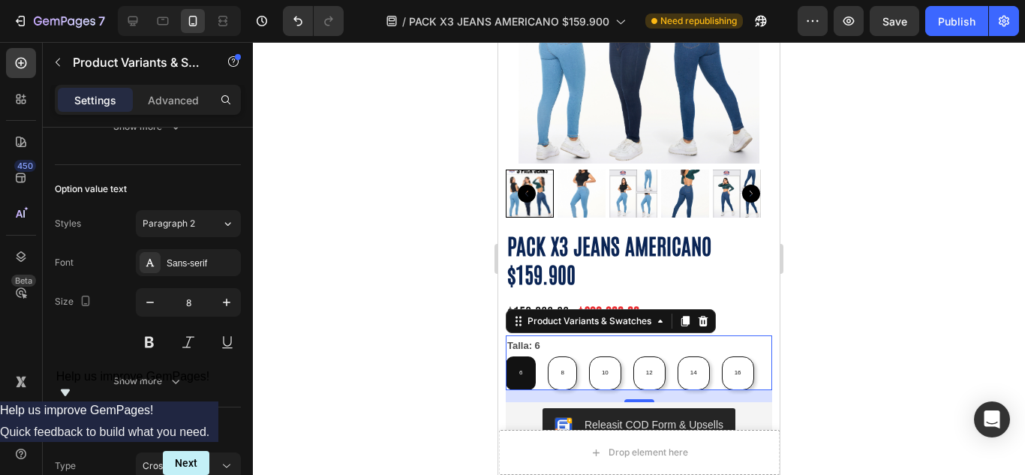
click at [510, 335] on legend "Talla: 6" at bounding box center [524, 345] width 36 height 20
click at [203, 235] on button "Paragraph 2" at bounding box center [188, 223] width 105 height 27
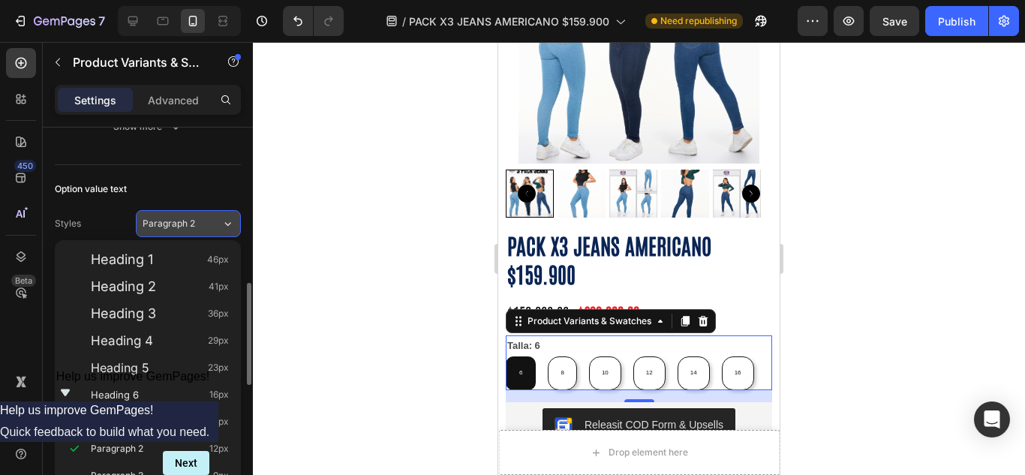
click at [203, 235] on button "Paragraph 2" at bounding box center [188, 223] width 105 height 27
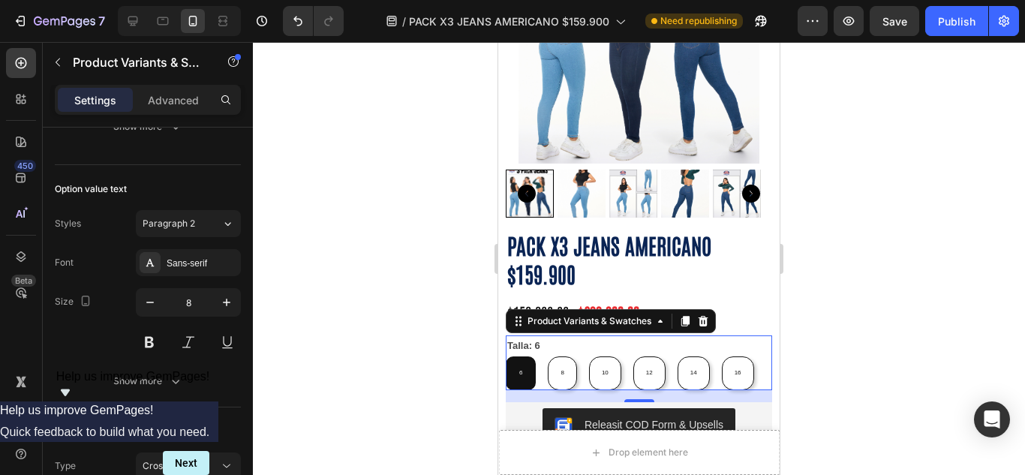
click at [204, 251] on div "Sans-serif" at bounding box center [188, 262] width 105 height 27
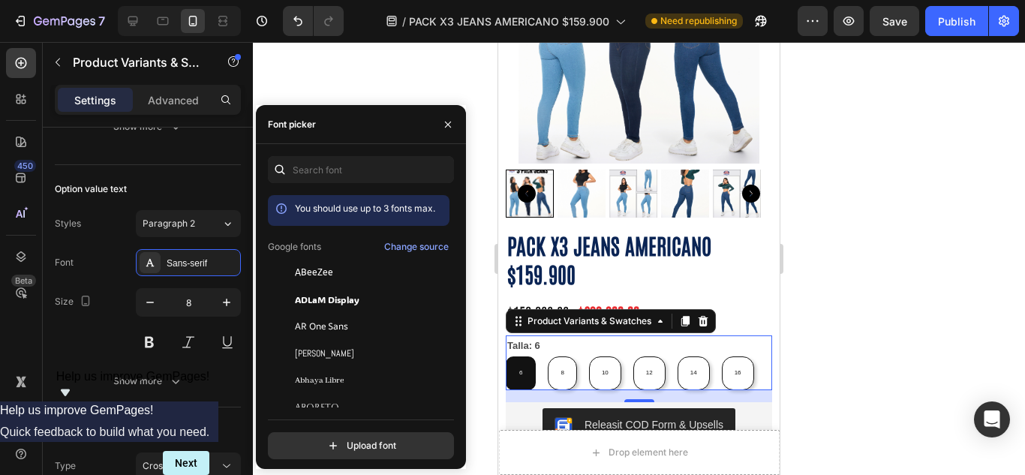
click at [204, 251] on div "Sans-serif" at bounding box center [188, 262] width 105 height 27
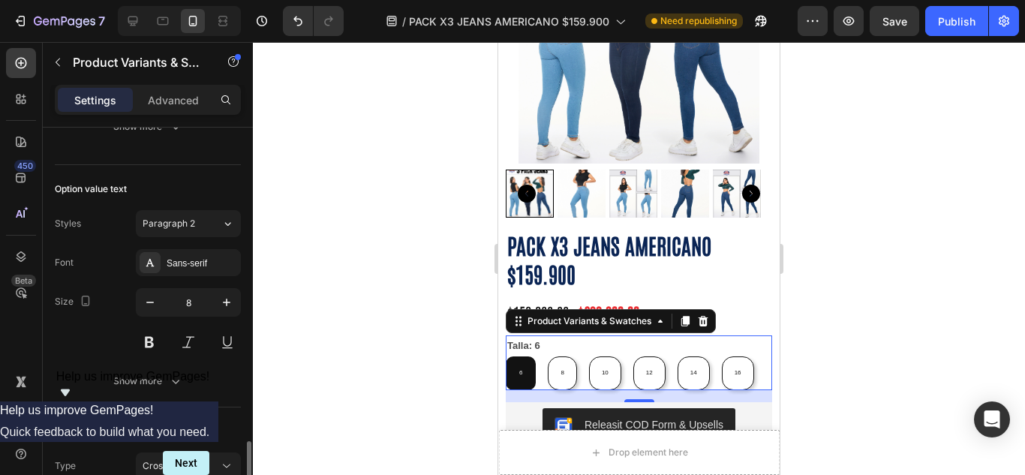
scroll to position [717, 0]
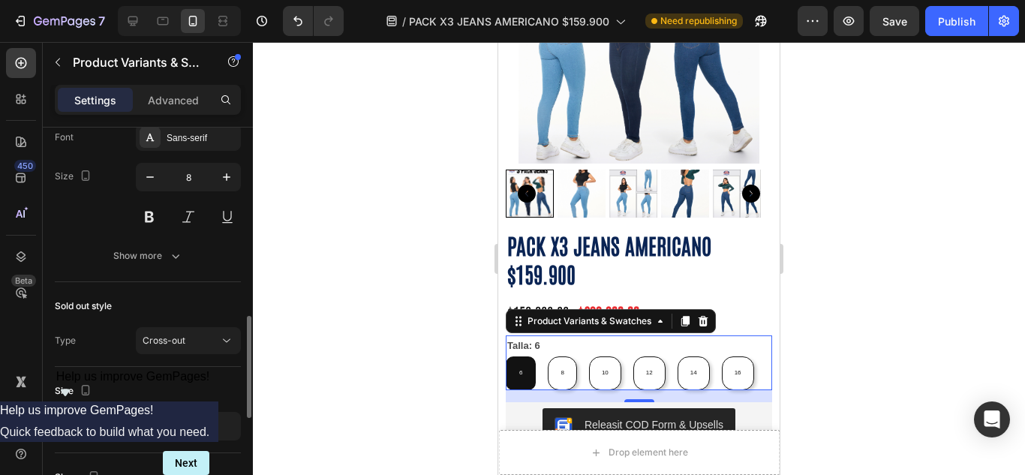
click at [204, 251] on button "Show more" at bounding box center [148, 255] width 186 height 27
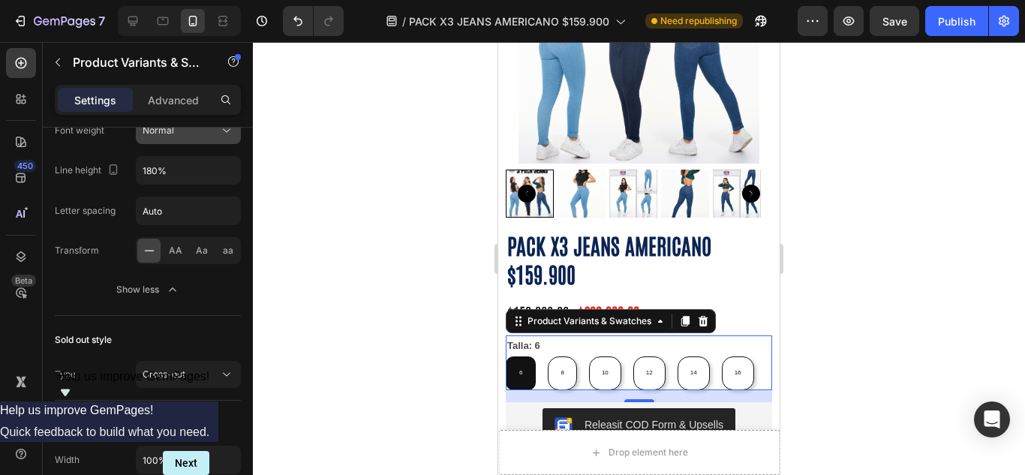
scroll to position [968, 0]
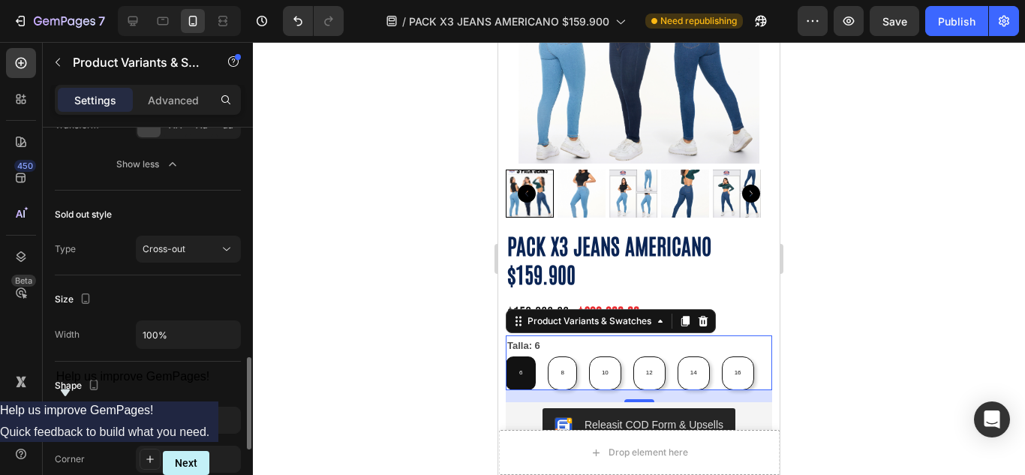
click at [202, 257] on button "Cross-out" at bounding box center [188, 249] width 105 height 27
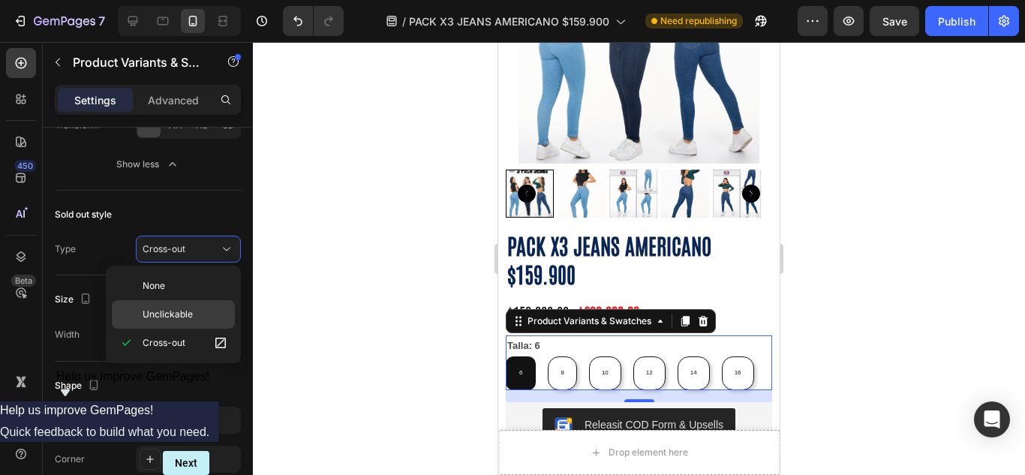
click at [177, 318] on span "Unclickable" at bounding box center [168, 315] width 50 height 14
radio input "true"
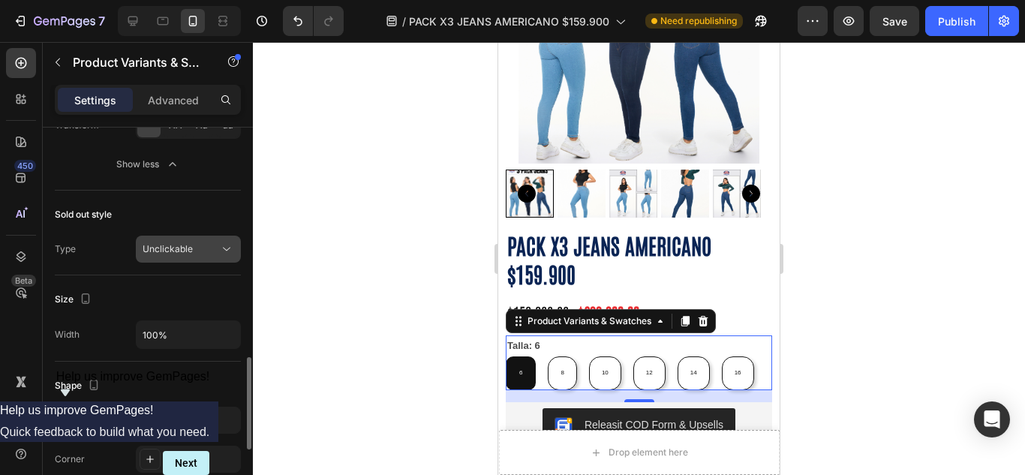
click at [188, 259] on button "Unclickable" at bounding box center [188, 249] width 105 height 27
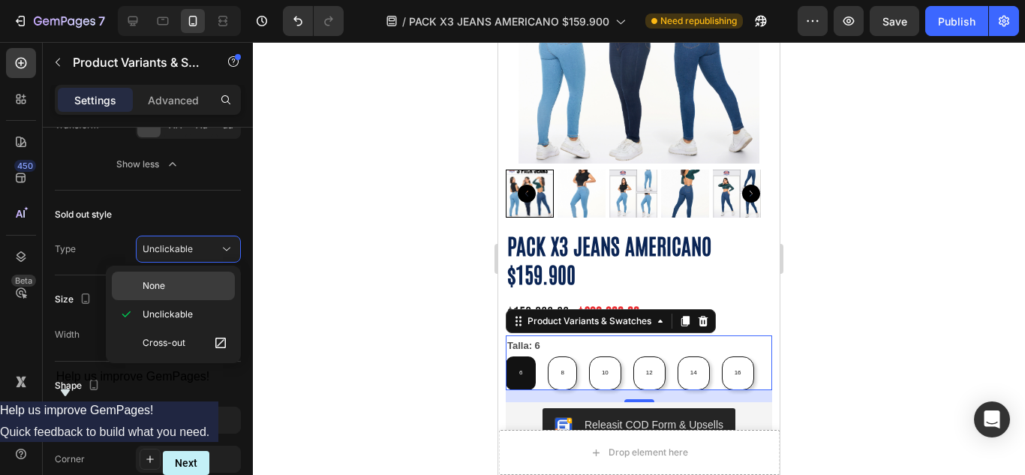
click at [181, 289] on p "None" at bounding box center [186, 286] width 86 height 14
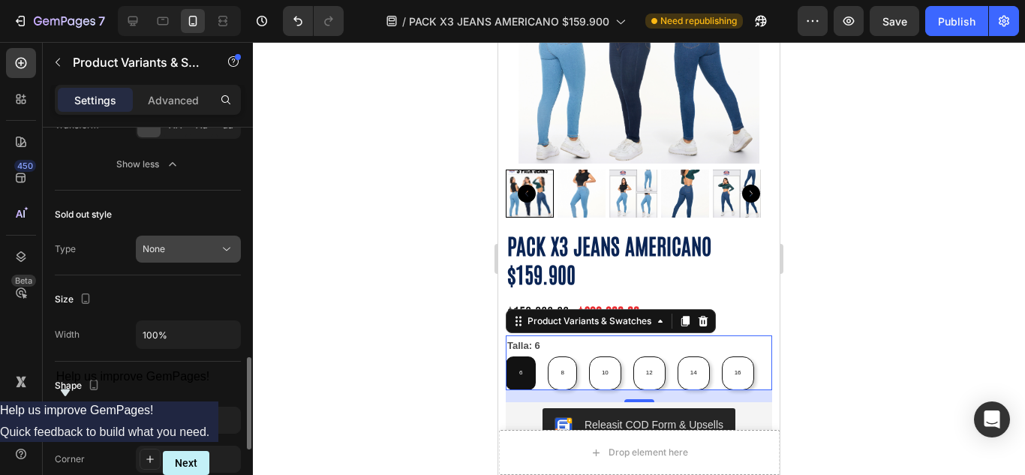
click at [191, 263] on button "None" at bounding box center [188, 249] width 105 height 27
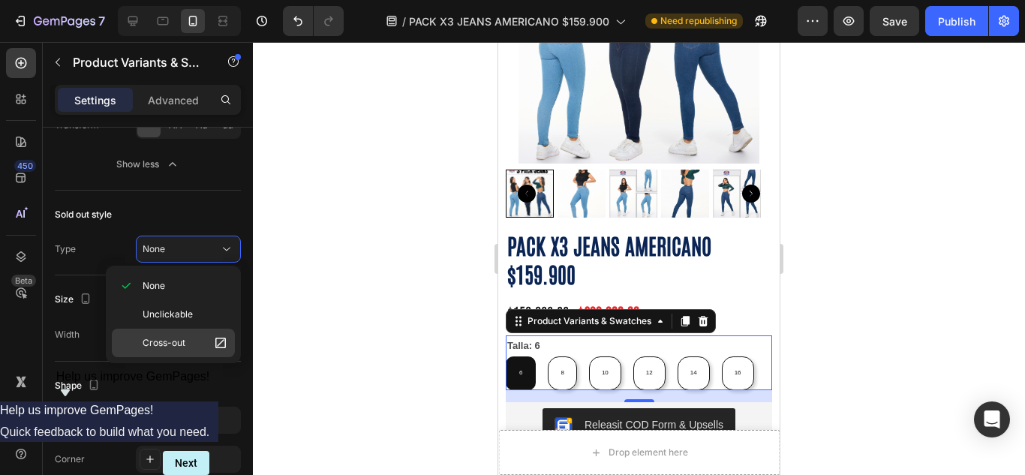
click at [176, 344] on span "Cross-out" at bounding box center [164, 343] width 43 height 14
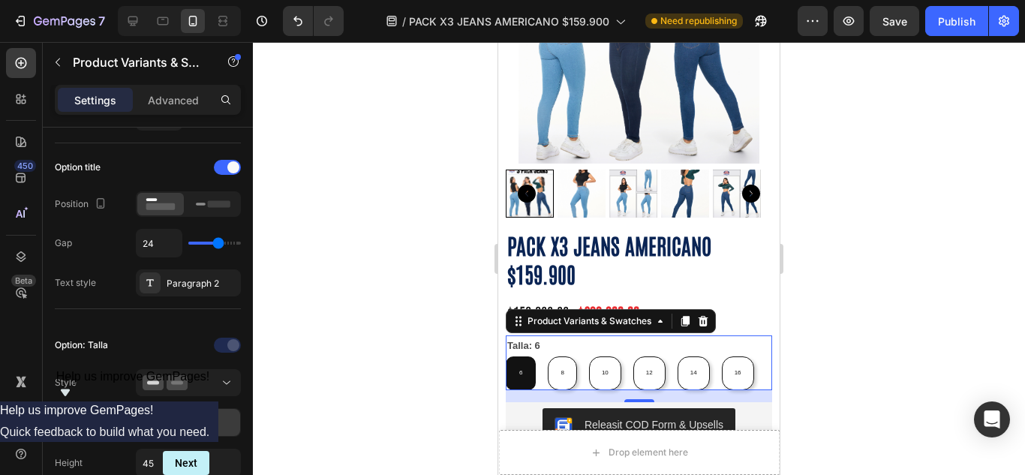
scroll to position [0, 0]
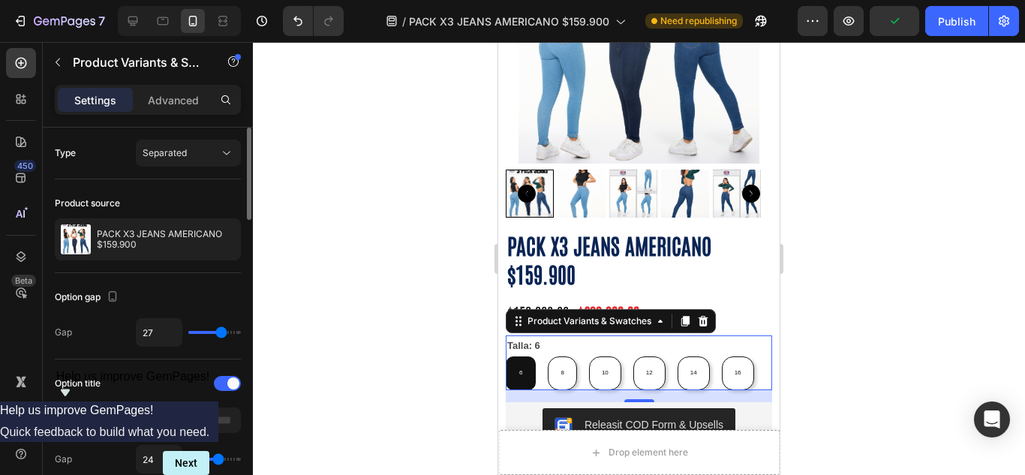
click at [80, 159] on div "Type Separated" at bounding box center [148, 153] width 186 height 27
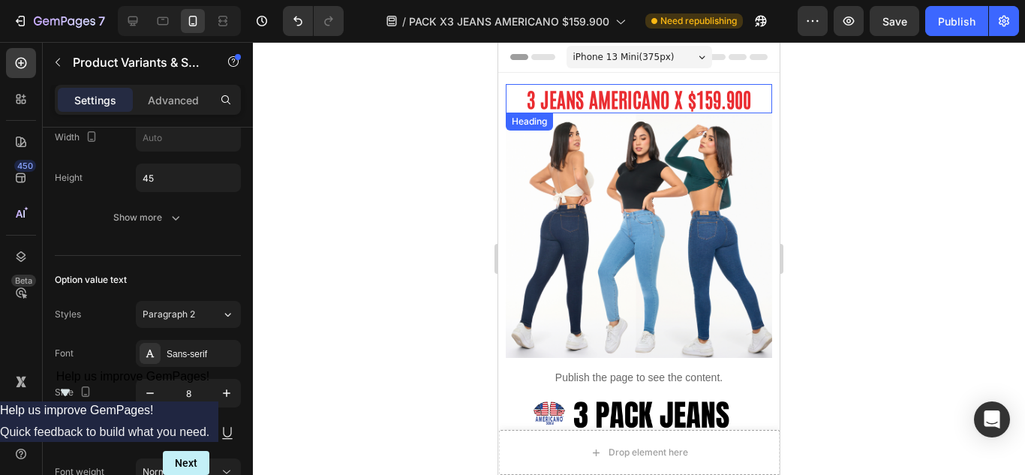
click at [601, 100] on strong "3 JEANS AMERICANO X $159.900" at bounding box center [639, 99] width 224 height 26
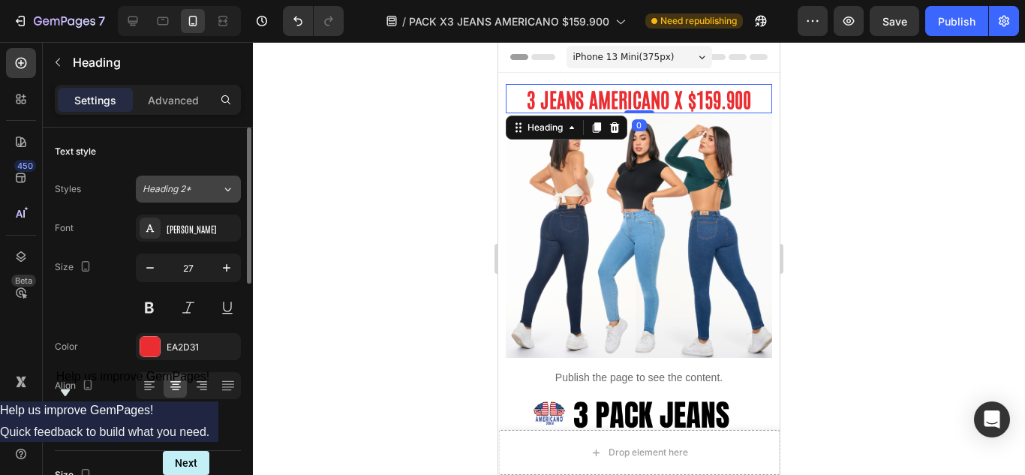
click at [208, 184] on div "Heading 2*" at bounding box center [182, 189] width 79 height 14
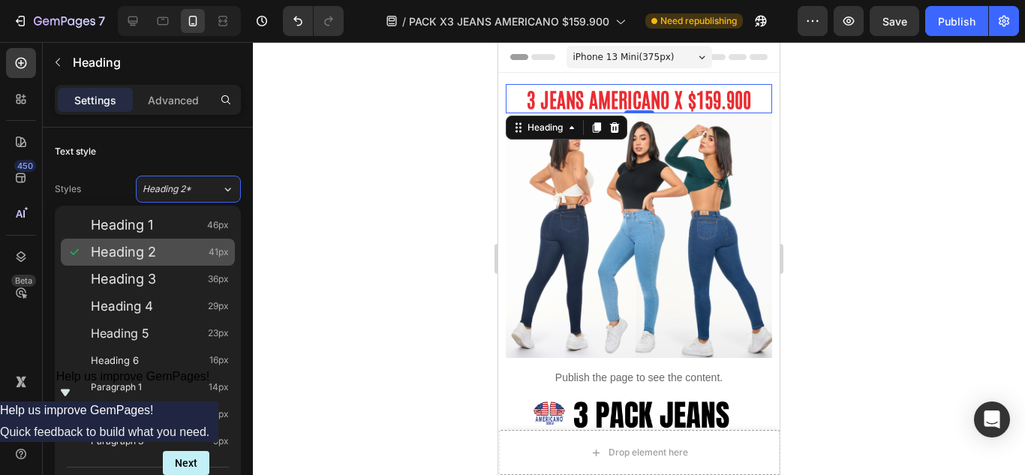
click at [152, 247] on span "Heading 2" at bounding box center [123, 252] width 65 height 15
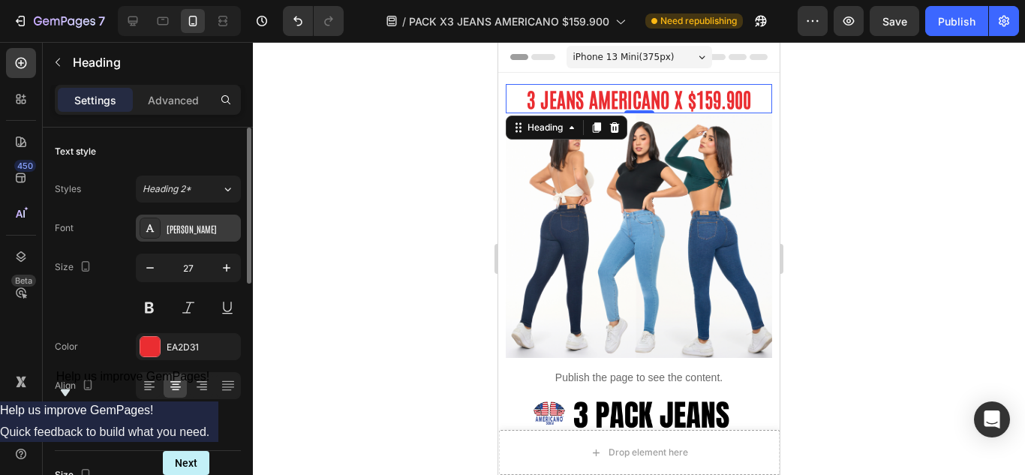
click at [180, 230] on div "Antonio" at bounding box center [202, 229] width 71 height 14
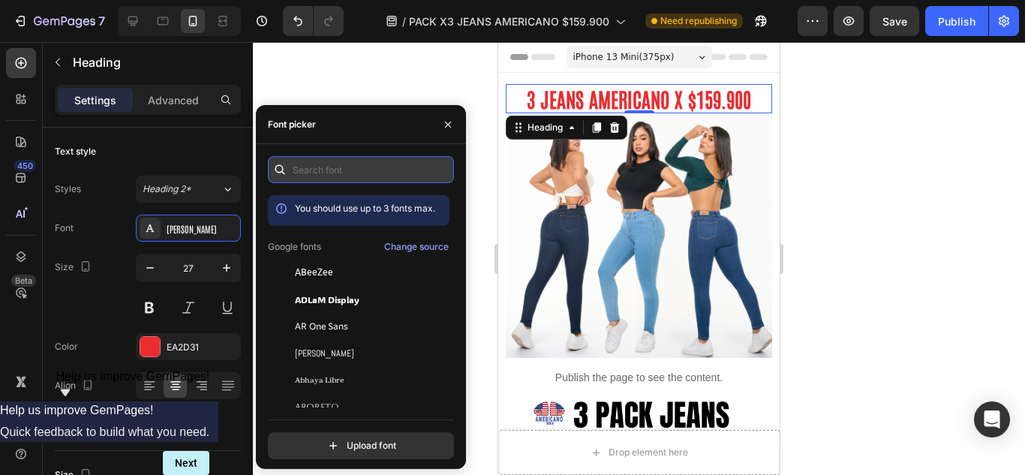
click at [353, 159] on input "text" at bounding box center [361, 169] width 186 height 27
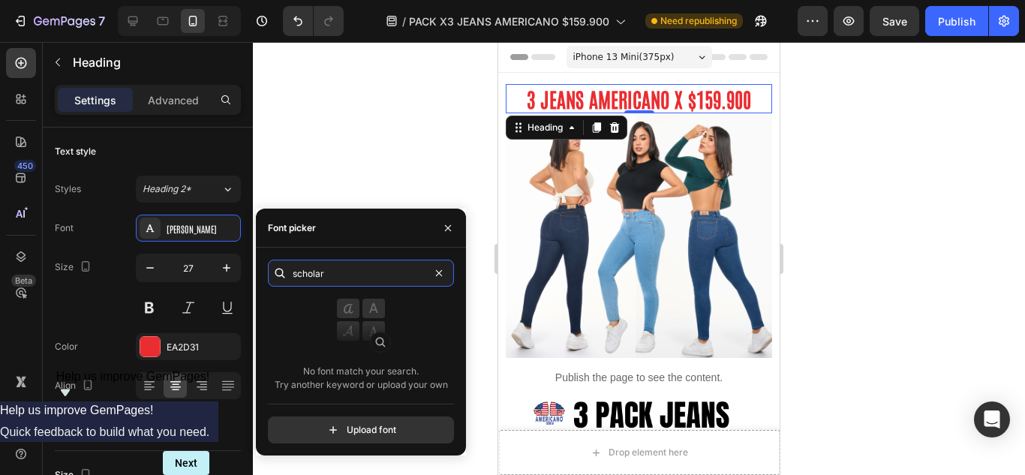
type input "scholar"
click at [412, 251] on div "scholar No font match your search. Try another keyword or upload your own Uploa…" at bounding box center [361, 352] width 210 height 208
click at [401, 264] on div "scholar No font match your search. Try another keyword or upload your own Uploa…" at bounding box center [361, 352] width 210 height 208
click at [398, 269] on input "scholar" at bounding box center [361, 273] width 186 height 27
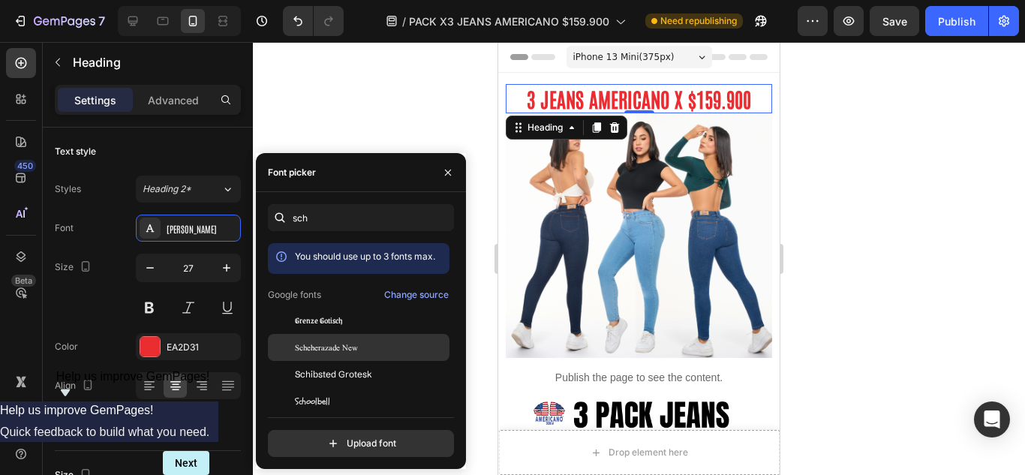
click at [332, 352] on span "Scheherazade New" at bounding box center [326, 348] width 63 height 14
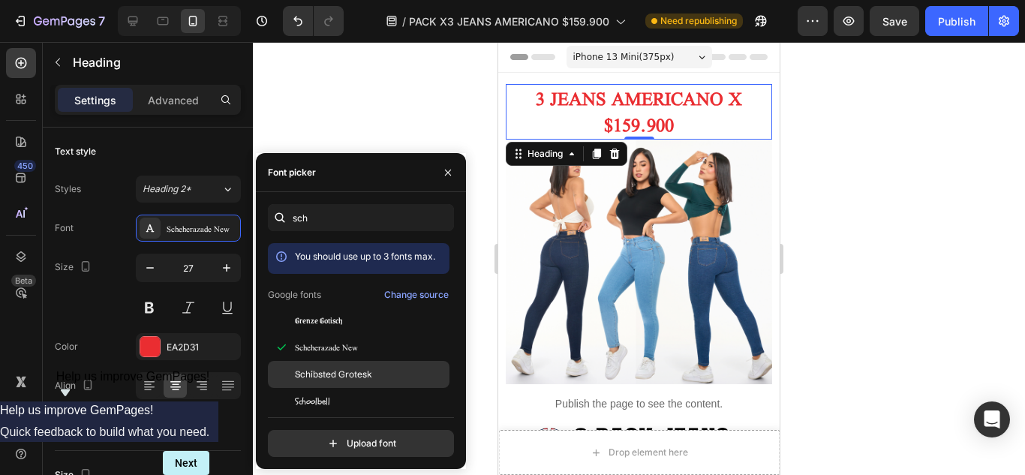
click at [347, 373] on span "Schibsted Grotesk" at bounding box center [333, 375] width 77 height 14
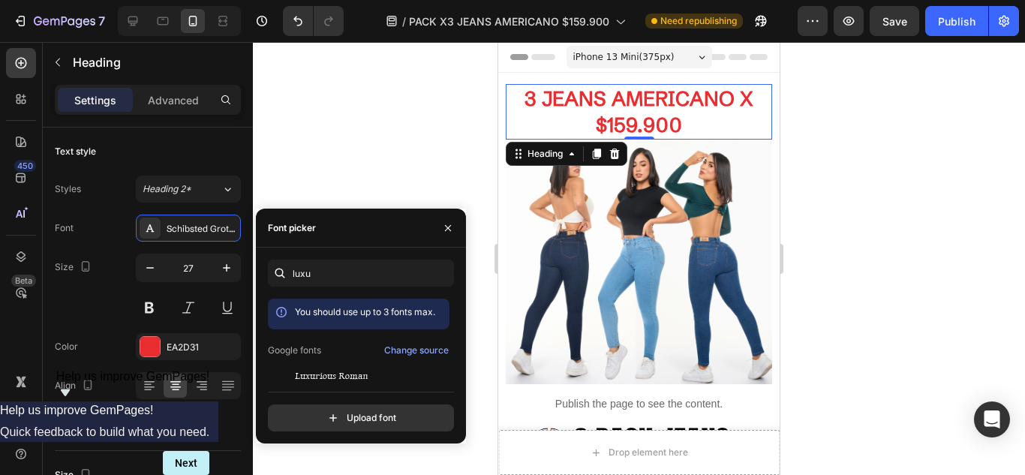
click at [311, 381] on div "luxu You should use up to 3 fonts max. Google fonts Change source Luxurious Rom…" at bounding box center [361, 346] width 186 height 172
click at [306, 370] on span "Luxurious Roman" at bounding box center [332, 376] width 74 height 14
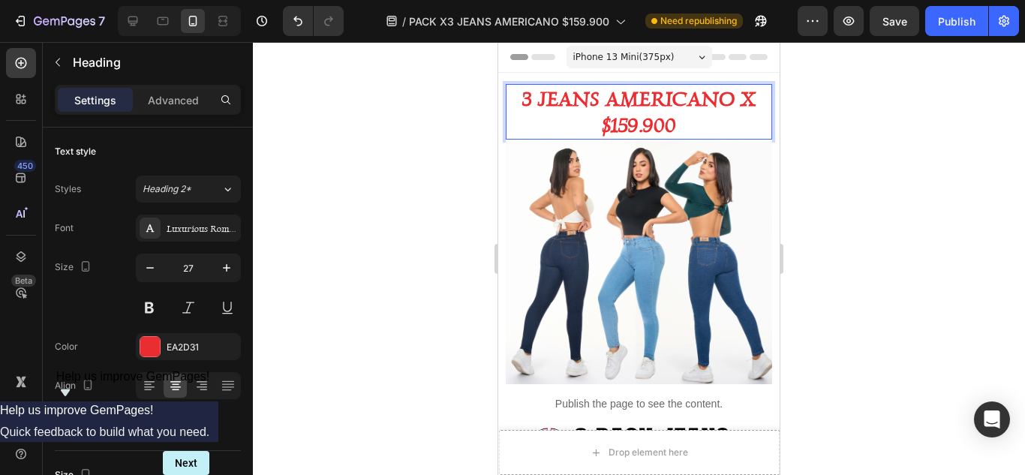
click at [558, 121] on p "3 JEANS AMERICANO X $159.900" at bounding box center [638, 112] width 263 height 53
click at [212, 223] on div "Luxurious Roman" at bounding box center [202, 229] width 71 height 14
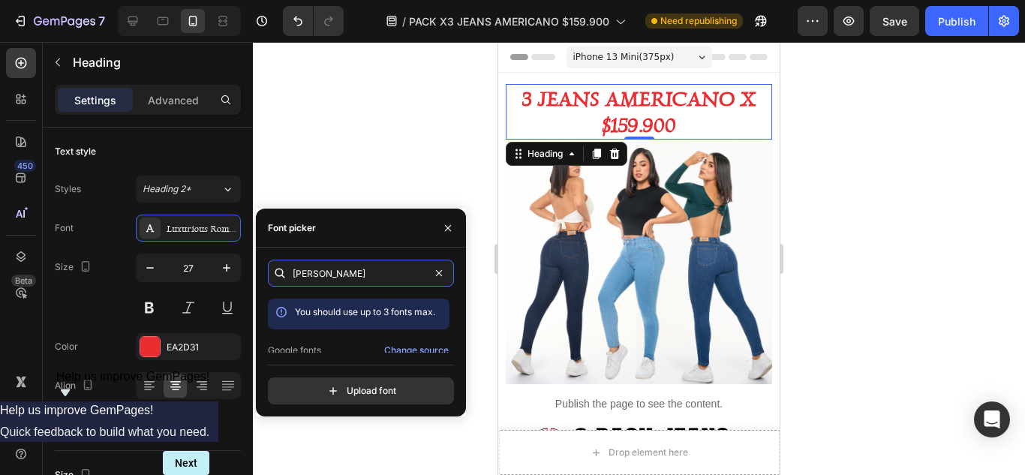
type input "anton"
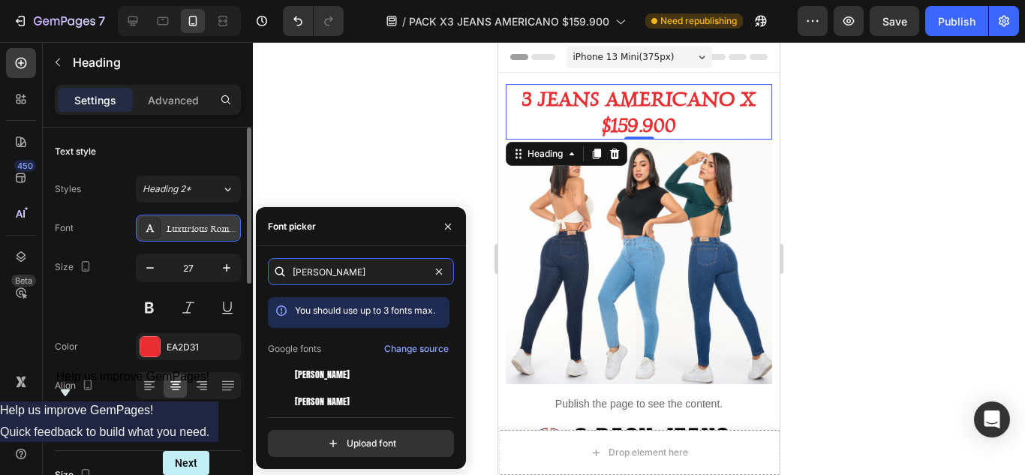
scroll to position [125, 0]
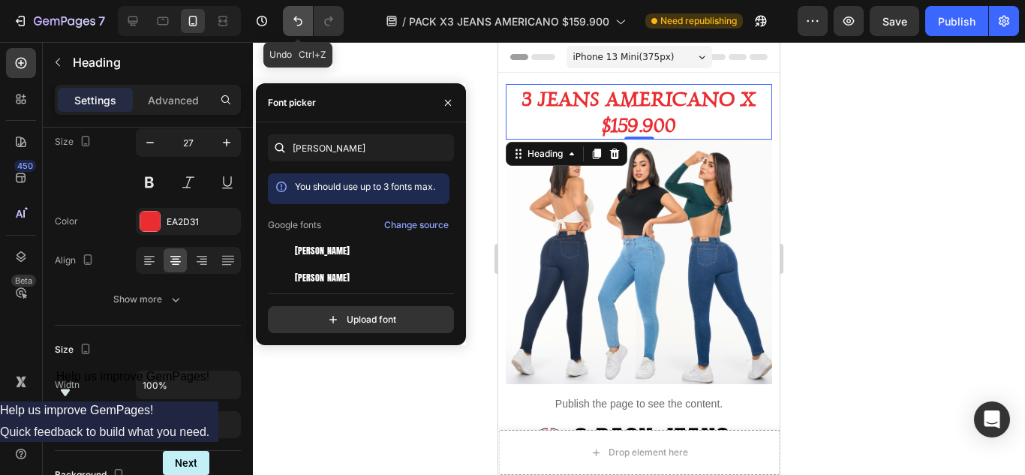
click at [302, 30] on button "Undo/Redo" at bounding box center [298, 21] width 30 height 30
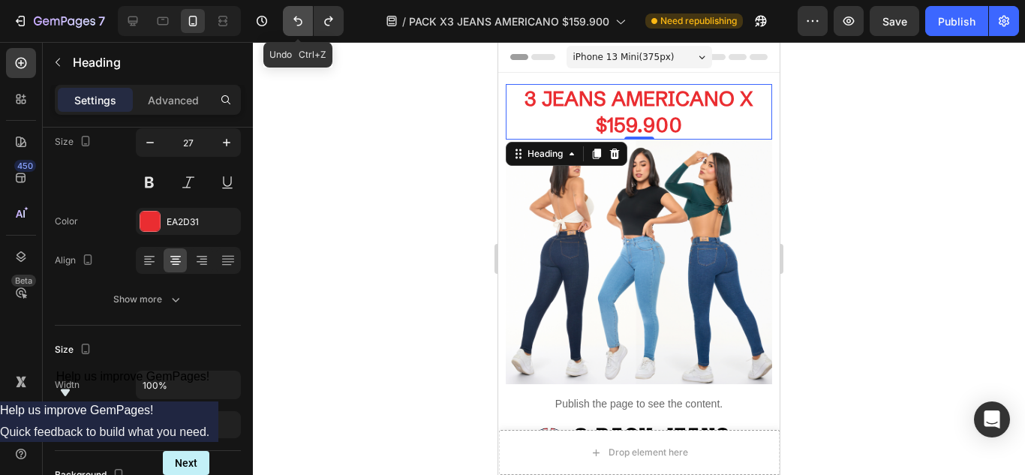
click at [302, 30] on button "Undo/Redo" at bounding box center [298, 21] width 30 height 30
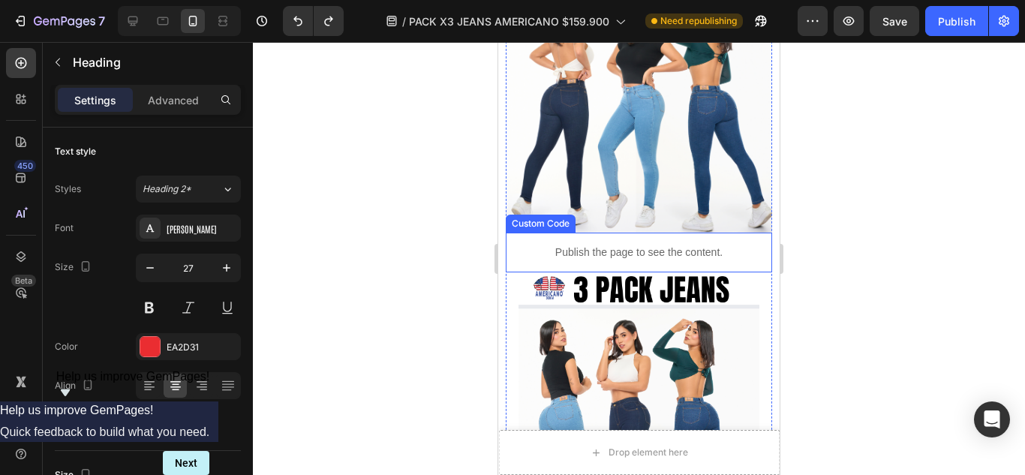
scroll to position [501, 0]
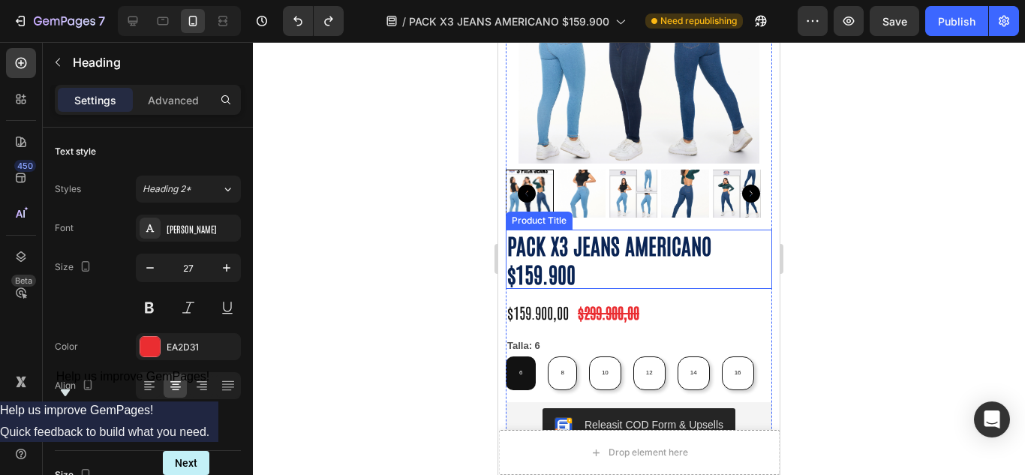
click at [582, 230] on h1 "PACK X3 JEANS AMERICANO $159.900" at bounding box center [639, 259] width 266 height 59
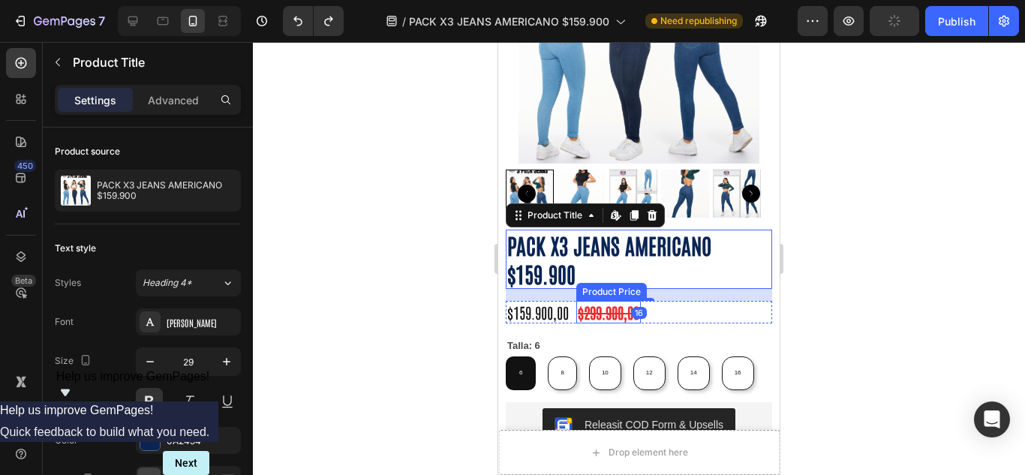
click at [612, 301] on div "$299.900,00" at bounding box center [608, 312] width 65 height 23
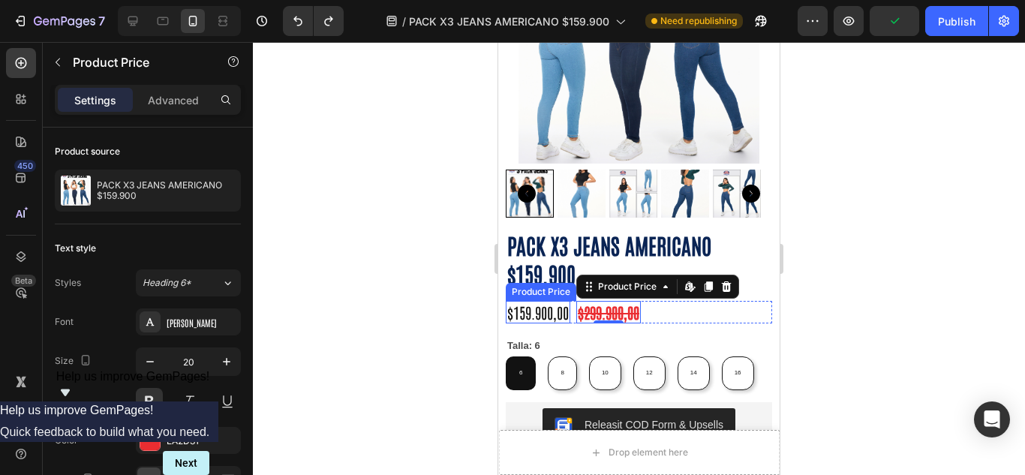
click at [565, 301] on div "$159.900,00" at bounding box center [538, 312] width 65 height 23
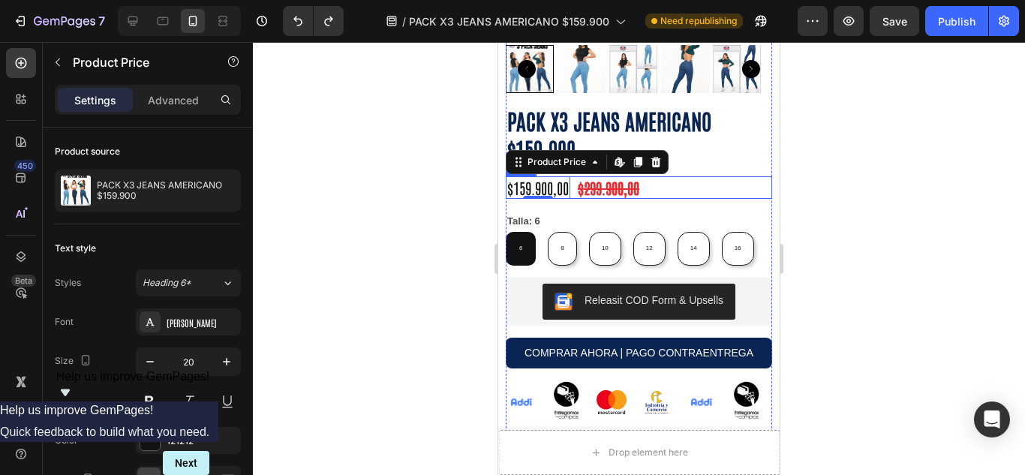
scroll to position [876, 0]
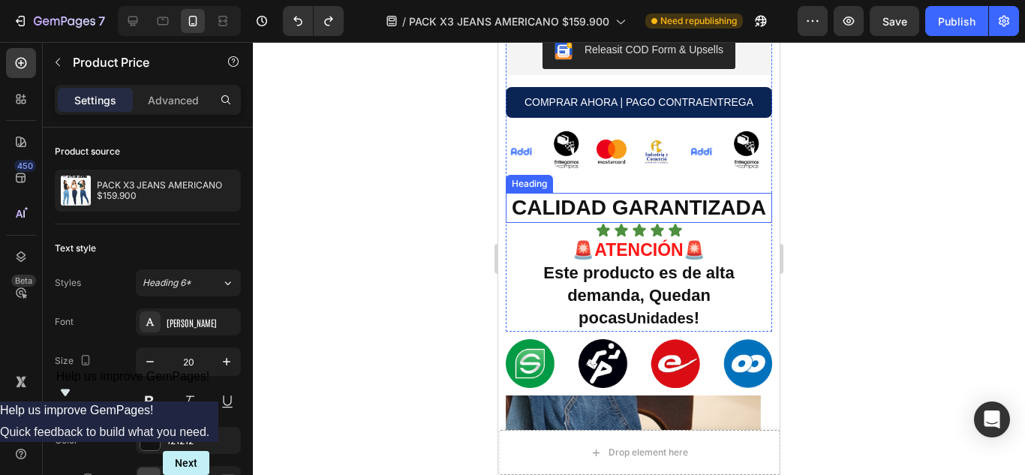
click at [600, 203] on h2 "CALIDAD GARANTIZADA" at bounding box center [639, 208] width 266 height 30
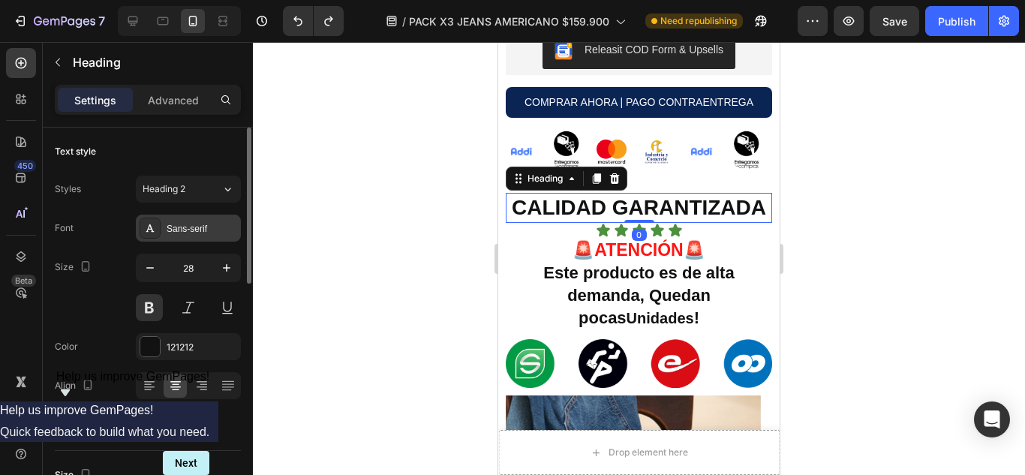
click at [208, 224] on div "Sans-serif" at bounding box center [202, 229] width 71 height 14
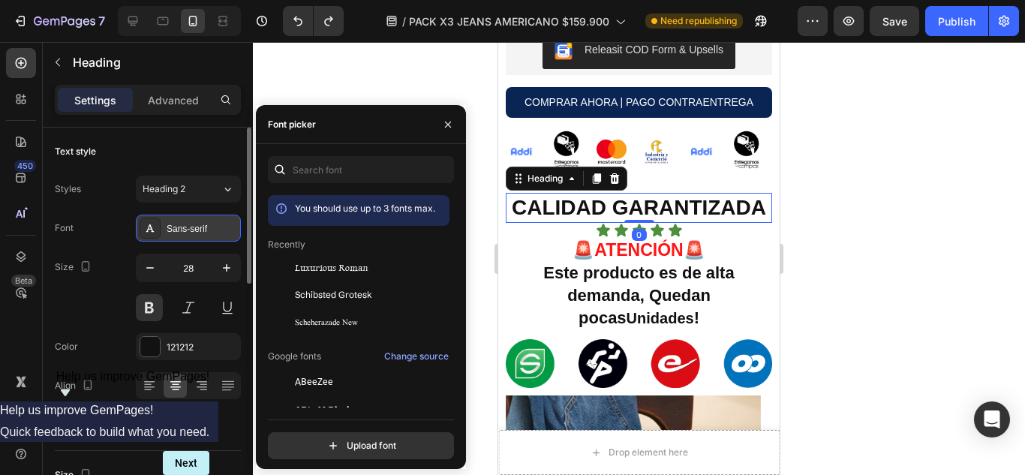
click at [208, 224] on div "Sans-serif" at bounding box center [202, 229] width 71 height 14
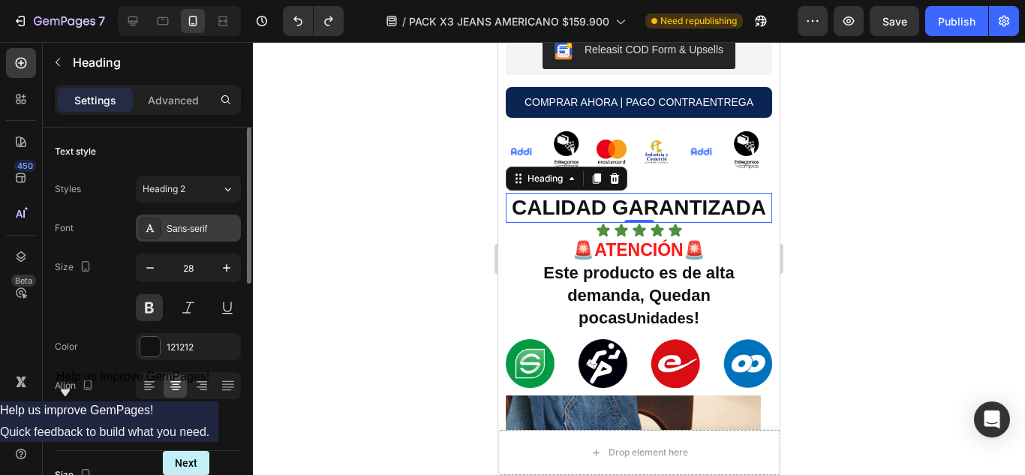
click at [202, 234] on div "Sans-serif" at bounding box center [202, 229] width 71 height 14
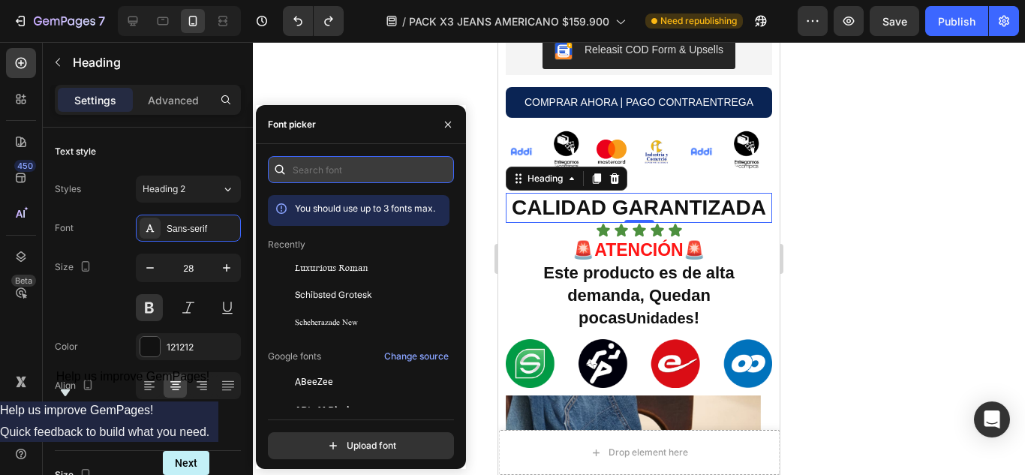
click at [310, 179] on input "text" at bounding box center [361, 169] width 186 height 27
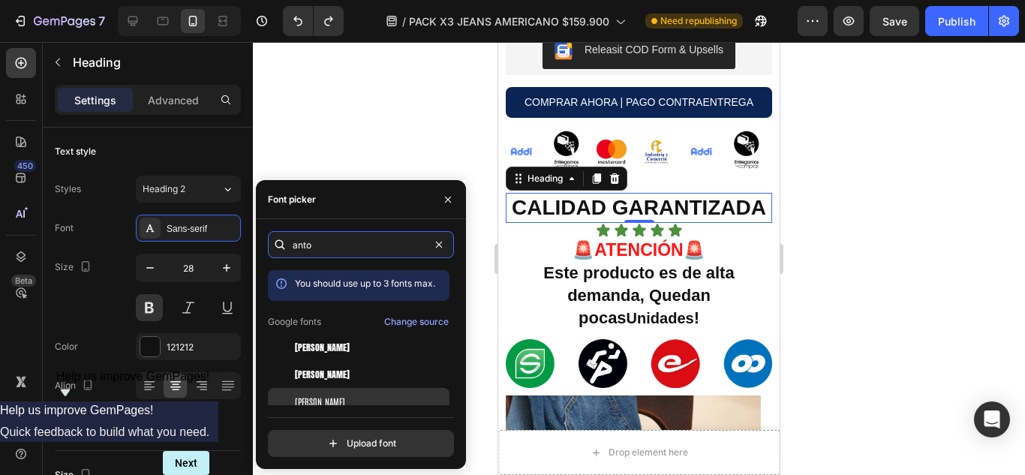
type input "anto"
click at [357, 401] on div "Antonio" at bounding box center [371, 402] width 152 height 14
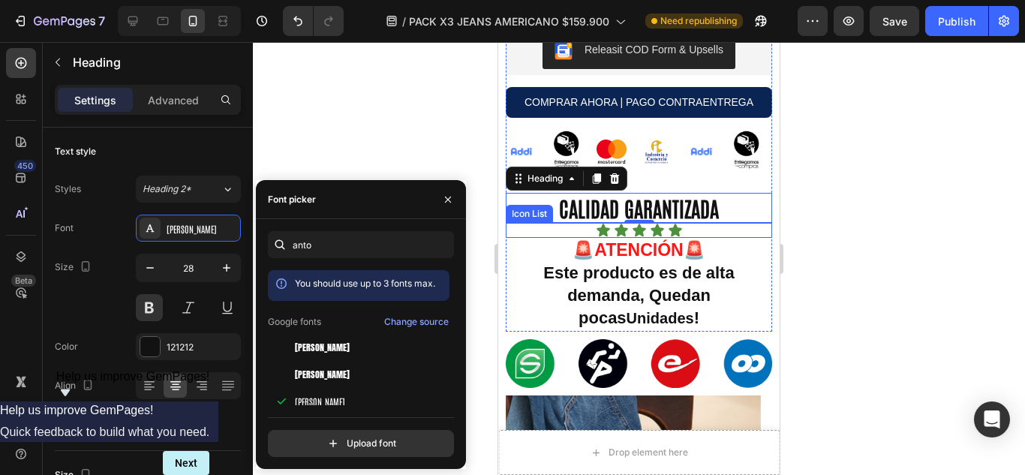
click at [685, 227] on div "Icon Icon Icon Icon Icon" at bounding box center [639, 230] width 266 height 15
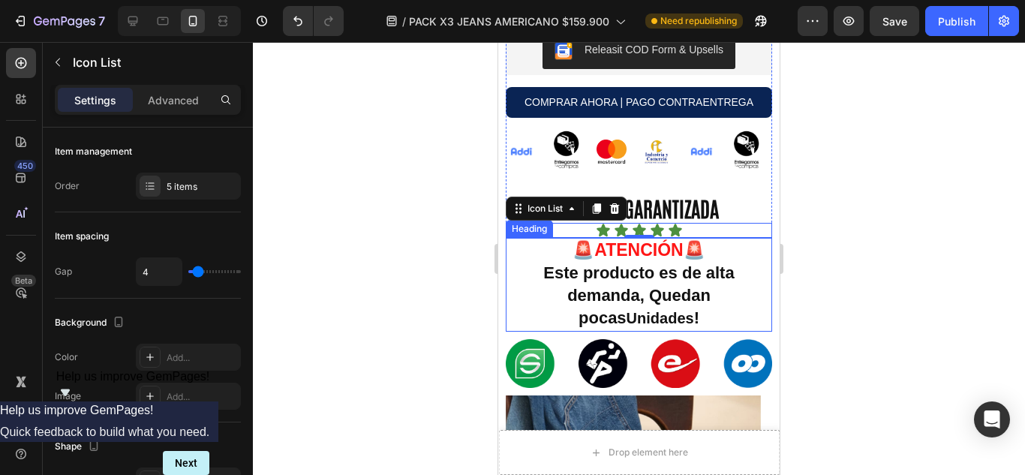
click at [706, 248] on h2 "🚨 ATENCIÓN 🚨 Este producto es de alta demanda, Quedan pocas Unidades !" at bounding box center [639, 285] width 266 height 94
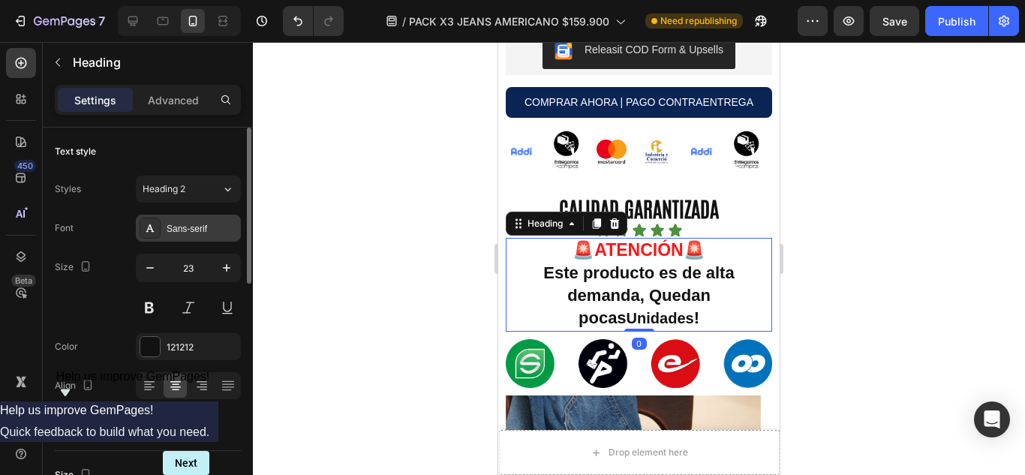
click at [216, 238] on div "Sans-serif" at bounding box center [188, 228] width 105 height 27
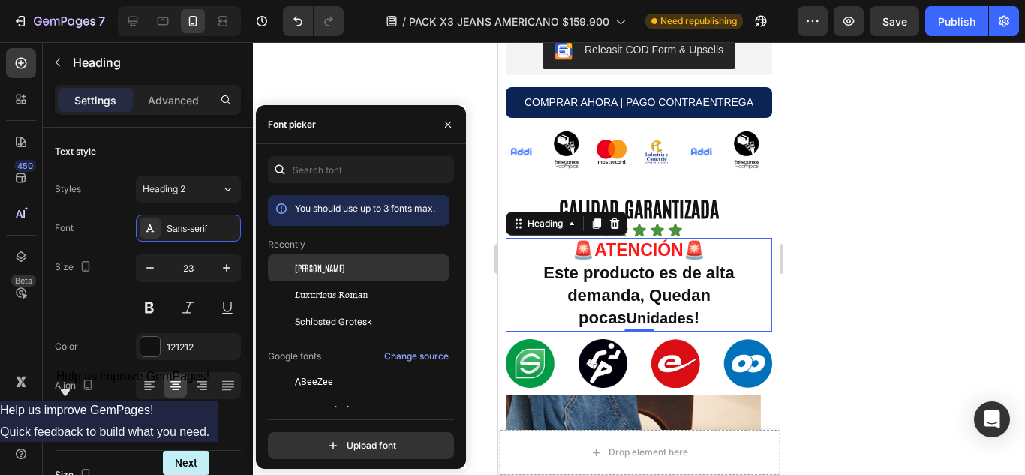
click at [355, 272] on div "Antonio" at bounding box center [371, 268] width 152 height 14
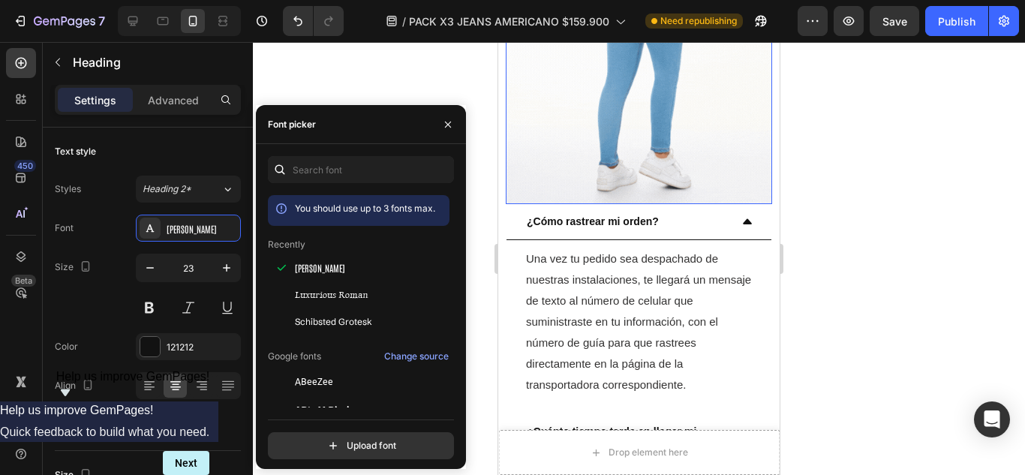
scroll to position [1626, 0]
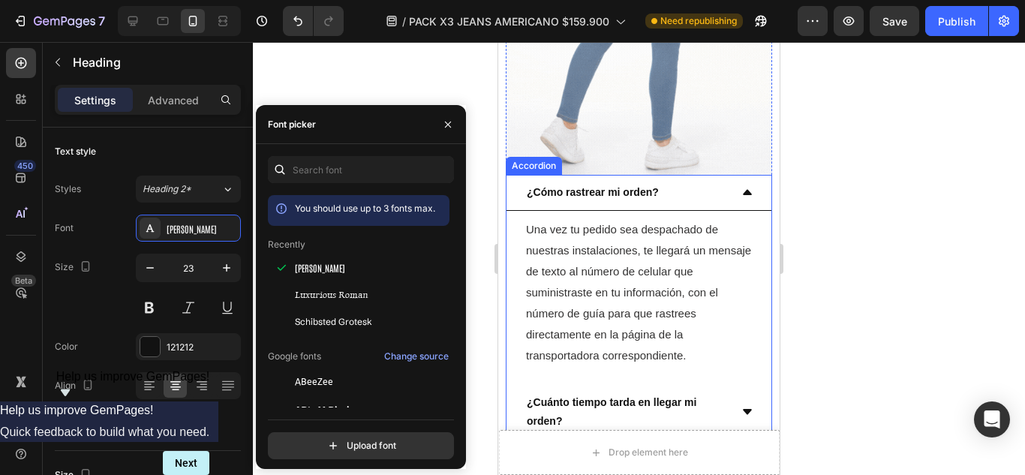
click at [653, 183] on p "¿Cómo rastrear mi orden?" at bounding box center [593, 192] width 132 height 19
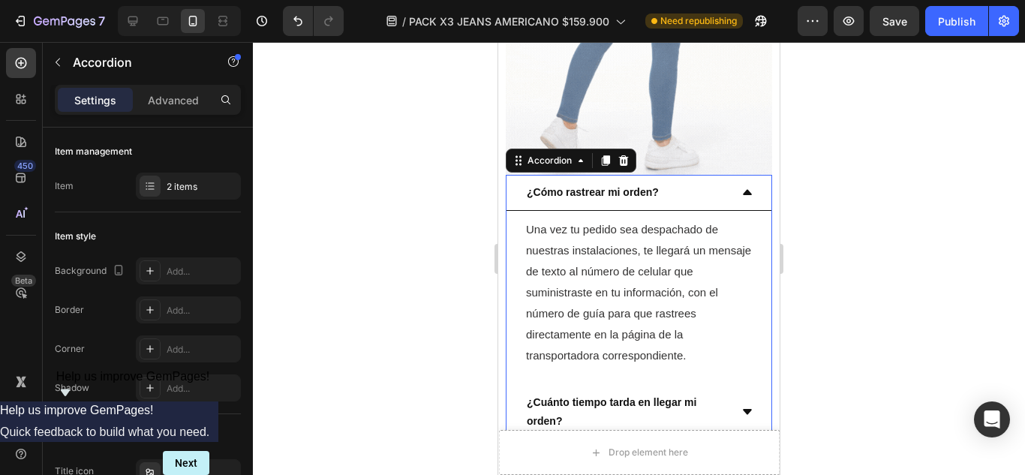
click at [559, 186] on strong "¿Cómo rastrear mi orden?" at bounding box center [593, 192] width 132 height 12
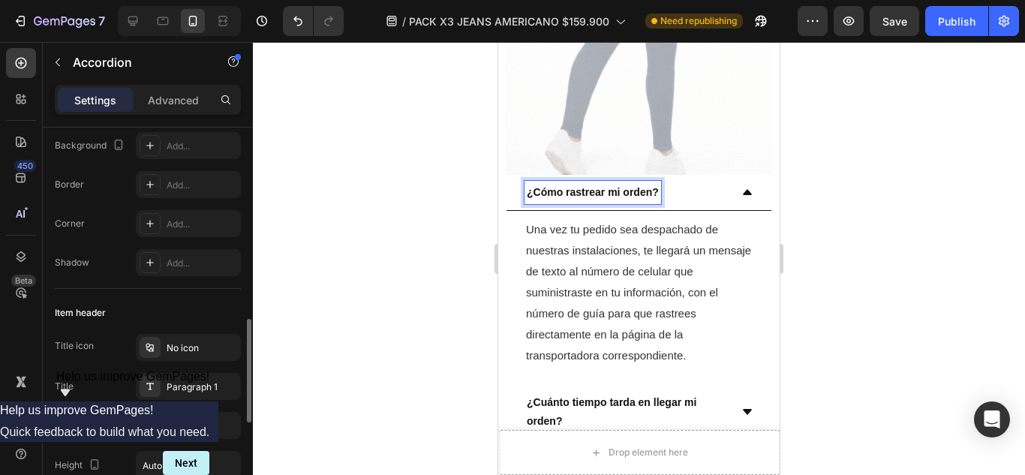
scroll to position [251, 0]
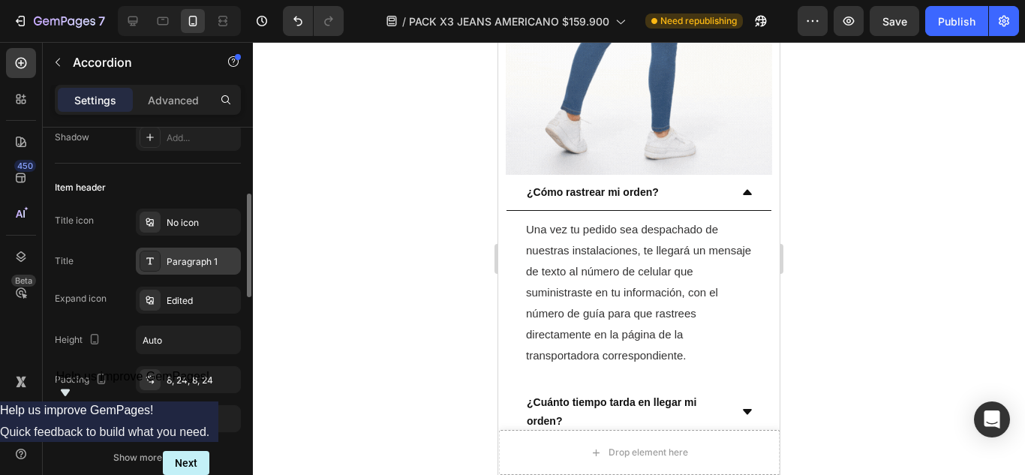
click at [199, 265] on div "Paragraph 1" at bounding box center [202, 262] width 71 height 14
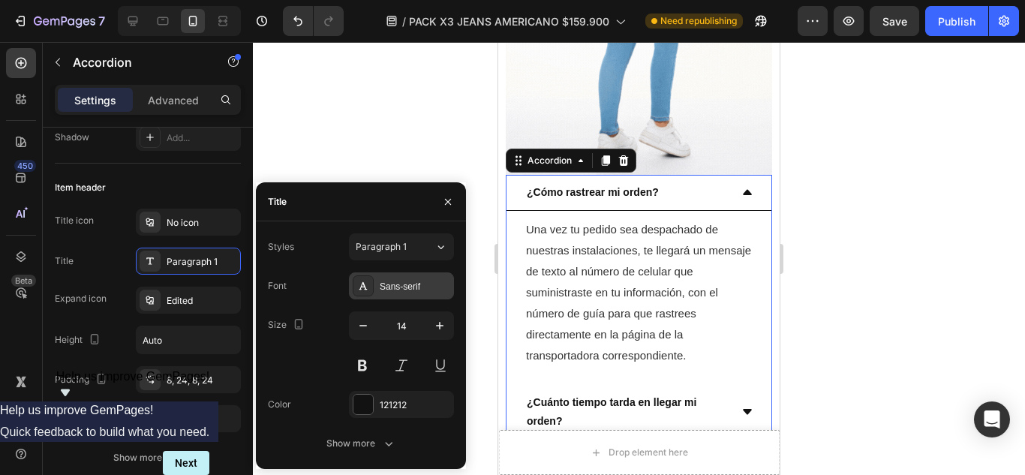
click at [424, 284] on div "Sans-serif" at bounding box center [415, 287] width 71 height 14
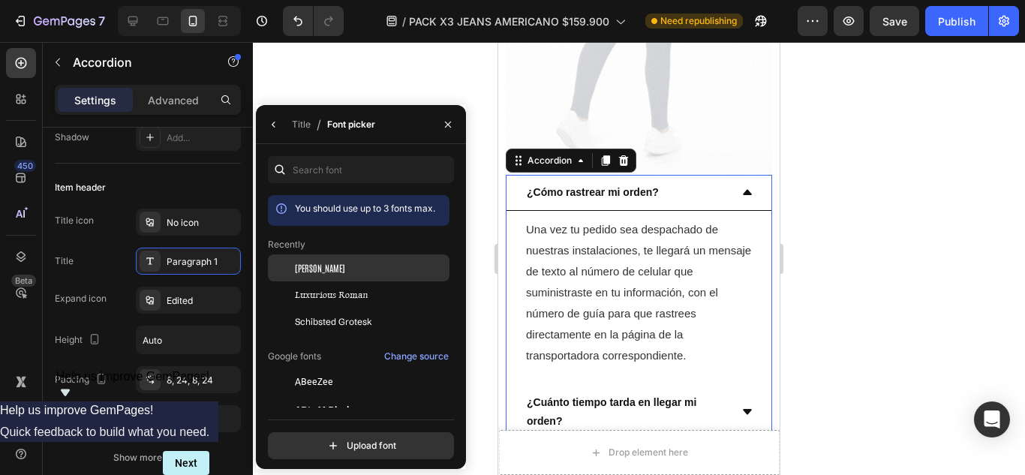
click at [341, 269] on div "Antonio" at bounding box center [371, 268] width 152 height 14
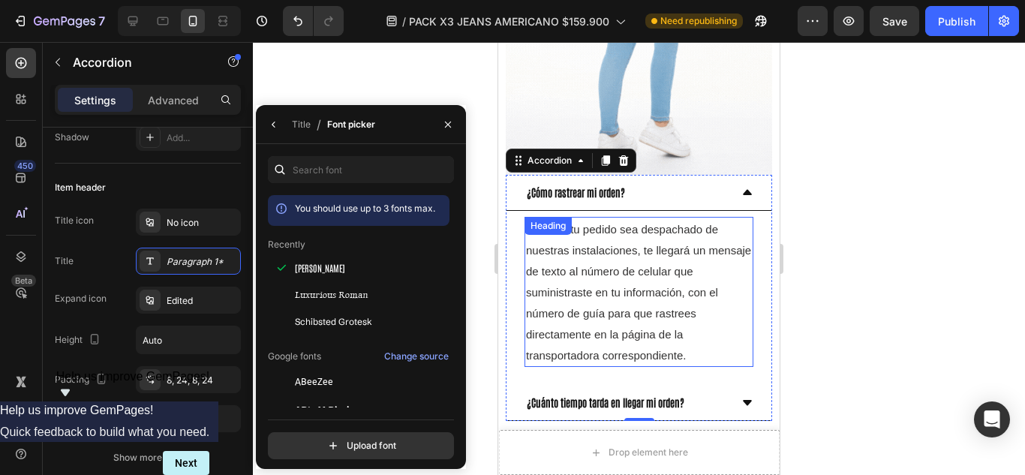
click at [593, 236] on span "Una vez tu pedido sea despachado de nuestras instalaciones, te llegará un mensa…" at bounding box center [638, 292] width 225 height 139
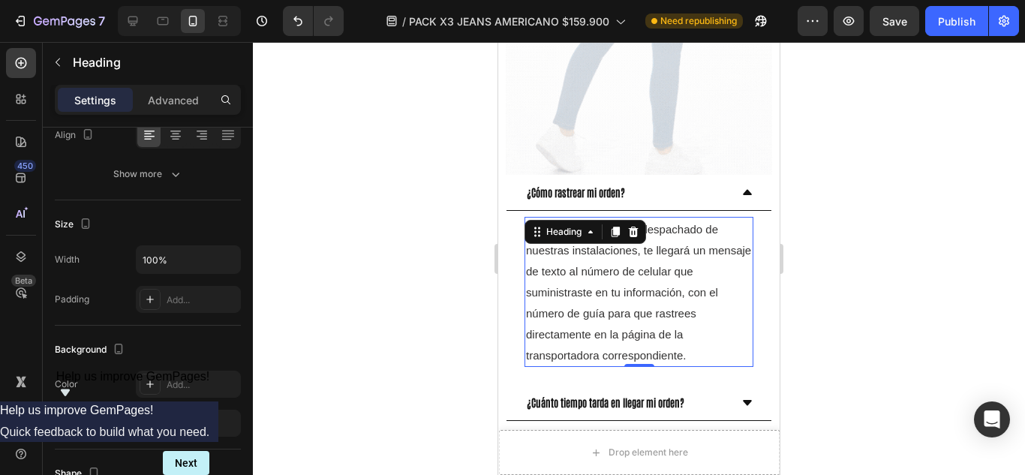
scroll to position [0, 0]
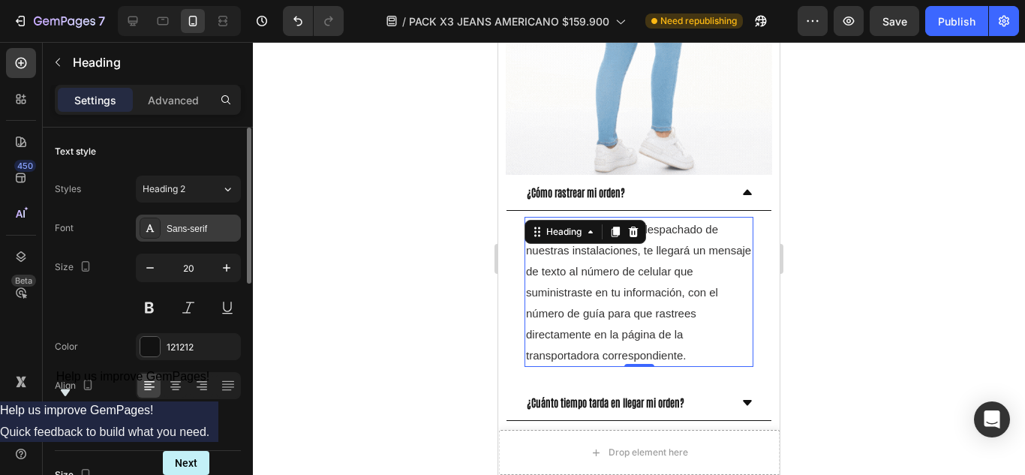
click at [193, 230] on div "Sans-serif" at bounding box center [202, 229] width 71 height 14
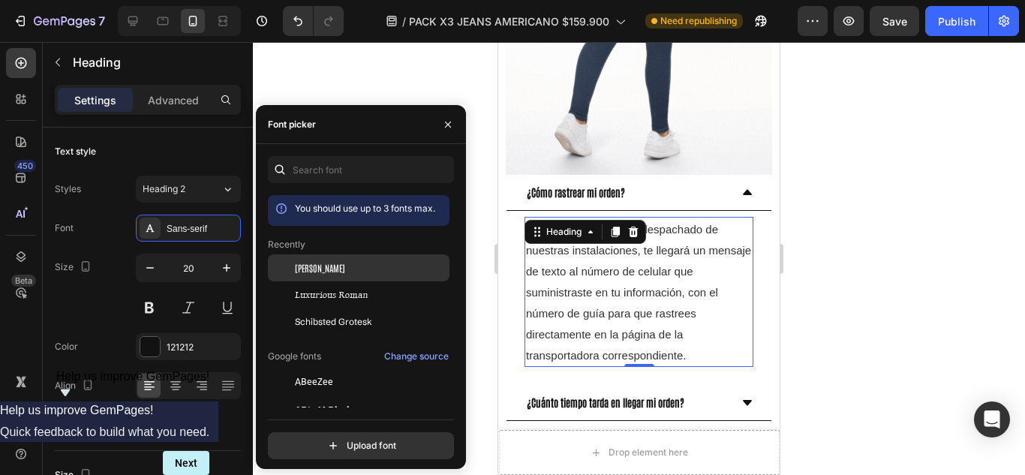
click at [311, 269] on span "Antonio" at bounding box center [320, 268] width 50 height 14
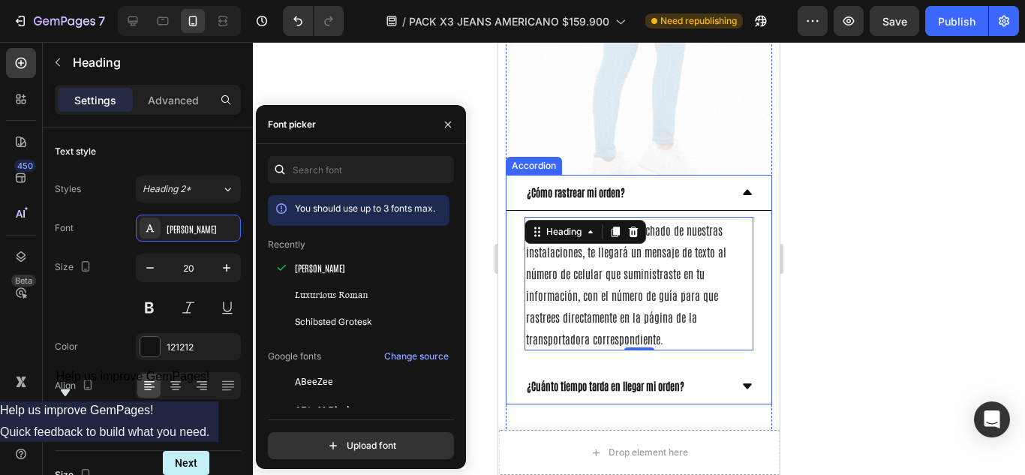
click at [642, 379] on strong "¿Cuánto tiempo tarda en llegar mi orden?" at bounding box center [606, 386] width 158 height 14
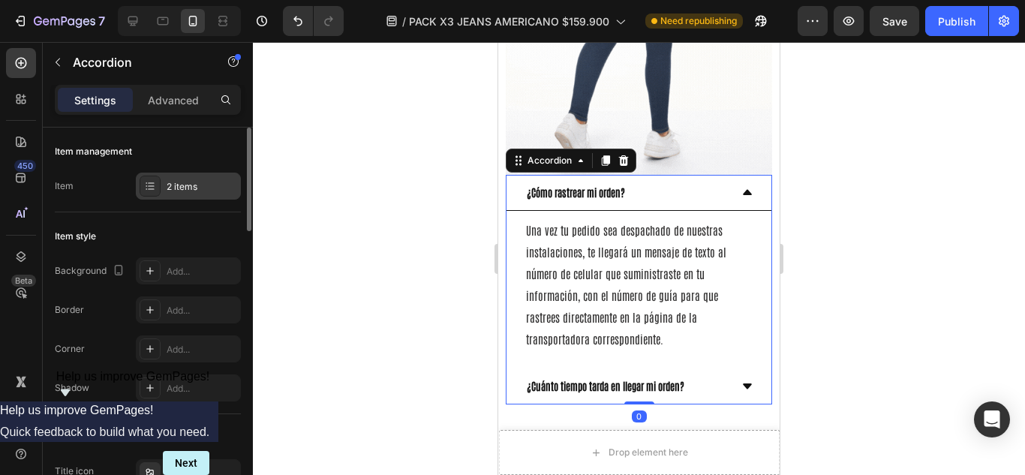
click at [182, 198] on div "2 items" at bounding box center [188, 186] width 105 height 27
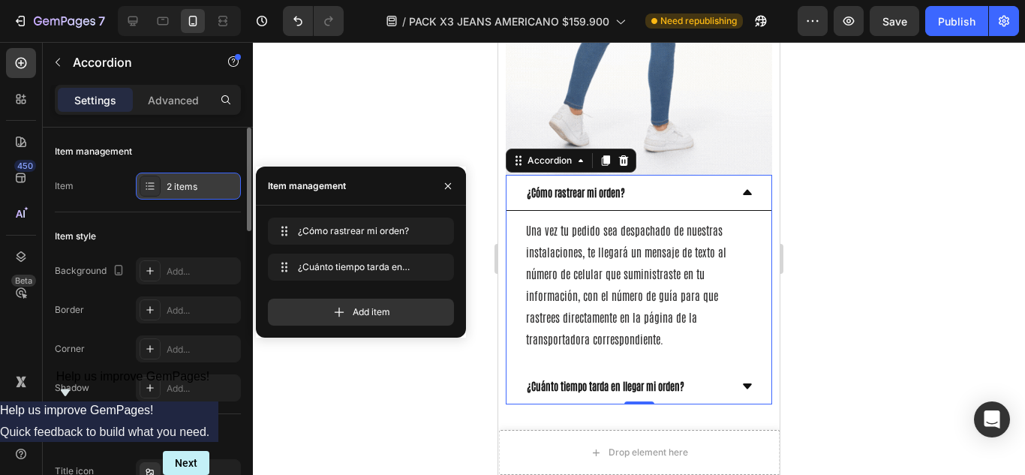
click at [182, 198] on div "2 items" at bounding box center [188, 186] width 105 height 27
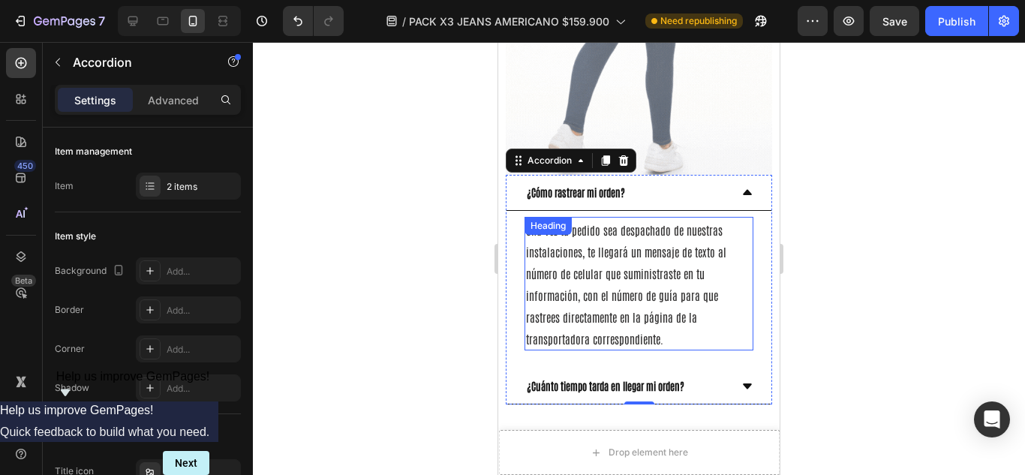
click at [666, 281] on span "Una vez tu pedido sea despachado de nuestras instalaciones, te llegará un mensa…" at bounding box center [626, 284] width 200 height 123
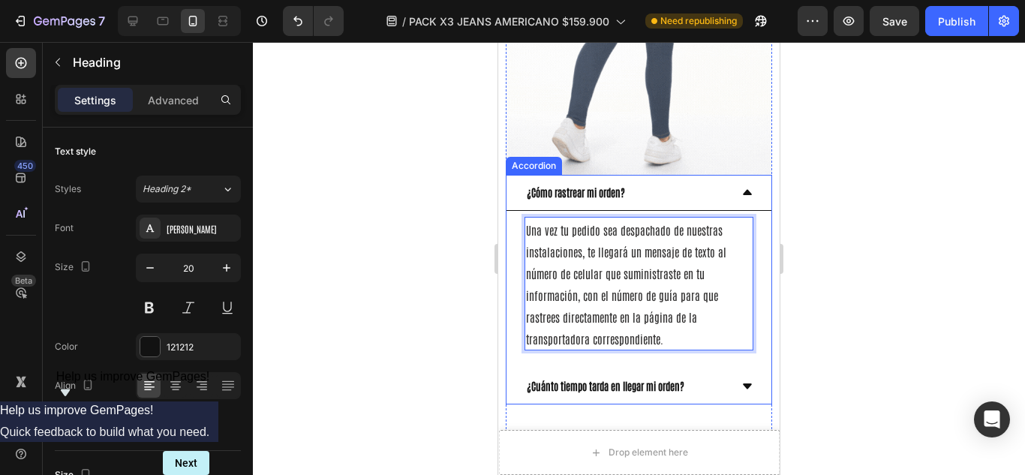
click at [622, 379] on strong "¿Cuánto tiempo tarda en llegar mi orden?" at bounding box center [606, 386] width 158 height 14
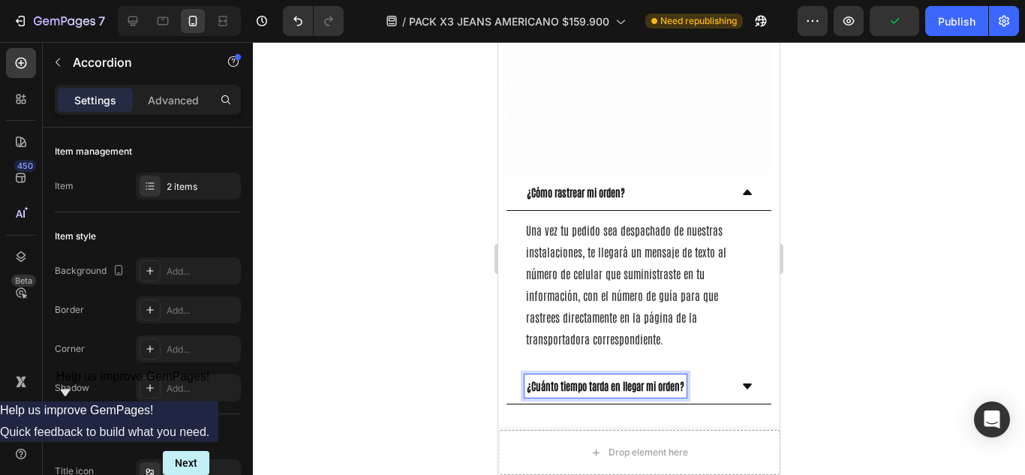
click at [734, 347] on div "Image Image Image Image Image Image Carousel Row Image Row Row ¿Cómo rastrear m…" at bounding box center [639, 30] width 266 height 940
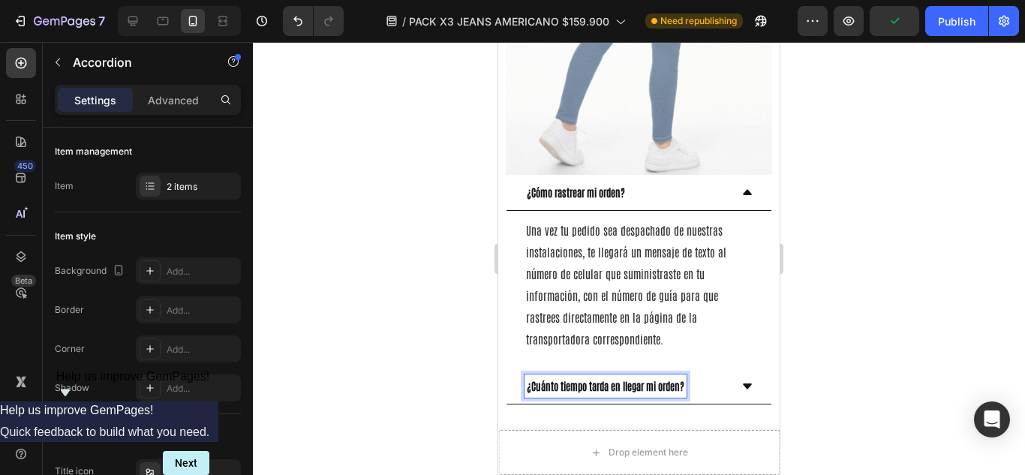
scroll to position [1751, 0]
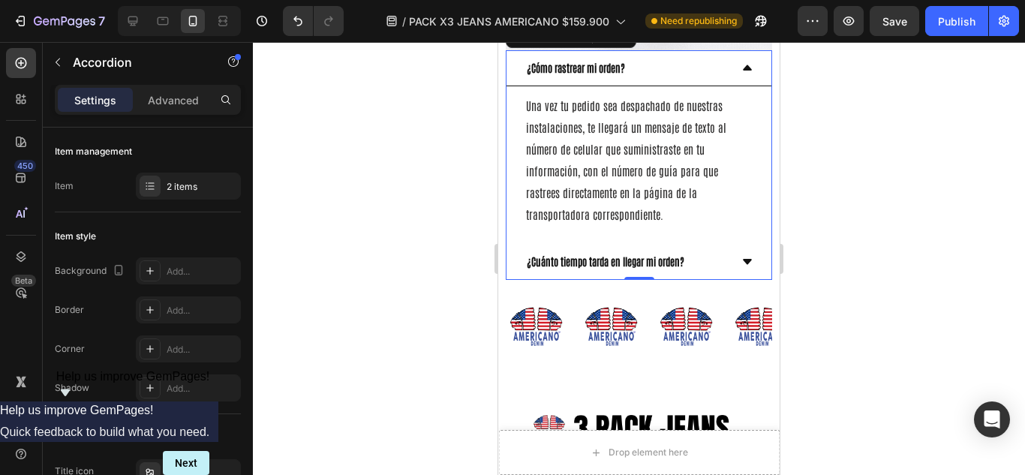
click at [729, 247] on div "¿Cuánto tiempo tarda en llegar mi orden?" at bounding box center [639, 262] width 265 height 36
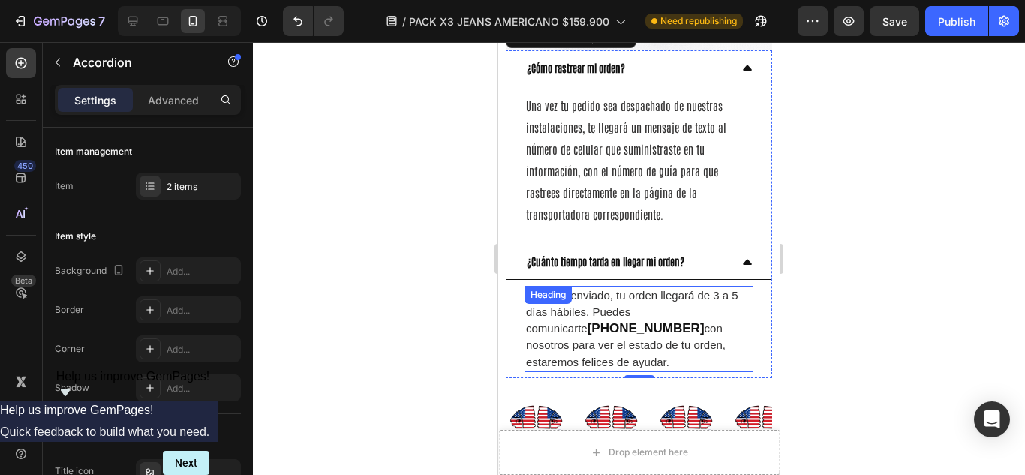
click at [686, 286] on h2 "Una vez enviado, tu orden llegará de 3 a 5 días hábiles. Puedes comunicarte +57…" at bounding box center [639, 329] width 229 height 86
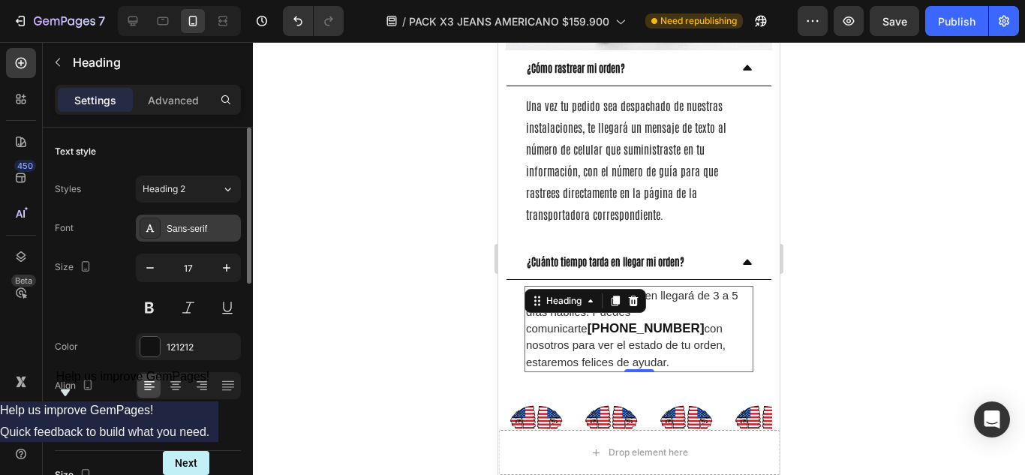
click at [217, 232] on div "Sans-serif" at bounding box center [202, 229] width 71 height 14
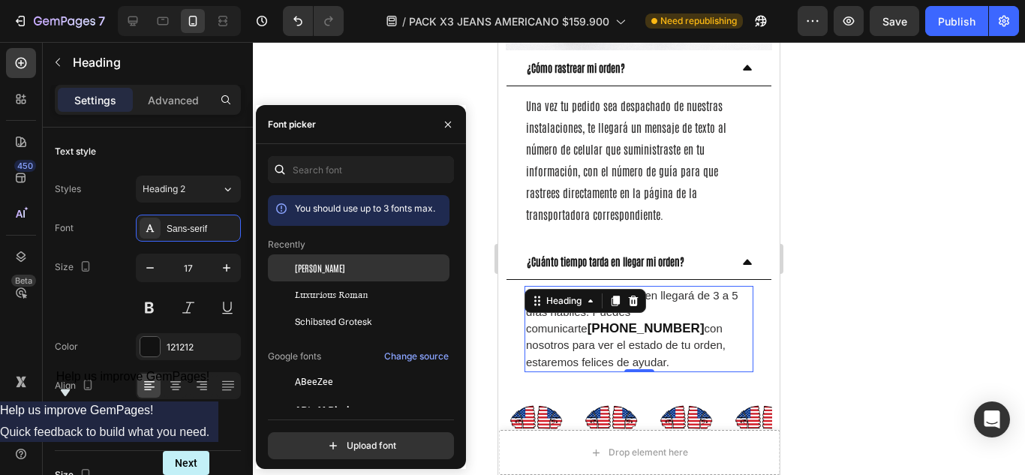
click at [307, 268] on span "Antonio" at bounding box center [320, 268] width 50 height 14
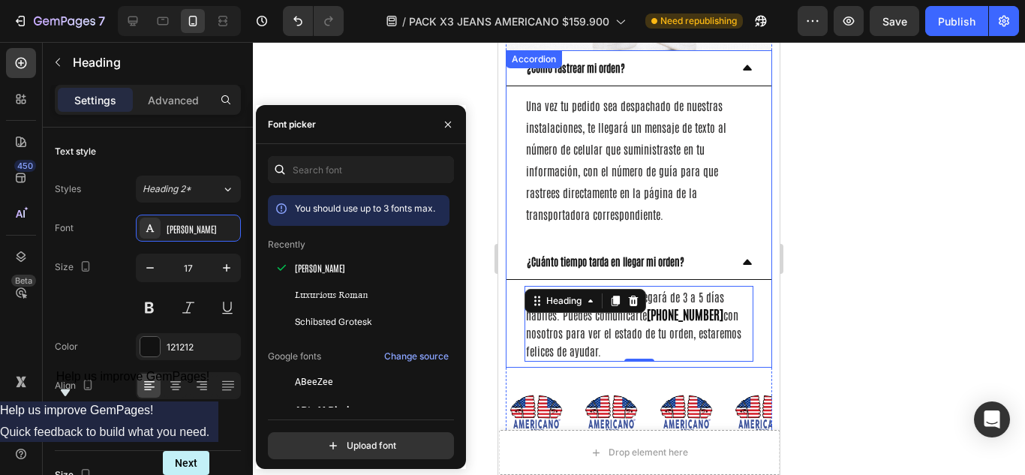
click at [672, 254] on strong "¿Cuánto tiempo tarda en llegar mi orden?" at bounding box center [606, 261] width 158 height 14
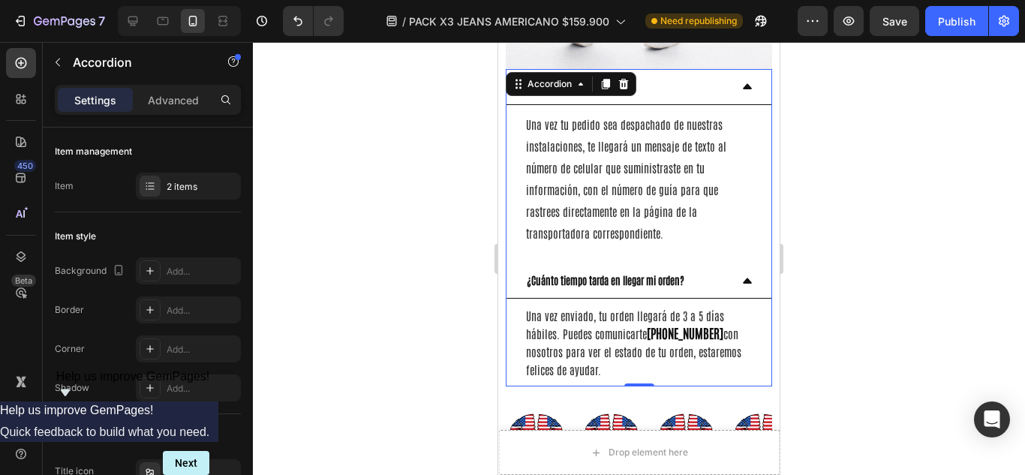
scroll to position [1626, 0]
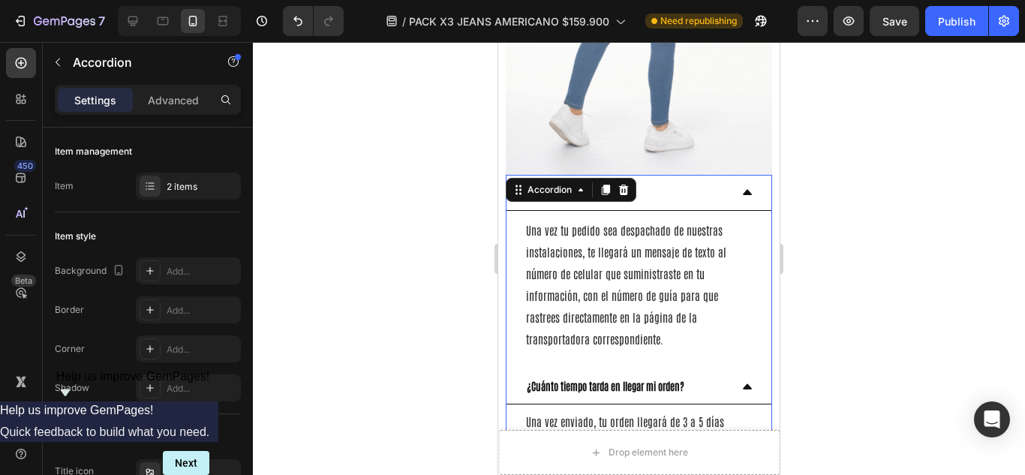
click at [743, 190] on icon at bounding box center [747, 192] width 9 height 5
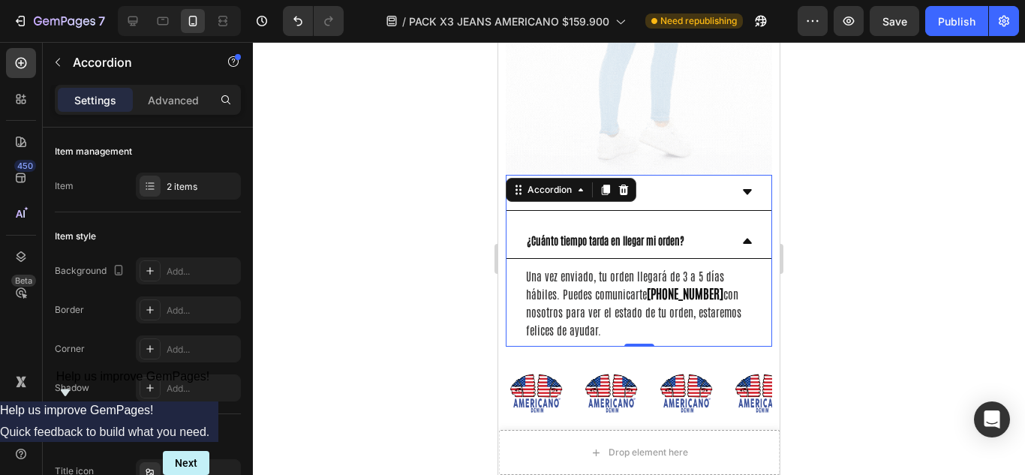
click at [743, 228] on div "¿Cuánto tiempo tarda en llegar mi orden?" at bounding box center [639, 241] width 265 height 36
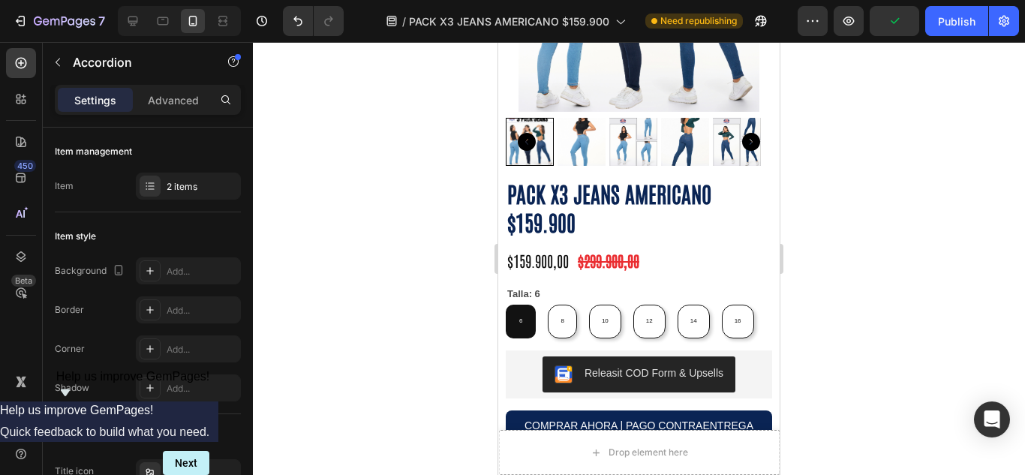
scroll to position [501, 0]
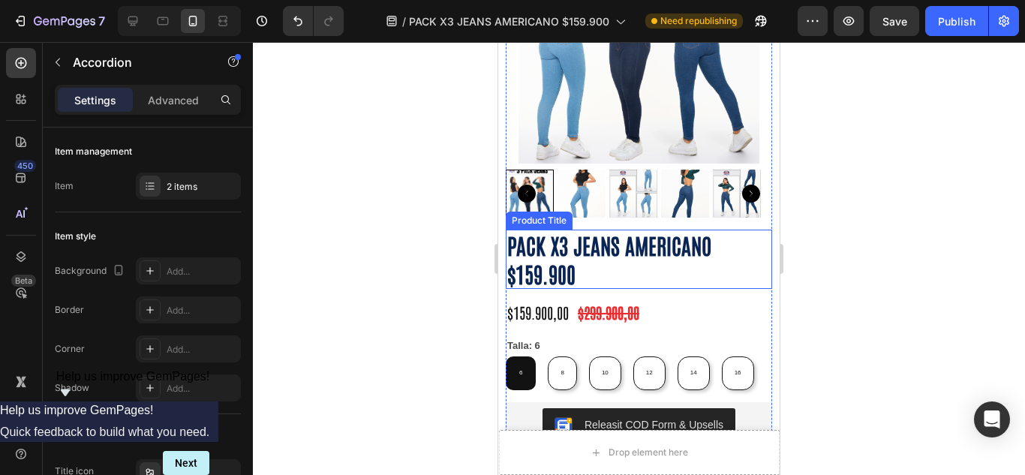
click at [592, 254] on h1 "PACK X3 JEANS AMERICANO $159.900" at bounding box center [639, 259] width 266 height 59
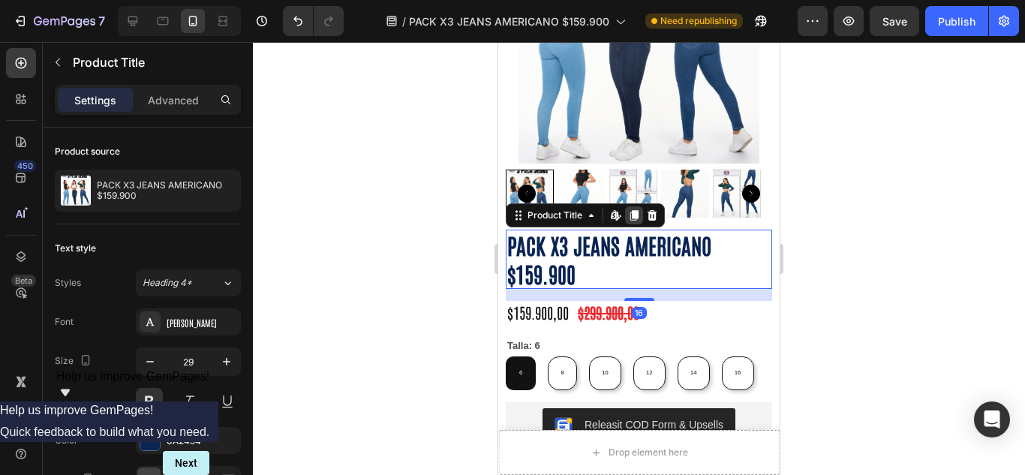
click at [636, 210] on icon at bounding box center [634, 215] width 8 height 11
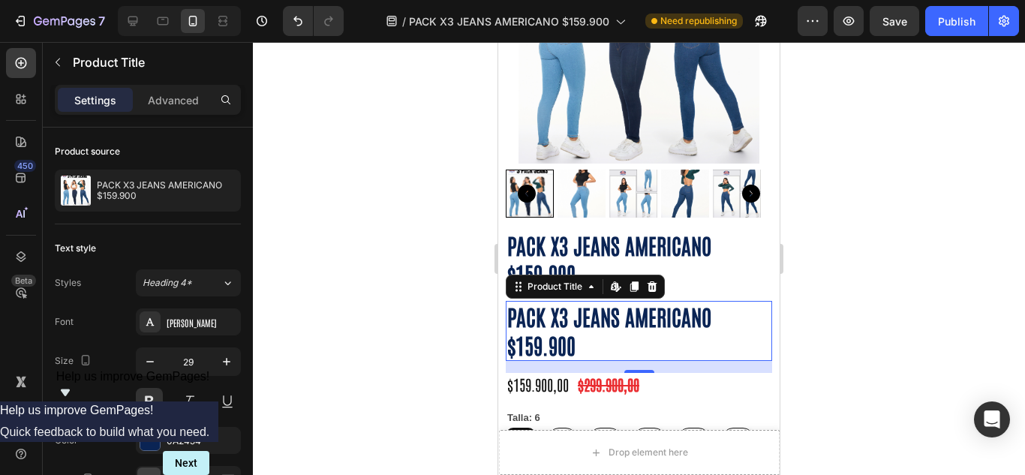
click at [586, 326] on h1 "PACK X3 JEANS AMERICANO $159.900" at bounding box center [639, 330] width 266 height 59
click at [584, 326] on h1 "PACK X3 JEANS AMERICANO $159.900" at bounding box center [639, 330] width 266 height 59
click at [577, 326] on h1 "PACK X3 JEANS AMERICANO $159.900" at bounding box center [639, 330] width 266 height 59
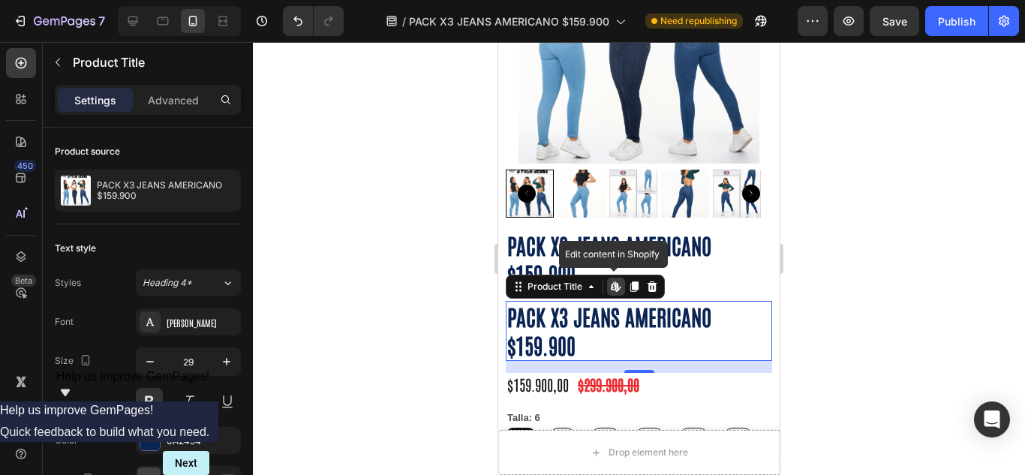
click at [572, 325] on h1 "PACK X3 JEANS AMERICANO $159.900" at bounding box center [639, 330] width 266 height 59
click at [561, 319] on h1 "PACK X3 JEANS AMERICANO $159.900" at bounding box center [639, 330] width 266 height 59
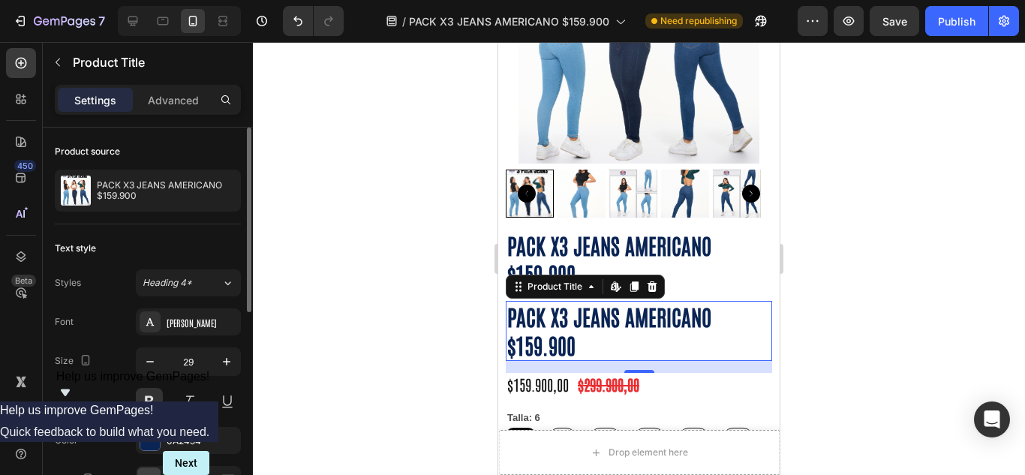
scroll to position [125, 0]
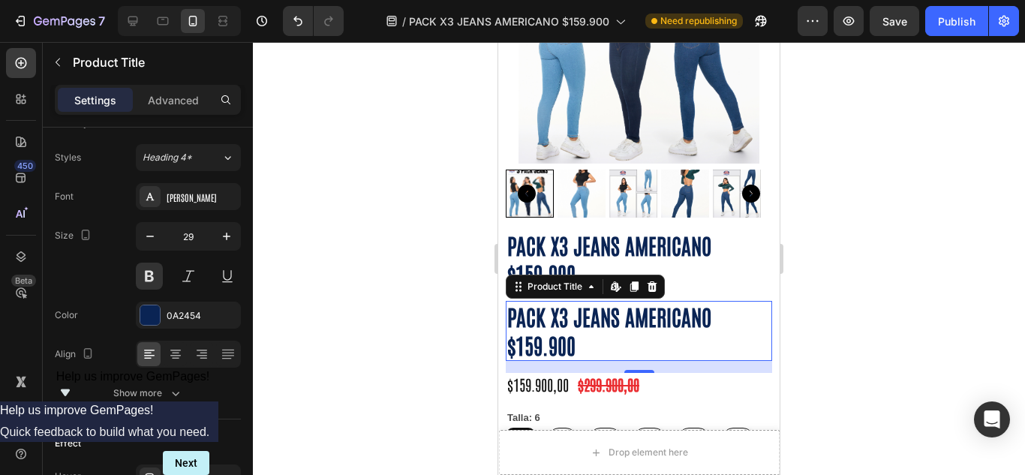
click at [561, 308] on h1 "PACK X3 JEANS AMERICANO $159.900" at bounding box center [639, 330] width 266 height 59
click at [647, 281] on icon at bounding box center [652, 287] width 12 height 12
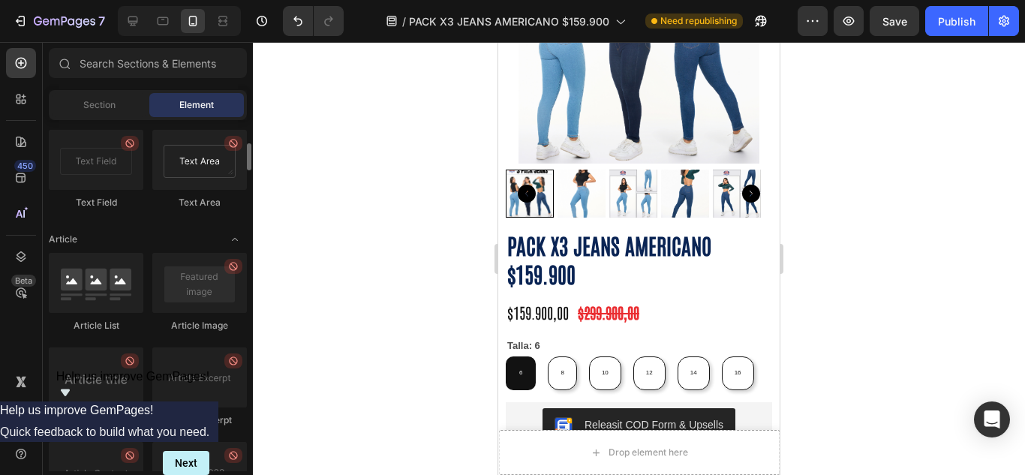
scroll to position [3469, 0]
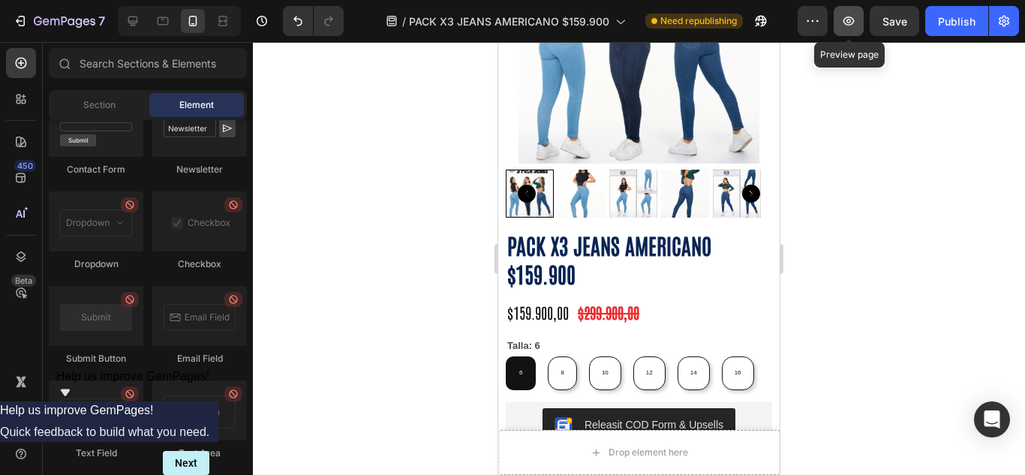
click at [853, 15] on icon "button" at bounding box center [848, 21] width 15 height 15
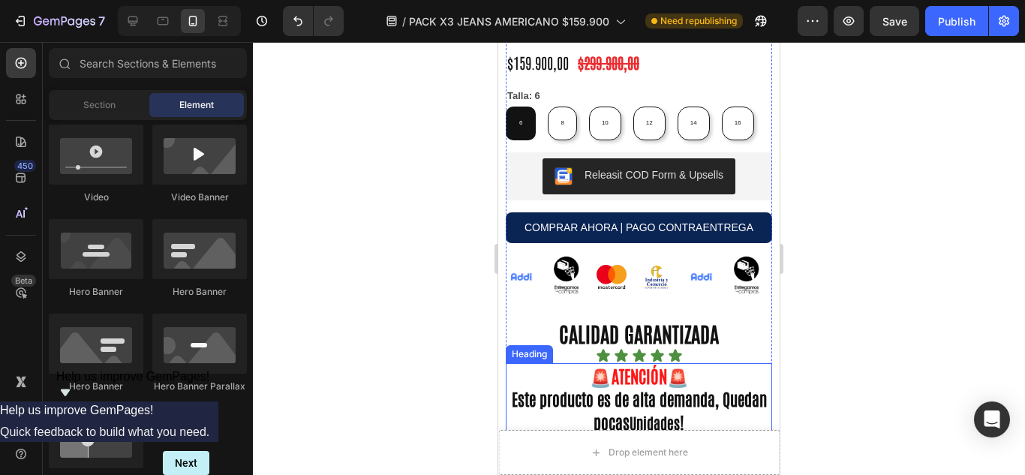
scroll to position [876, 0]
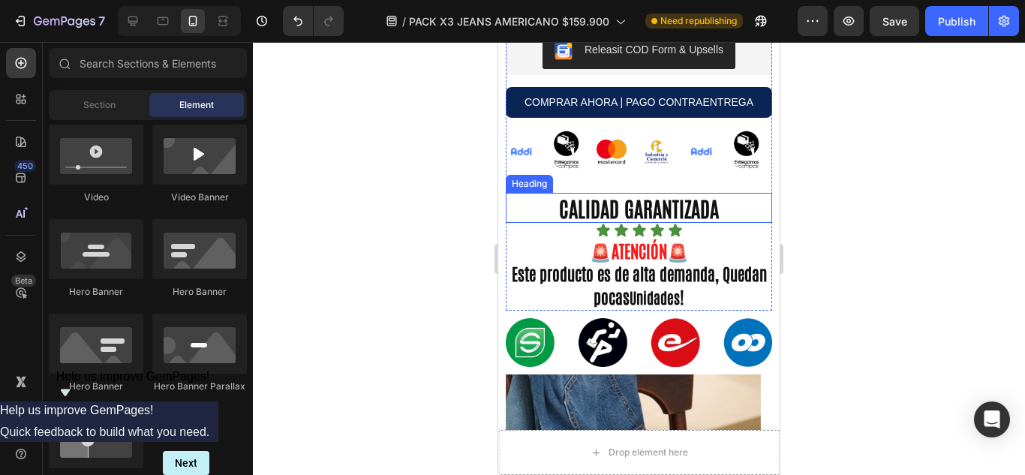
click at [691, 207] on h2 "CALIDAD GARANTIZADA" at bounding box center [639, 208] width 266 height 30
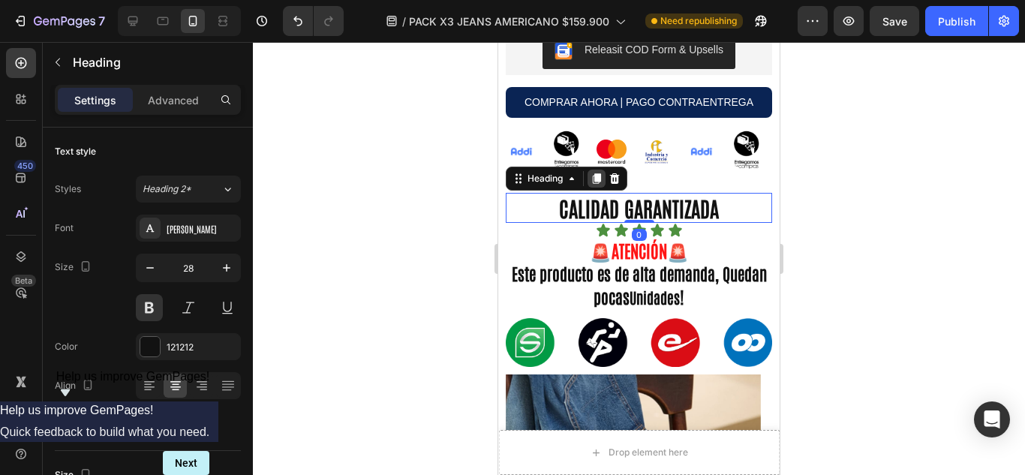
click at [597, 176] on icon at bounding box center [597, 178] width 8 height 11
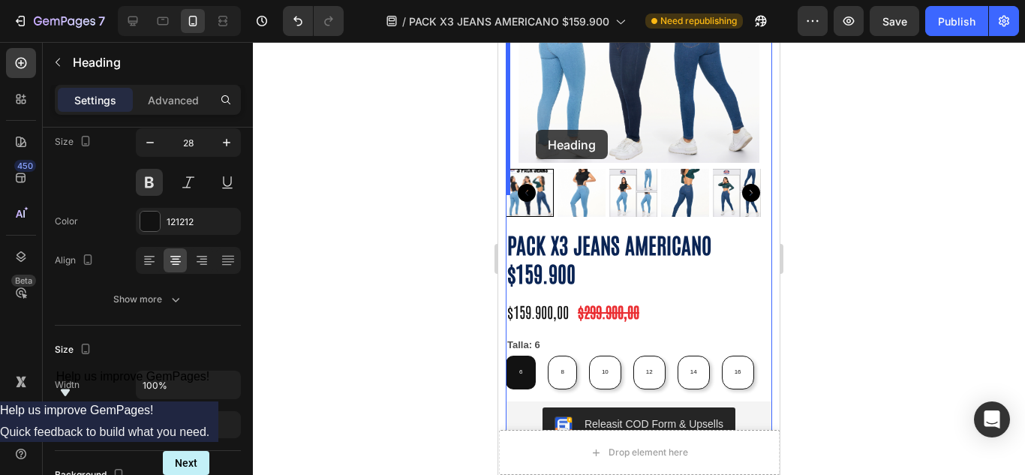
scroll to position [501, 0]
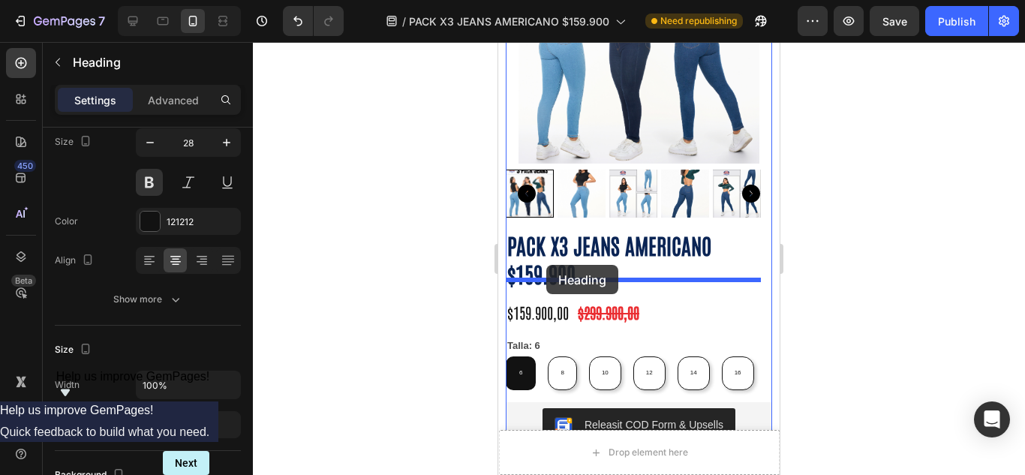
drag, startPoint x: 519, startPoint y: 209, endPoint x: 546, endPoint y: 265, distance: 62.1
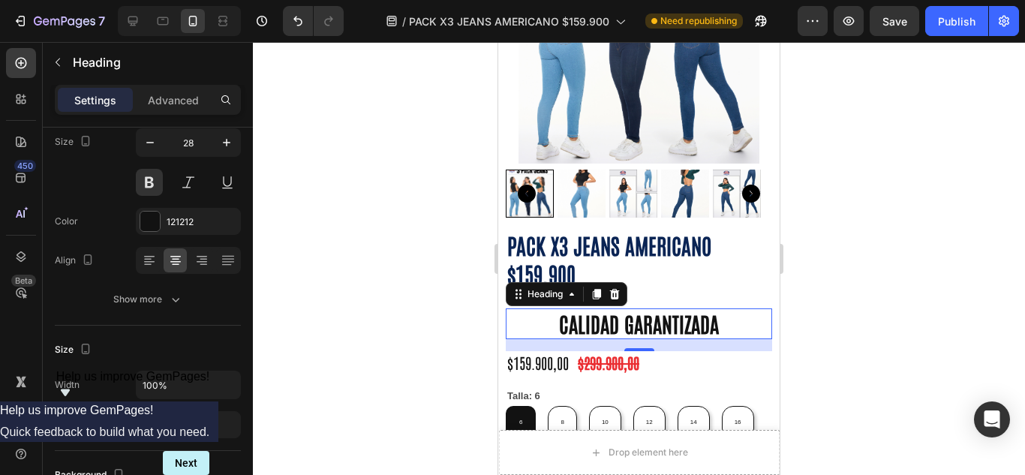
click at [705, 308] on h2 "CALIDAD GARANTIZADA" at bounding box center [639, 323] width 266 height 30
click at [718, 310] on p "CALIDAD GARANTIZADA" at bounding box center [638, 323] width 263 height 27
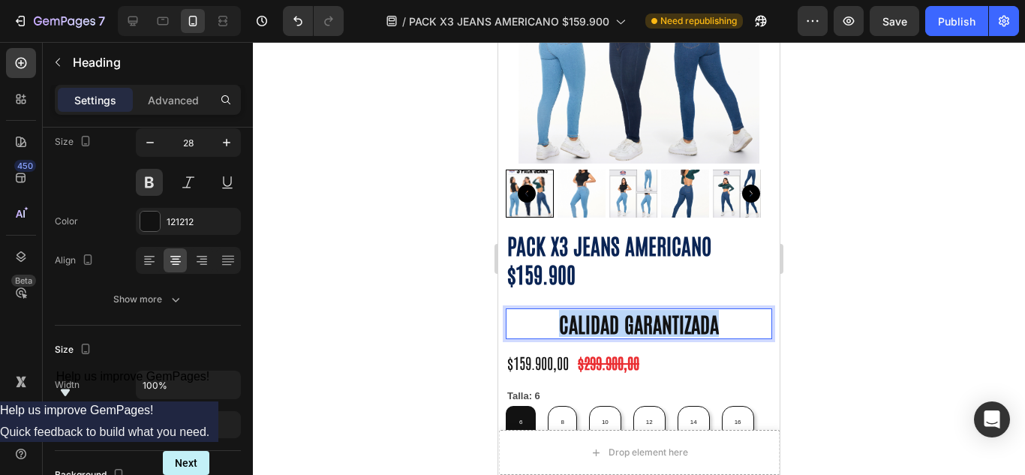
drag, startPoint x: 718, startPoint y: 299, endPoint x: 456, endPoint y: 305, distance: 262.0
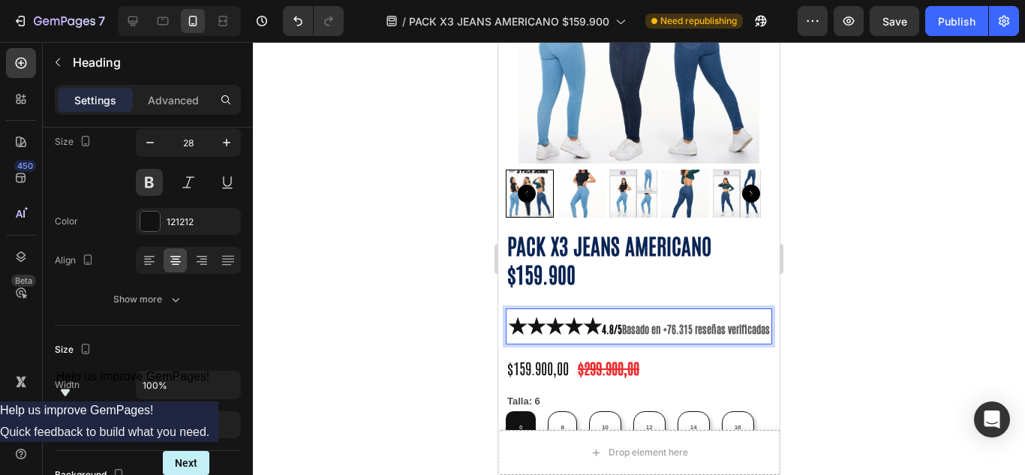
click at [640, 322] on strong "Basado en +76.315 reseñas verificadas" at bounding box center [696, 329] width 148 height 14
click at [636, 322] on strong "Basado en +76.315 reseñas verificadas" at bounding box center [696, 329] width 148 height 14
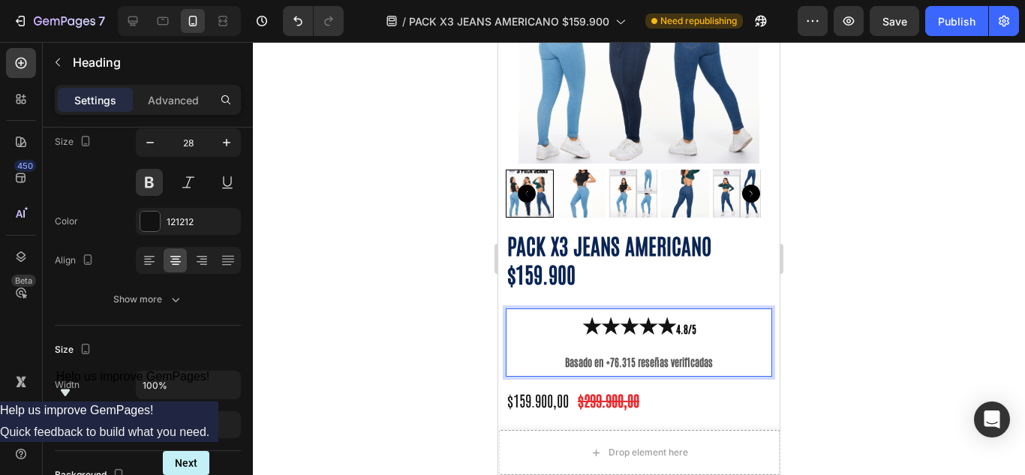
click at [680, 321] on p "★★★★★ 4.8/5 Basado en +76.315 reseñas verificadas" at bounding box center [638, 342] width 263 height 65
click at [684, 317] on p "★★★★★ 4.8/5 Basado en +76.315 reseñas verificadas" at bounding box center [638, 342] width 263 height 65
click at [693, 310] on p "★★★★★ 4.8/5 Basado en +76.315 reseñas verificadas" at bounding box center [638, 342] width 263 height 65
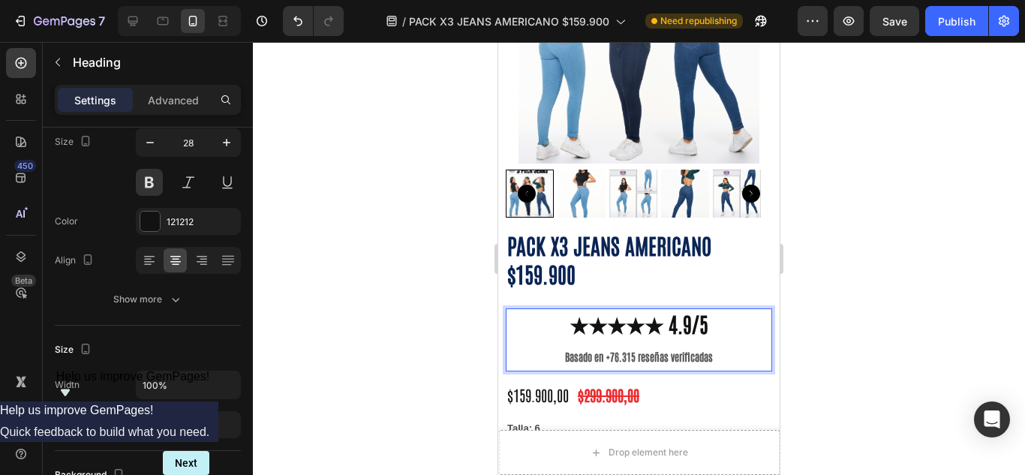
click at [631, 350] on strong "Basado en +76.315 reseñas verificadas" at bounding box center [639, 357] width 148 height 14
click at [710, 339] on p "★★★★★ 4.9/5 Basado en +76.315 reseñas verificadas" at bounding box center [638, 340] width 263 height 60
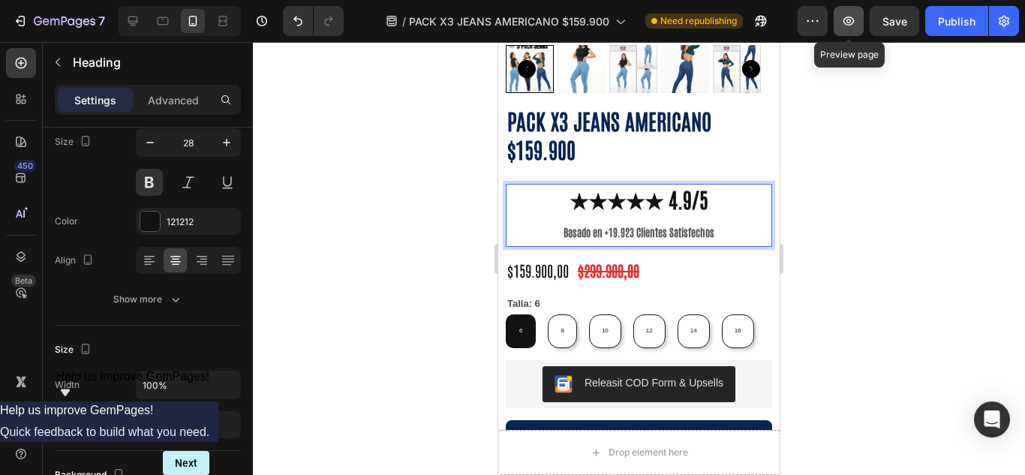
click at [853, 24] on icon "button" at bounding box center [848, 21] width 11 height 9
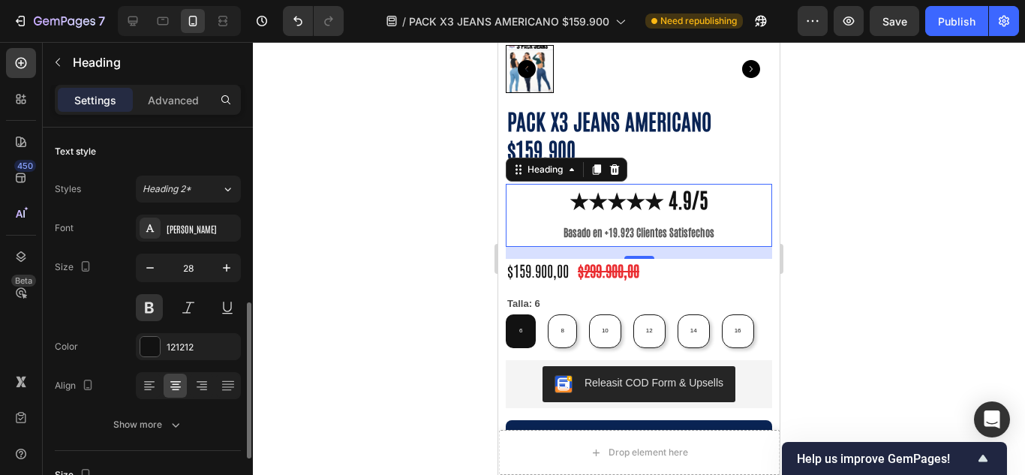
scroll to position [125, 0]
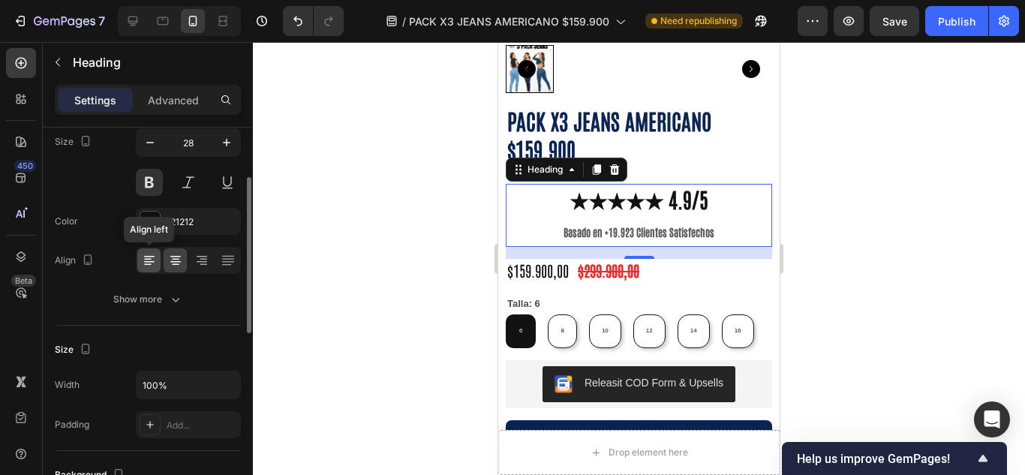
click at [152, 250] on div at bounding box center [148, 260] width 23 height 24
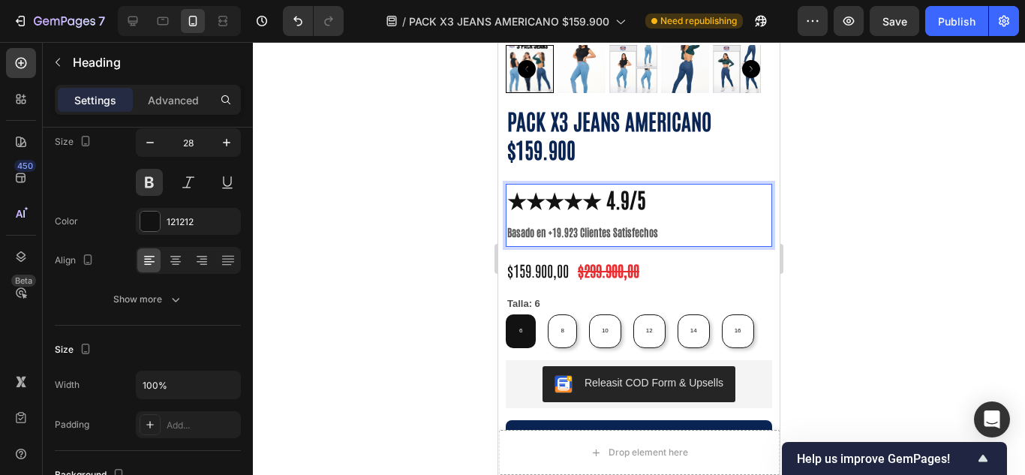
click at [662, 207] on p "★★★★★ 4.9/5 Basado en +19.923 Clientes Satisfechos" at bounding box center [638, 215] width 263 height 60
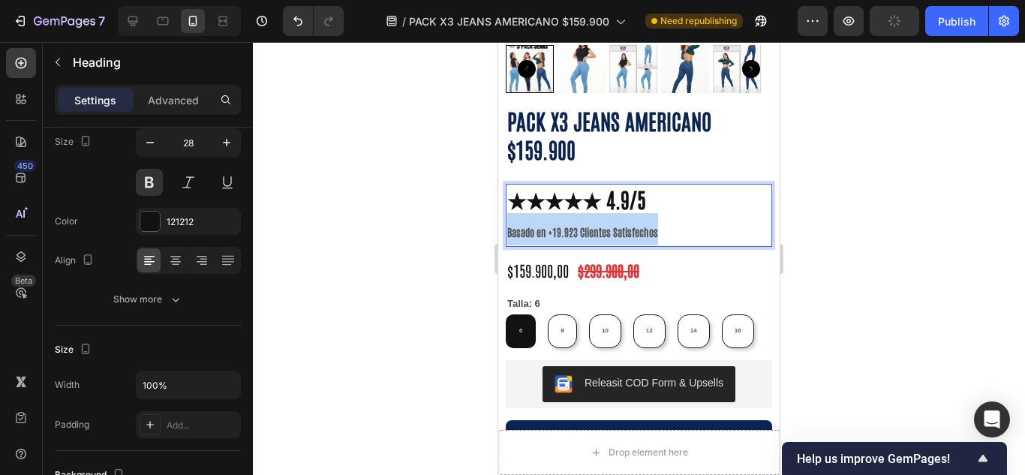
drag, startPoint x: 662, startPoint y: 207, endPoint x: 991, endPoint y: 257, distance: 332.4
click at [507, 212] on h2 "★★★★★ 4.9/5 Basado en +19.923 Clientes Satisfechos" at bounding box center [639, 215] width 266 height 63
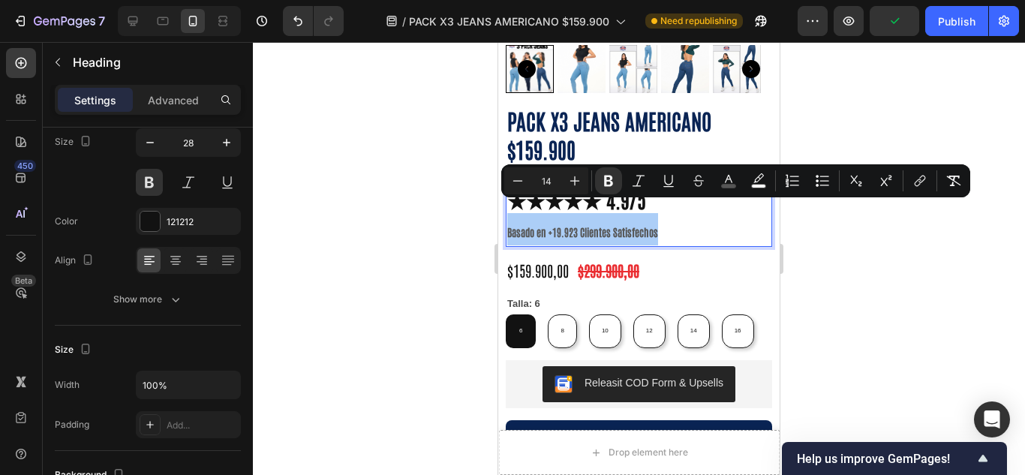
click at [407, 220] on div at bounding box center [639, 258] width 772 height 433
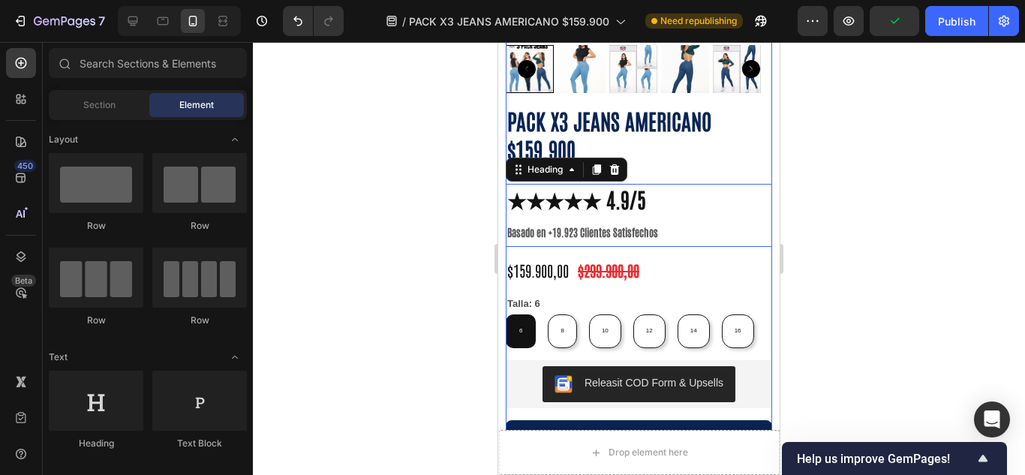
drag, startPoint x: 686, startPoint y: 209, endPoint x: 495, endPoint y: 224, distance: 191.3
click at [503, 208] on div "⁠⁠⁠⁠⁠⁠⁠ 3 JEANS AMERICANO X $159.900 Heading Row Image Publish the page to see …" at bounding box center [638, 149] width 281 height 1403
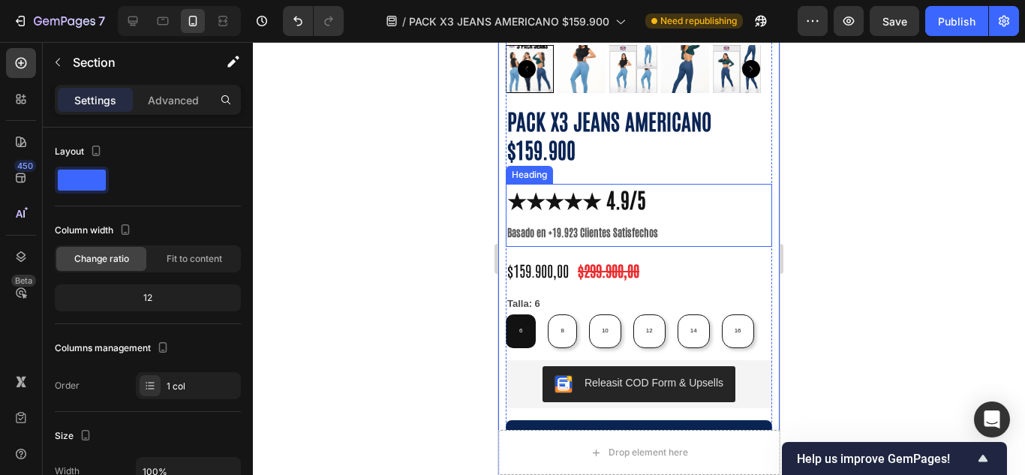
click at [602, 185] on strong "★★★★★ 4.9/5" at bounding box center [576, 198] width 139 height 27
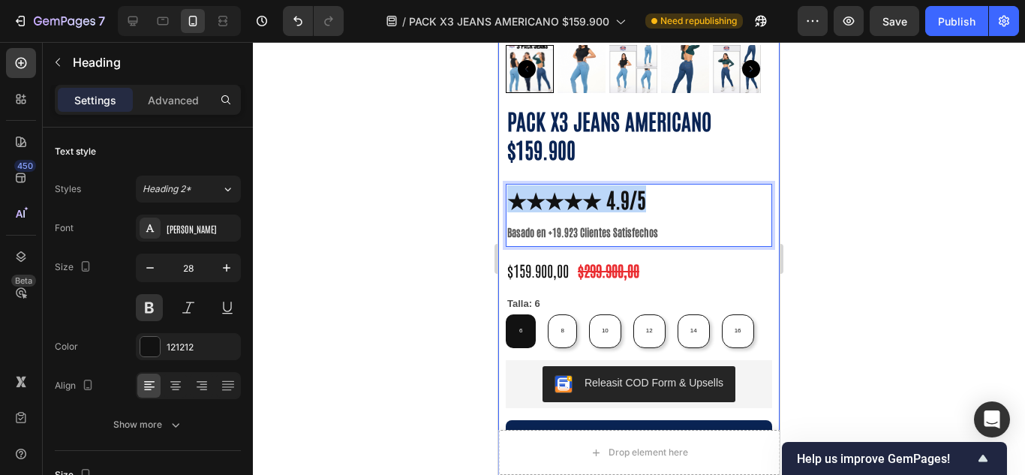
drag, startPoint x: 641, startPoint y: 182, endPoint x: 504, endPoint y: 180, distance: 136.6
click at [504, 180] on div "⁠⁠⁠⁠⁠⁠⁠ 3 JEANS AMERICANO X $159.900 Heading Row Image Publish the page to see …" at bounding box center [638, 149] width 281 height 1403
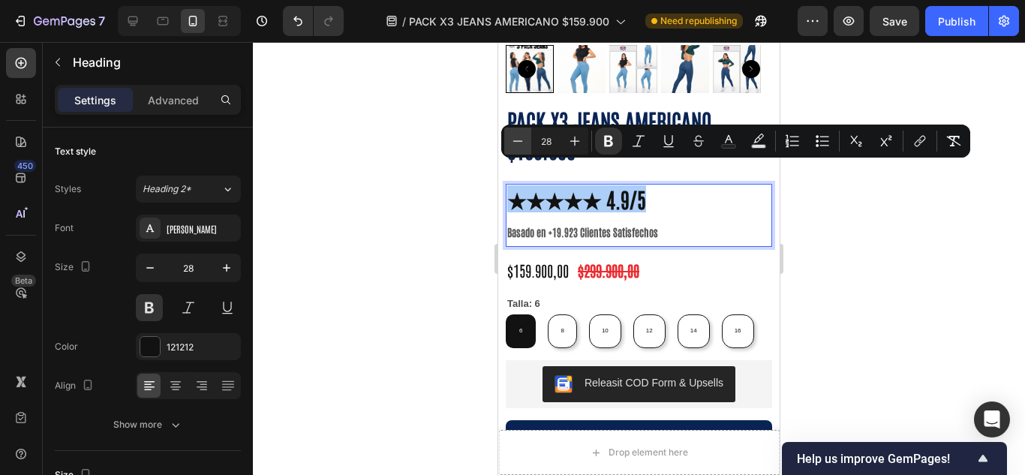
click at [519, 142] on icon "Editor contextual toolbar" at bounding box center [517, 141] width 15 height 15
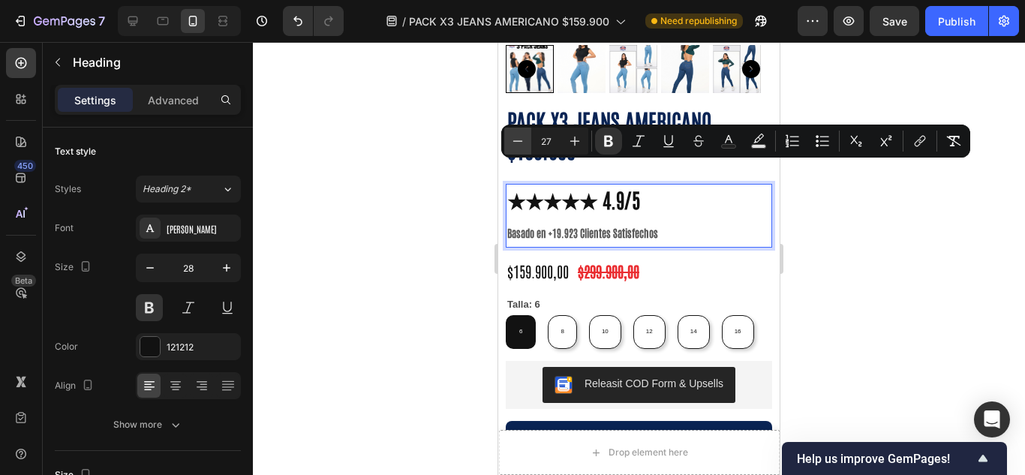
click at [519, 142] on icon "Editor contextual toolbar" at bounding box center [517, 141] width 15 height 15
type input "24"
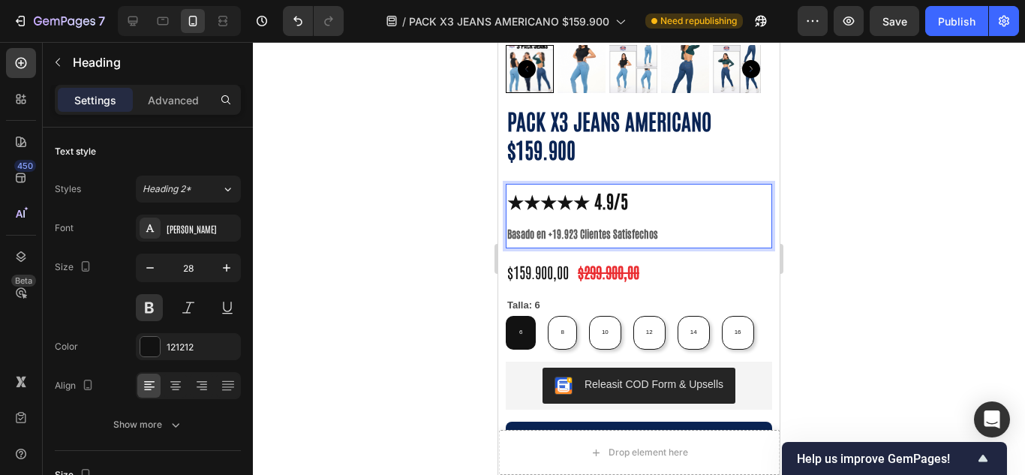
click at [660, 210] on p "★★★★★ 4.9/5 Basado en +19.923 Clientes Satisfechos" at bounding box center [638, 216] width 263 height 62
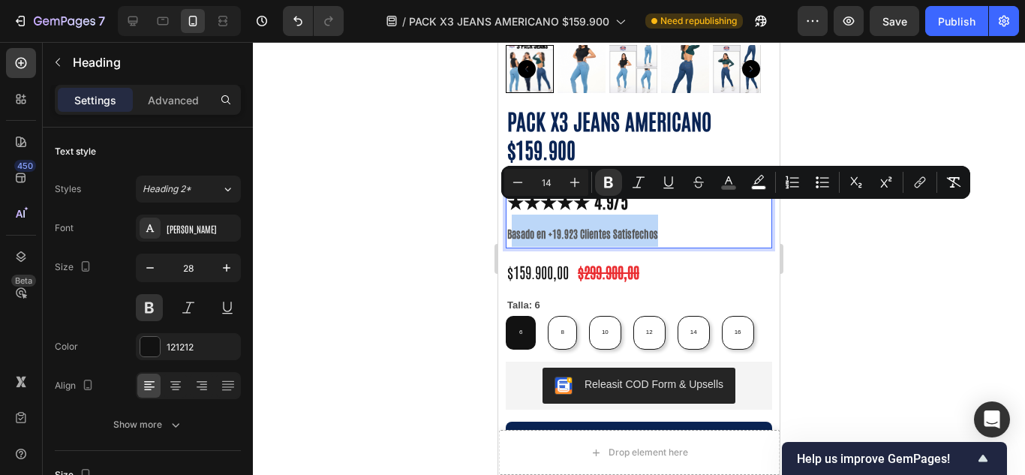
drag, startPoint x: 660, startPoint y: 210, endPoint x: 511, endPoint y: 208, distance: 148.6
click at [511, 208] on p "★★★★★ 4.9/5 Basado en +19.923 Clientes Satisfechos" at bounding box center [638, 216] width 263 height 62
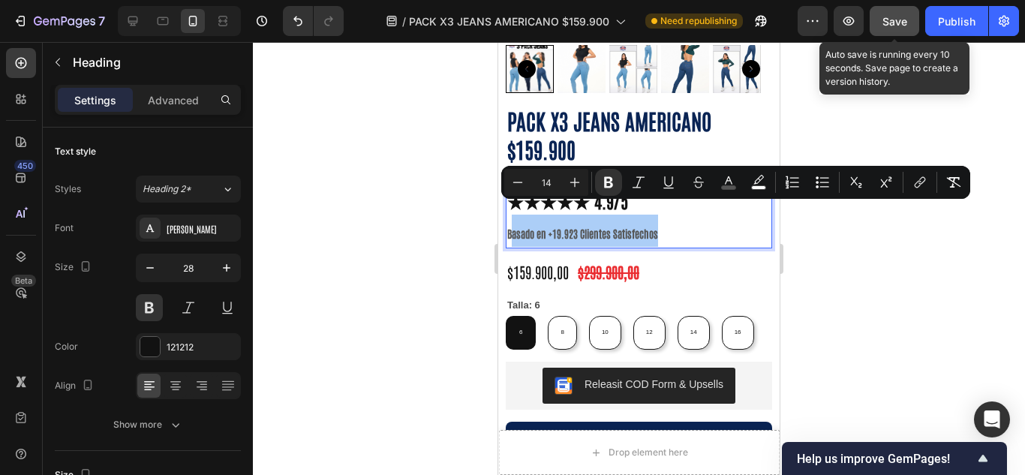
click at [888, 23] on span "Save" at bounding box center [895, 21] width 25 height 13
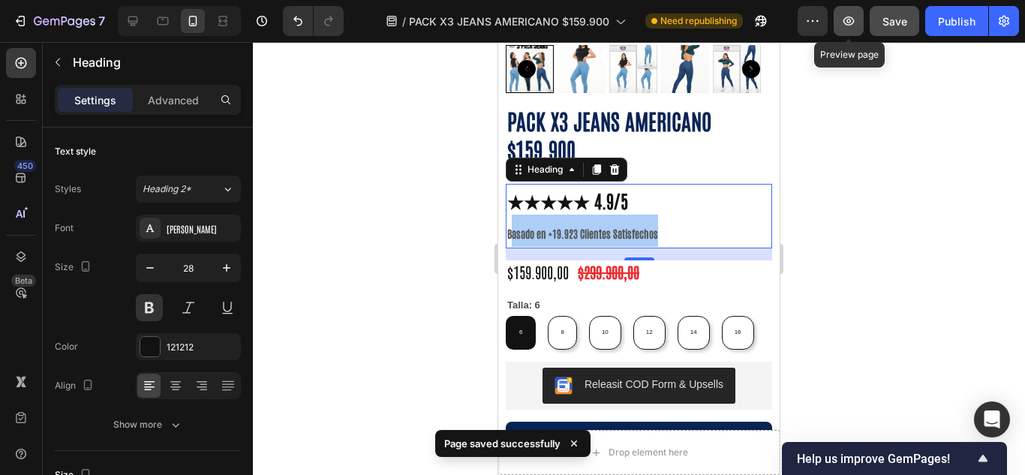
click at [859, 26] on button "button" at bounding box center [849, 21] width 30 height 30
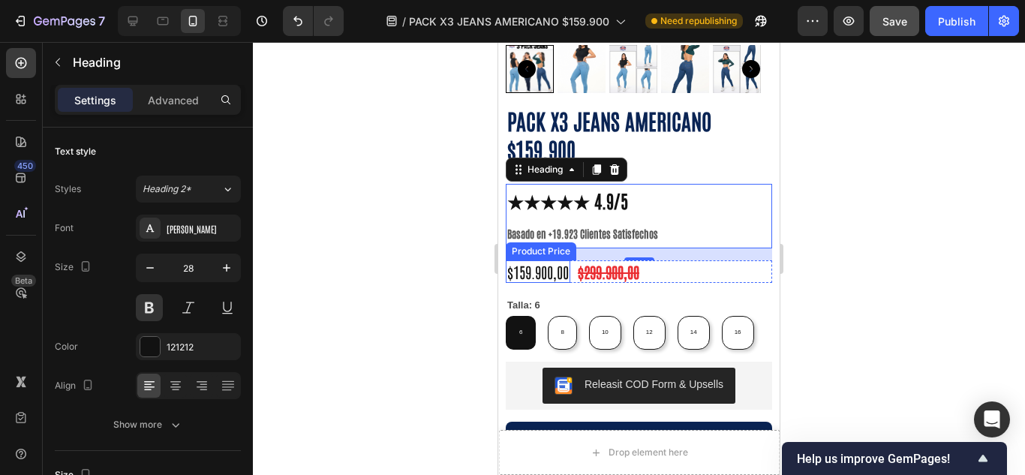
click at [526, 260] on div "$159.900,00" at bounding box center [538, 271] width 65 height 23
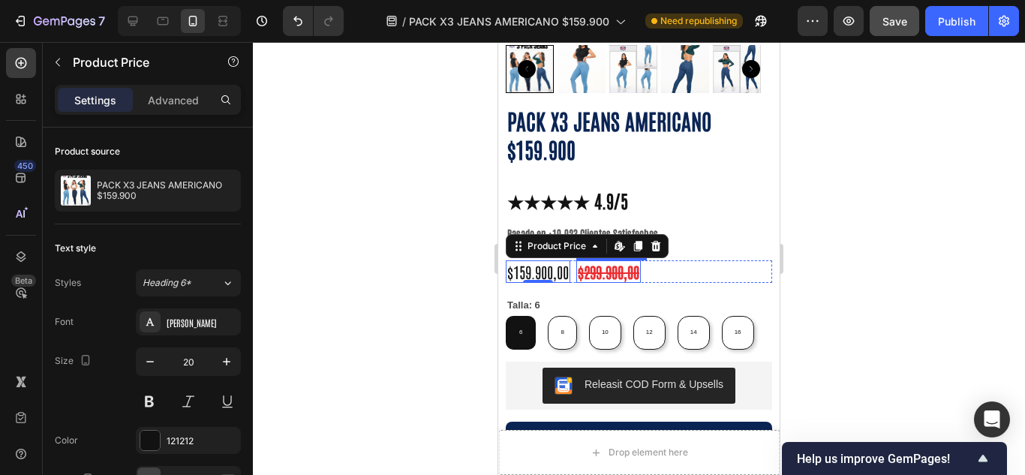
click at [595, 260] on div "$299.900,00" at bounding box center [608, 271] width 65 height 23
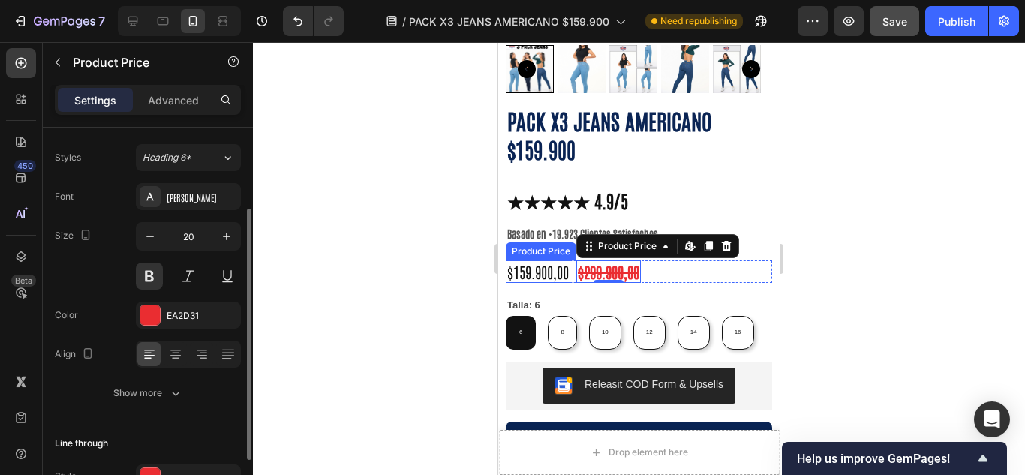
click at [561, 260] on div "$159.900,00" at bounding box center [538, 271] width 65 height 23
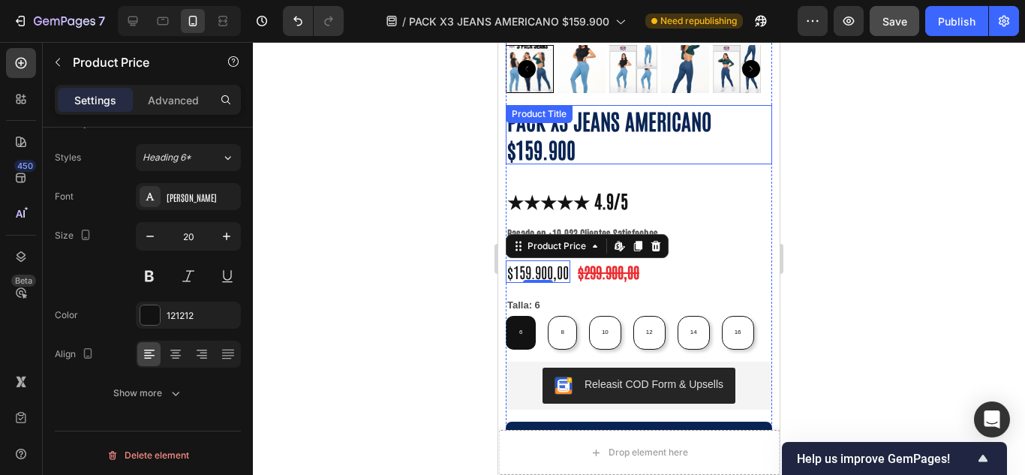
click at [526, 116] on h1 "PACK X3 JEANS AMERICANO $159.900" at bounding box center [639, 134] width 266 height 59
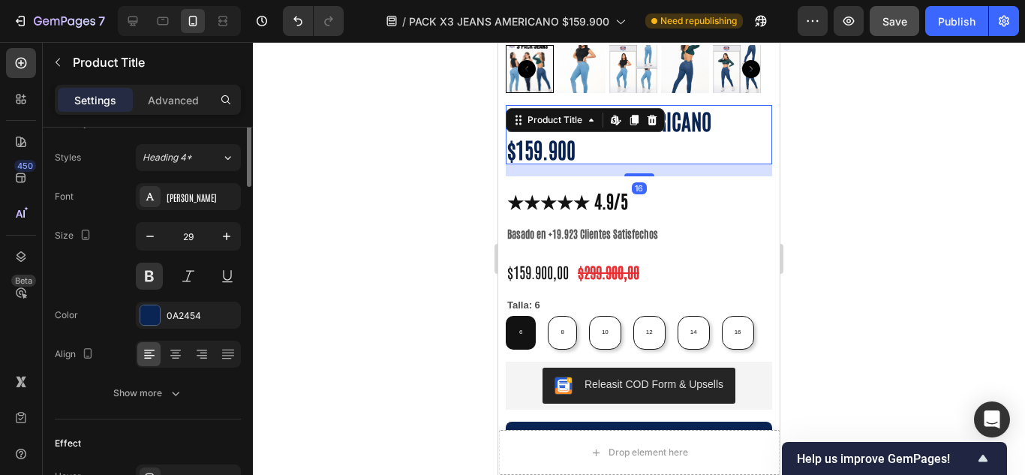
scroll to position [0, 0]
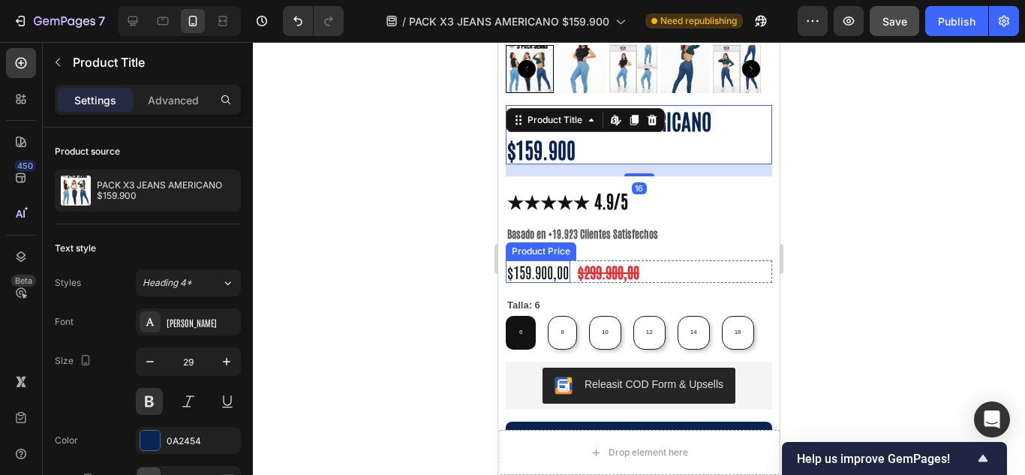
click at [551, 260] on div "$159.900,00" at bounding box center [538, 271] width 65 height 23
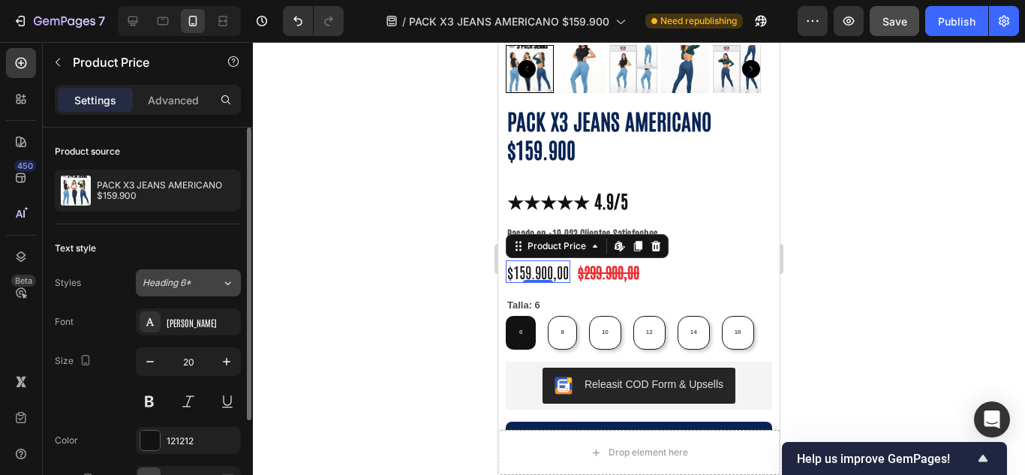
click at [225, 275] on icon at bounding box center [227, 282] width 13 height 15
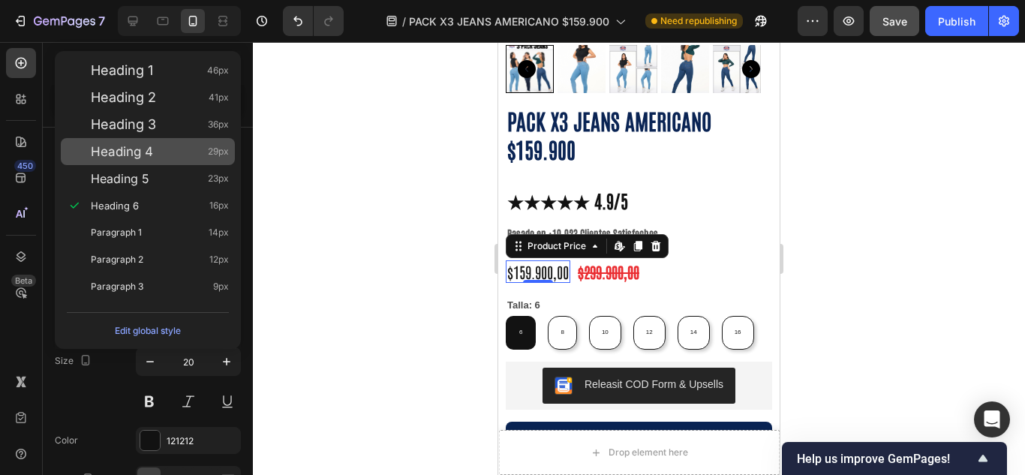
click at [170, 145] on div "Heading 4 29px" at bounding box center [160, 151] width 138 height 15
type input "29"
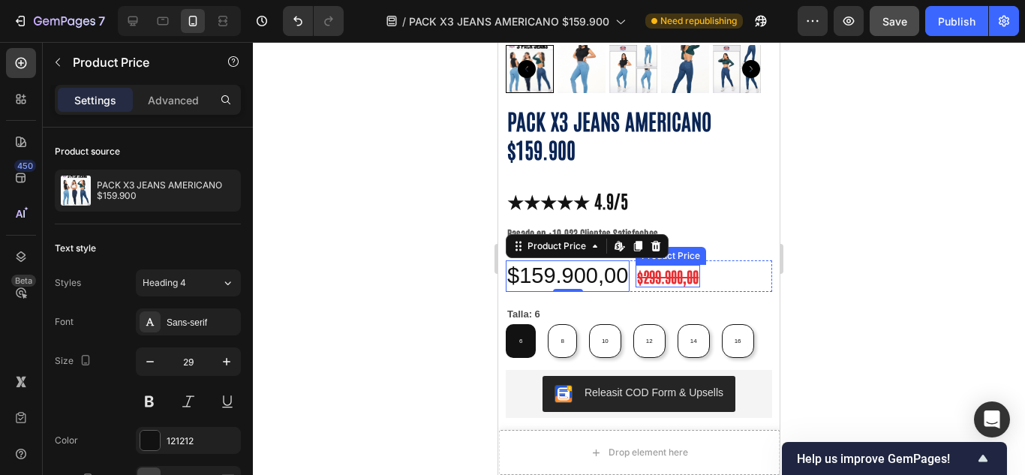
click at [664, 265] on div "$299.900,00" at bounding box center [668, 276] width 65 height 23
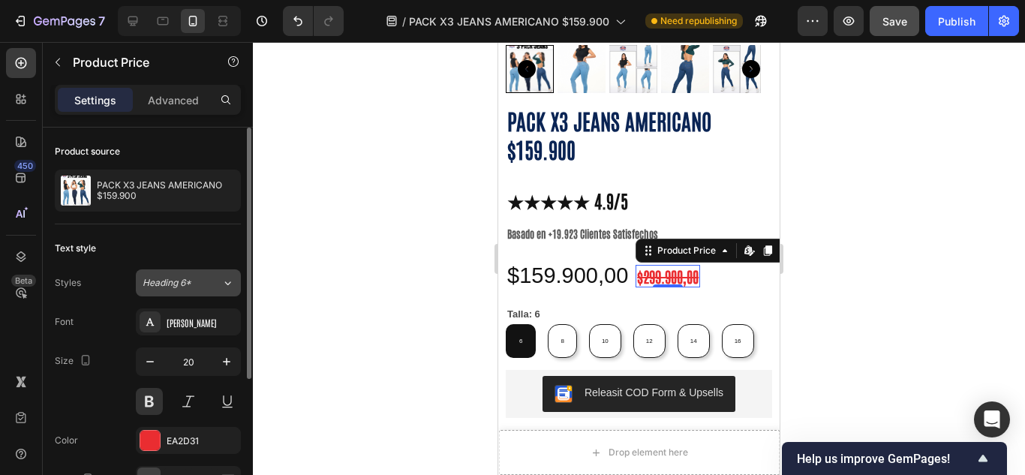
click at [204, 275] on button "Heading 6*" at bounding box center [188, 282] width 105 height 27
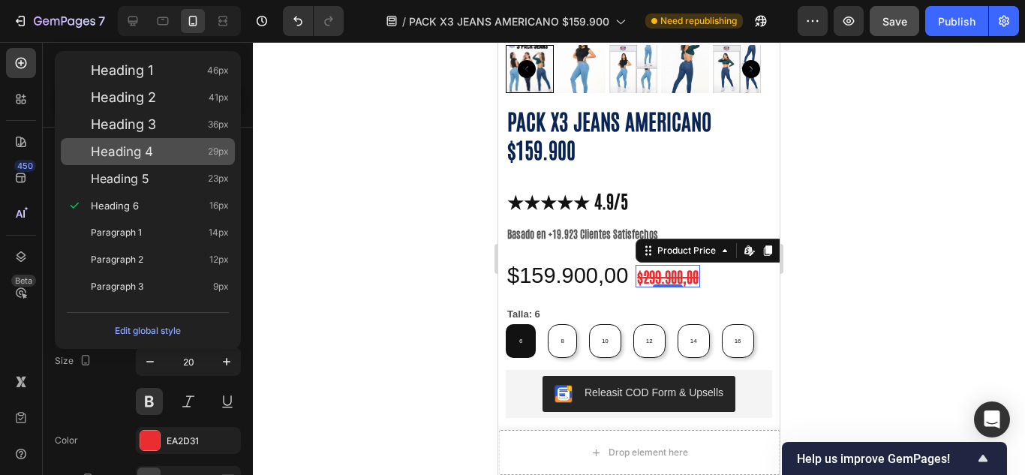
click at [188, 149] on div "Heading 4 29px" at bounding box center [160, 151] width 138 height 15
type input "29"
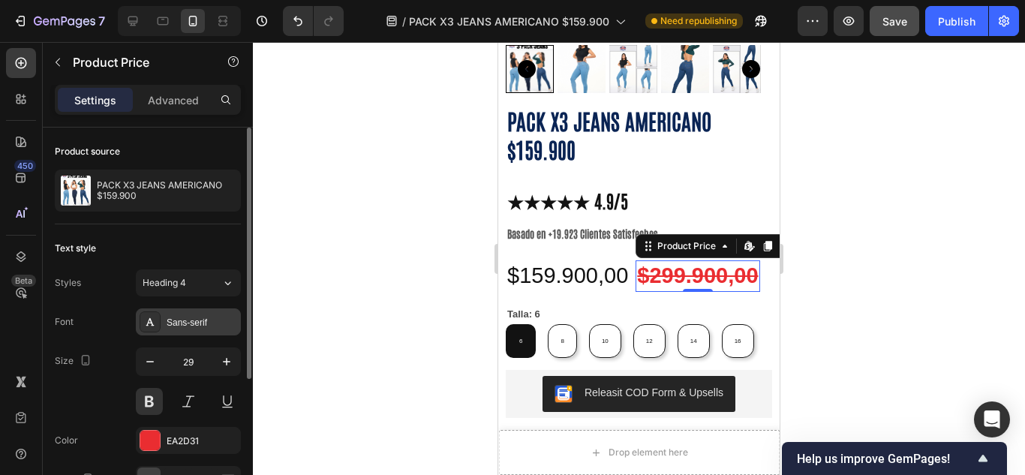
click at [207, 317] on div "Sans-serif" at bounding box center [202, 323] width 71 height 14
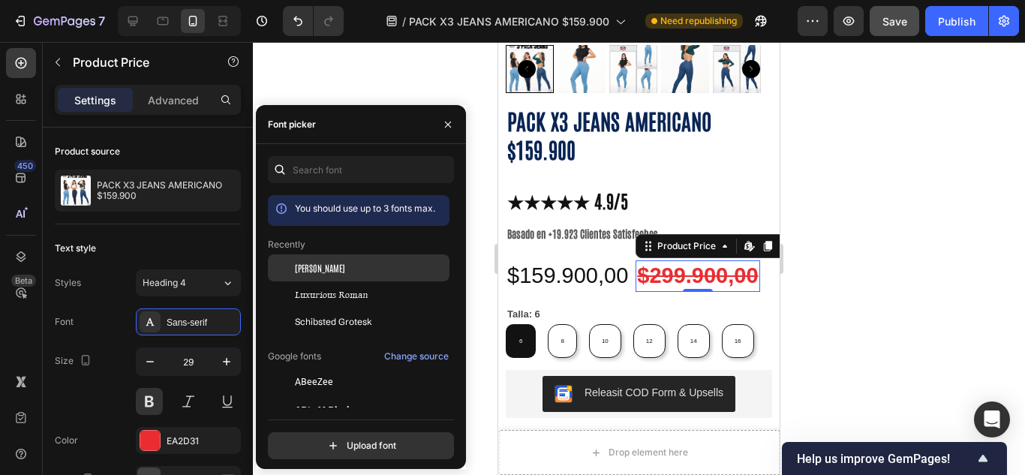
click at [308, 281] on div "Antonio" at bounding box center [359, 267] width 182 height 27
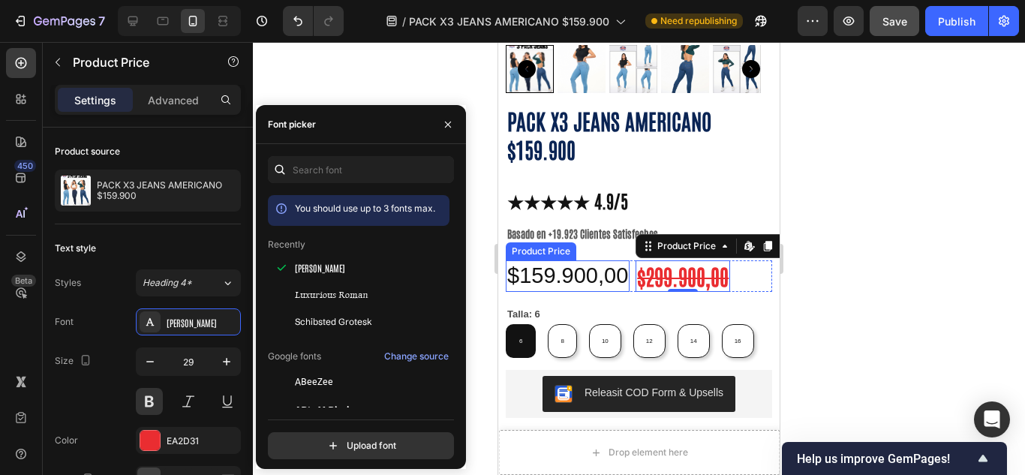
click at [518, 260] on div "$159.900,00" at bounding box center [568, 276] width 124 height 32
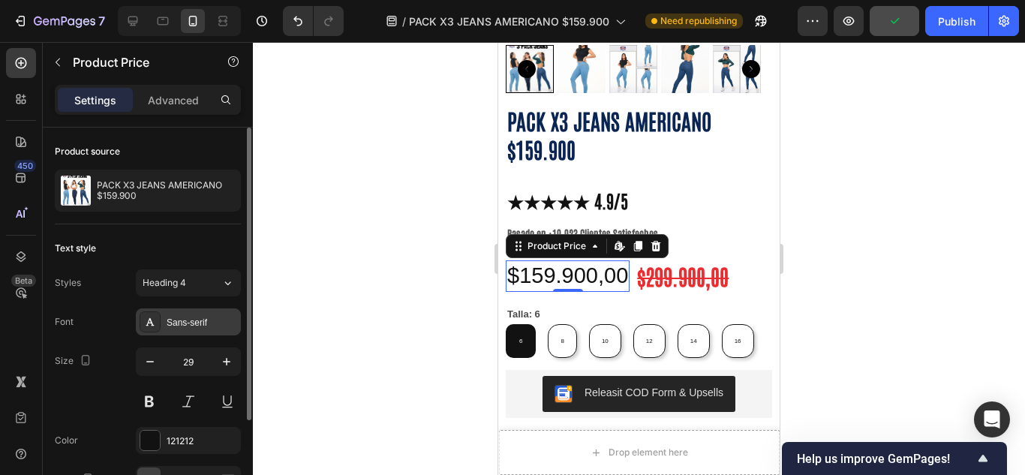
click at [199, 320] on div "Sans-serif" at bounding box center [202, 323] width 71 height 14
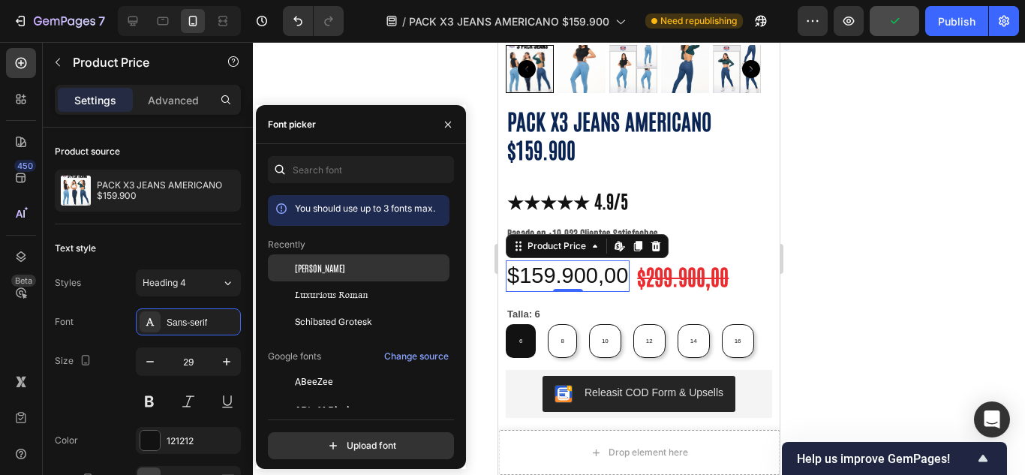
click at [392, 269] on div "Antonio" at bounding box center [371, 268] width 152 height 14
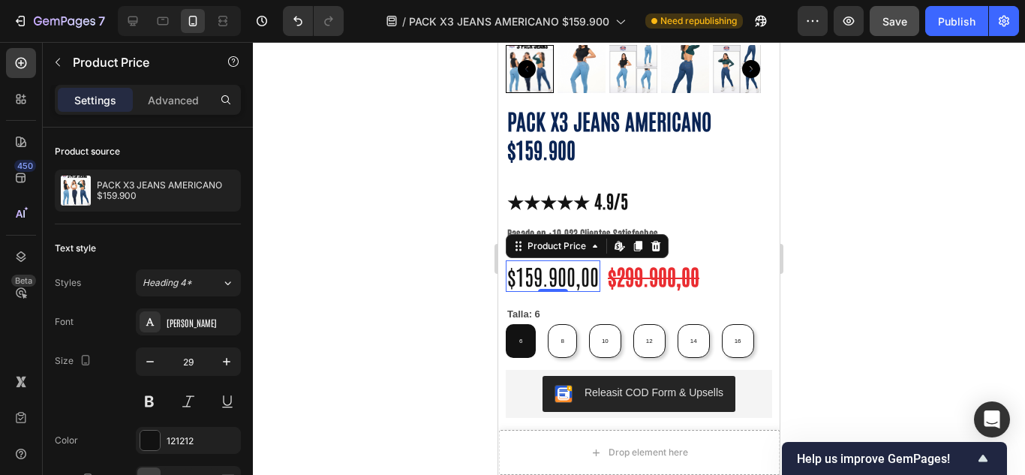
click at [849, 255] on div at bounding box center [639, 258] width 772 height 433
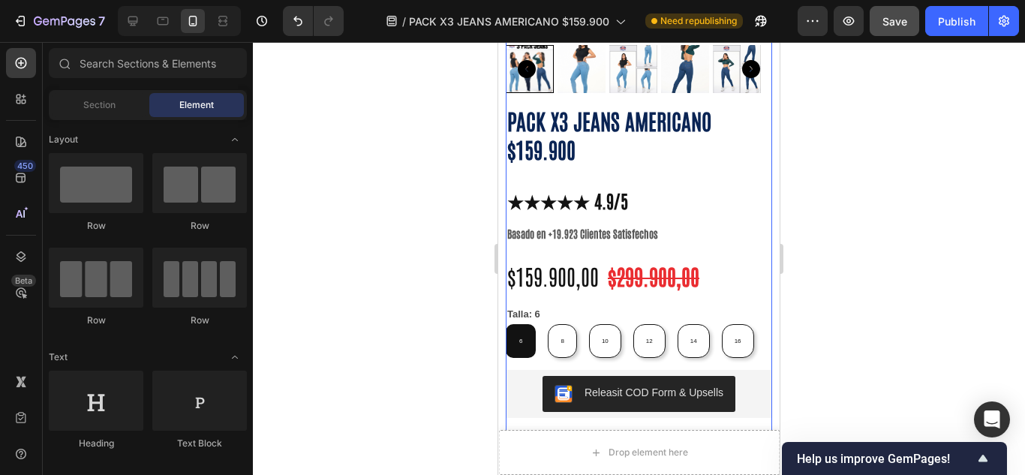
click at [578, 232] on div "PACK X3 JEANS AMERICANO $159.900 Product Title ⁠⁠⁠⁠⁠⁠⁠ ★★★★★ 4.9/5 Basado en +1…" at bounding box center [639, 379] width 266 height 549
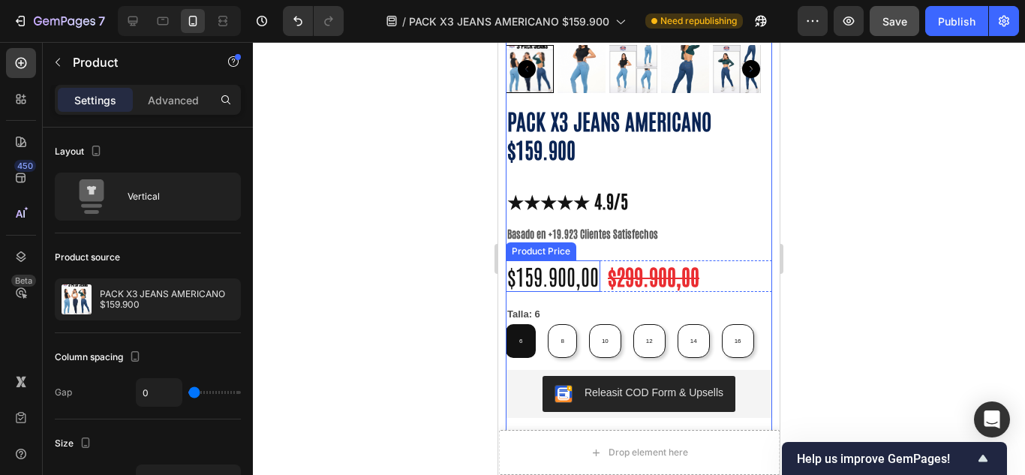
click at [582, 260] on div "$159.900,00" at bounding box center [553, 276] width 95 height 32
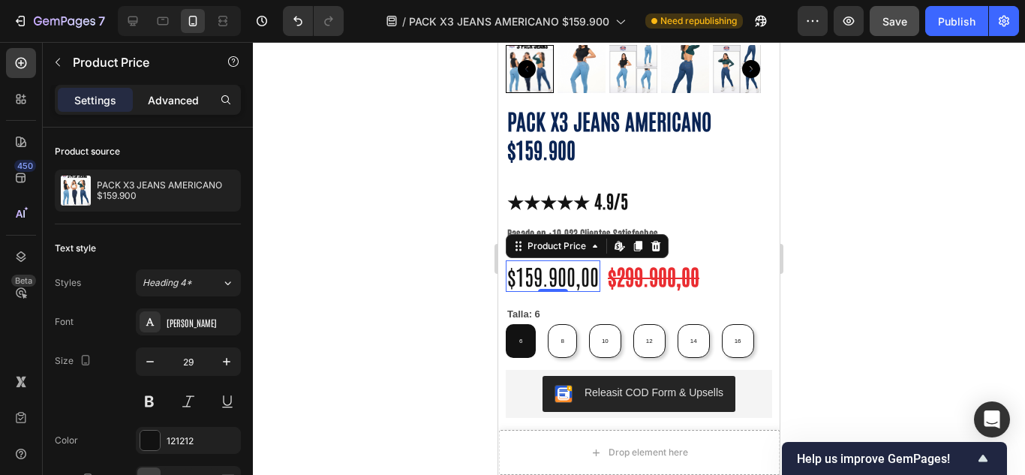
click at [182, 109] on div "Advanced" at bounding box center [173, 100] width 75 height 24
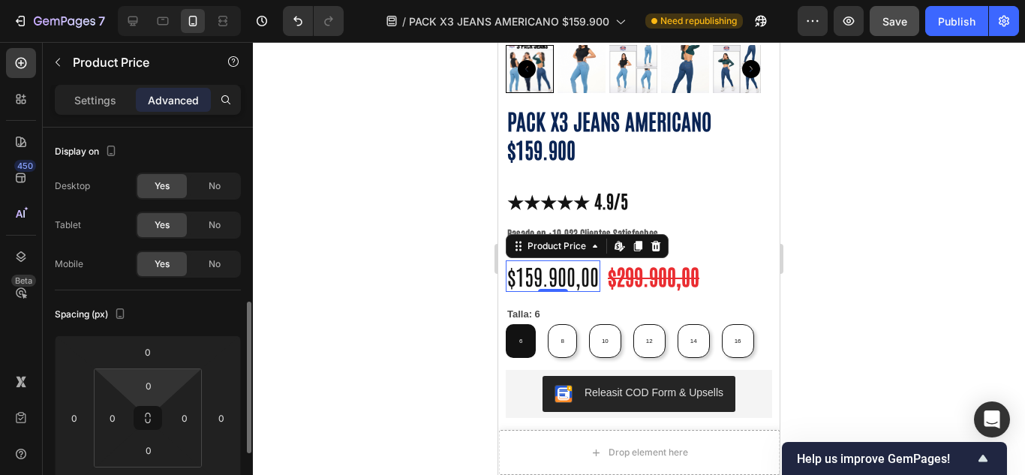
scroll to position [125, 0]
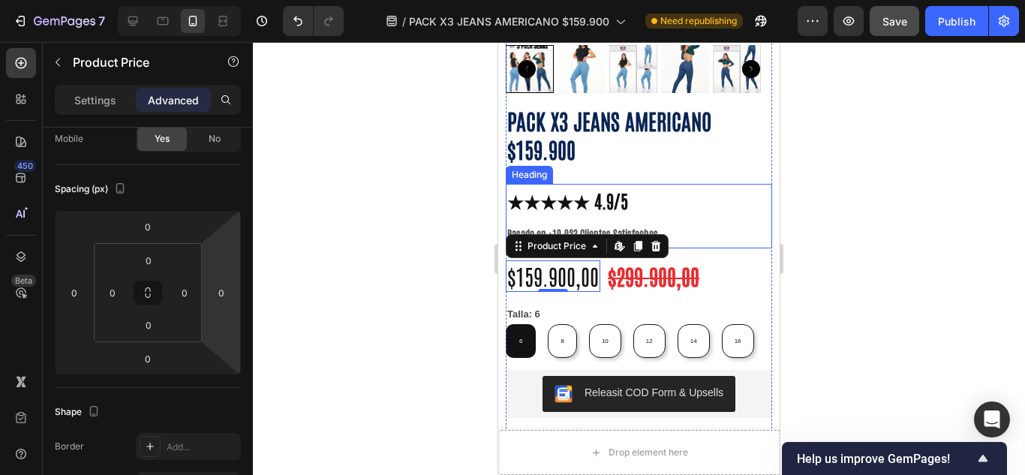
click at [569, 202] on p "⁠⁠⁠⁠⁠⁠⁠ ★★★★★ 4.9/5 Basado en +19.923 Clientes Satisfechos" at bounding box center [638, 216] width 263 height 62
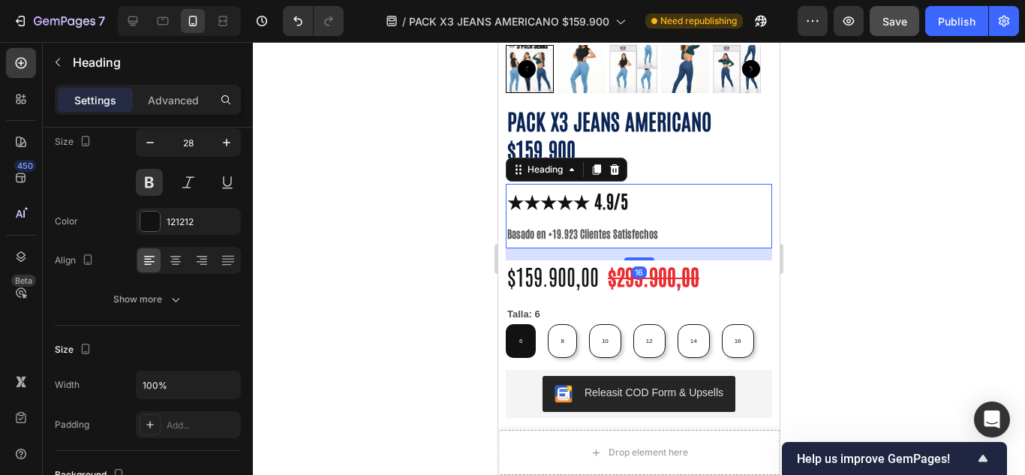
scroll to position [0, 0]
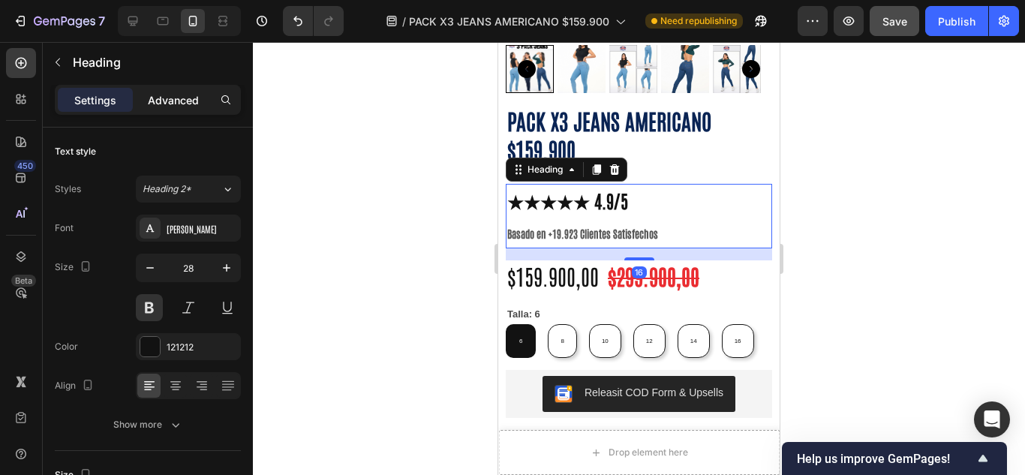
click at [173, 105] on p "Advanced" at bounding box center [173, 100] width 51 height 16
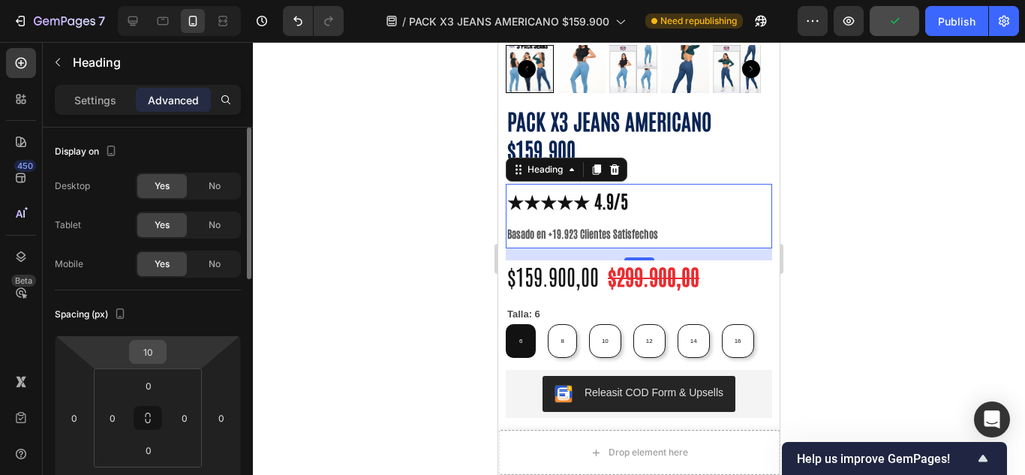
click at [154, 344] on input "10" at bounding box center [148, 352] width 30 height 23
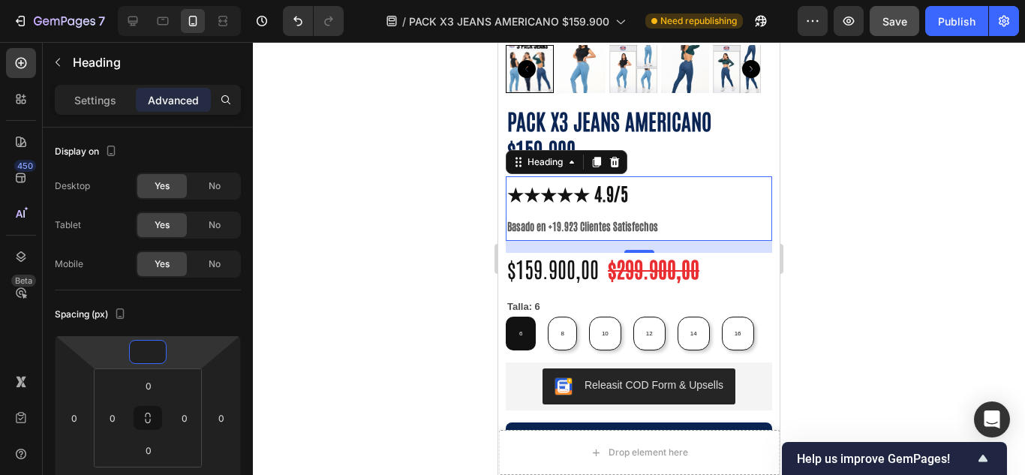
type input "0"
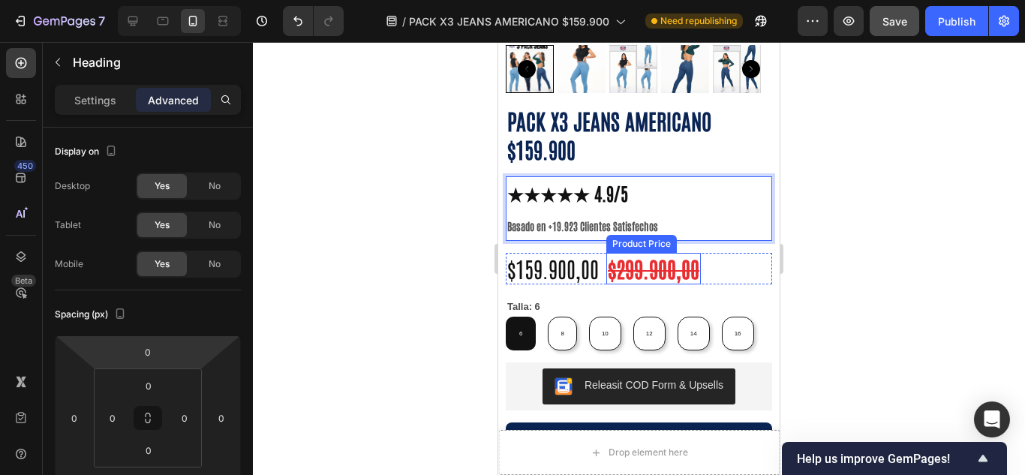
click at [608, 253] on div "$299.900,00" at bounding box center [653, 269] width 95 height 32
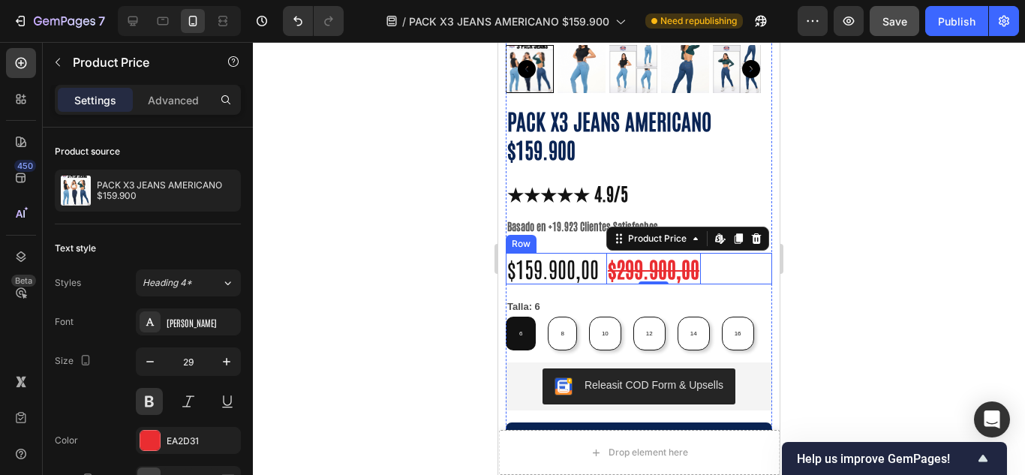
click at [603, 253] on div "$159.900,00 Product Price Product Price $299.900,00 Product Price Edit content …" at bounding box center [639, 269] width 266 height 32
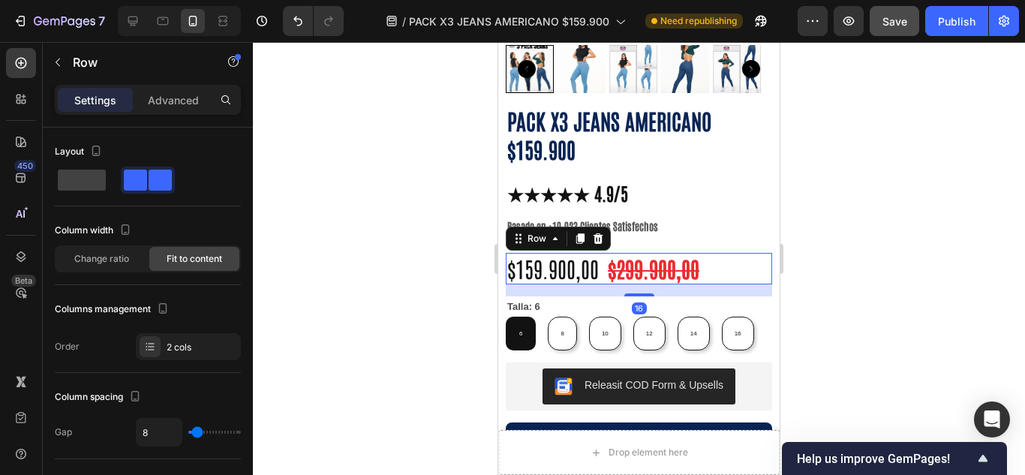
click at [603, 253] on div "$159.900,00 Product Price Product Price $299.900,00 Product Price Product Price…" at bounding box center [639, 269] width 266 height 32
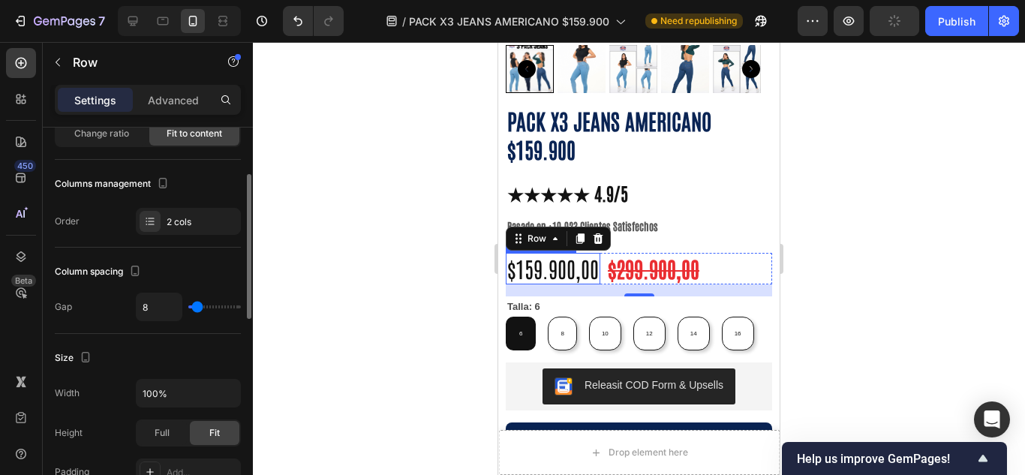
type input "4"
type input "0"
click at [191, 307] on input "range" at bounding box center [214, 306] width 53 height 3
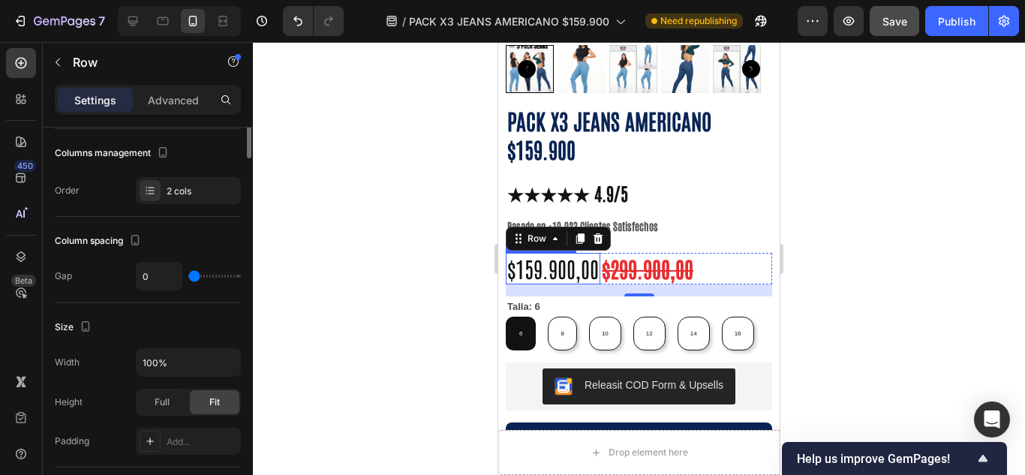
scroll to position [0, 0]
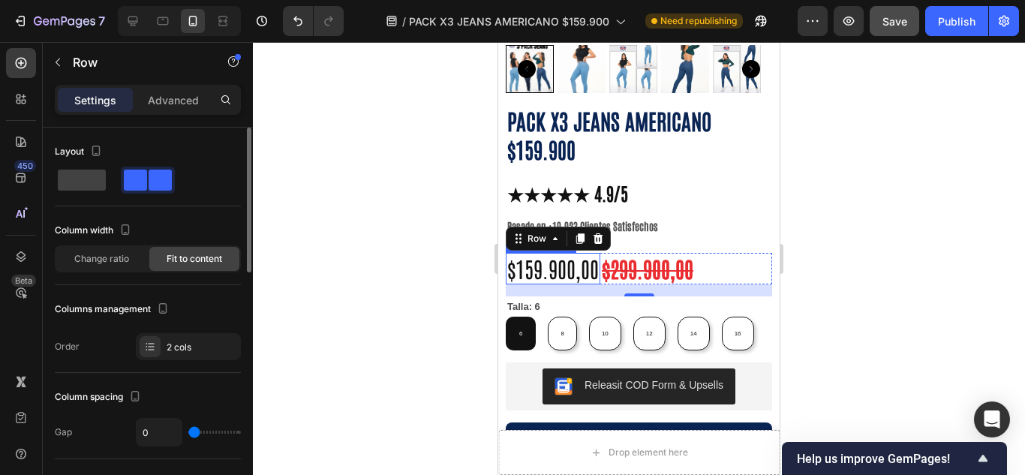
click at [161, 118] on div "Settings Advanced" at bounding box center [148, 106] width 210 height 43
click at [161, 103] on p "Advanced" at bounding box center [173, 100] width 51 height 16
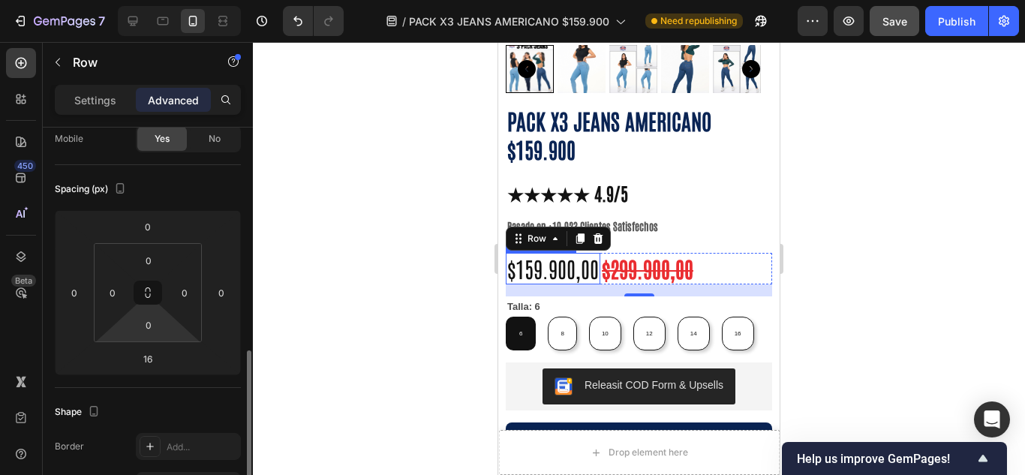
scroll to position [251, 0]
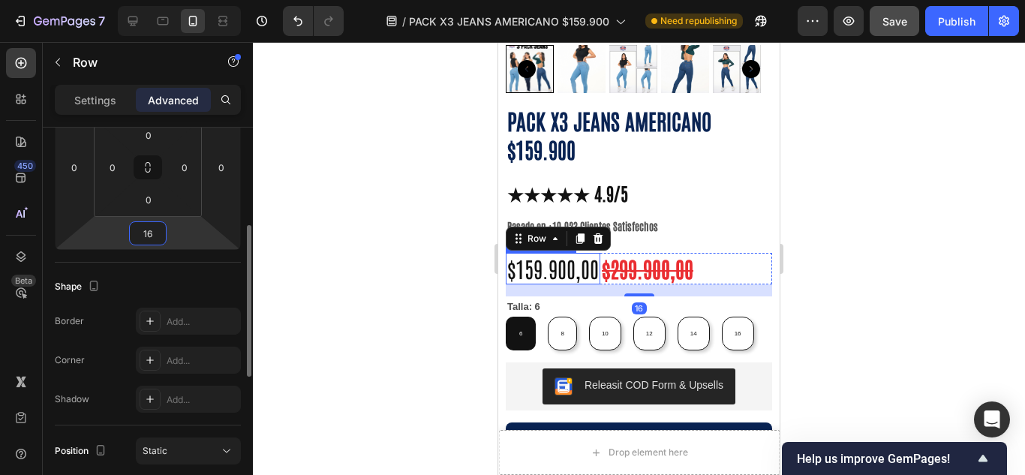
drag, startPoint x: 158, startPoint y: 238, endPoint x: 131, endPoint y: 236, distance: 27.8
click at [131, 236] on div "16" at bounding box center [148, 233] width 38 height 24
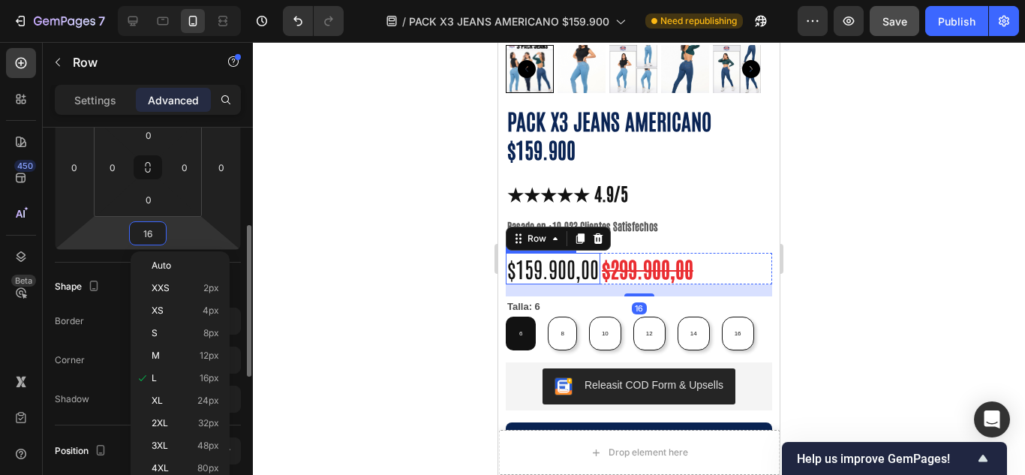
click at [160, 240] on input "16" at bounding box center [148, 233] width 30 height 23
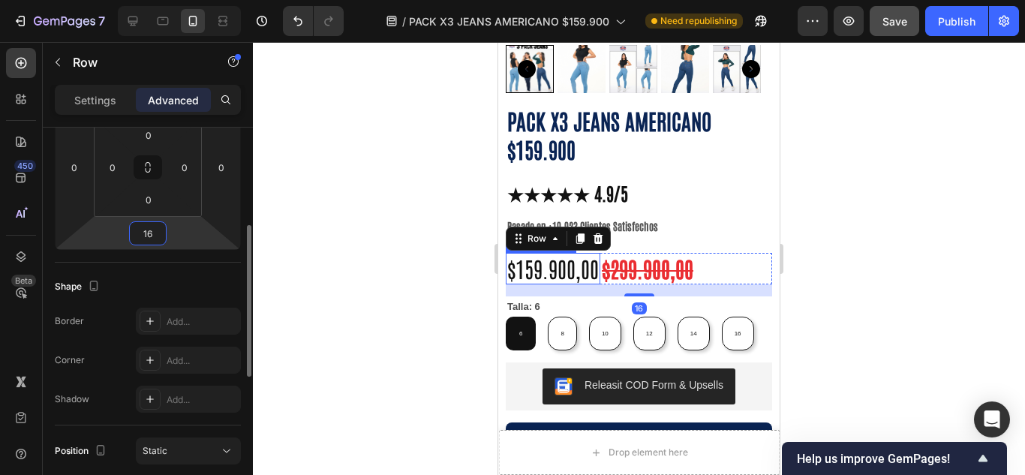
type input "1"
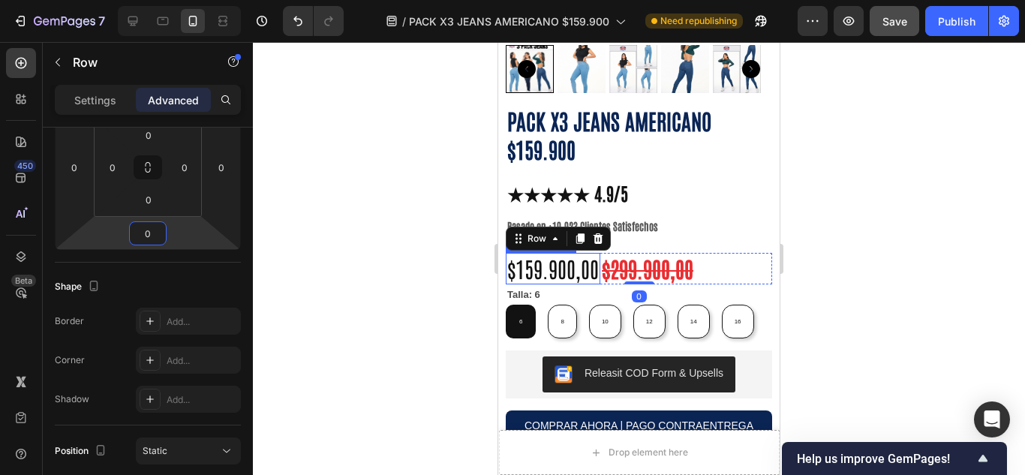
click at [324, 260] on div at bounding box center [639, 258] width 772 height 433
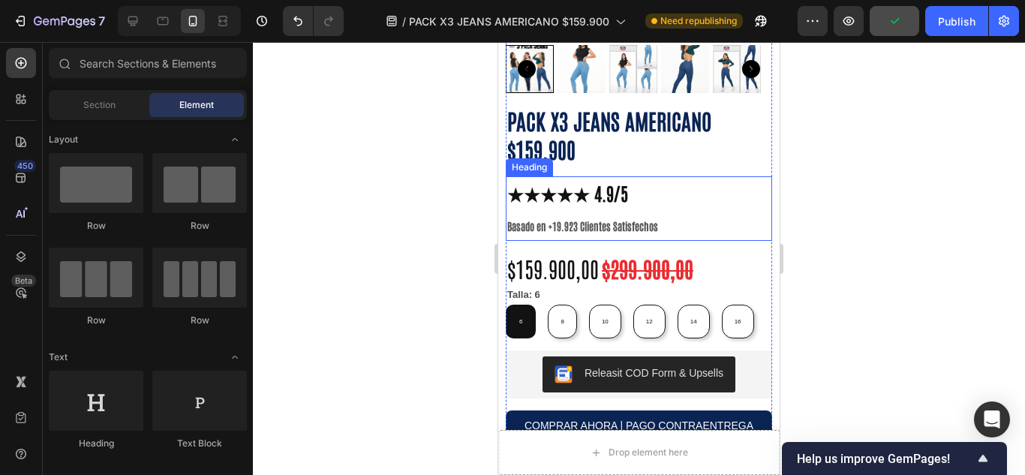
click at [645, 190] on p "⁠⁠⁠⁠⁠⁠⁠ ★★★★★ 4.9/5 Basado en +19.923 Clientes Satisfechos" at bounding box center [638, 209] width 263 height 62
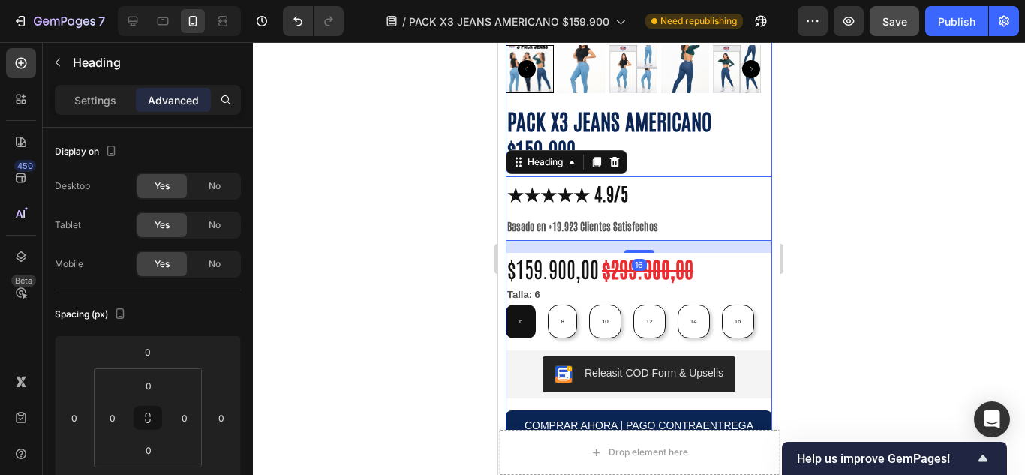
click at [657, 144] on div "PACK X3 JEANS AMERICANO $159.900 Product Title ⁠⁠⁠⁠⁠⁠⁠ ★★★★★ 4.9/5 Basado en +1…" at bounding box center [639, 370] width 266 height 530
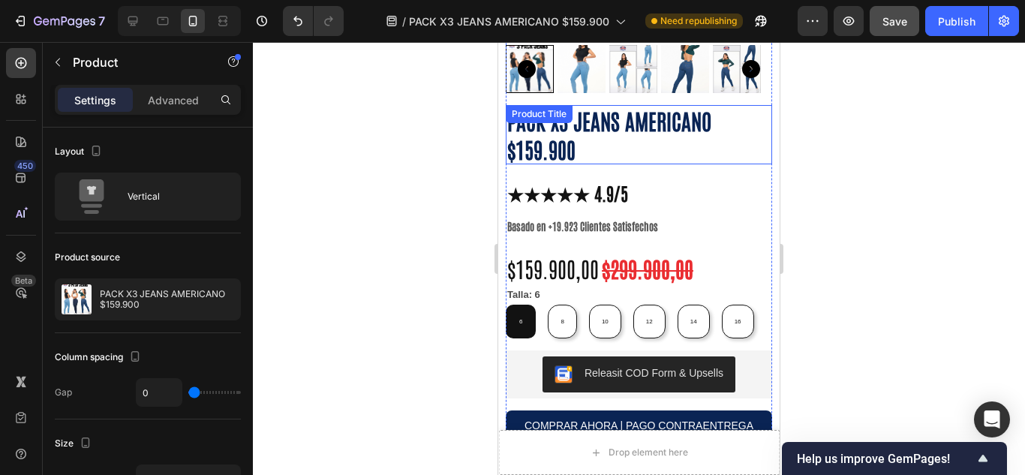
click at [628, 131] on h1 "PACK X3 JEANS AMERICANO $159.900" at bounding box center [639, 134] width 266 height 59
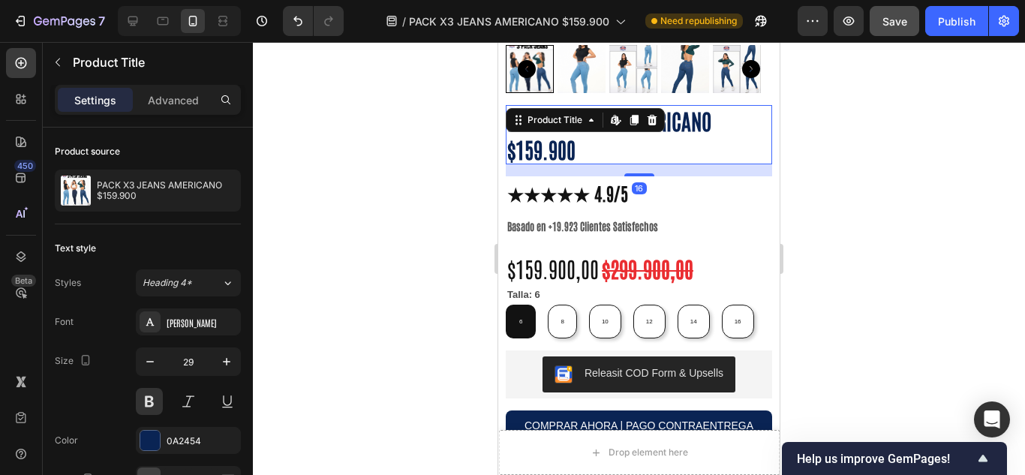
click at [631, 130] on h1 "PACK X3 JEANS AMERICANO $159.900" at bounding box center [639, 134] width 266 height 59
click at [184, 98] on p "Advanced" at bounding box center [173, 100] width 51 height 16
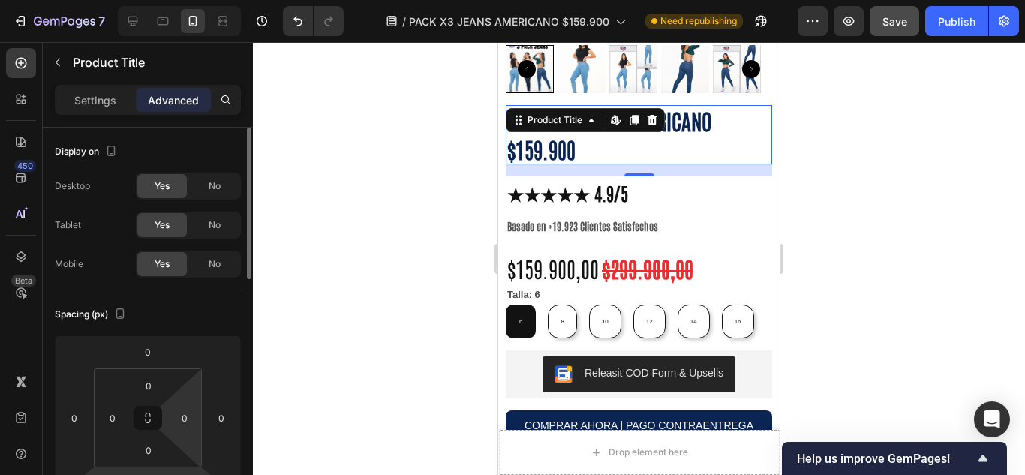
scroll to position [125, 0]
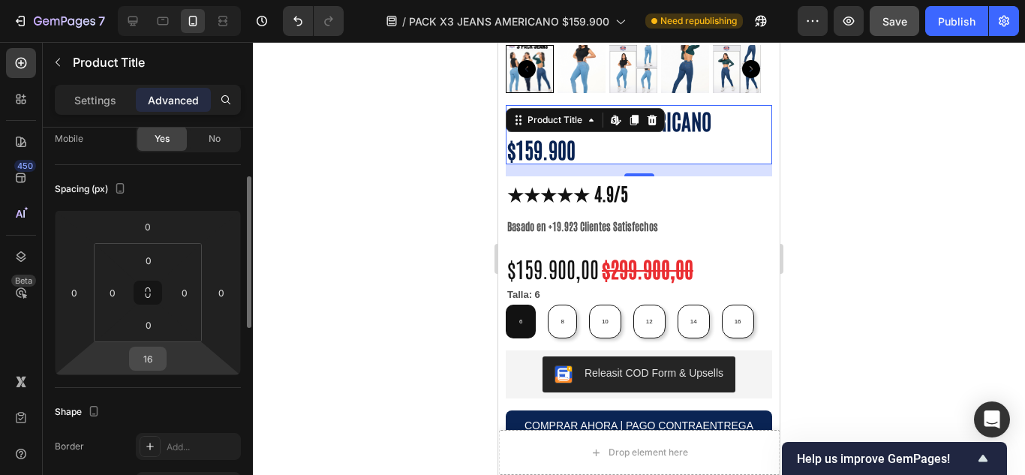
click at [156, 359] on input "16" at bounding box center [148, 358] width 30 height 23
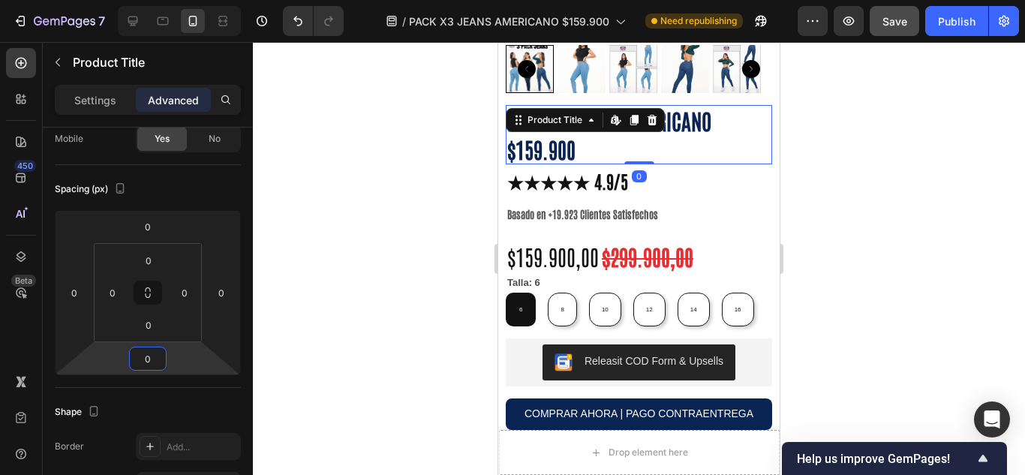
click at [325, 283] on div at bounding box center [639, 258] width 772 height 433
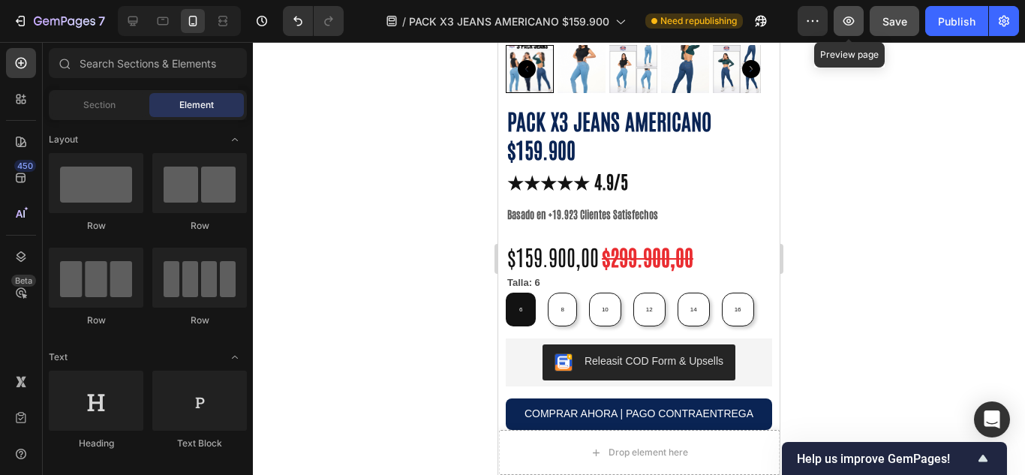
click at [850, 24] on icon "button" at bounding box center [848, 21] width 15 height 15
click at [137, 29] on div at bounding box center [133, 21] width 24 height 24
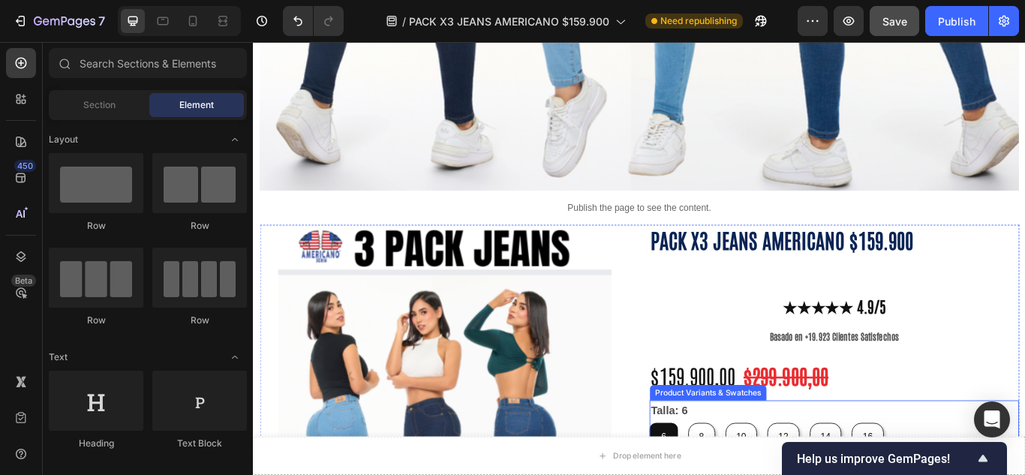
scroll to position [841, 0]
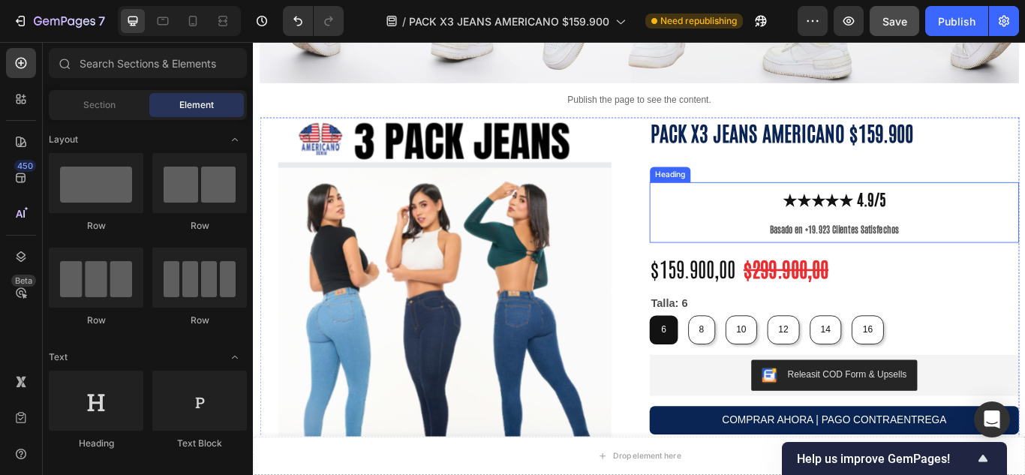
click at [834, 225] on p "⁠⁠⁠⁠⁠⁠⁠ ★★★★★ 4.9/5 Basado en +19.923 Clientes Satisfechos" at bounding box center [931, 241] width 428 height 68
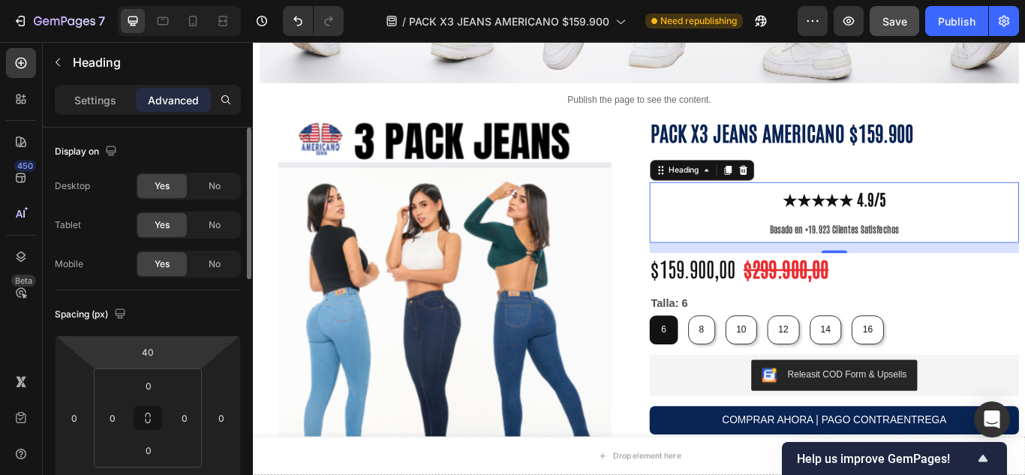
click at [171, 0] on html "7 Version history / PACK X3 JEANS AMERICANO $159.900 Need republishing Preview …" at bounding box center [512, 0] width 1025 height 0
click at [152, 348] on input "40" at bounding box center [148, 352] width 30 height 23
drag, startPoint x: 152, startPoint y: 348, endPoint x: 136, endPoint y: 347, distance: 16.5
click at [136, 347] on input "40" at bounding box center [148, 352] width 30 height 23
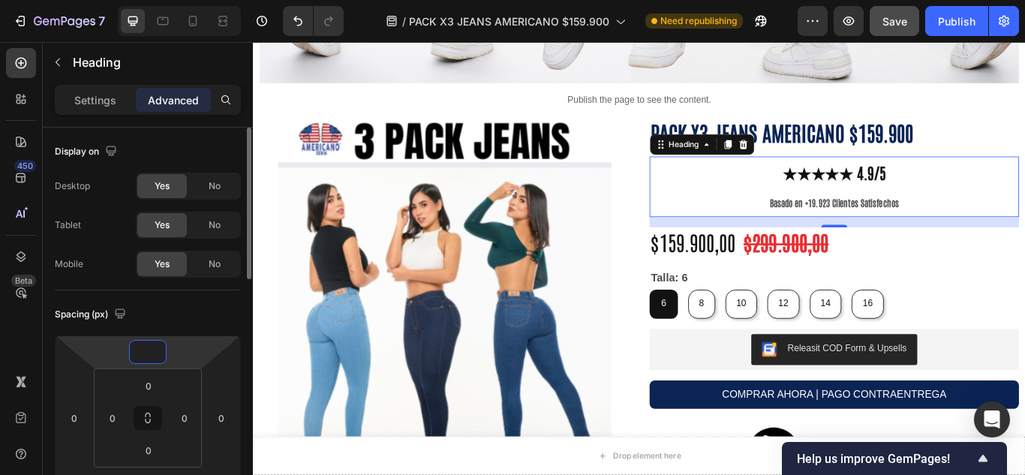
scroll to position [251, 0]
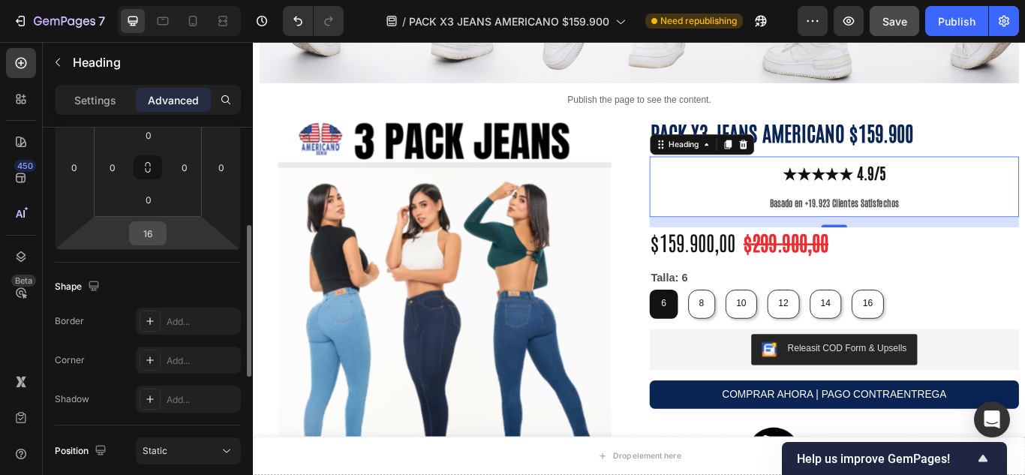
type input "0"
click at [153, 233] on input "16" at bounding box center [148, 233] width 30 height 23
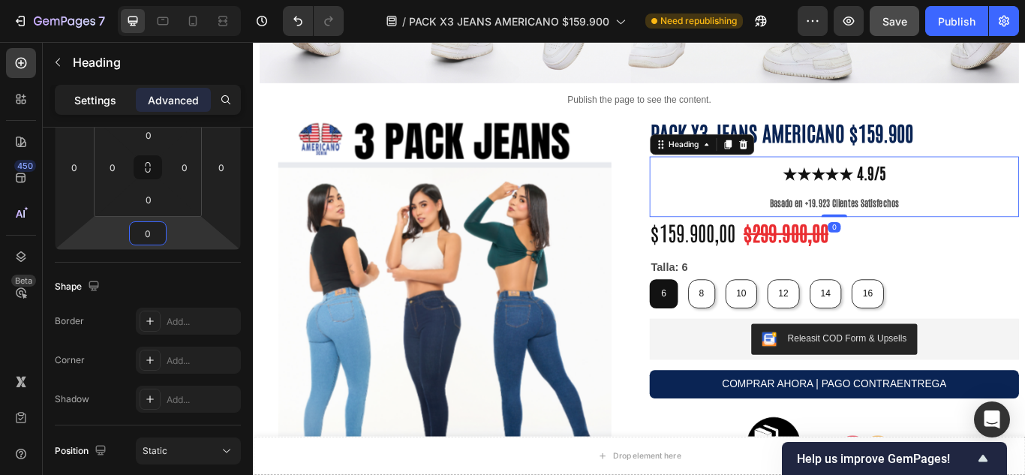
click at [101, 106] on p "Settings" at bounding box center [95, 100] width 42 height 16
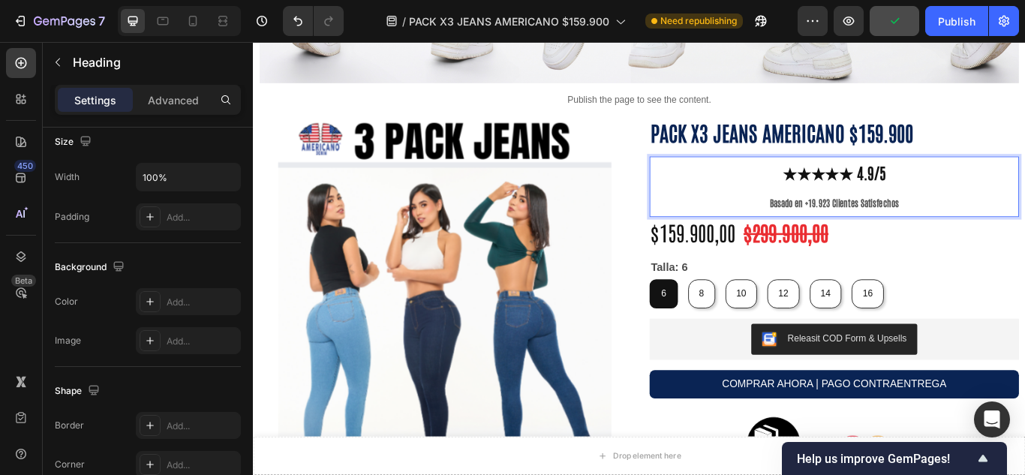
scroll to position [83, 0]
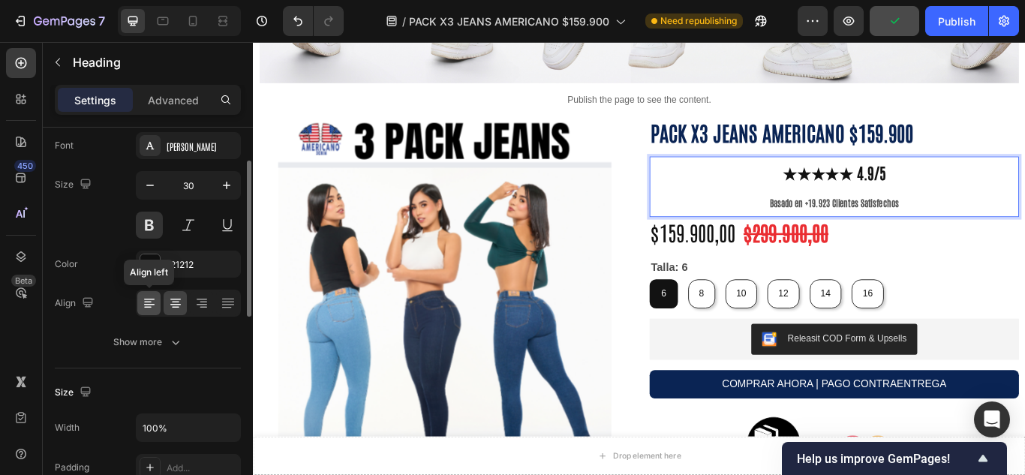
click at [149, 301] on icon at bounding box center [149, 303] width 15 height 15
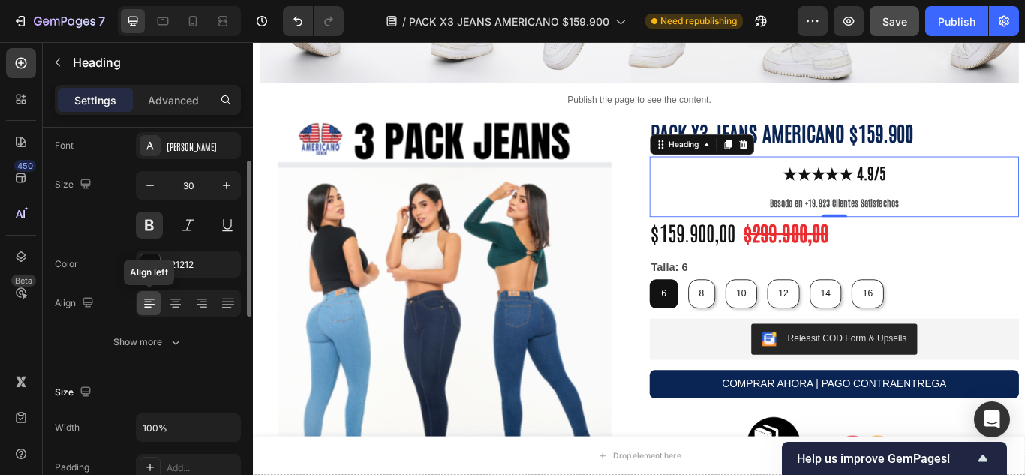
click at [149, 305] on icon at bounding box center [149, 303] width 15 height 15
click at [144, 302] on icon at bounding box center [149, 303] width 15 height 15
click at [878, 223] on strong "Basado en +19.923 Clientes Satisfechos" at bounding box center [931, 230] width 151 height 14
click at [151, 297] on icon at bounding box center [149, 303] width 15 height 15
click at [149, 306] on icon at bounding box center [149, 303] width 15 height 15
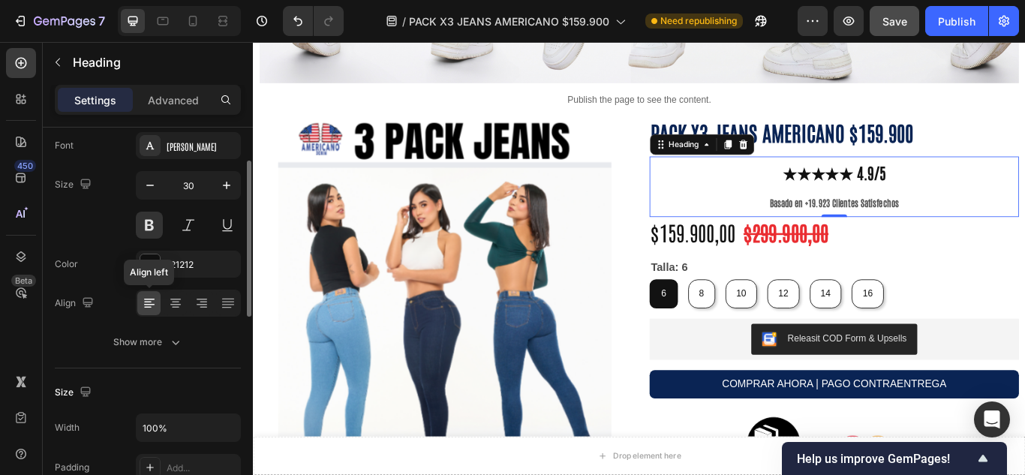
click at [149, 306] on icon at bounding box center [149, 303] width 15 height 15
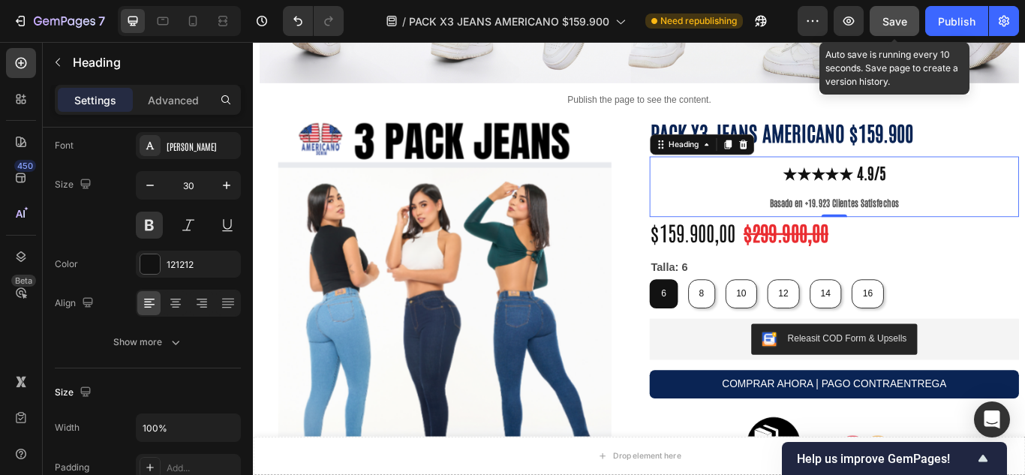
click at [889, 23] on span "Save" at bounding box center [895, 21] width 25 height 13
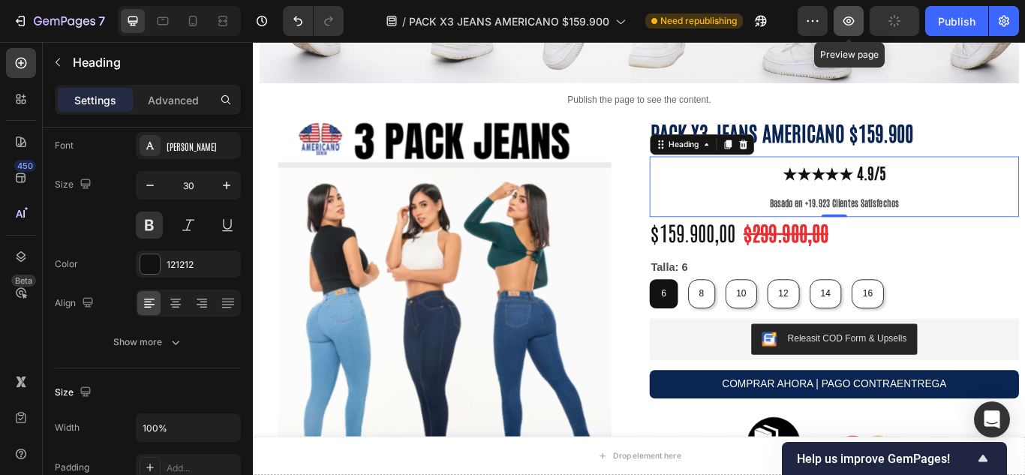
click at [861, 25] on button "button" at bounding box center [849, 21] width 30 height 30
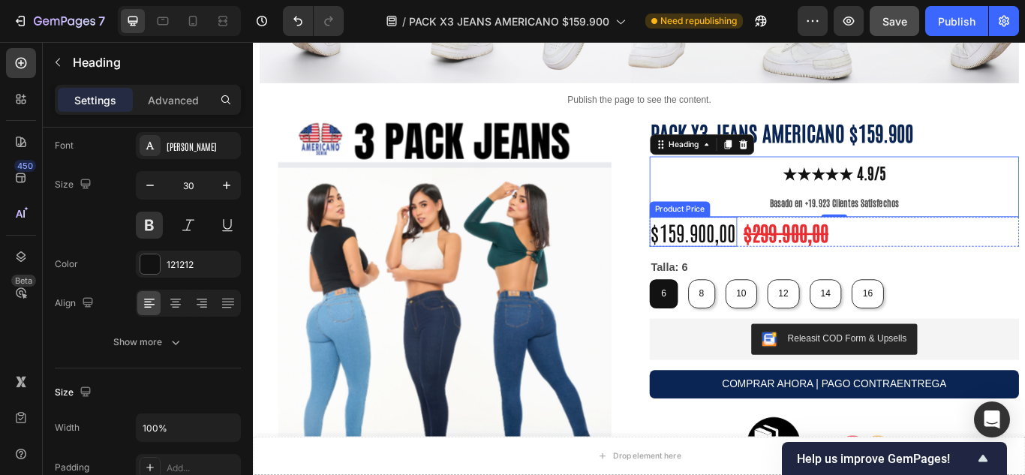
click at [798, 258] on div "$159.900,00" at bounding box center [766, 263] width 102 height 35
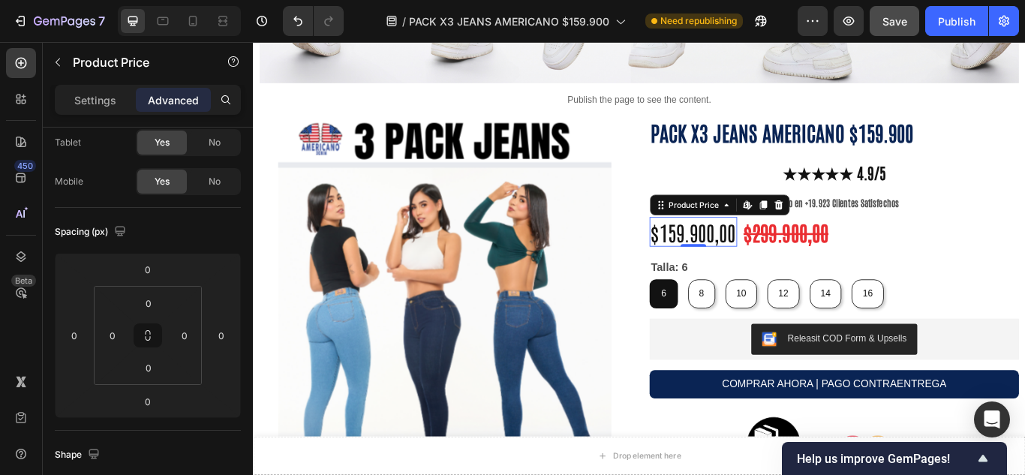
scroll to position [0, 0]
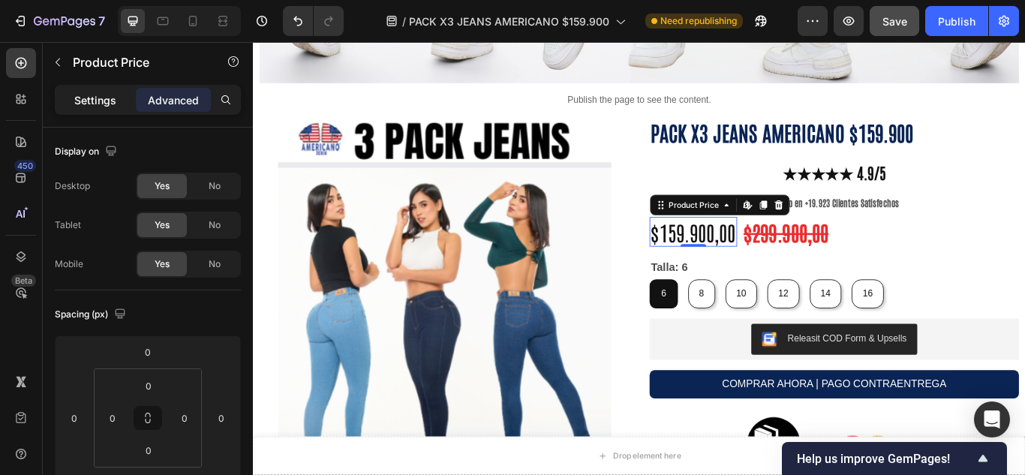
click at [111, 98] on p "Settings" at bounding box center [95, 100] width 42 height 16
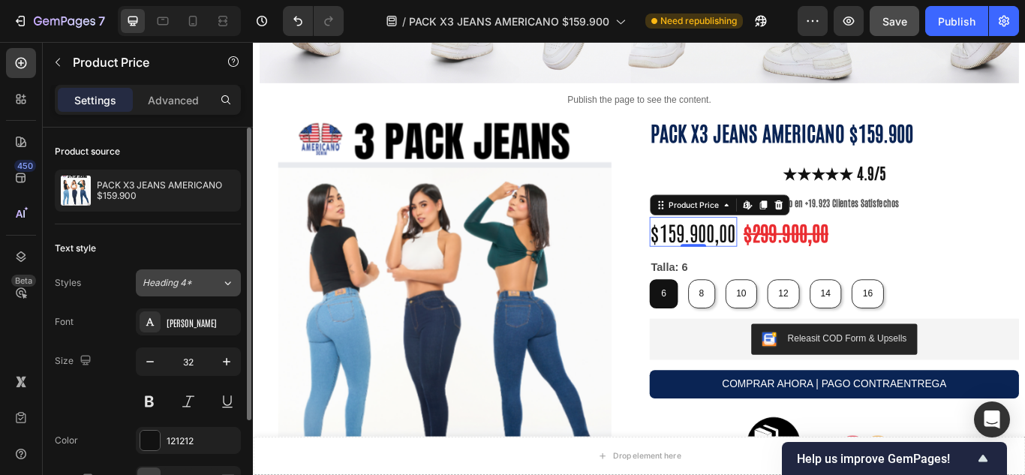
click at [183, 278] on span "Heading 4*" at bounding box center [168, 283] width 50 height 14
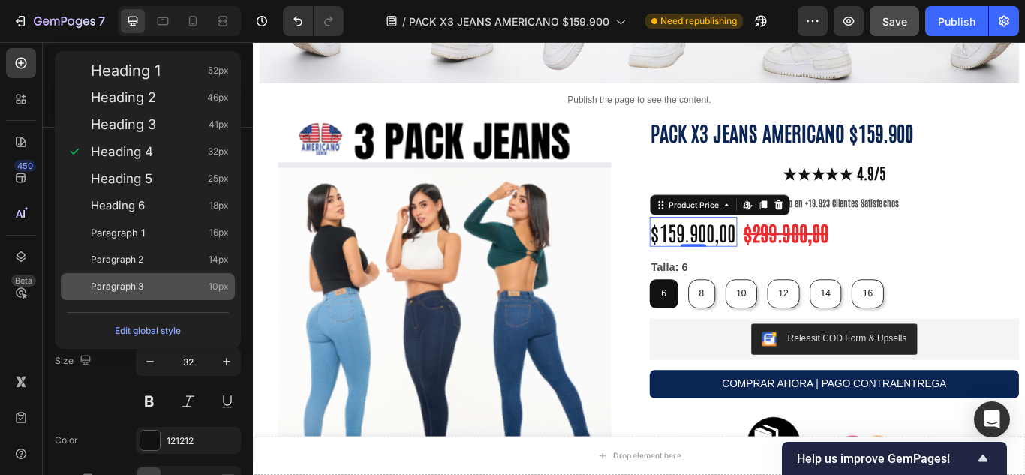
click at [221, 289] on span "10px" at bounding box center [219, 286] width 20 height 15
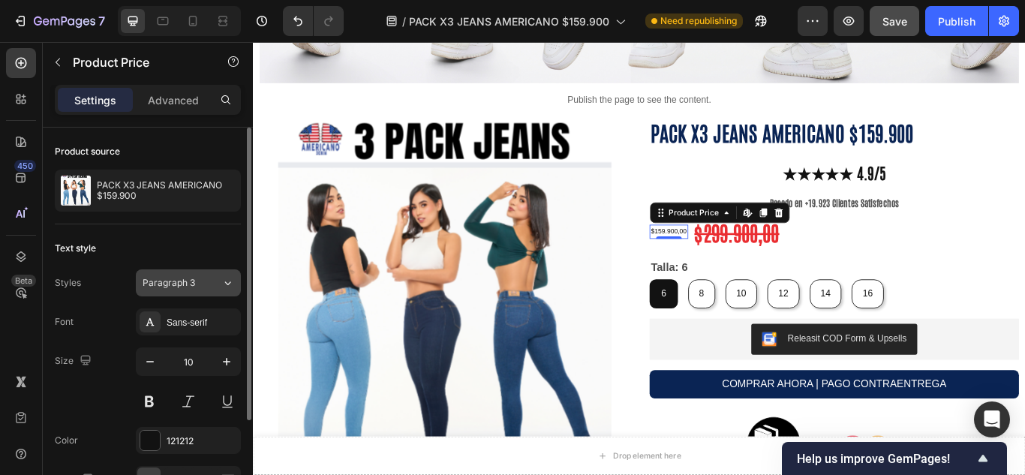
click at [203, 286] on div "Paragraph 3" at bounding box center [182, 283] width 79 height 14
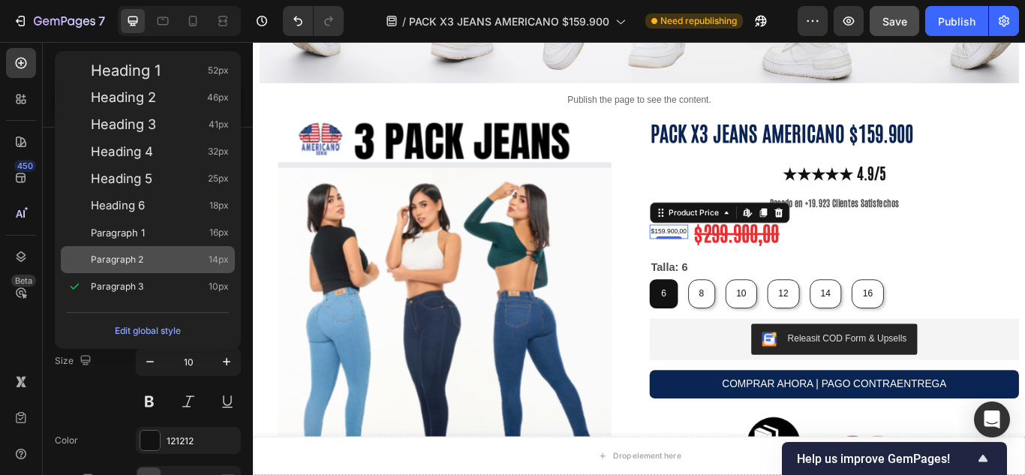
click at [153, 255] on div "Paragraph 2 14px" at bounding box center [160, 259] width 138 height 15
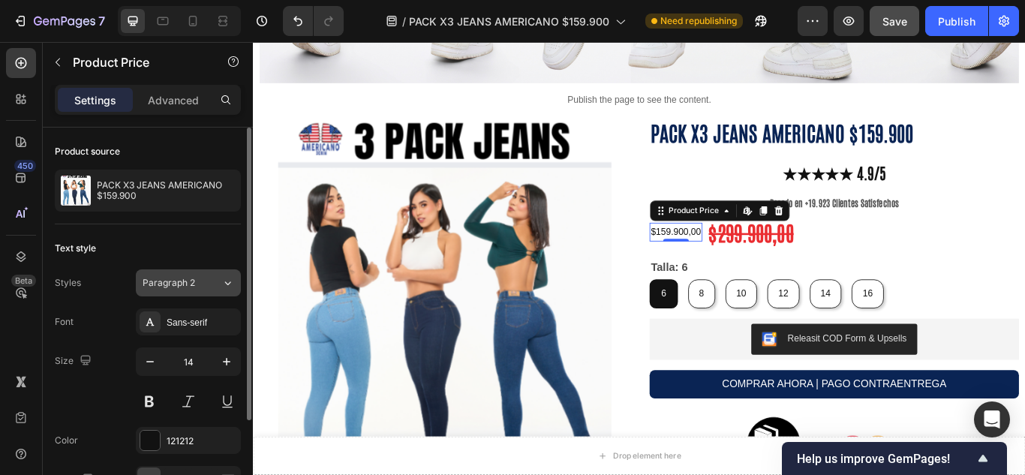
click at [197, 275] on button "Paragraph 2" at bounding box center [188, 282] width 105 height 27
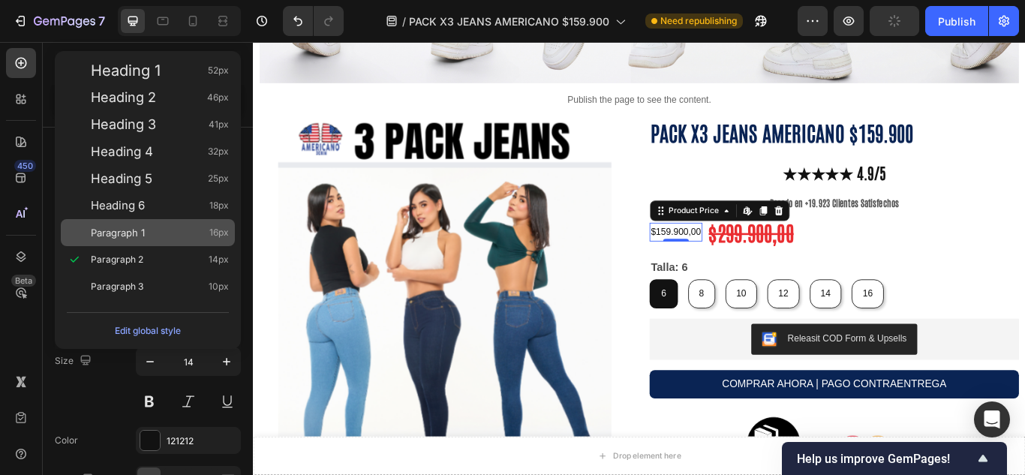
click at [159, 231] on div "Paragraph 1 16px" at bounding box center [160, 232] width 138 height 15
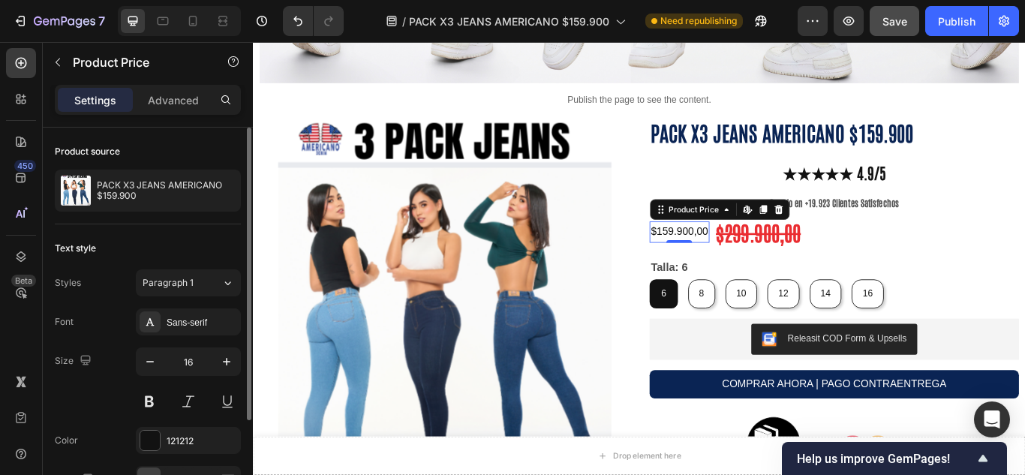
click at [200, 269] on div "Text style Styles Paragraph 1 Font Sans-serif Size 16 Color 121212 Align Show m…" at bounding box center [148, 384] width 186 height 320
click at [227, 350] on button "button" at bounding box center [226, 361] width 27 height 27
click at [232, 356] on icon "button" at bounding box center [226, 361] width 15 height 15
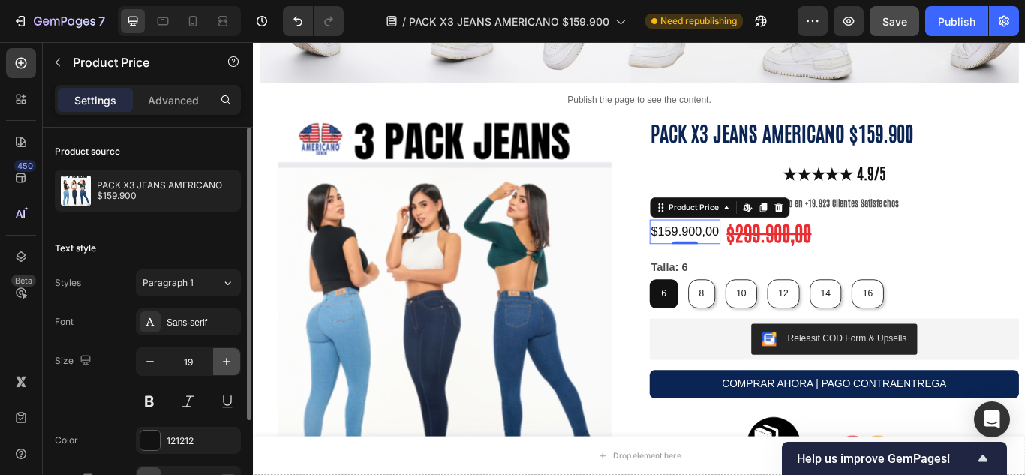
click at [232, 356] on icon "button" at bounding box center [226, 361] width 15 height 15
click at [152, 364] on icon "button" at bounding box center [150, 361] width 15 height 15
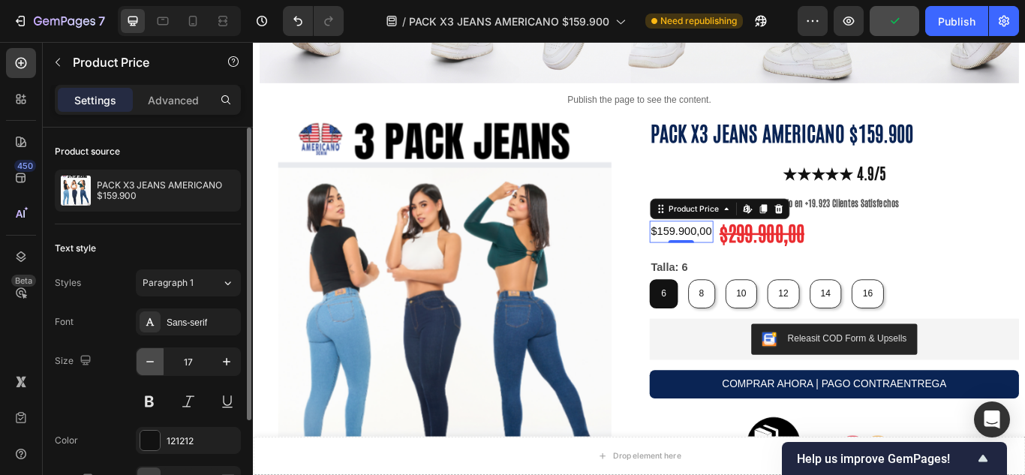
click at [152, 364] on icon "button" at bounding box center [150, 361] width 15 height 15
type input "16"
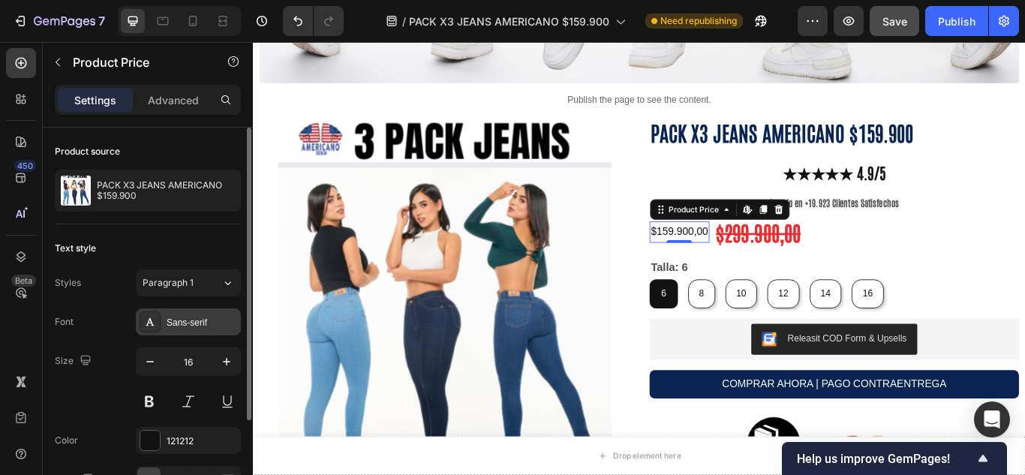
click at [196, 317] on div "Sans-serif" at bounding box center [202, 323] width 71 height 14
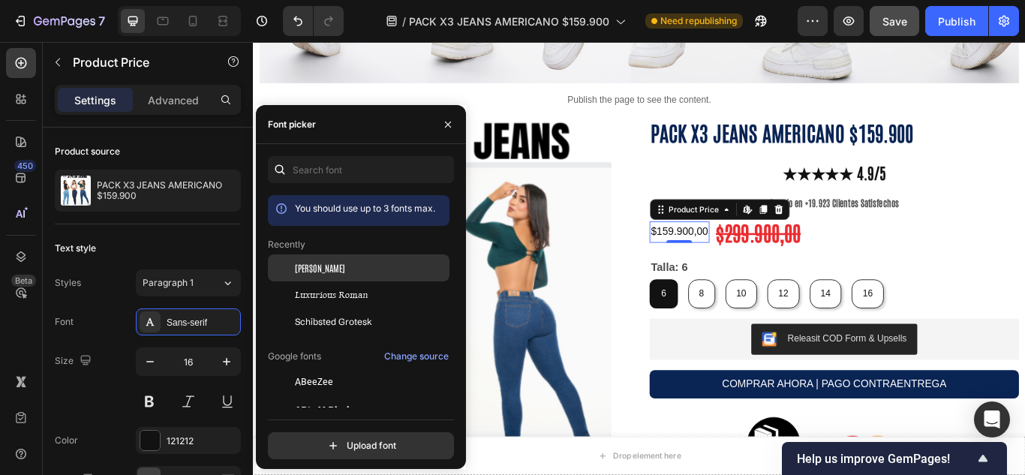
click at [344, 276] on div "Antonio" at bounding box center [359, 267] width 182 height 27
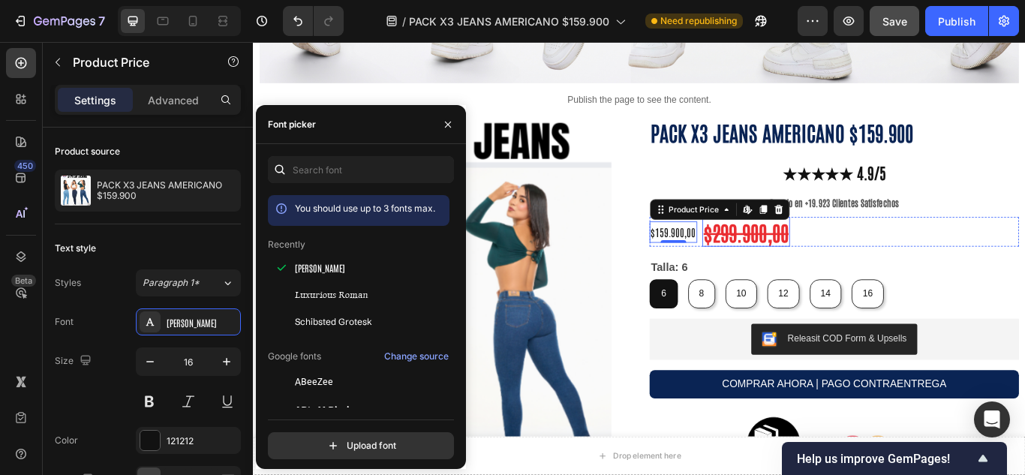
click at [850, 254] on div "$299.900,00" at bounding box center [828, 263] width 102 height 35
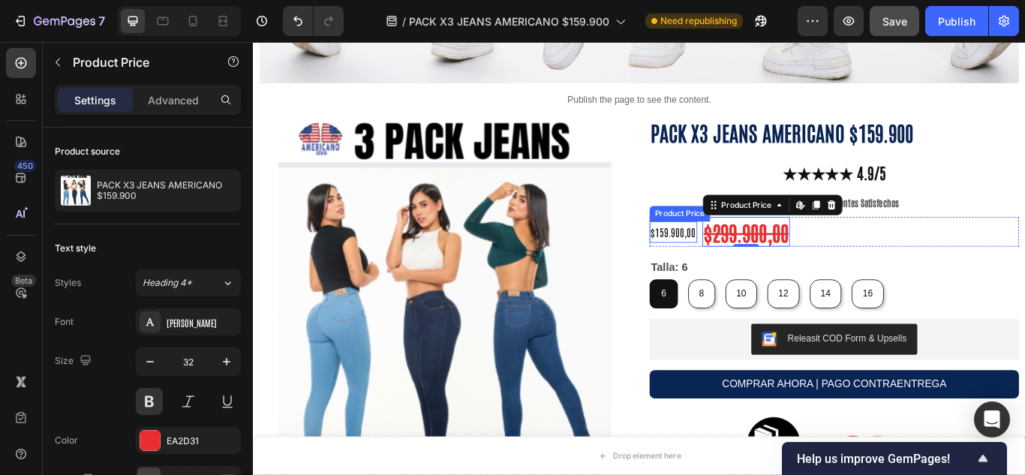
click at [722, 258] on div "$159.900,00" at bounding box center [743, 263] width 56 height 25
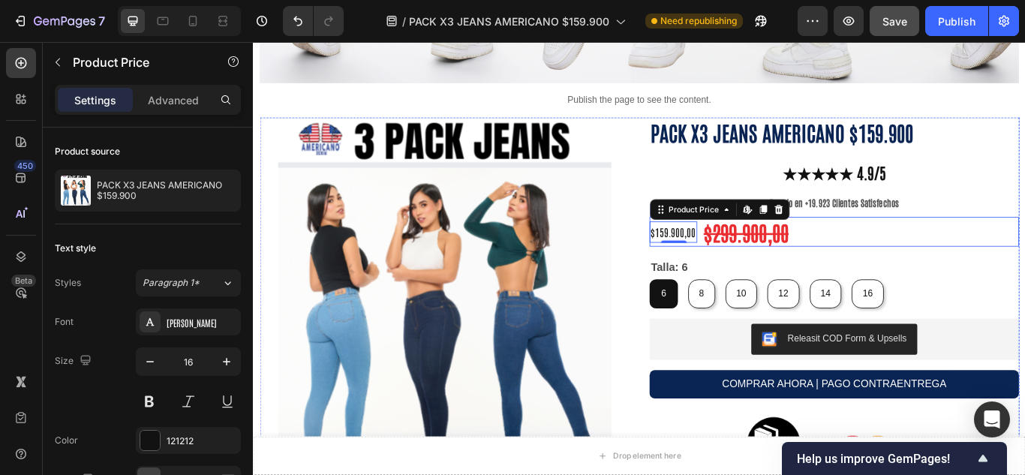
click at [884, 246] on div "$159.900,00 Product Price Edit content in Shopify 0 Product Price Edit content …" at bounding box center [930, 263] width 431 height 35
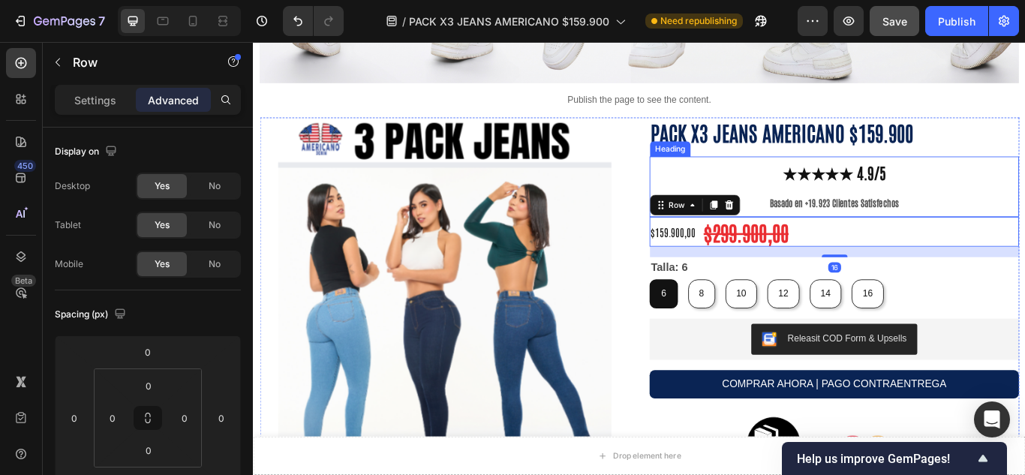
click at [829, 254] on div "$299.900,00" at bounding box center [828, 263] width 102 height 35
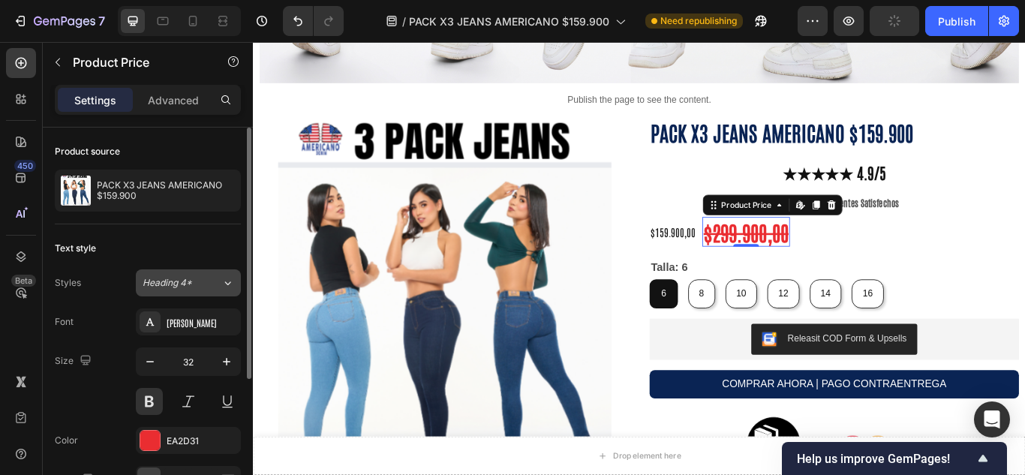
click at [182, 278] on span "Heading 4*" at bounding box center [168, 283] width 50 height 14
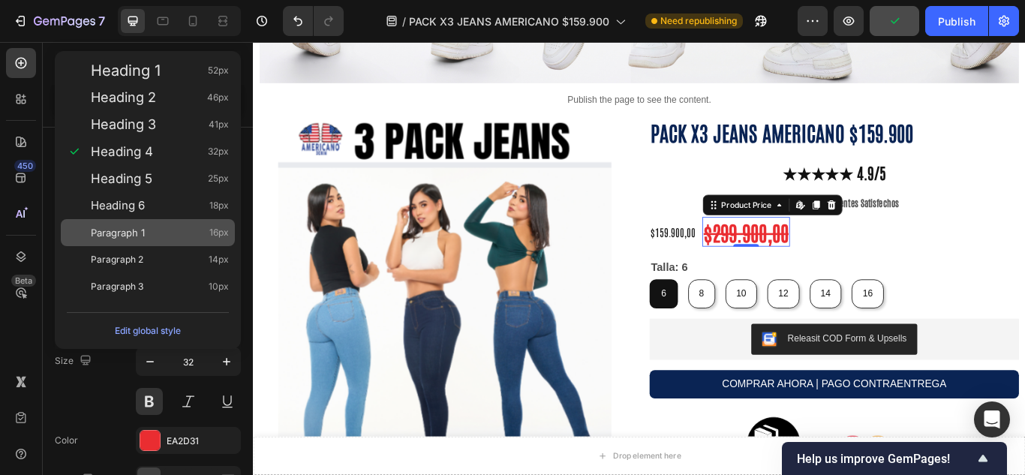
click at [167, 239] on div "Paragraph 1 16px" at bounding box center [160, 232] width 138 height 15
type input "16"
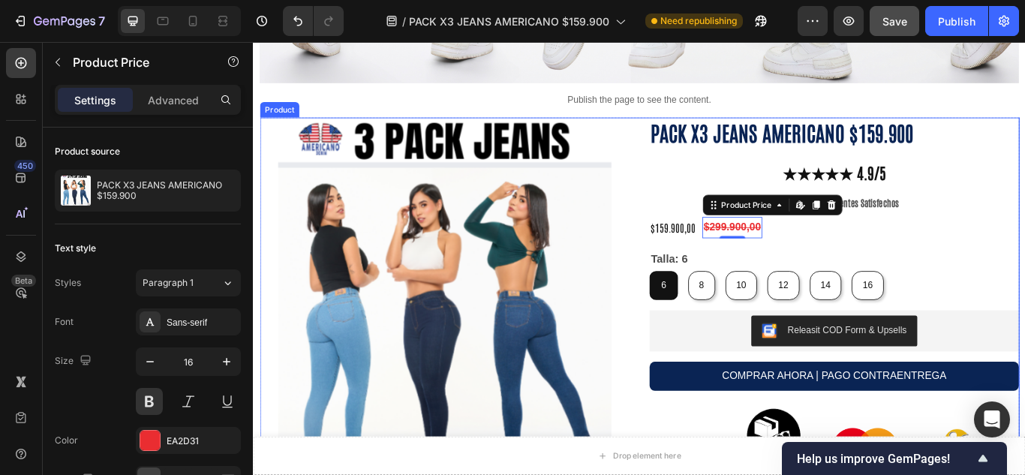
click at [720, 254] on div "$159.900,00" at bounding box center [743, 258] width 56 height 25
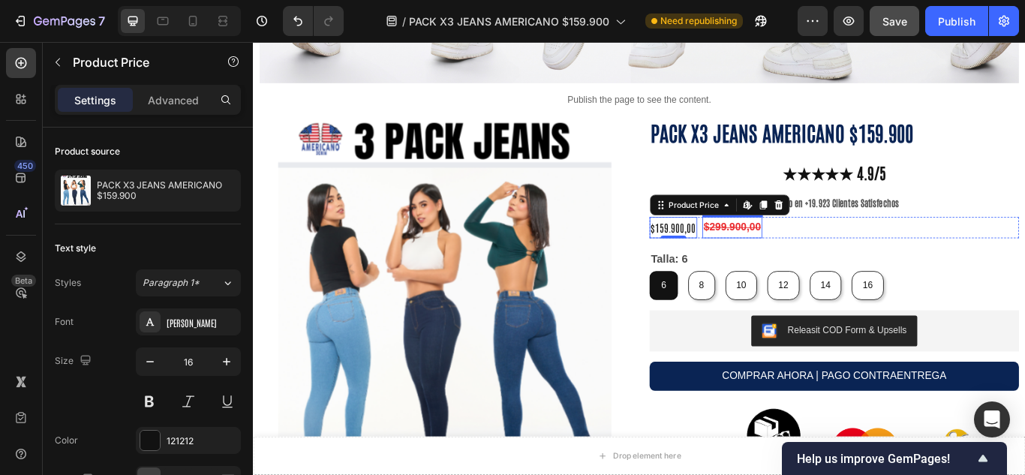
click at [789, 246] on div "$299.900,00" at bounding box center [812, 258] width 70 height 25
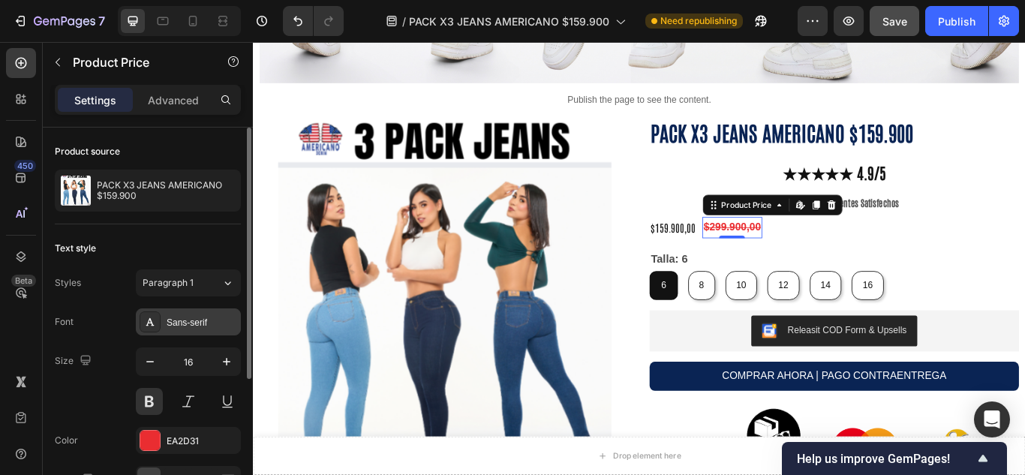
click at [173, 333] on div "Sans-serif" at bounding box center [188, 321] width 105 height 27
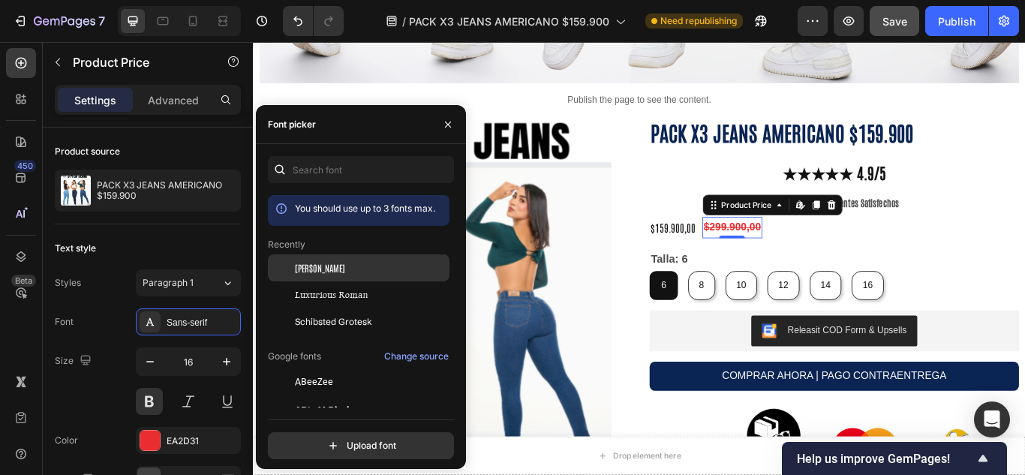
click at [350, 262] on div "Antonio" at bounding box center [371, 268] width 152 height 14
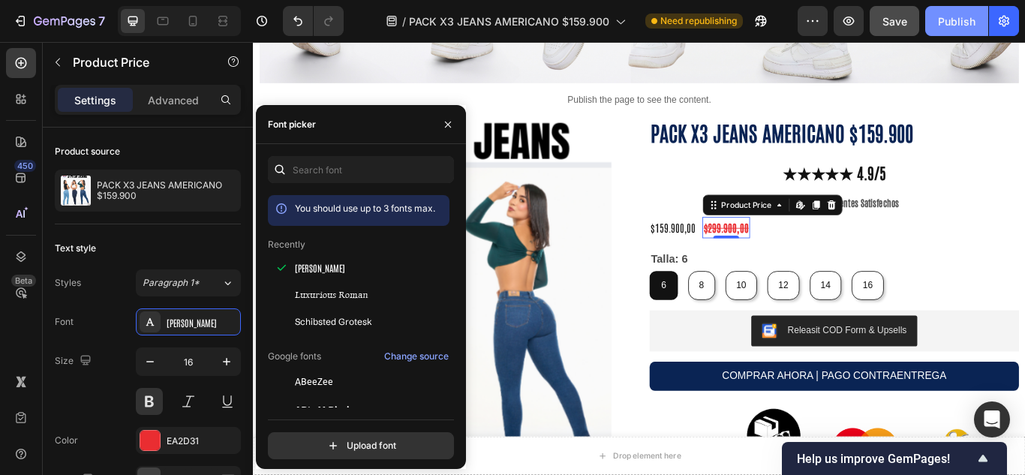
click at [949, 23] on div "Publish" at bounding box center [957, 22] width 38 height 16
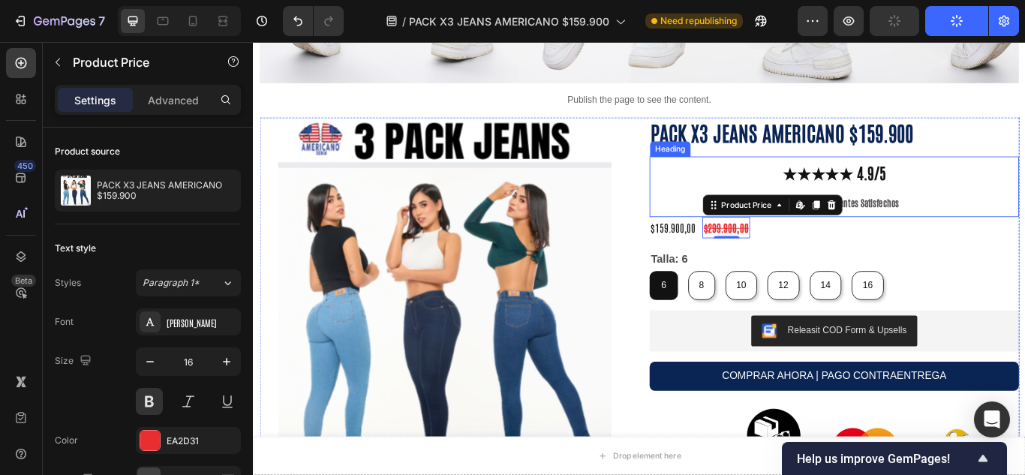
drag, startPoint x: 1201, startPoint y: 65, endPoint x: 744, endPoint y: 161, distance: 466.9
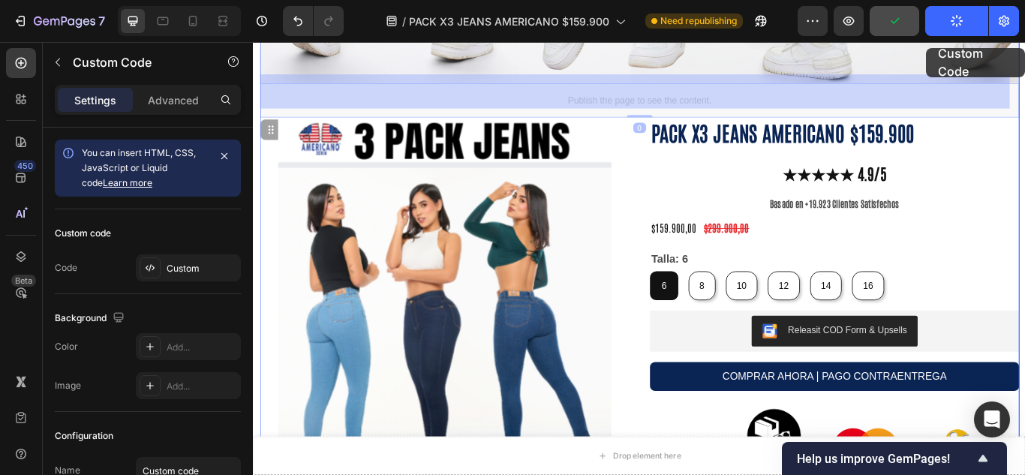
scroll to position [835, 0]
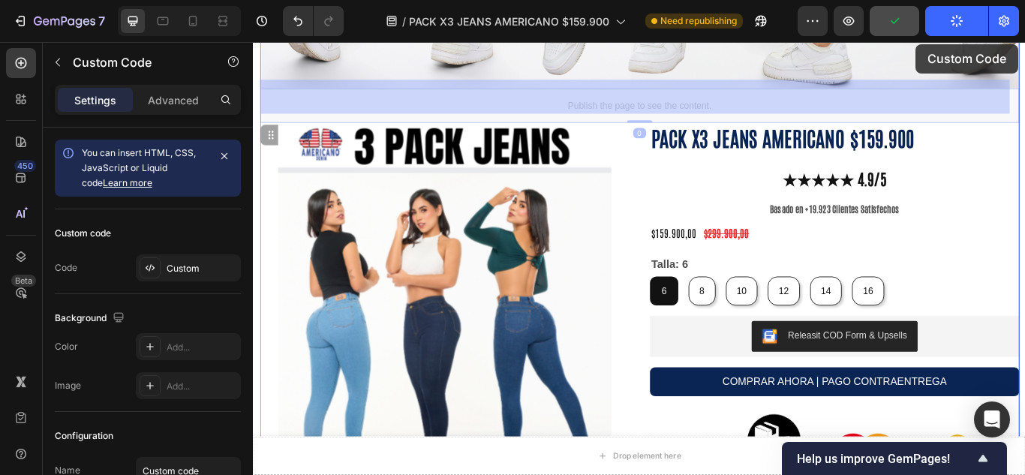
drag, startPoint x: 883, startPoint y: 80, endPoint x: 1019, endPoint y: 30, distance: 144.8
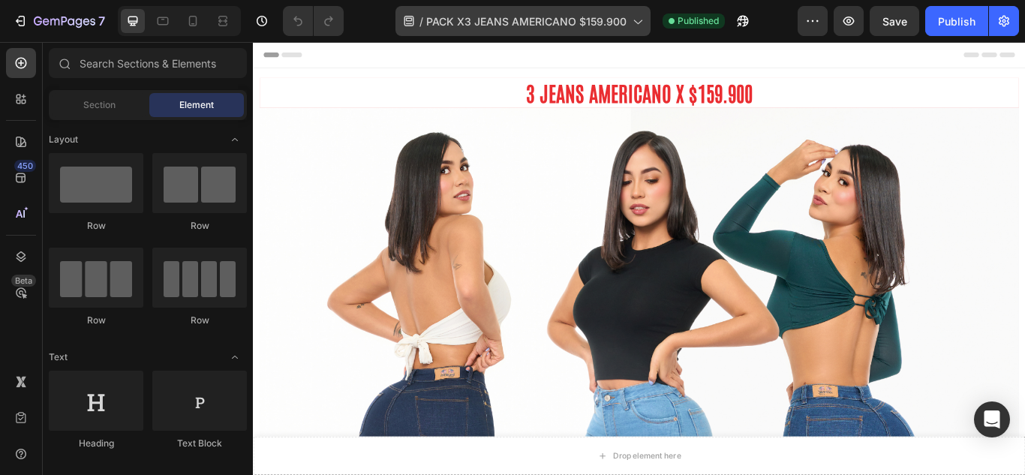
radio input "false"
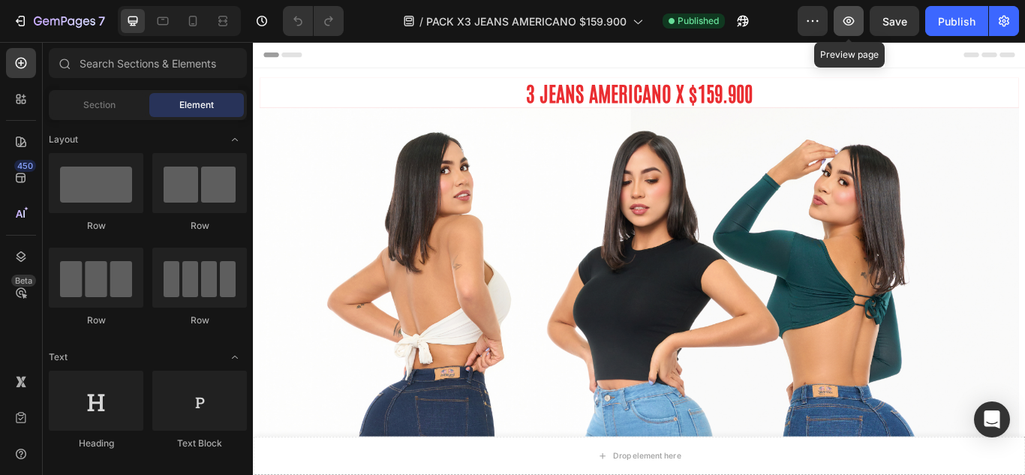
click at [853, 19] on icon "button" at bounding box center [848, 21] width 11 height 9
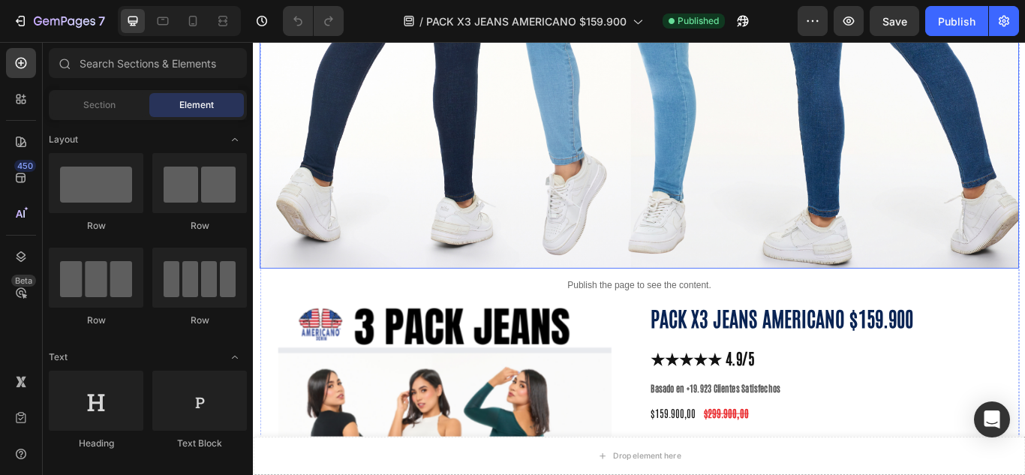
scroll to position [750, 0]
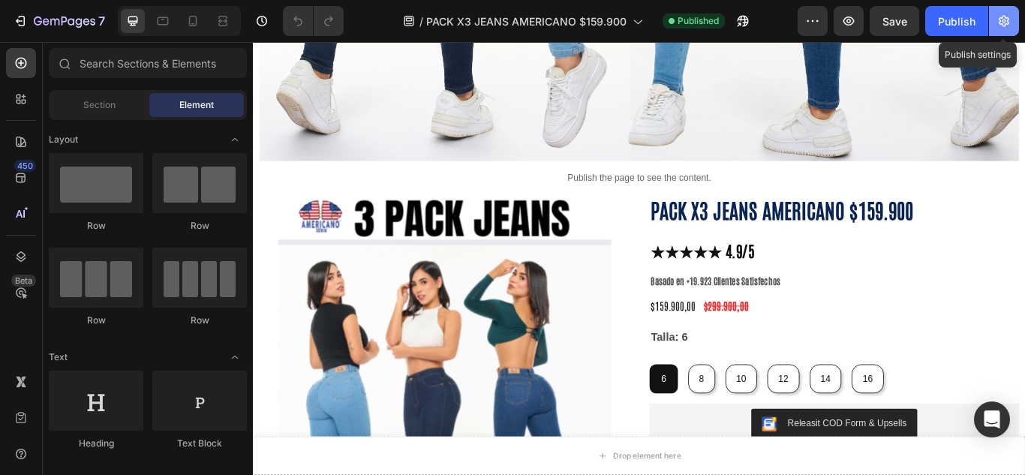
click at [999, 16] on icon "button" at bounding box center [1004, 21] width 15 height 15
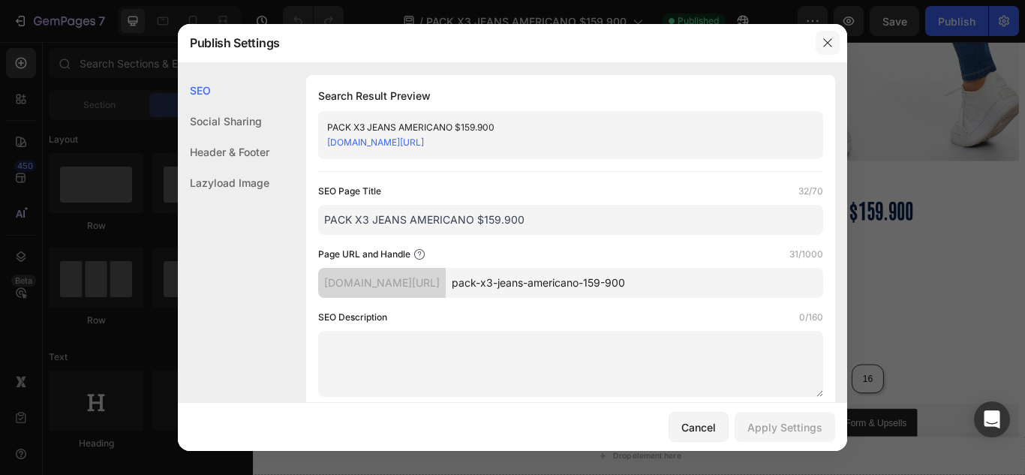
click at [821, 43] on button "button" at bounding box center [828, 43] width 24 height 24
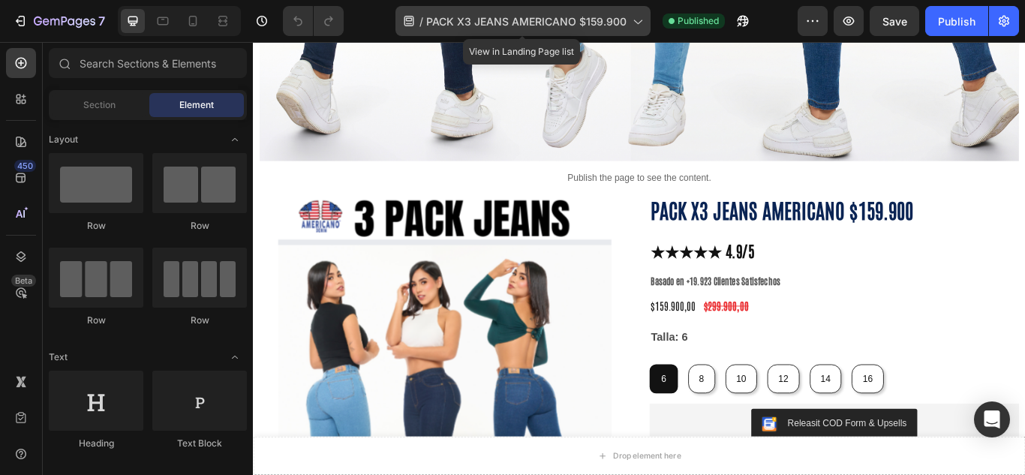
click at [625, 20] on span "PACK X3 JEANS AMERICANO $159.900" at bounding box center [526, 22] width 200 height 16
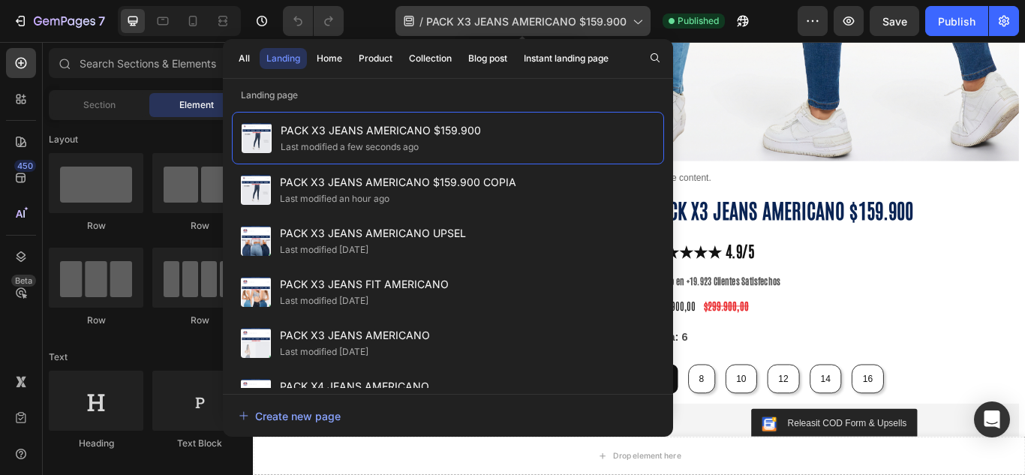
click at [625, 20] on span "PACK X3 JEANS AMERICANO $159.900" at bounding box center [526, 22] width 200 height 16
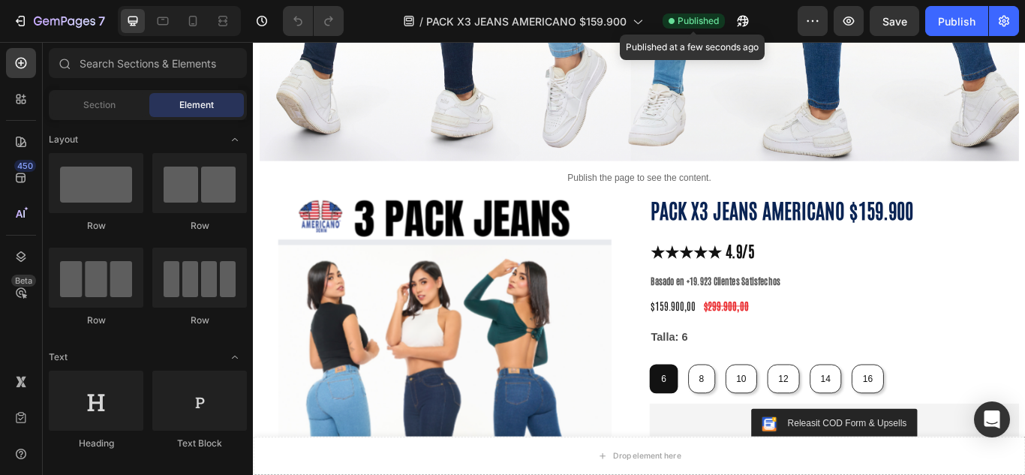
click at [702, 23] on span "Published" at bounding box center [698, 21] width 41 height 14
click at [733, 25] on button "button" at bounding box center [743, 21] width 30 height 30
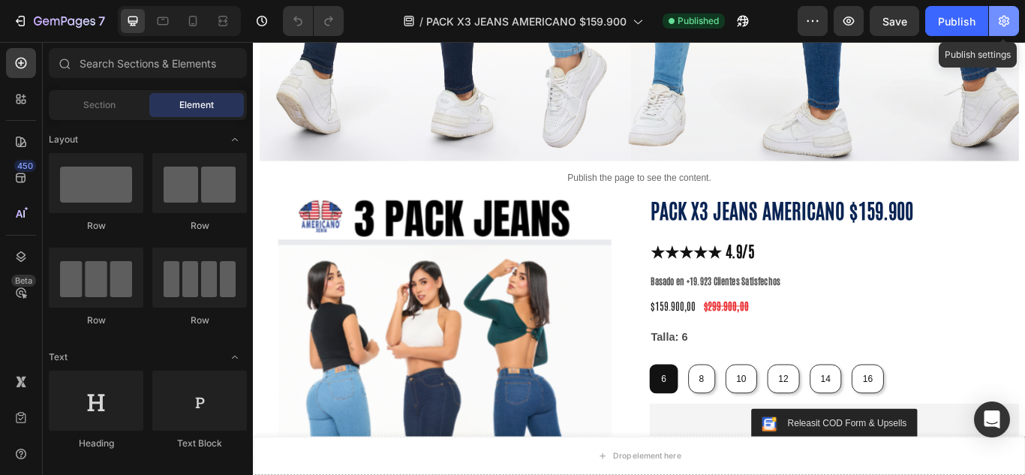
click at [999, 23] on icon "button" at bounding box center [1004, 21] width 15 height 15
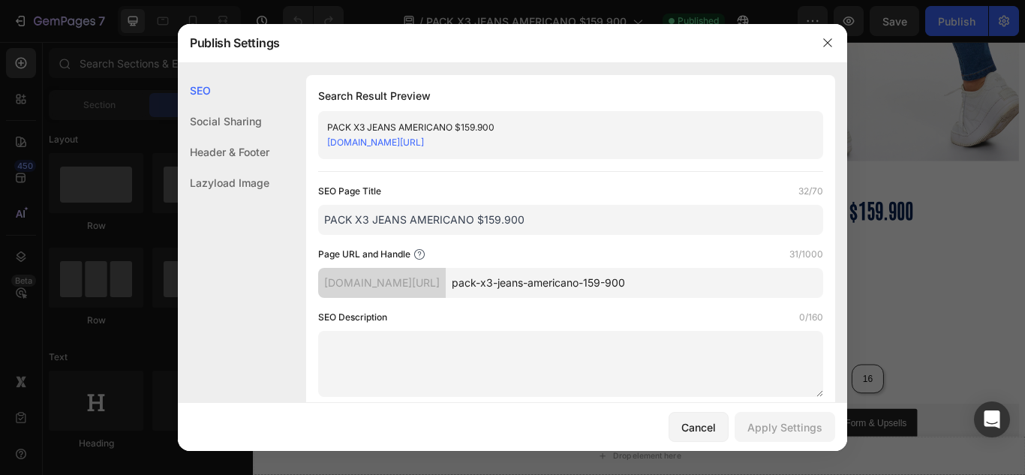
click at [424, 140] on link "[DOMAIN_NAME][URL]" at bounding box center [375, 142] width 97 height 11
